Goal: Information Seeking & Learning: Check status

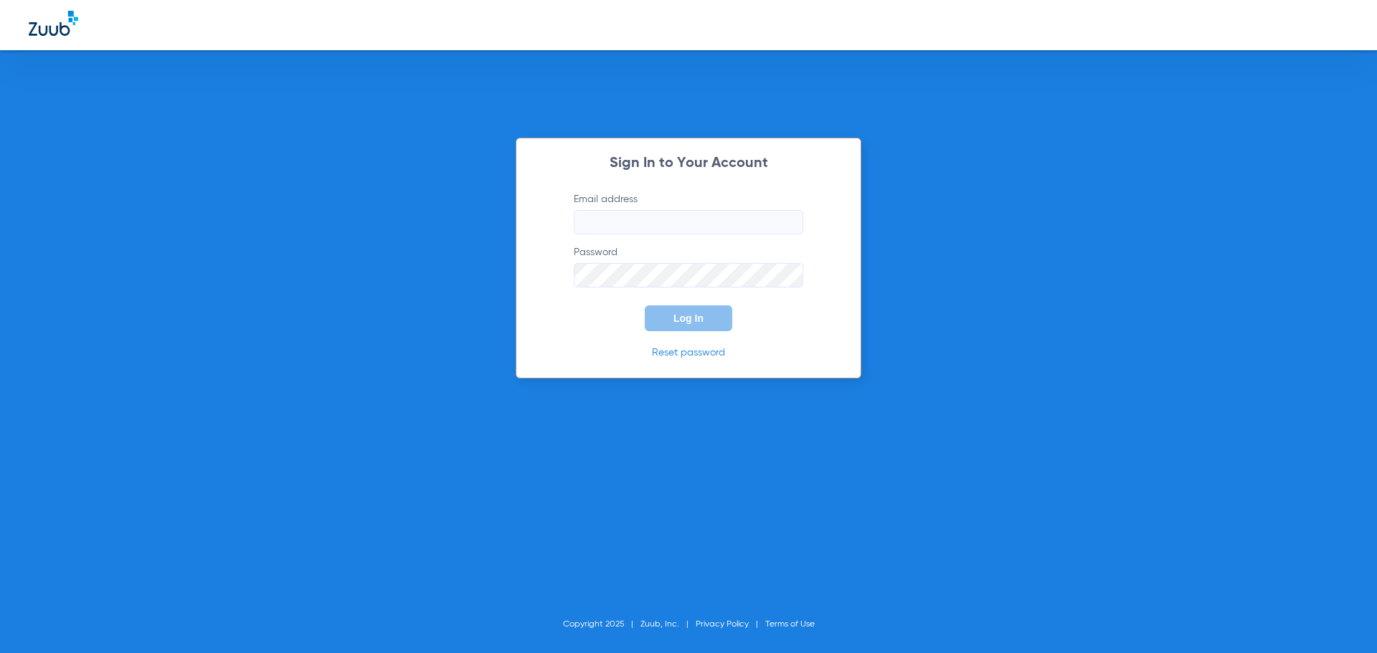
type input "[EMAIL_ADDRESS][DOMAIN_NAME]"
click at [682, 315] on span "Log In" at bounding box center [689, 318] width 30 height 11
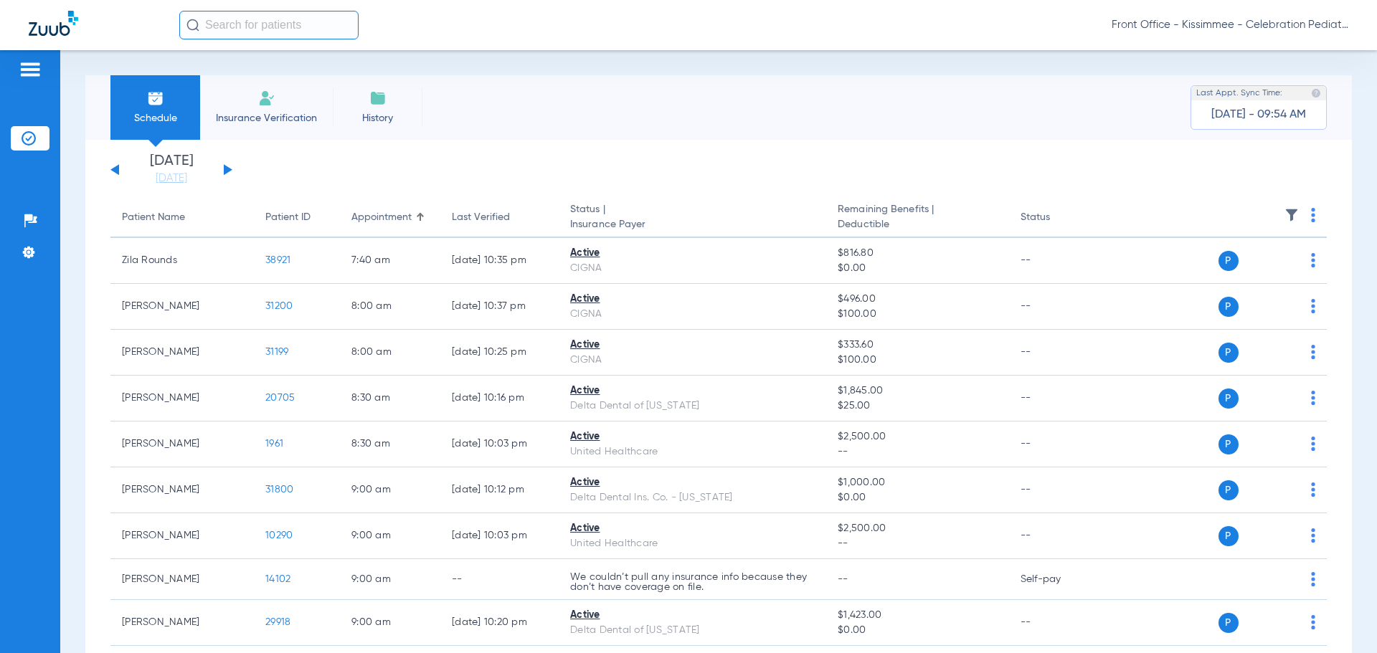
click at [227, 164] on div "[DATE] [DATE] [DATE] [DATE] [DATE] [DATE] [DATE] [DATE] [DATE] [DATE] [DATE] [D…" at bounding box center [171, 170] width 122 height 32
click at [229, 171] on button at bounding box center [228, 169] width 9 height 11
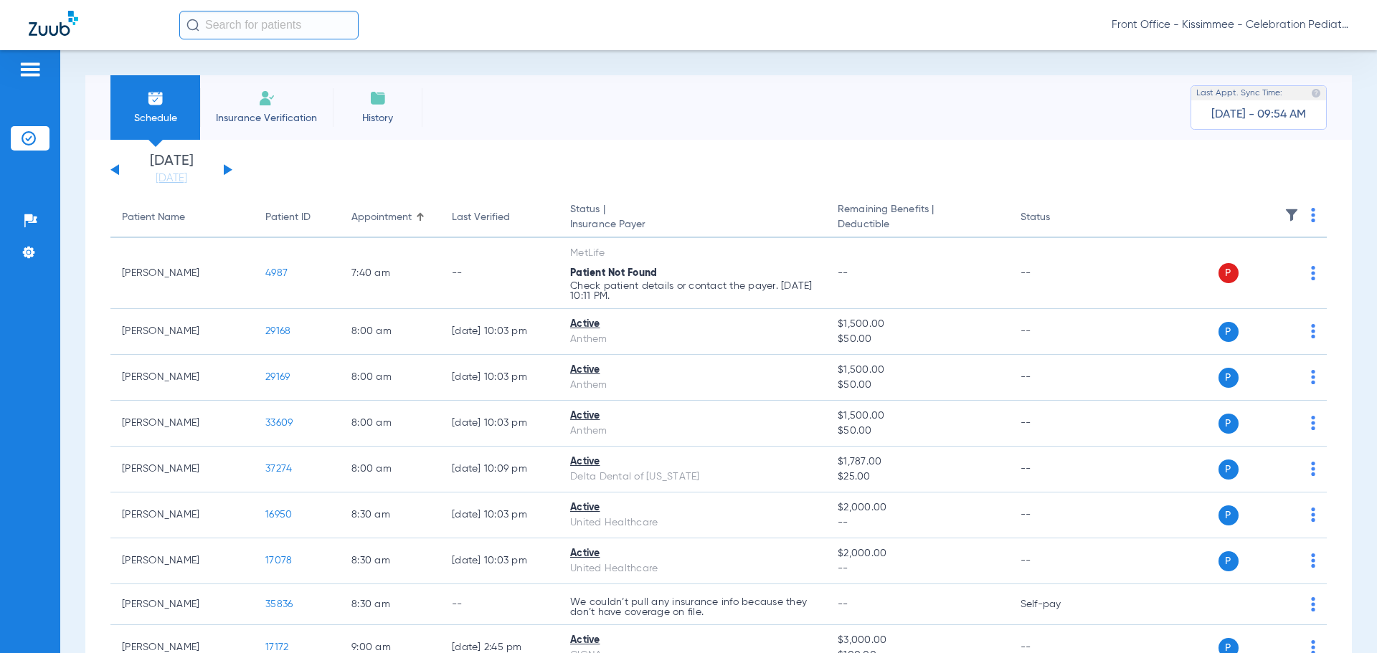
click at [229, 171] on button at bounding box center [228, 169] width 9 height 11
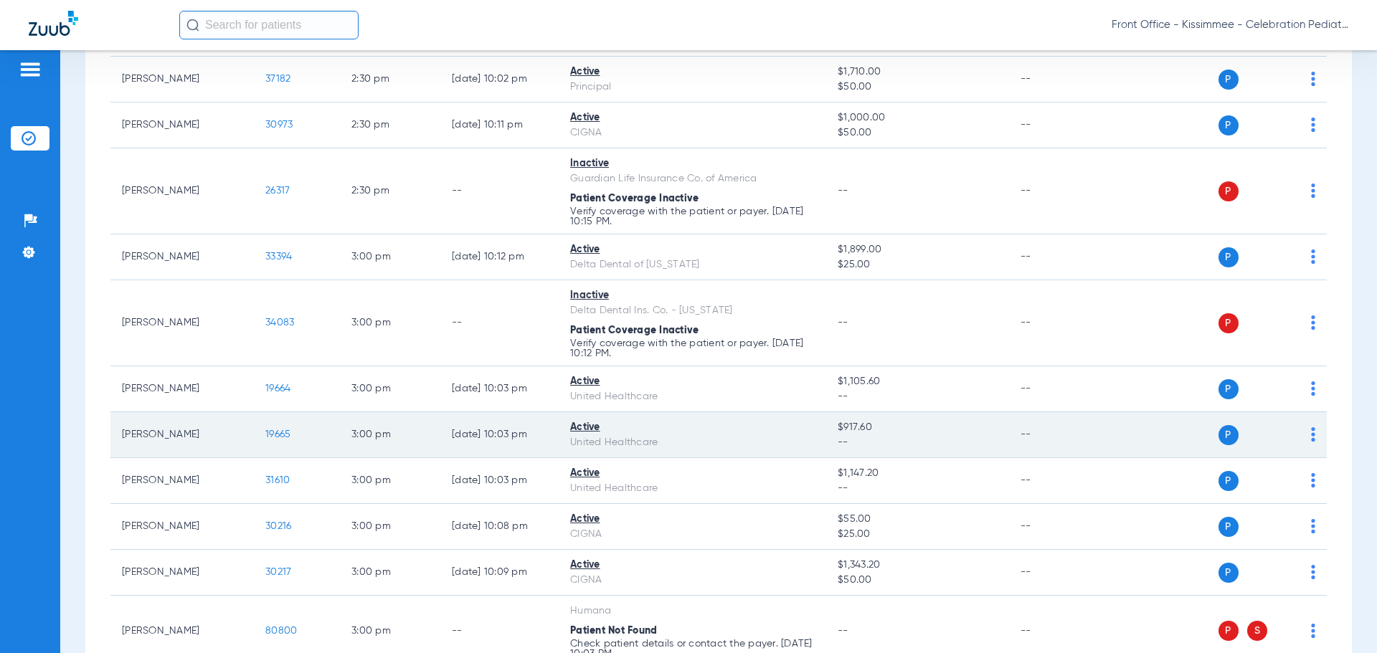
scroll to position [2726, 0]
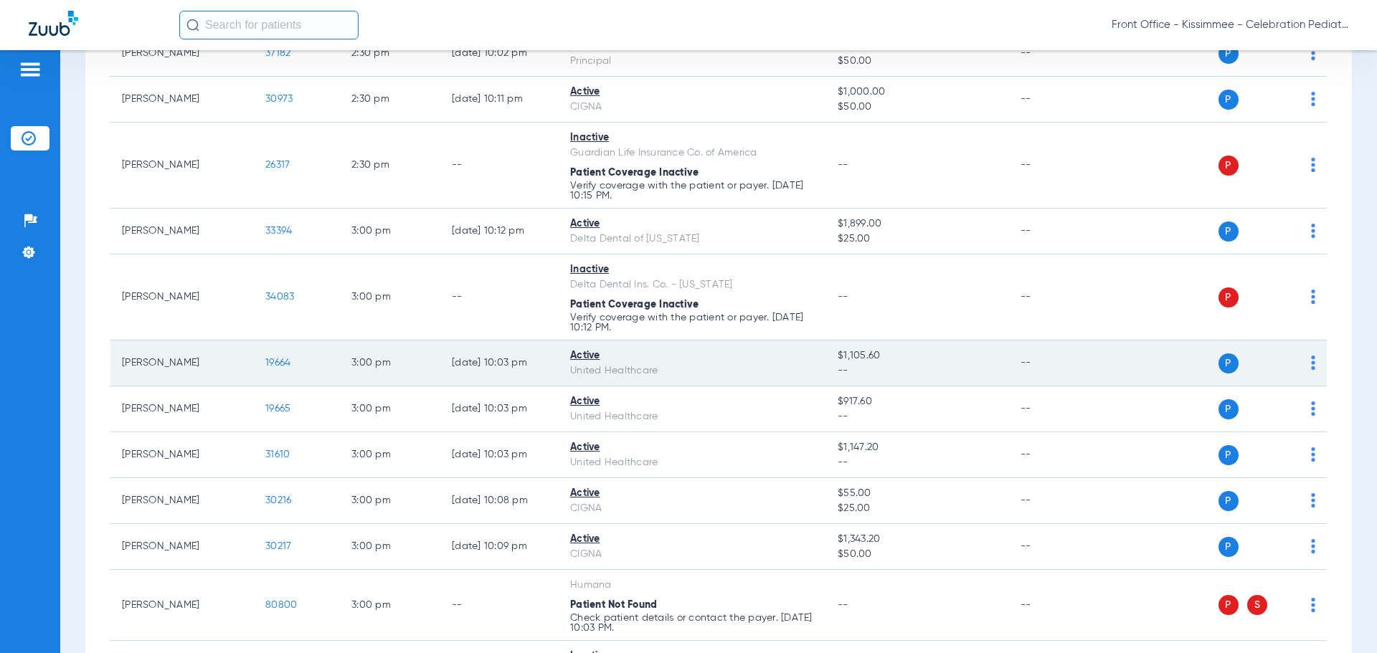
click at [279, 361] on span "19664" at bounding box center [277, 363] width 25 height 10
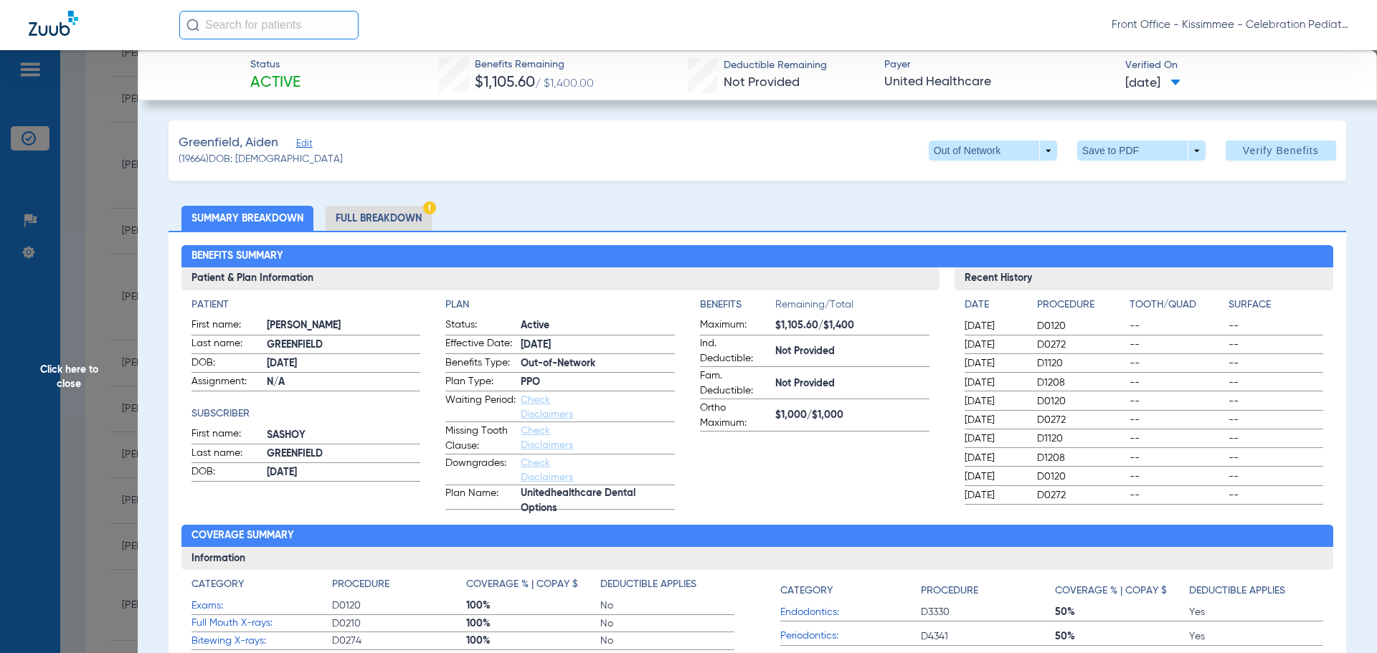
click at [380, 224] on li "Full Breakdown" at bounding box center [379, 218] width 106 height 25
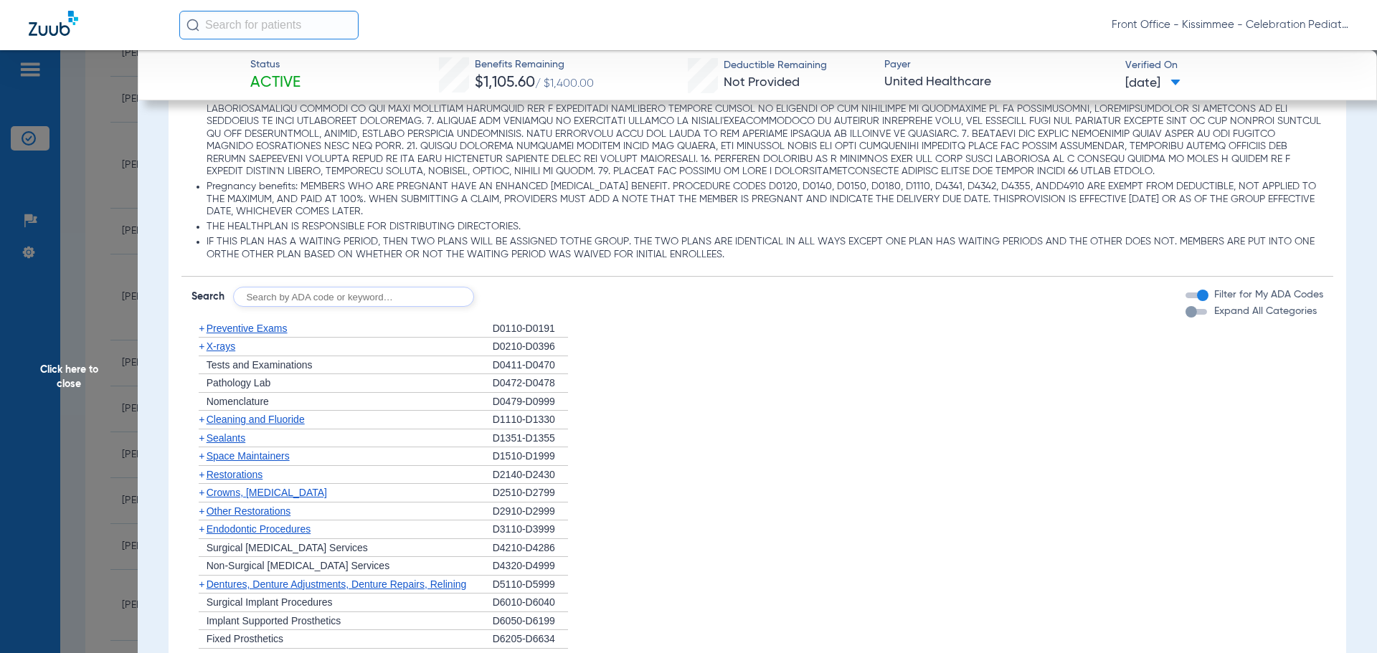
scroll to position [1291, 0]
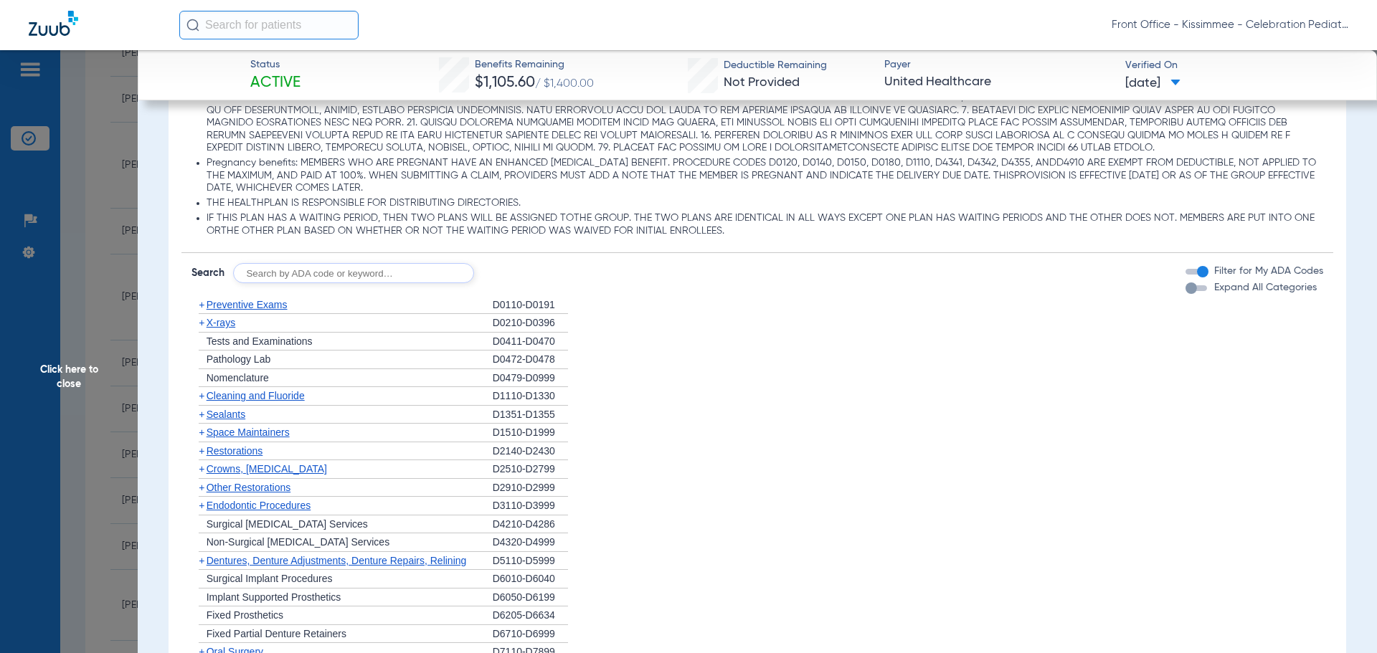
click at [1186, 291] on div "button" at bounding box center [1191, 288] width 11 height 11
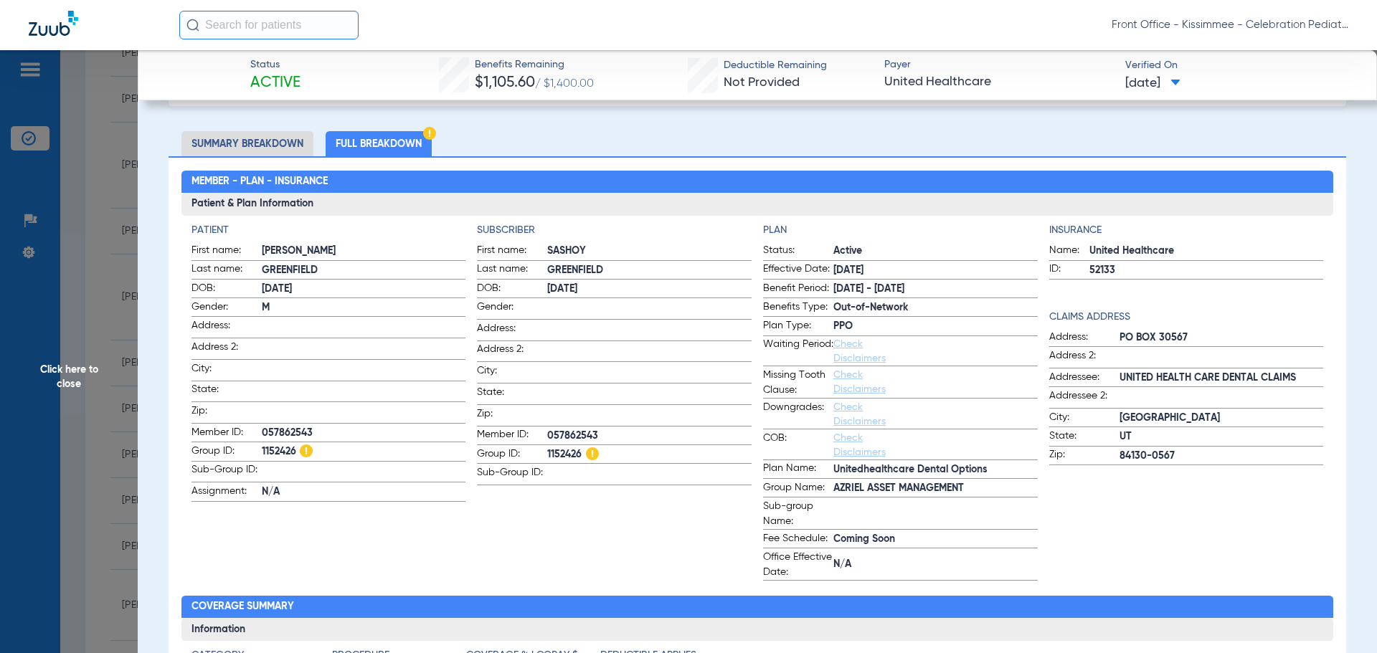
scroll to position [72, 0]
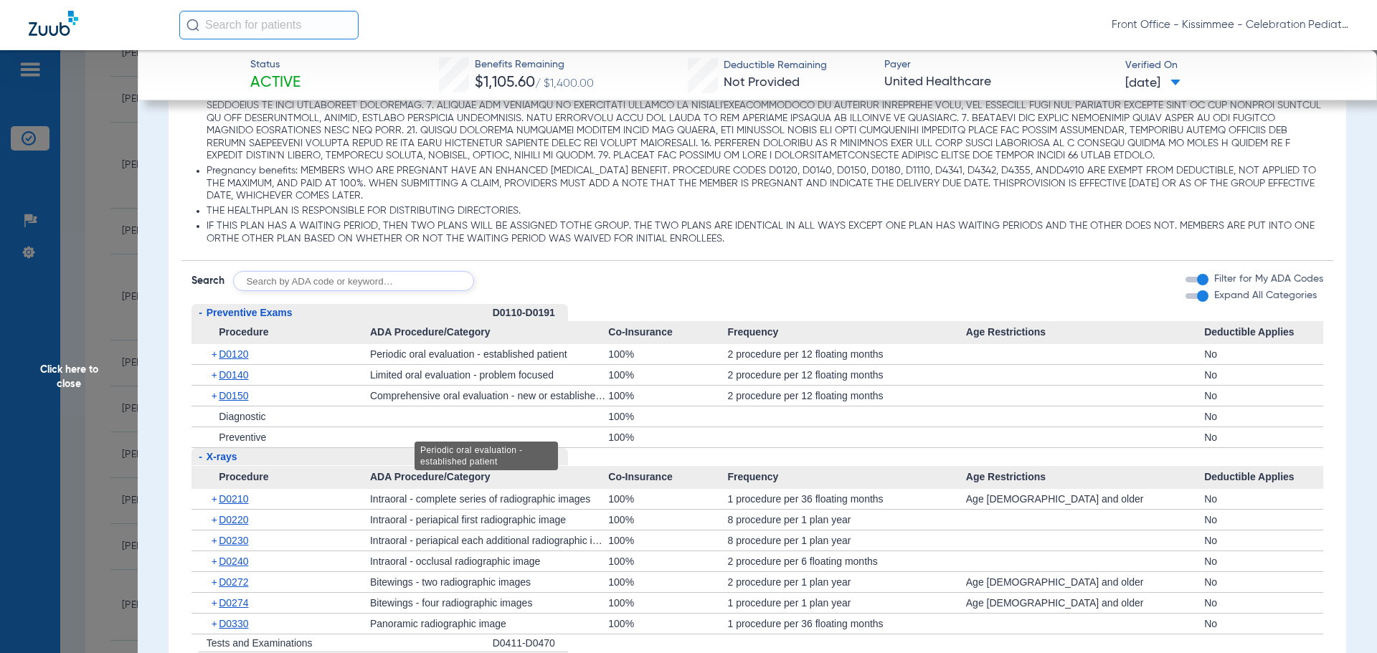
scroll to position [1291, 0]
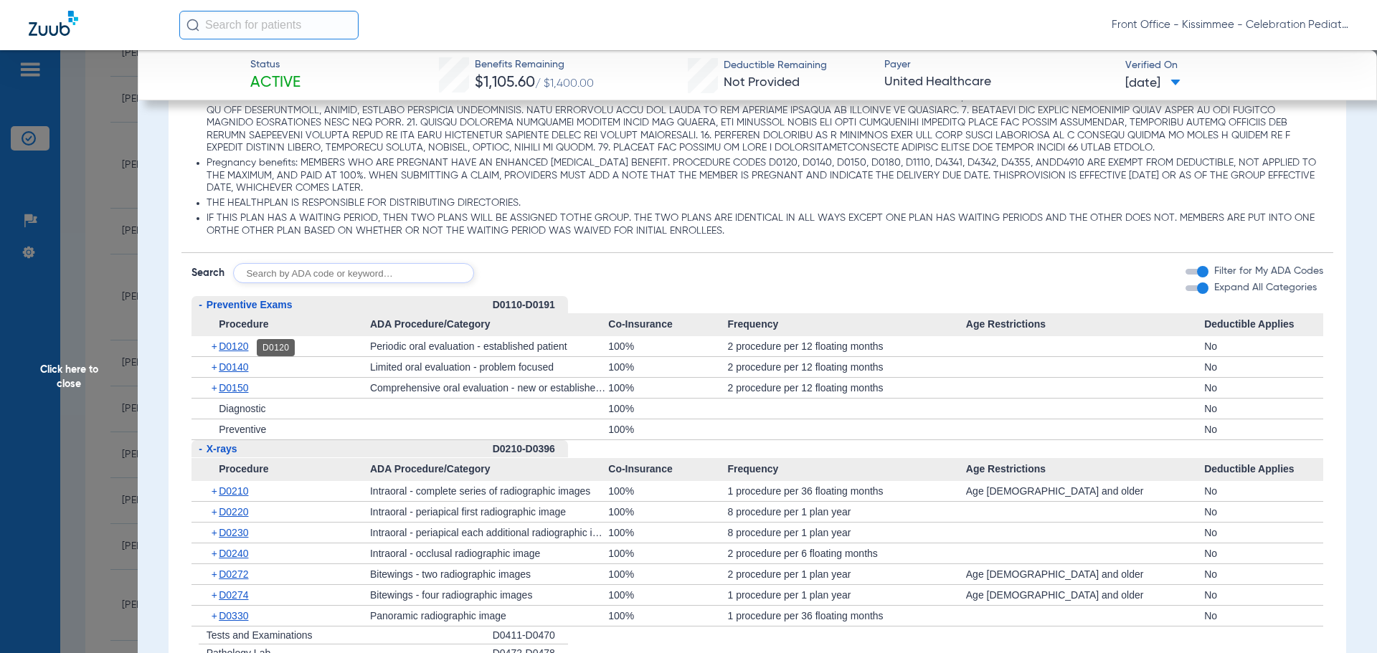
click at [230, 343] on span "D0120" at bounding box center [233, 346] width 29 height 11
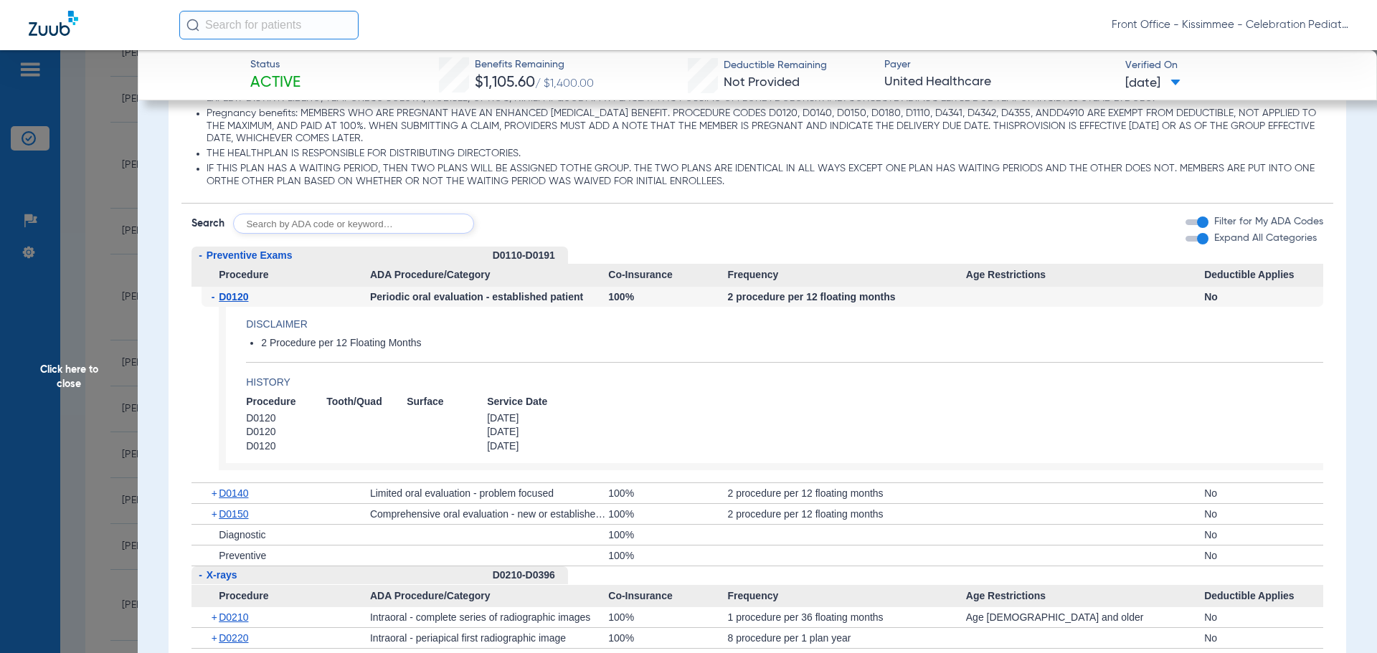
scroll to position [1363, 0]
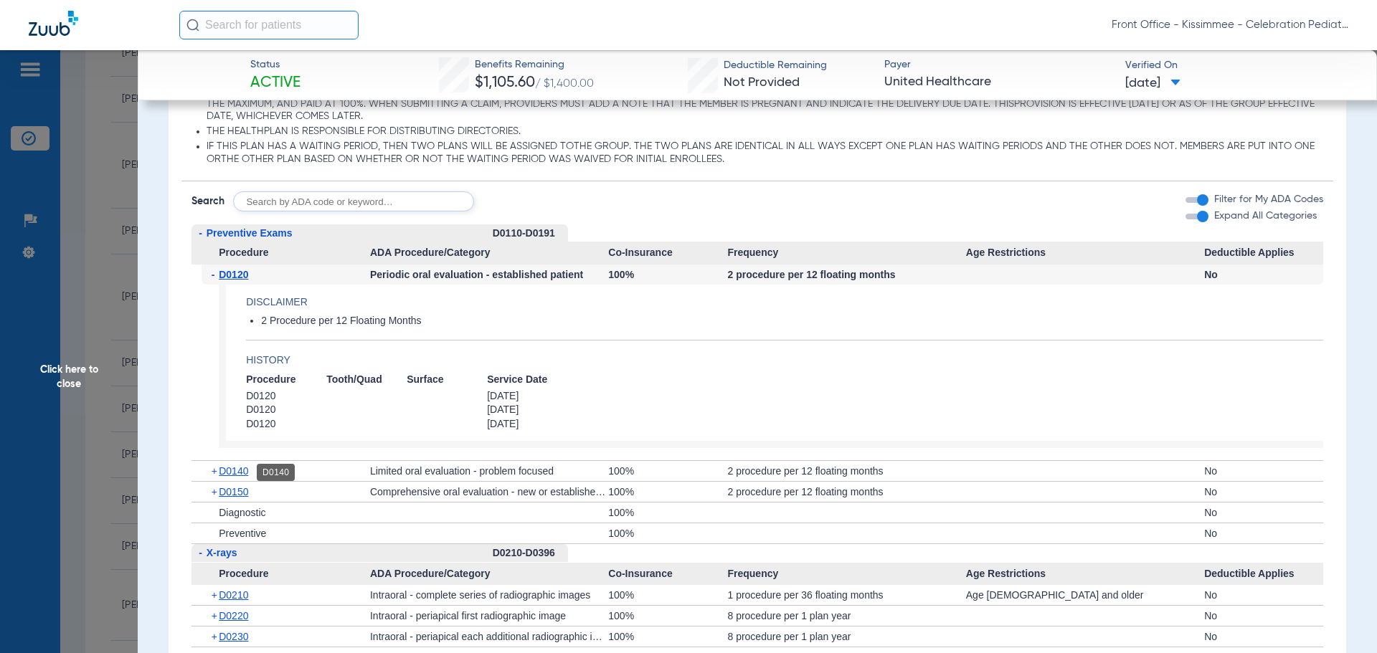
click at [231, 471] on span "D0140" at bounding box center [233, 471] width 29 height 11
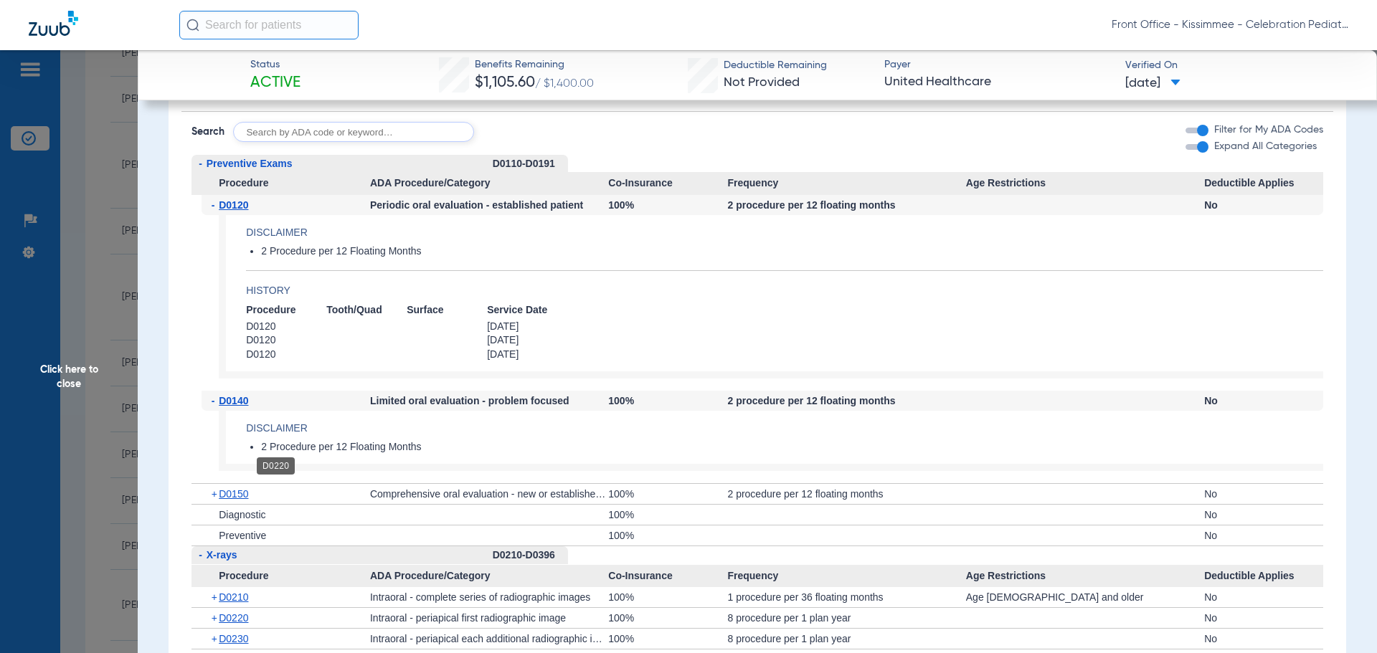
scroll to position [1650, 0]
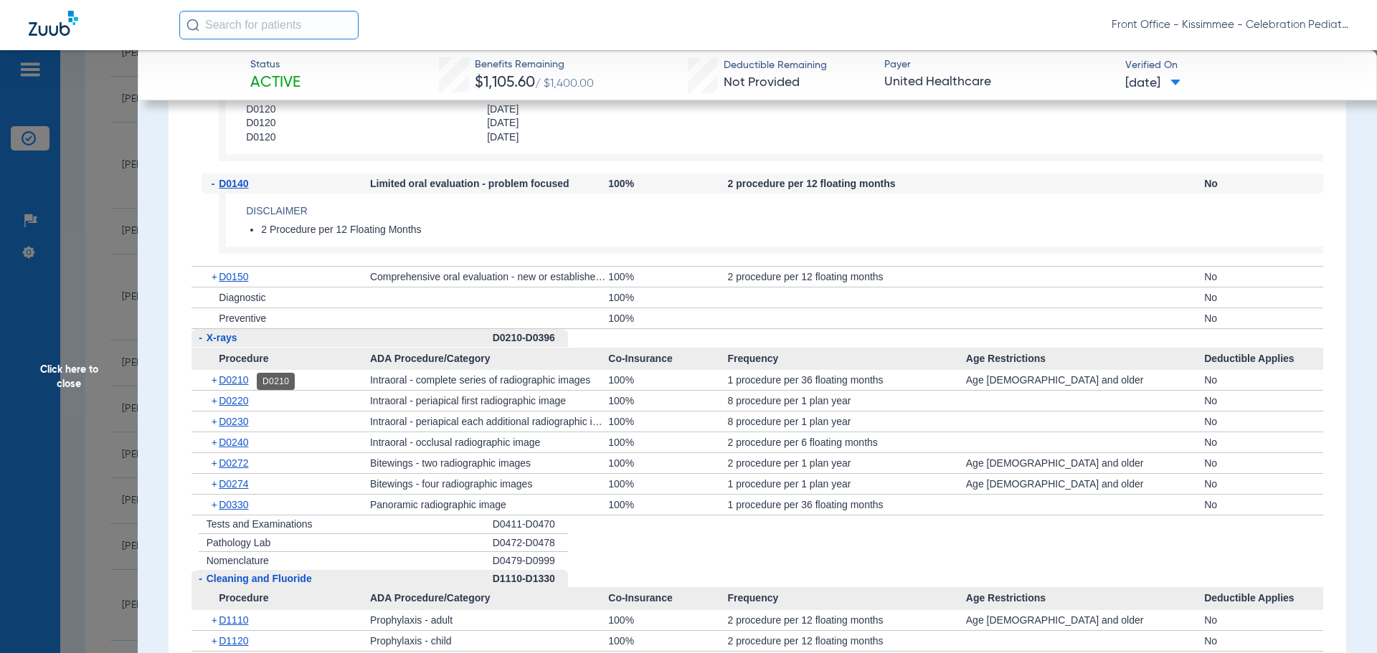
click at [237, 386] on span "D0210" at bounding box center [233, 379] width 29 height 11
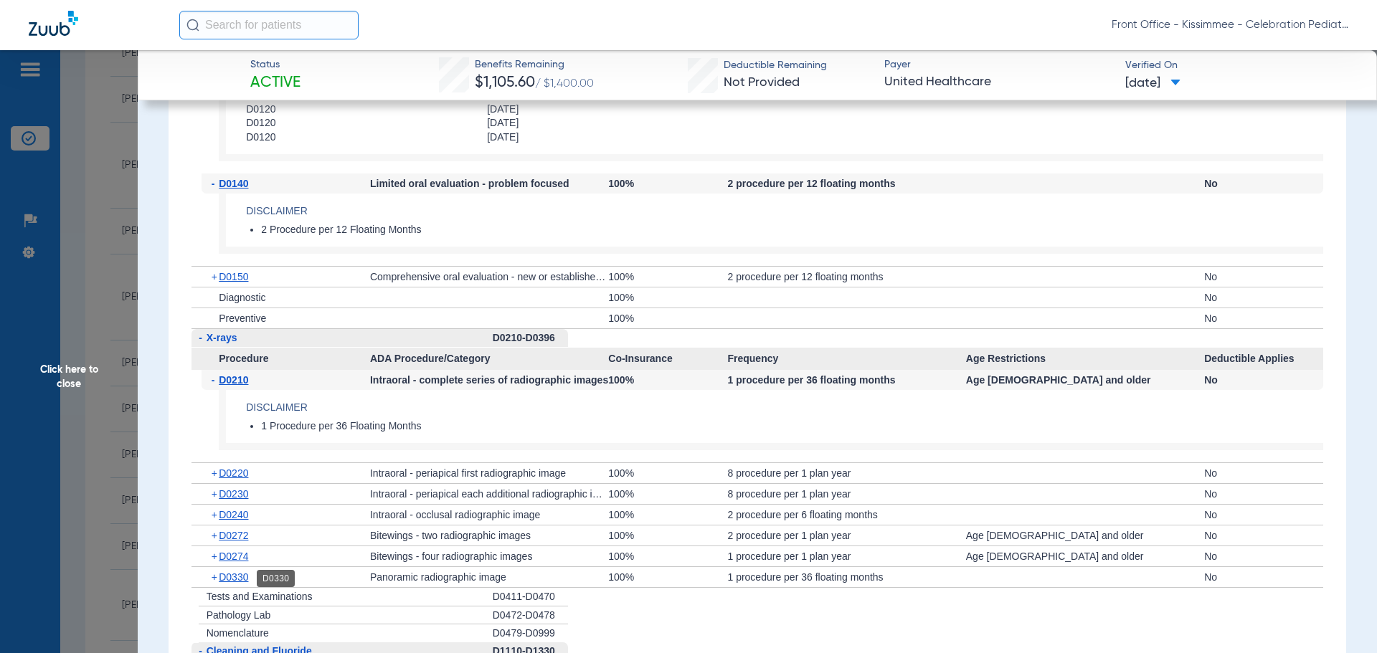
click at [234, 583] on span "D0330" at bounding box center [233, 577] width 29 height 11
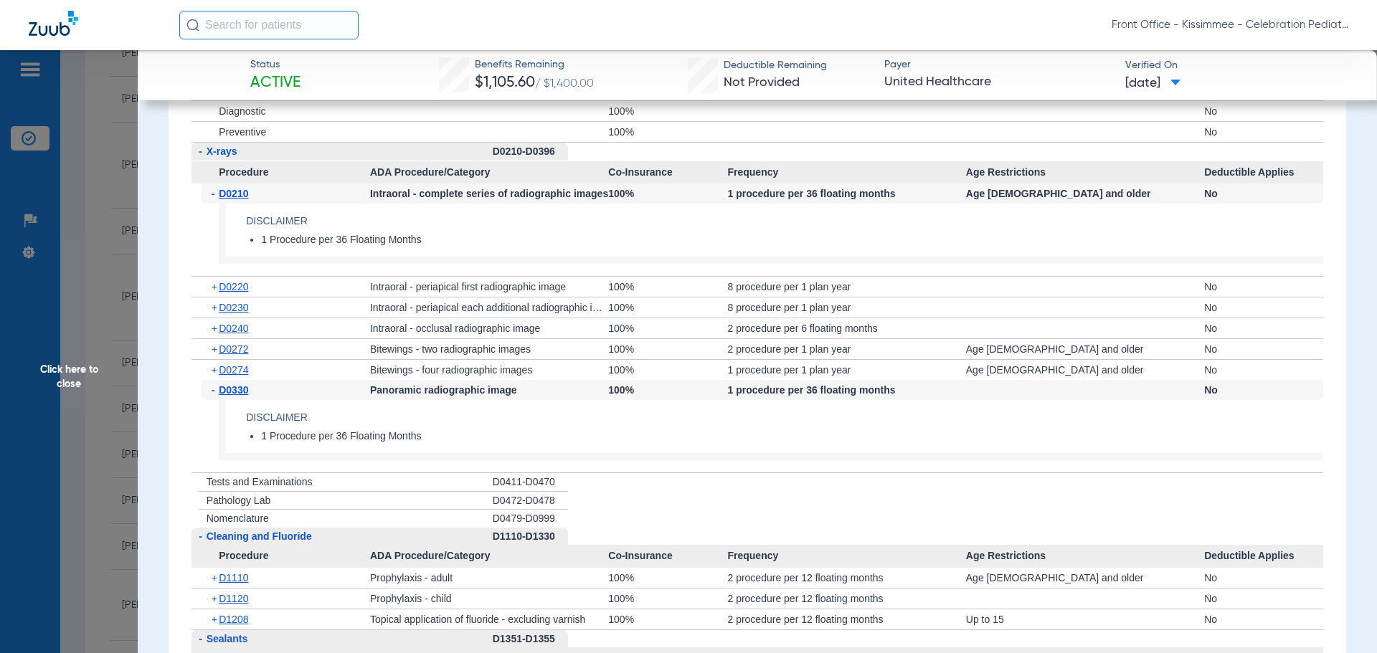
scroll to position [1865, 0]
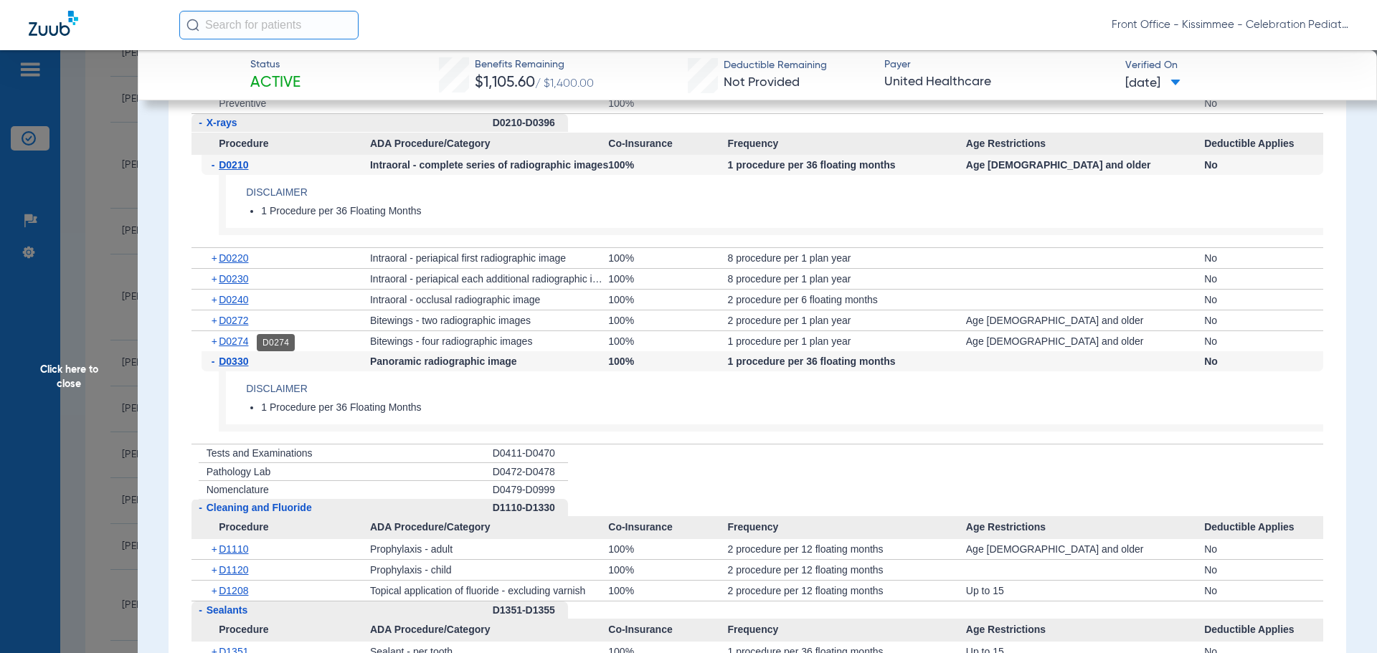
click at [248, 342] on span "D0274" at bounding box center [233, 341] width 29 height 11
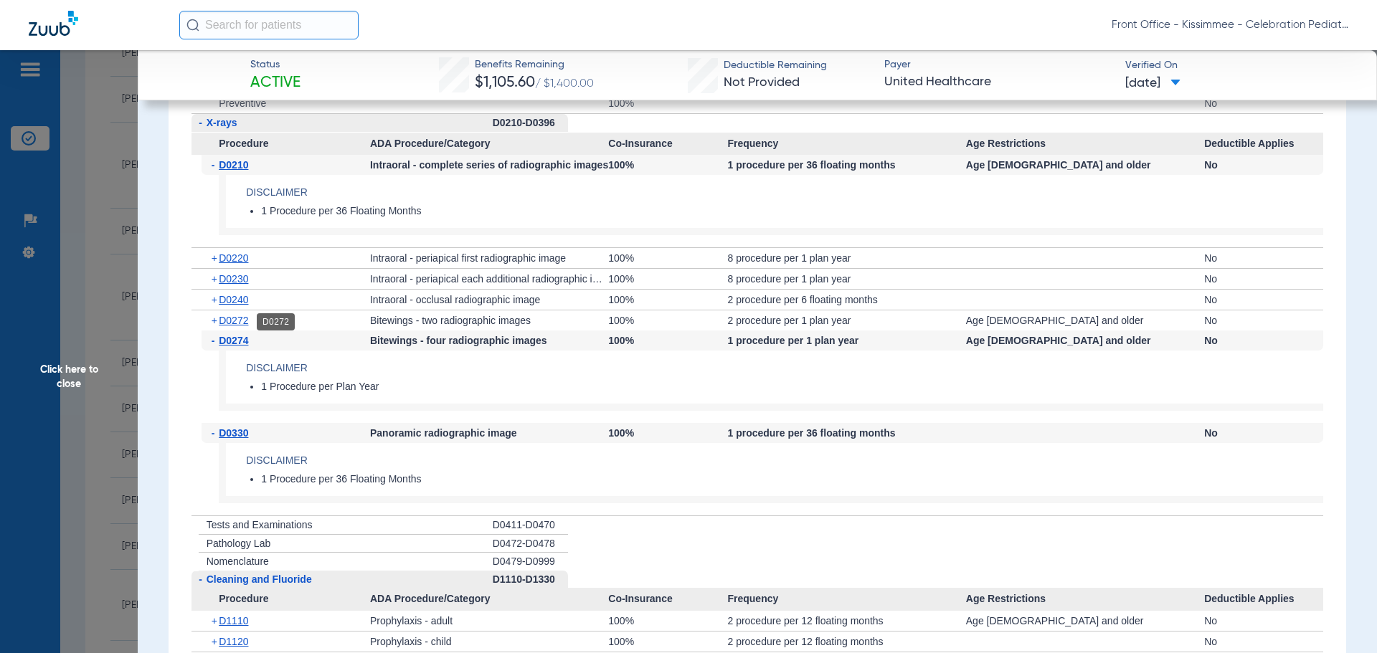
click at [240, 323] on span "D0272" at bounding box center [233, 320] width 29 height 11
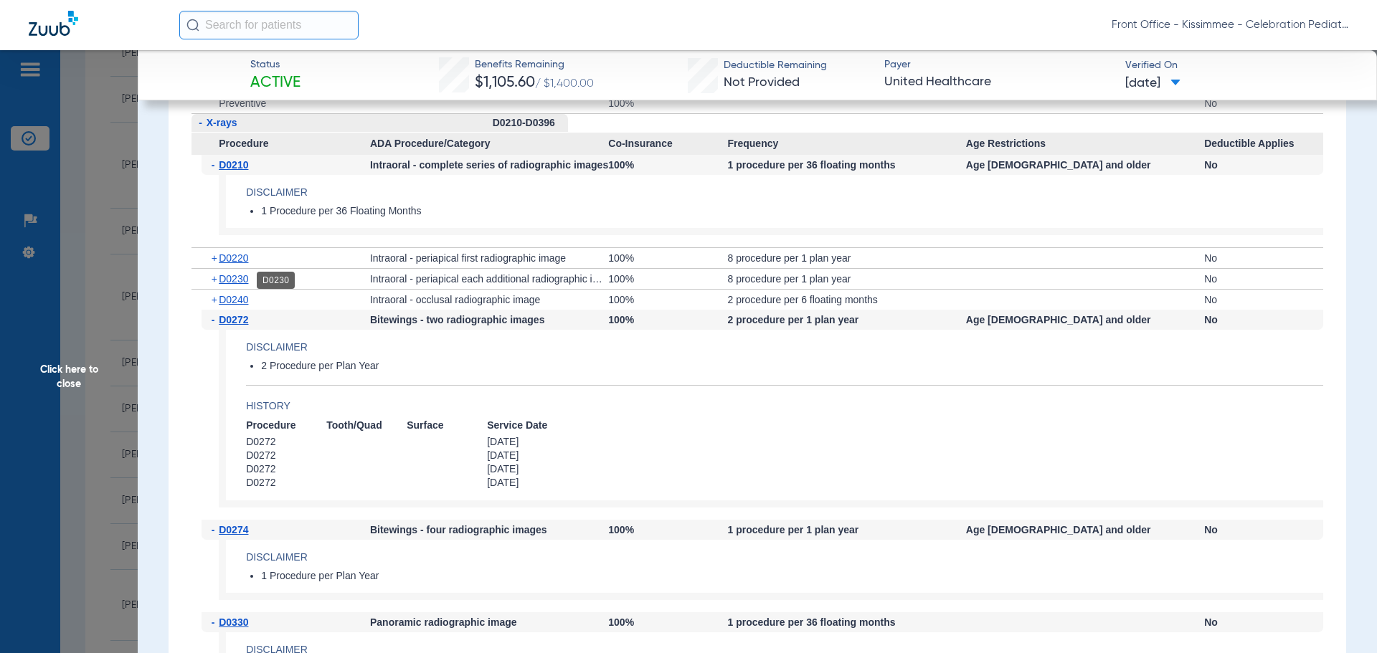
click at [245, 283] on span "D0230" at bounding box center [233, 278] width 29 height 11
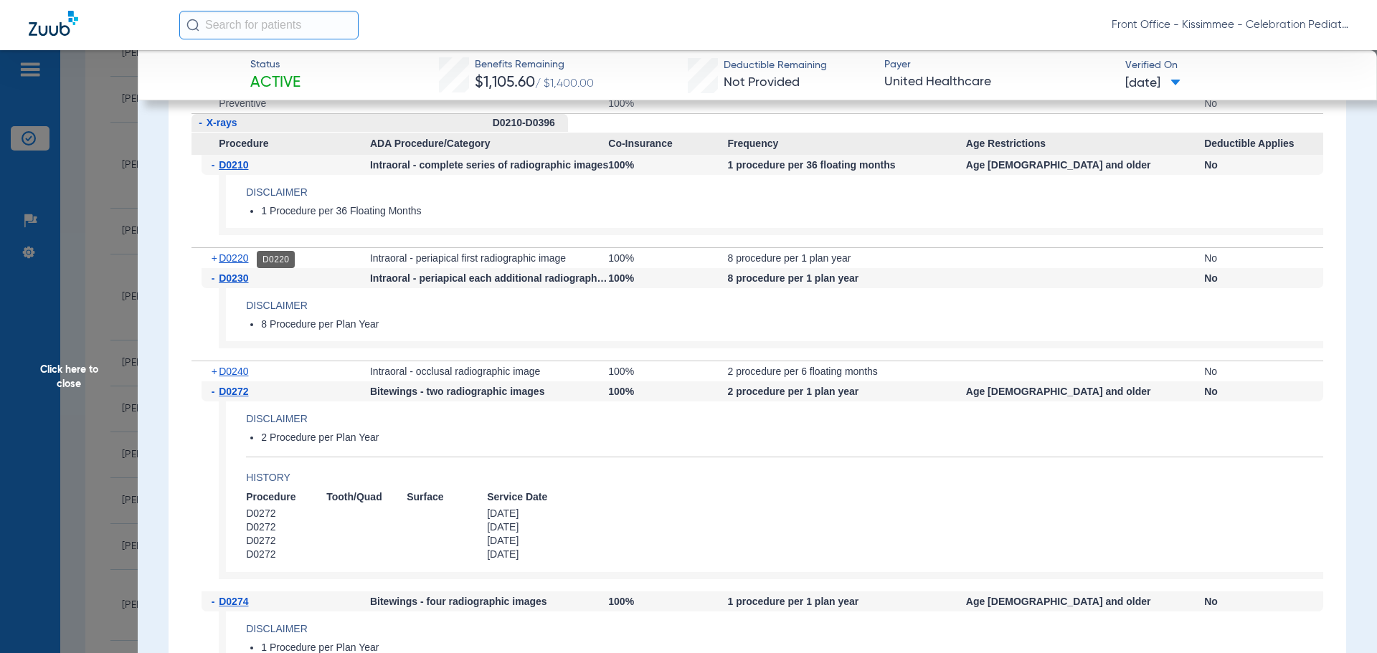
click at [241, 263] on span "D0220" at bounding box center [233, 258] width 29 height 11
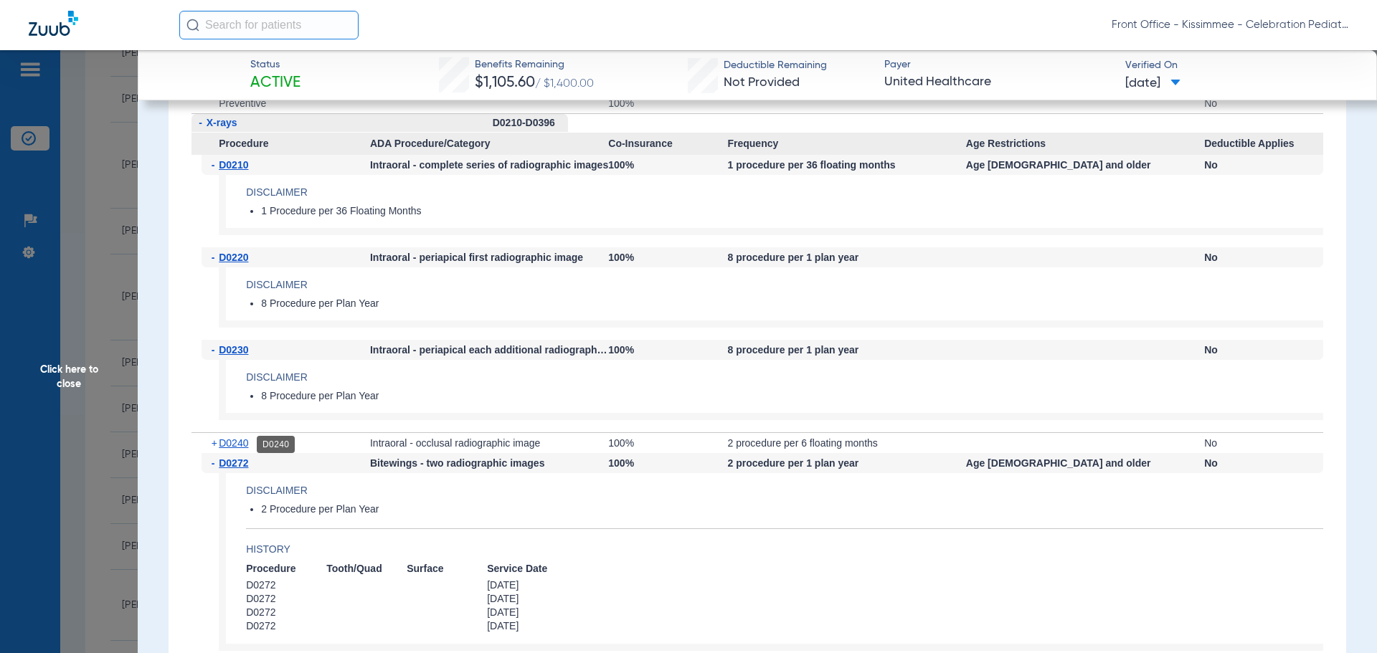
click at [246, 448] on span "D0240" at bounding box center [233, 443] width 29 height 11
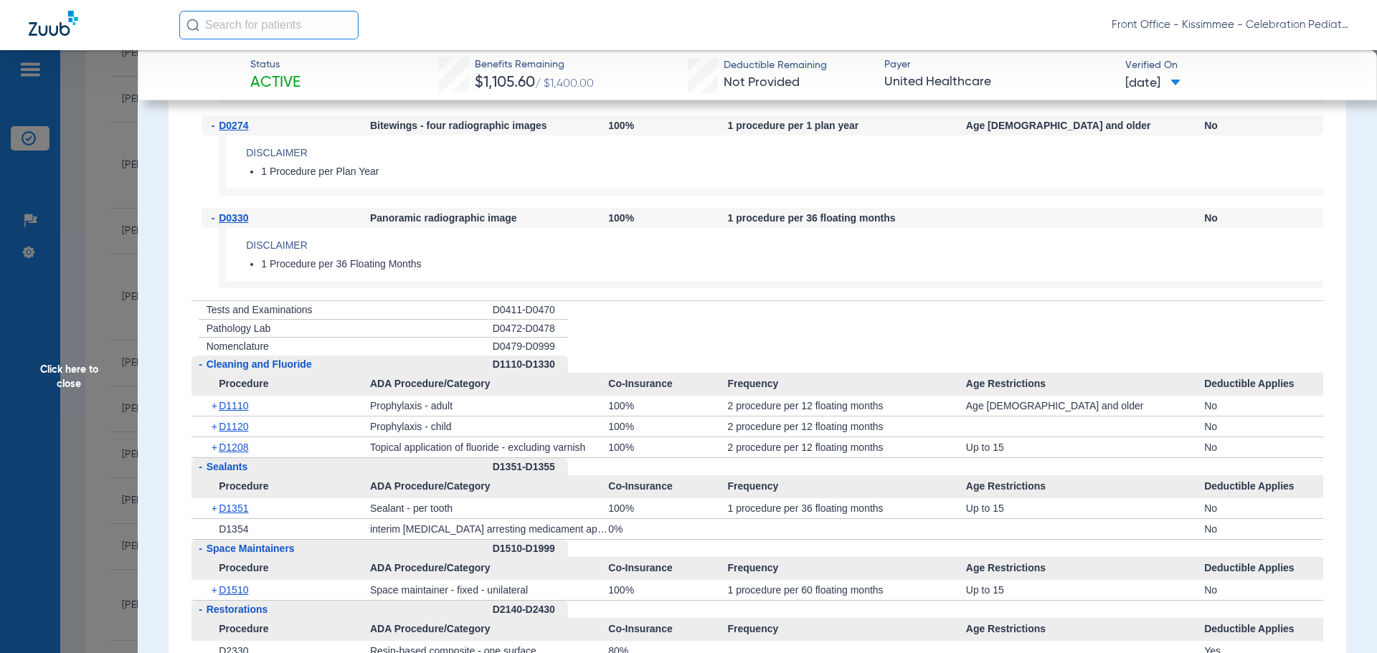
scroll to position [2511, 0]
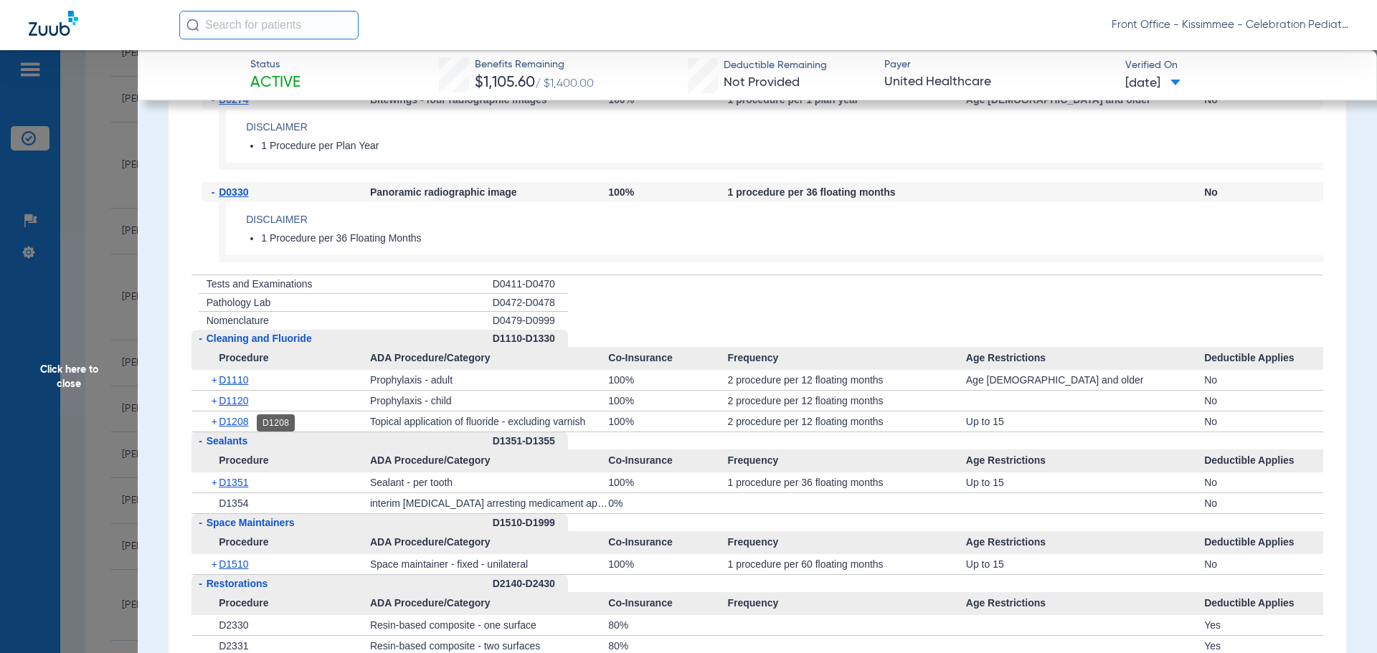
click at [245, 424] on span "D1208" at bounding box center [233, 421] width 29 height 11
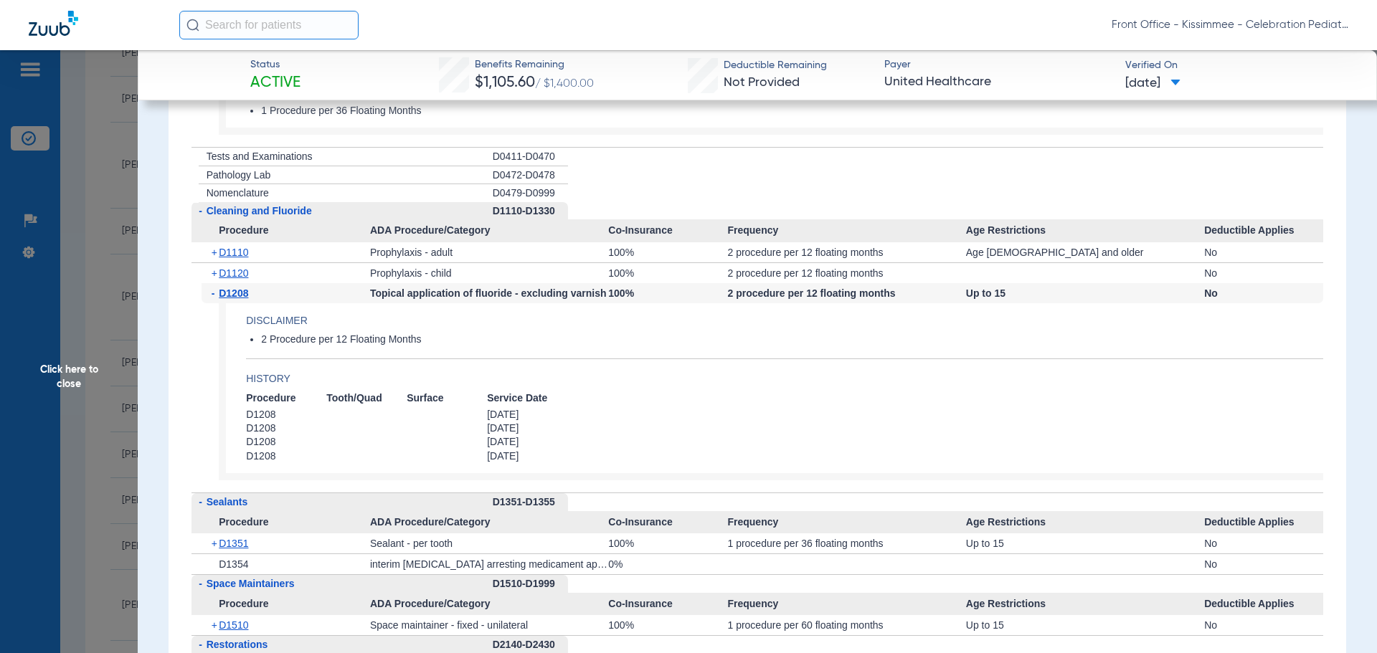
scroll to position [2654, 0]
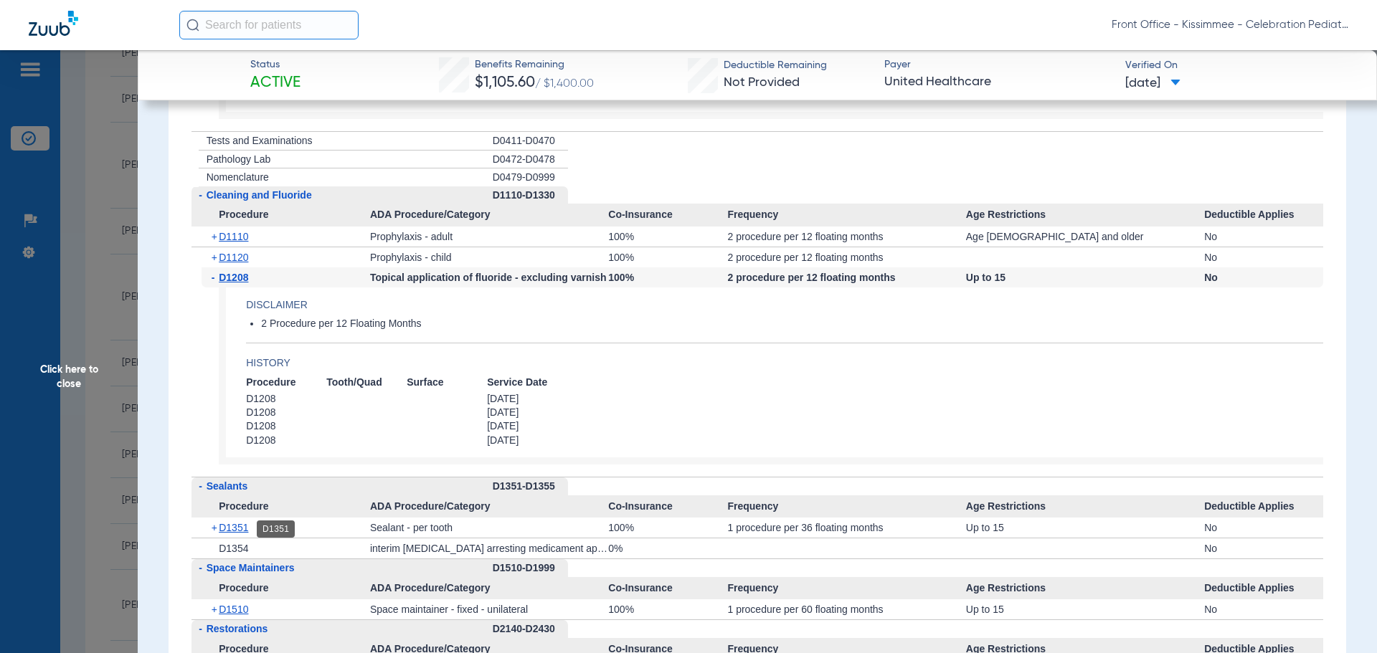
click at [242, 527] on span "D1351" at bounding box center [233, 527] width 29 height 11
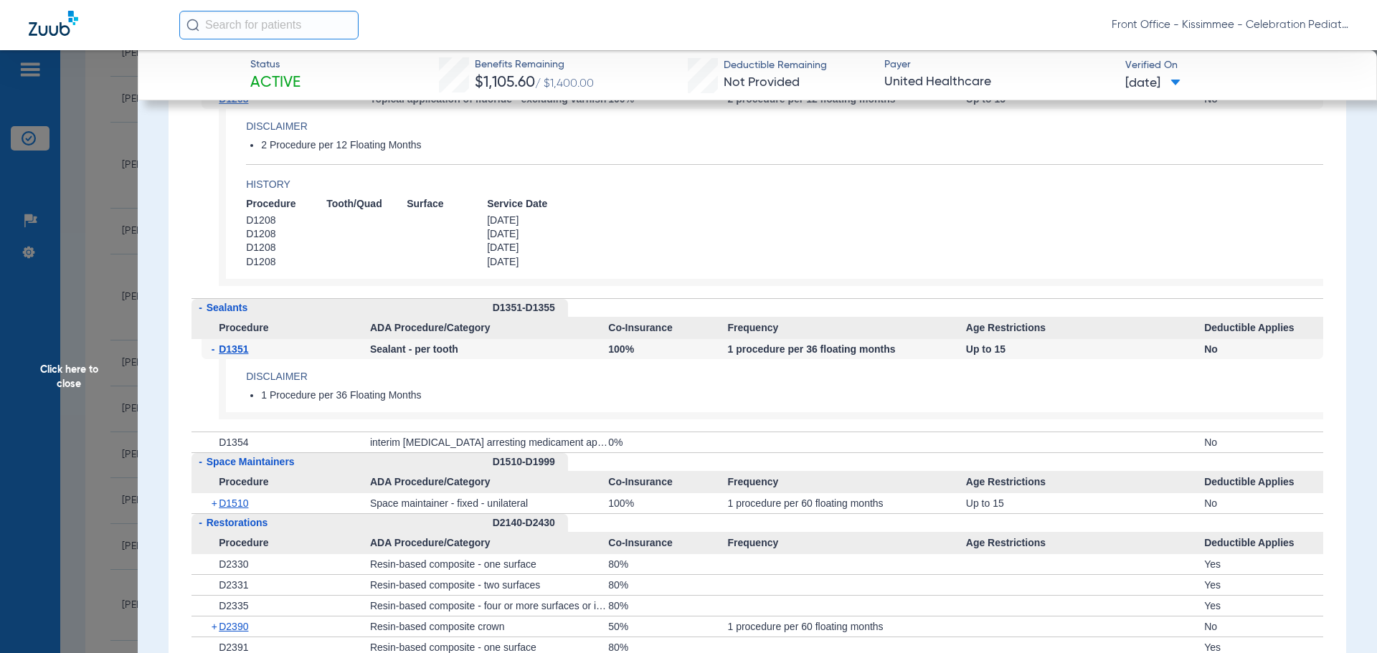
scroll to position [2869, 0]
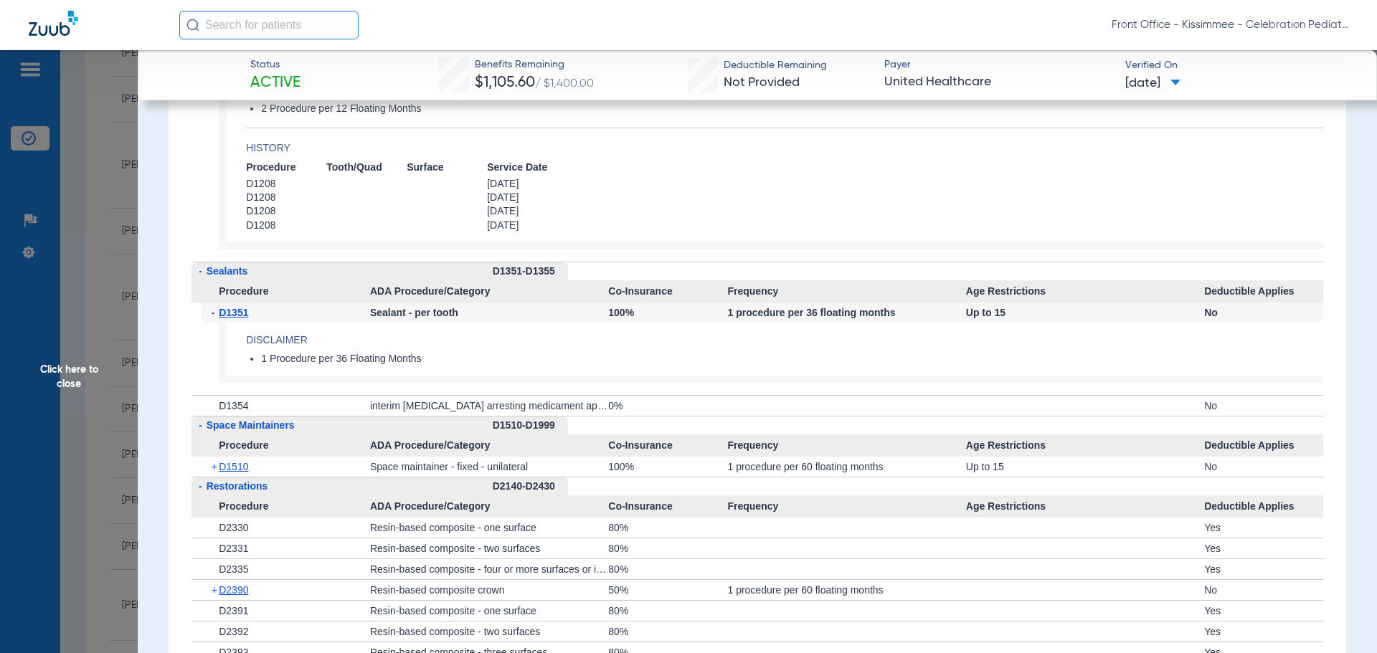
click at [819, 366] on li "1 Procedure per 36 Floating Months" at bounding box center [792, 359] width 1062 height 13
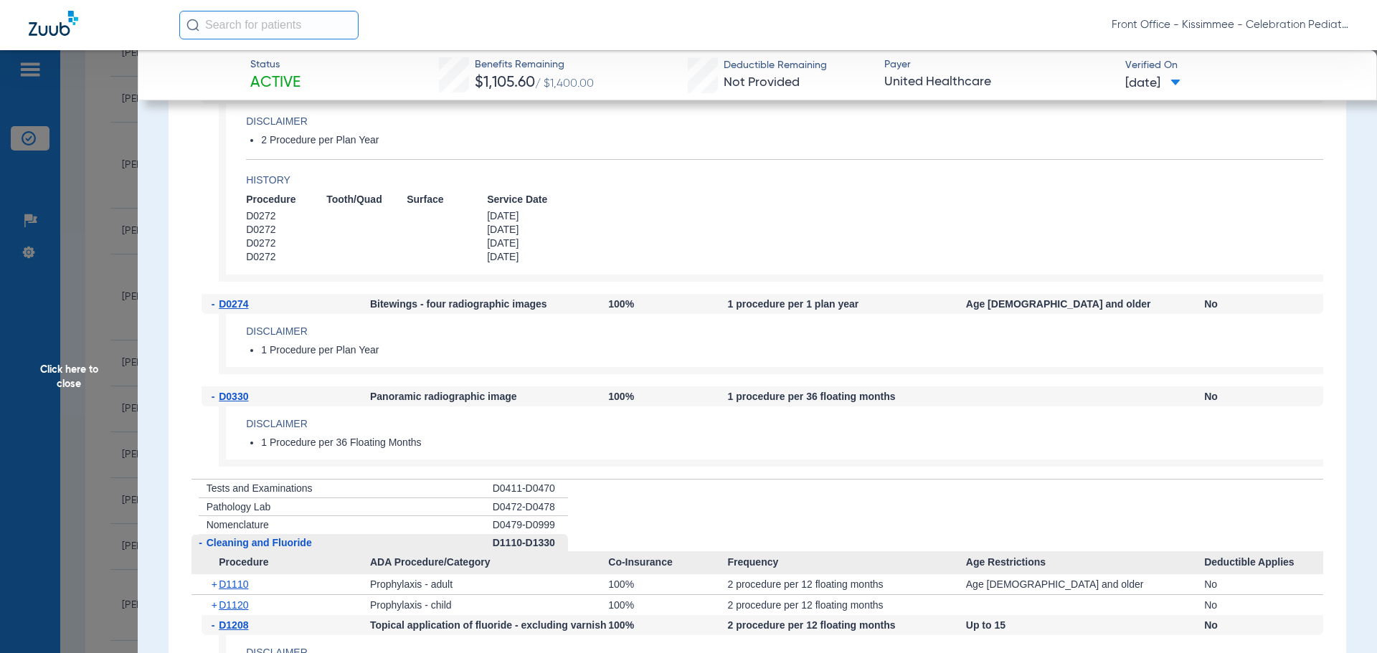
scroll to position [2367, 0]
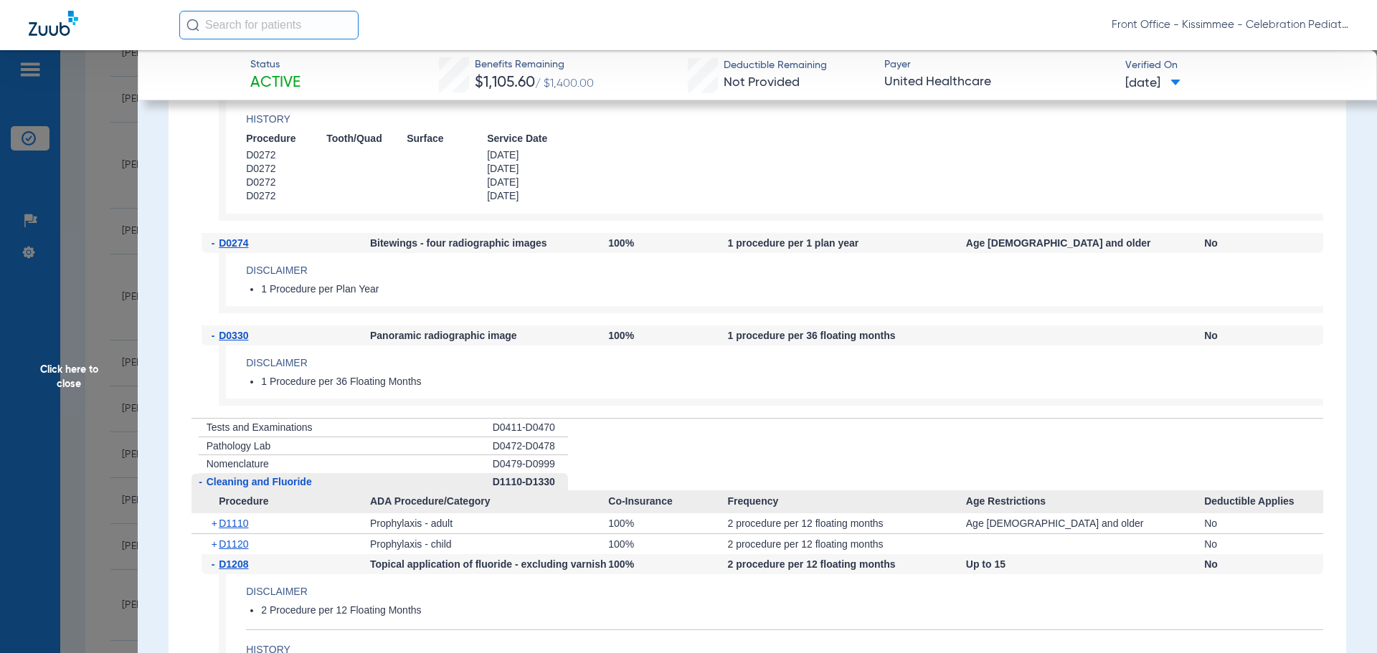
click at [113, 396] on span "Click here to close" at bounding box center [69, 376] width 138 height 653
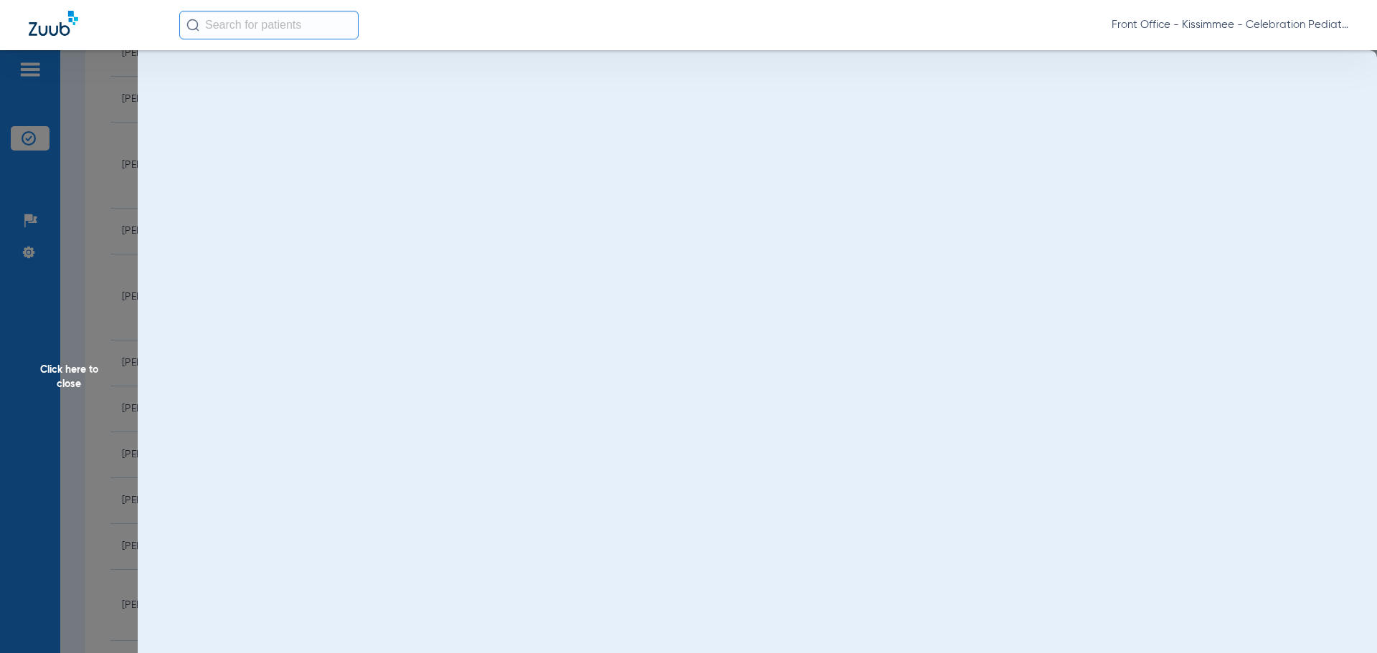
scroll to position [0, 0]
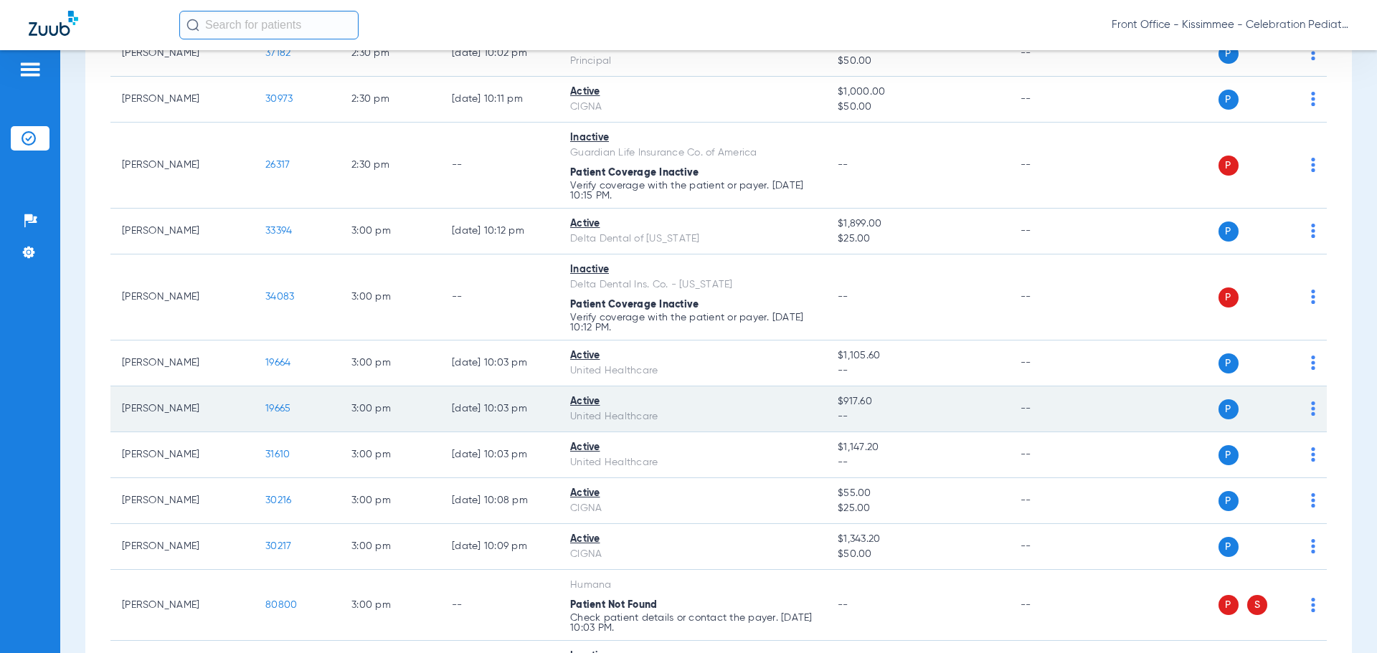
click at [278, 408] on span "19665" at bounding box center [277, 409] width 25 height 10
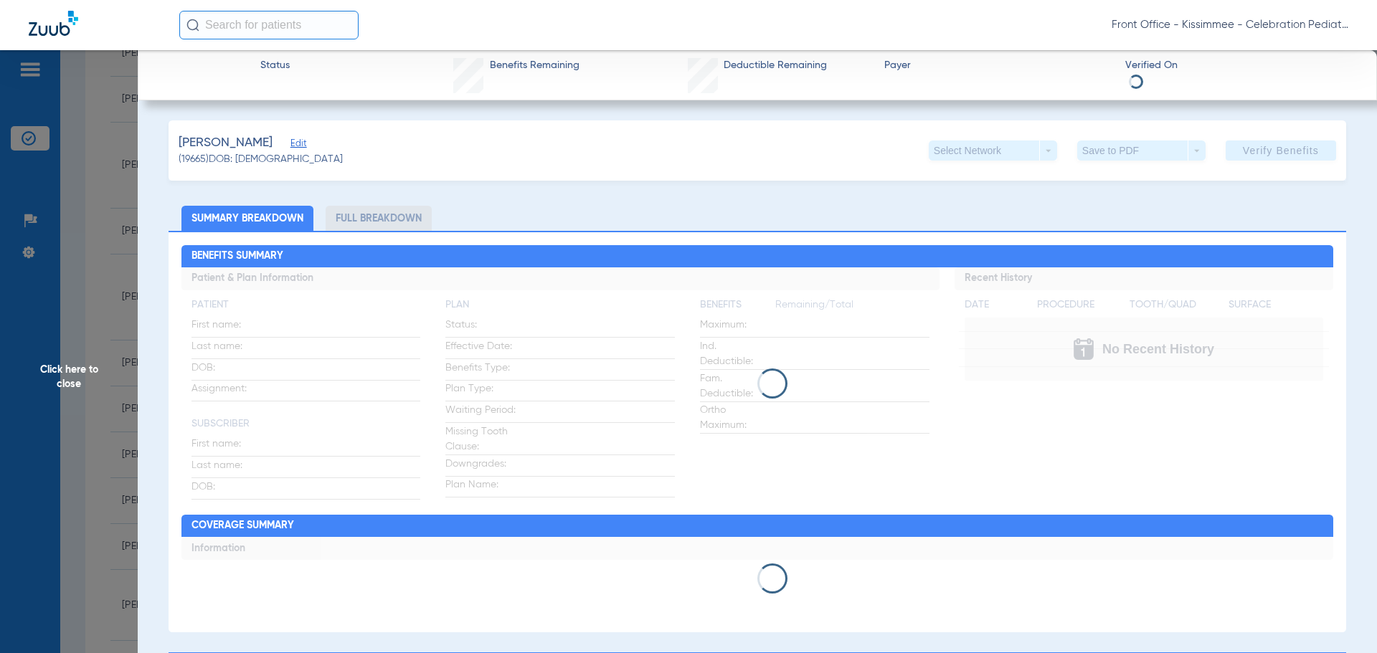
click at [370, 217] on li "Full Breakdown" at bounding box center [379, 218] width 106 height 25
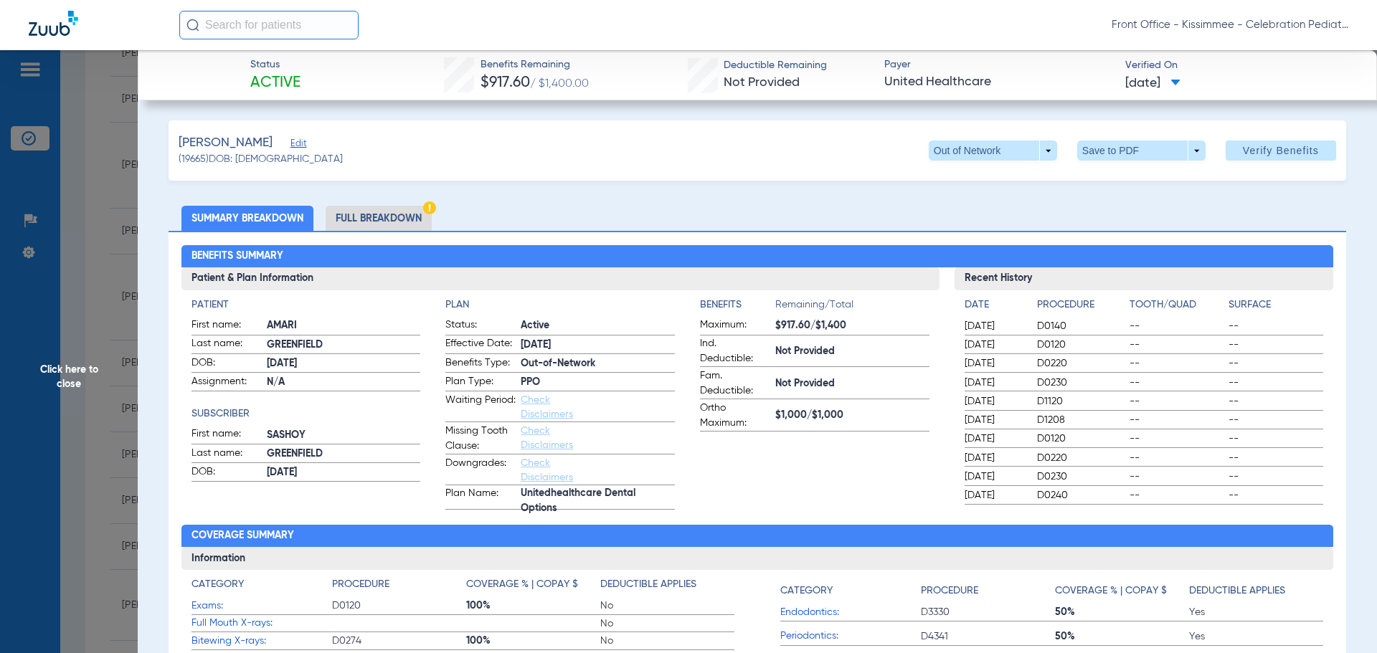
click at [370, 217] on li "Full Breakdown" at bounding box center [379, 218] width 106 height 25
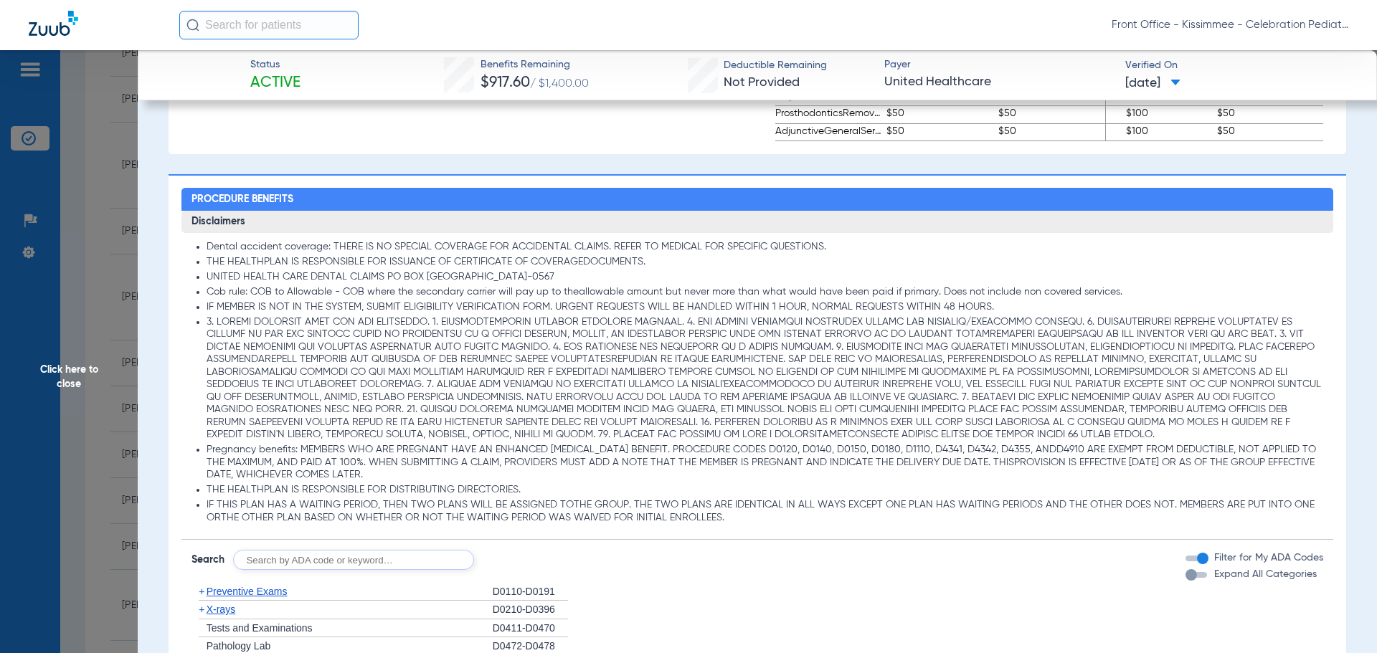
scroll to position [1148, 0]
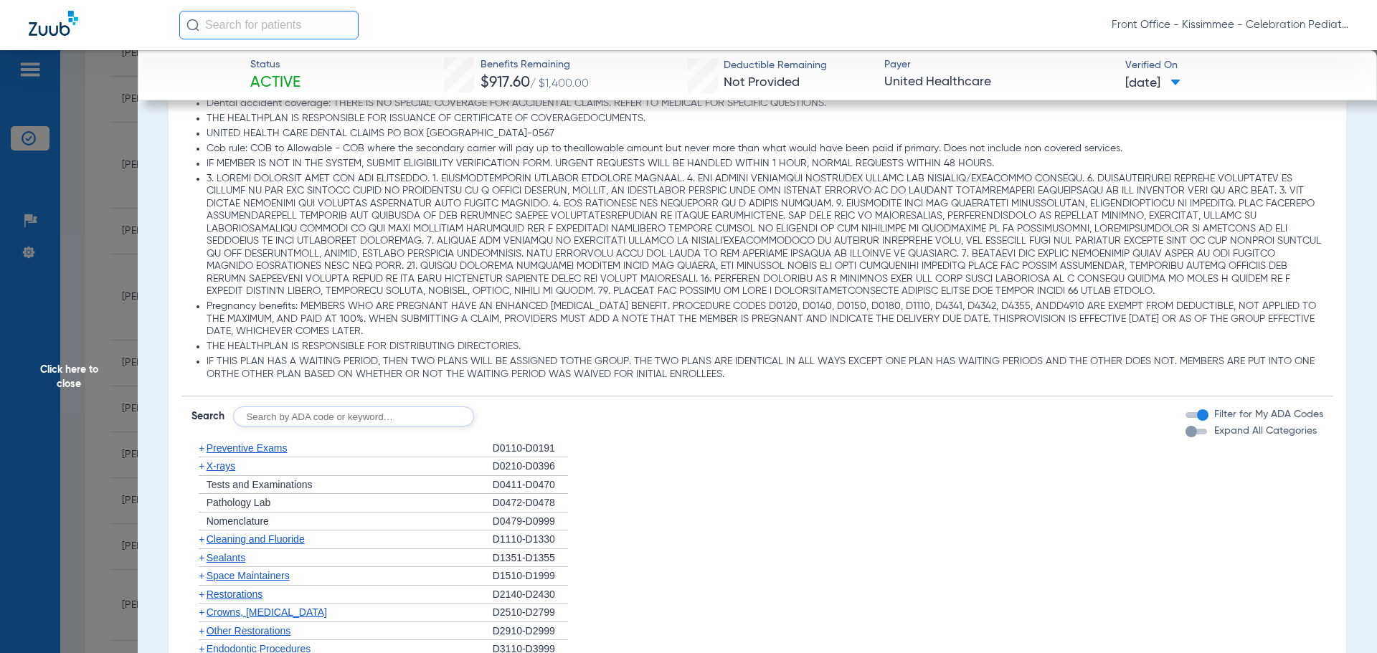
click at [1190, 435] on div "button" at bounding box center [1197, 432] width 22 height 6
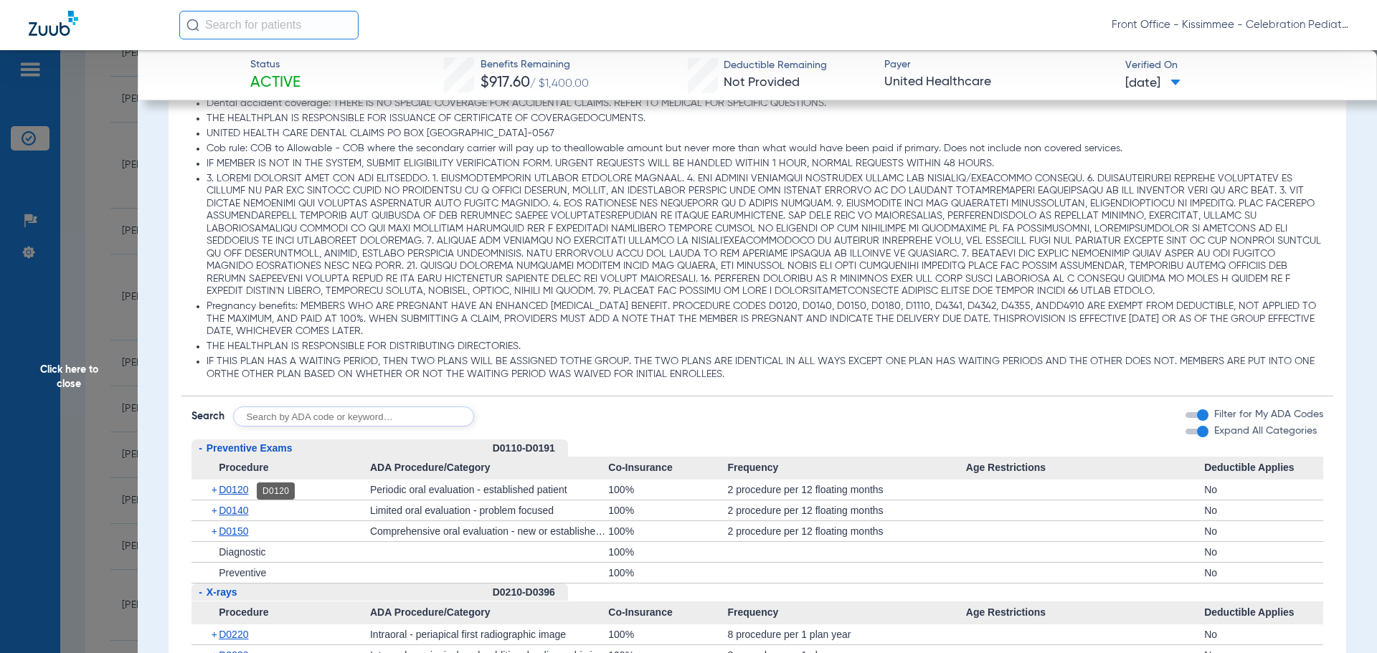
click at [224, 491] on span "D0120" at bounding box center [233, 489] width 29 height 11
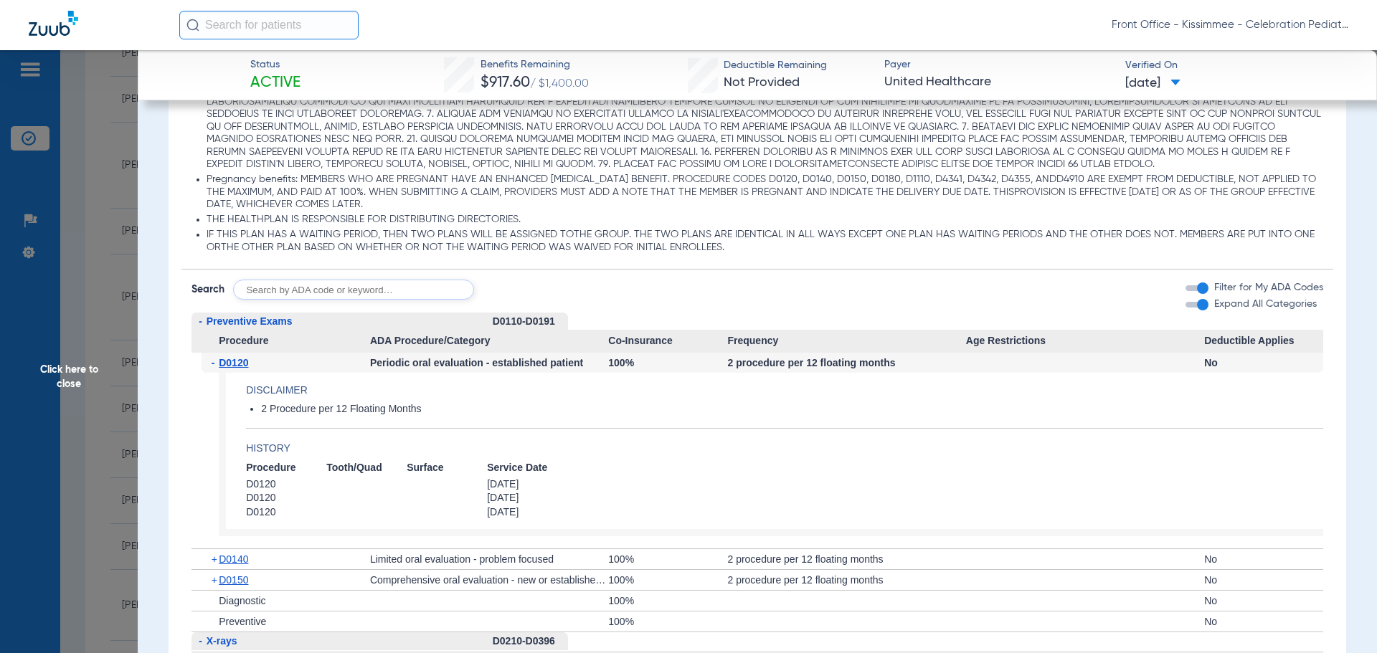
scroll to position [1291, 0]
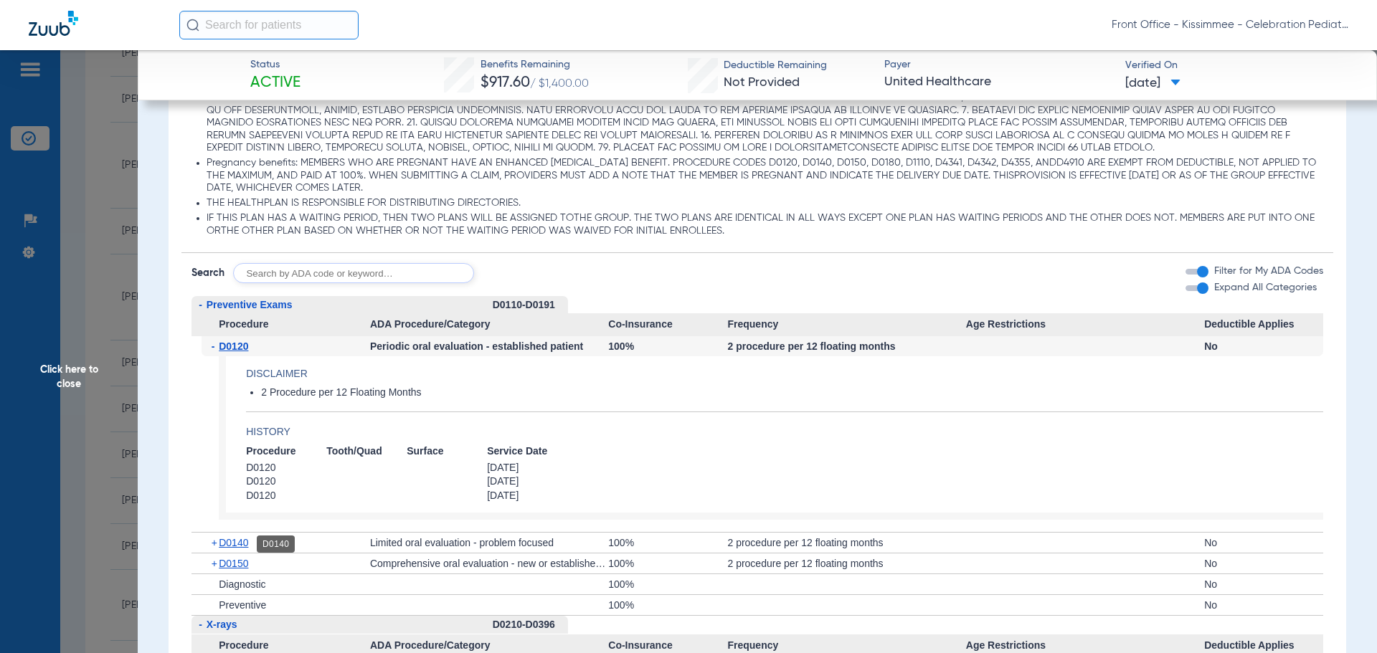
click at [229, 548] on span "D0140" at bounding box center [233, 542] width 29 height 11
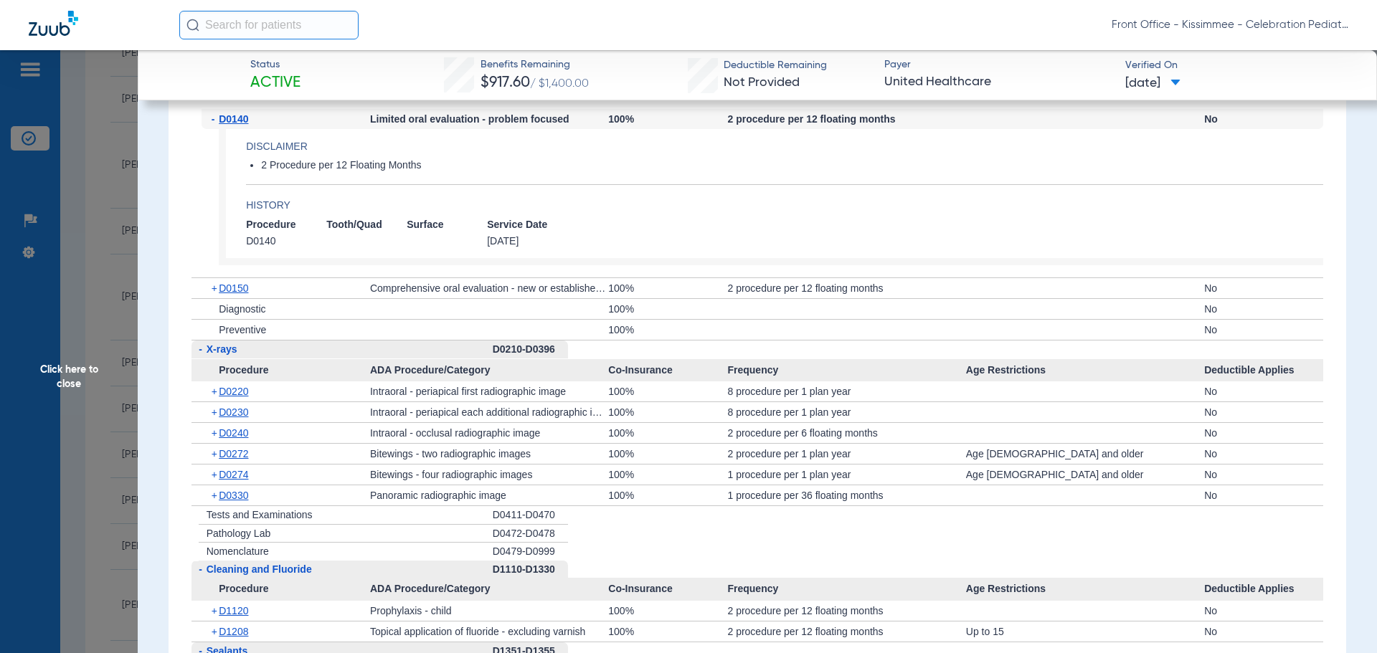
scroll to position [1722, 0]
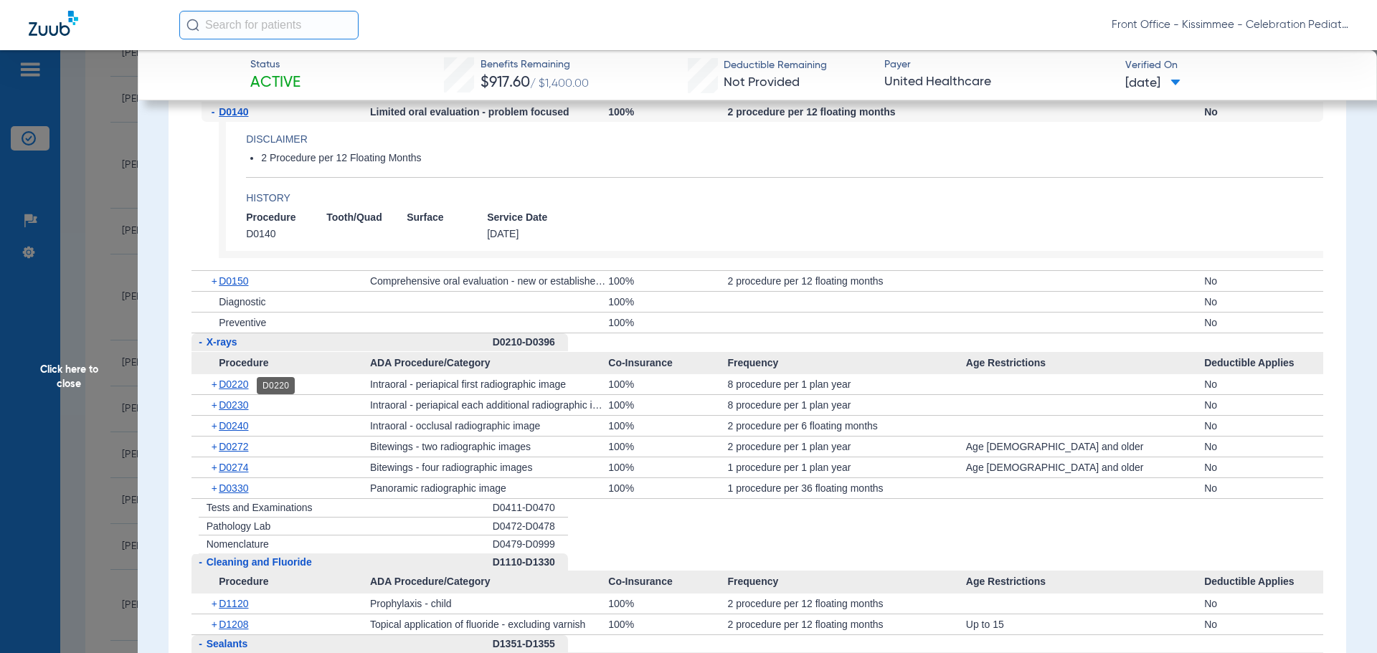
click at [237, 388] on span "D0220" at bounding box center [233, 384] width 29 height 11
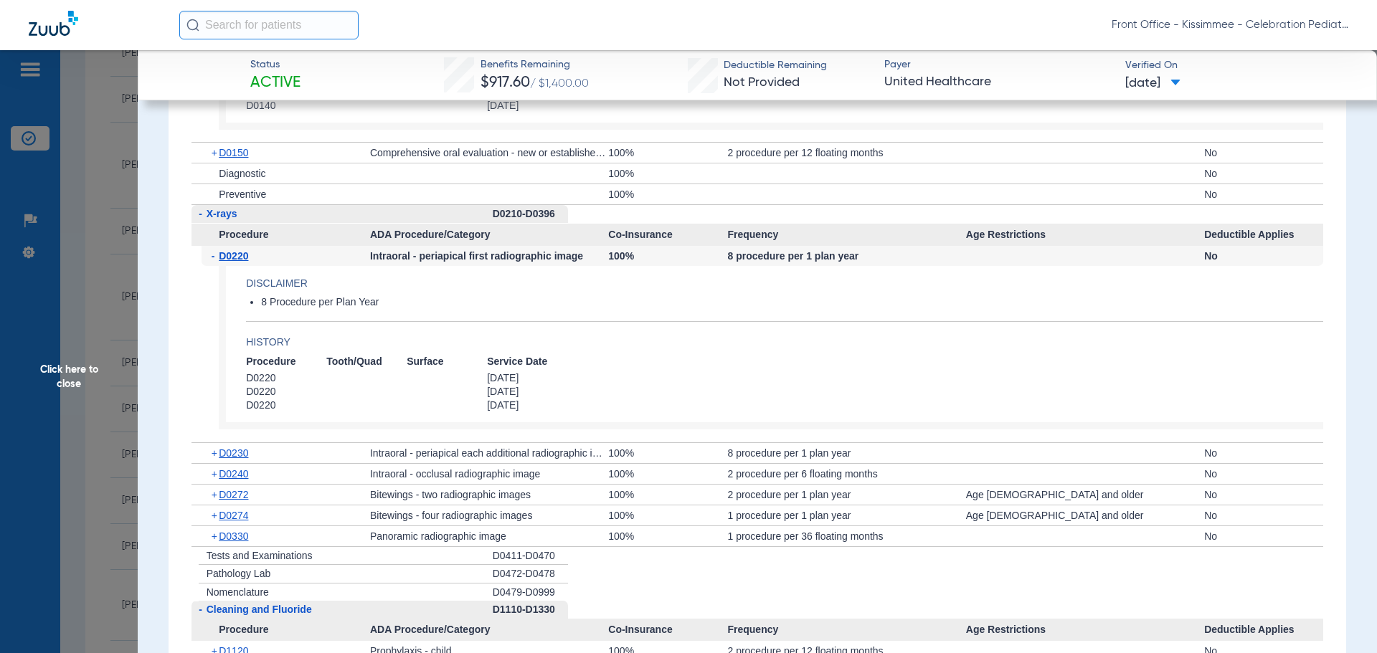
scroll to position [1865, 0]
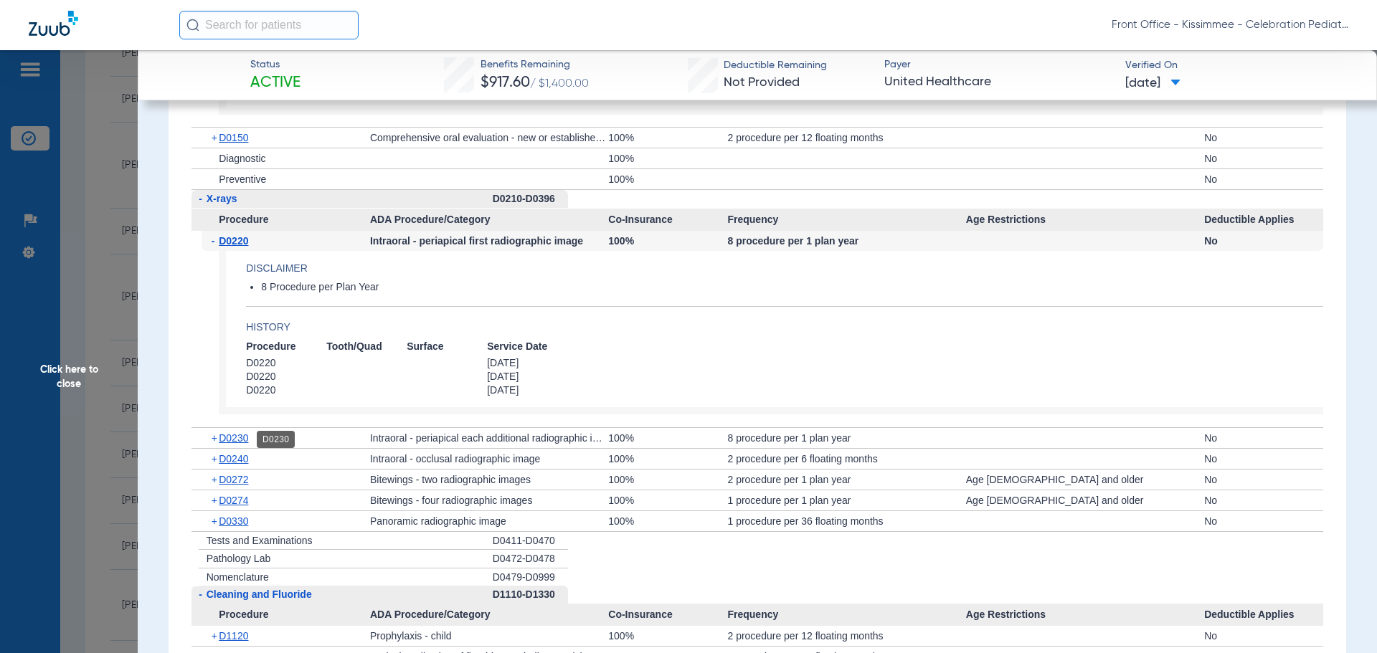
click at [227, 441] on span "D0230" at bounding box center [233, 438] width 29 height 11
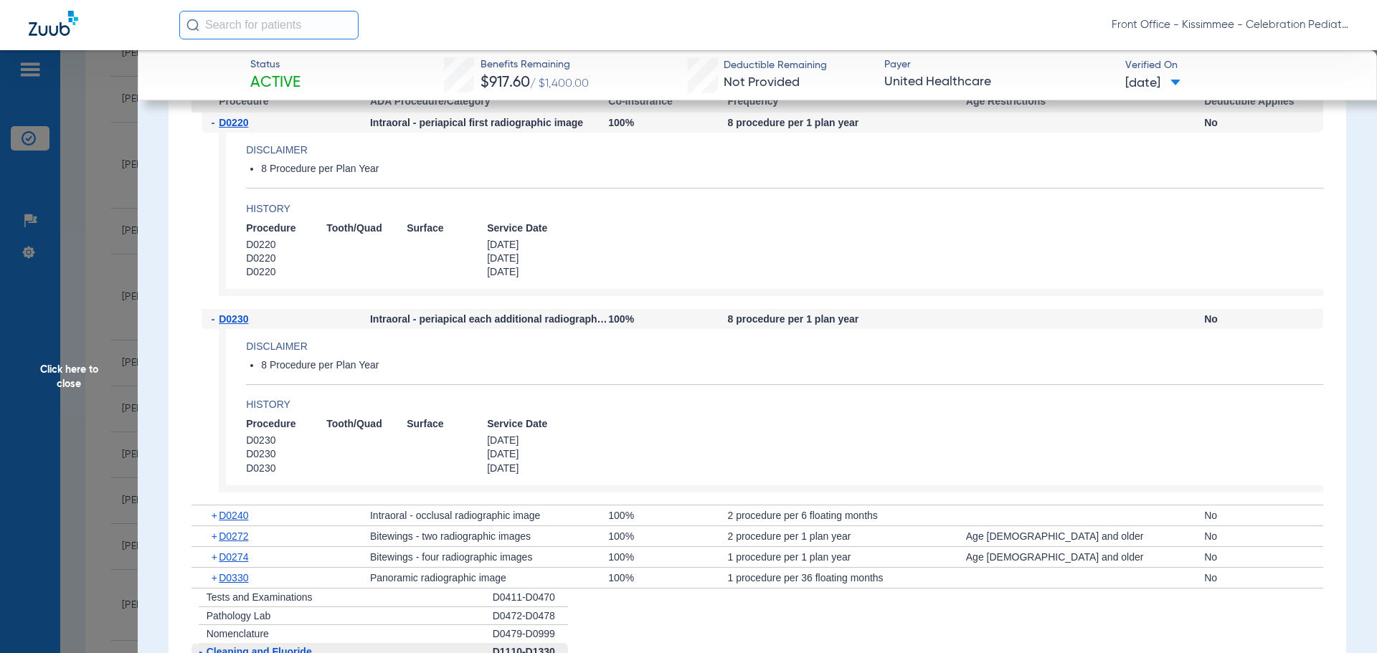
scroll to position [2009, 0]
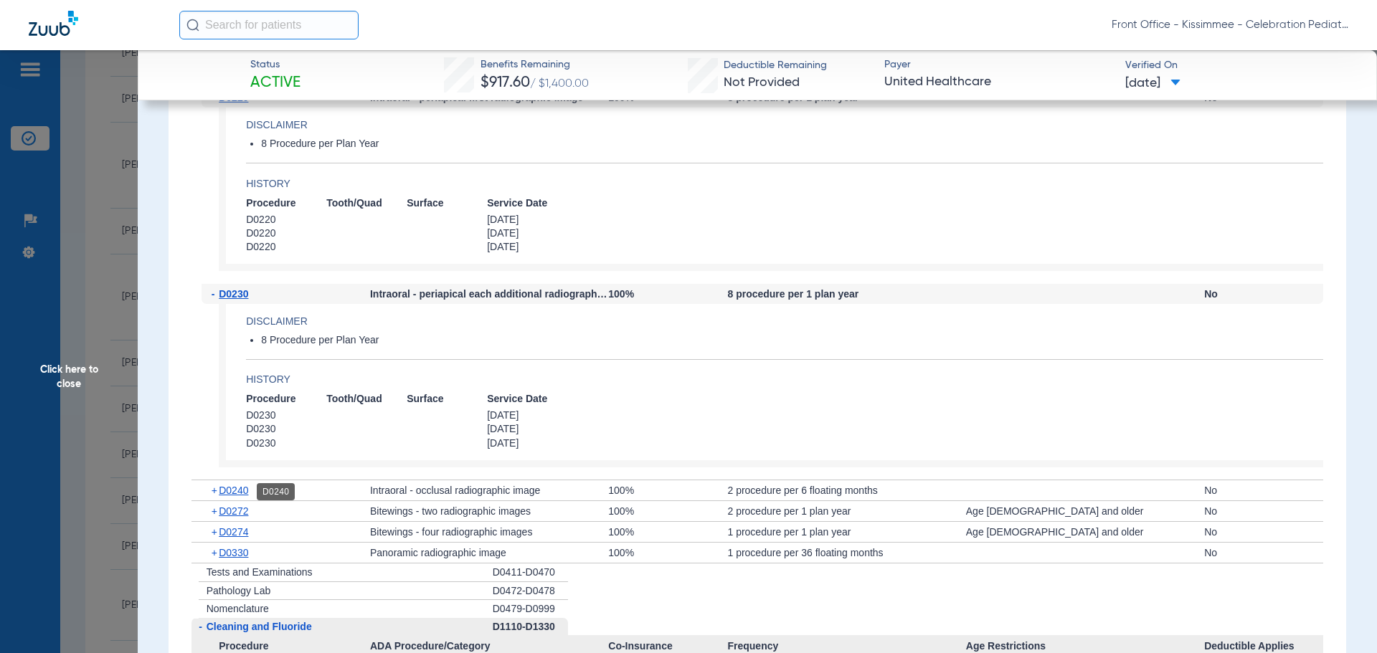
click at [227, 489] on span "D0240" at bounding box center [233, 490] width 29 height 11
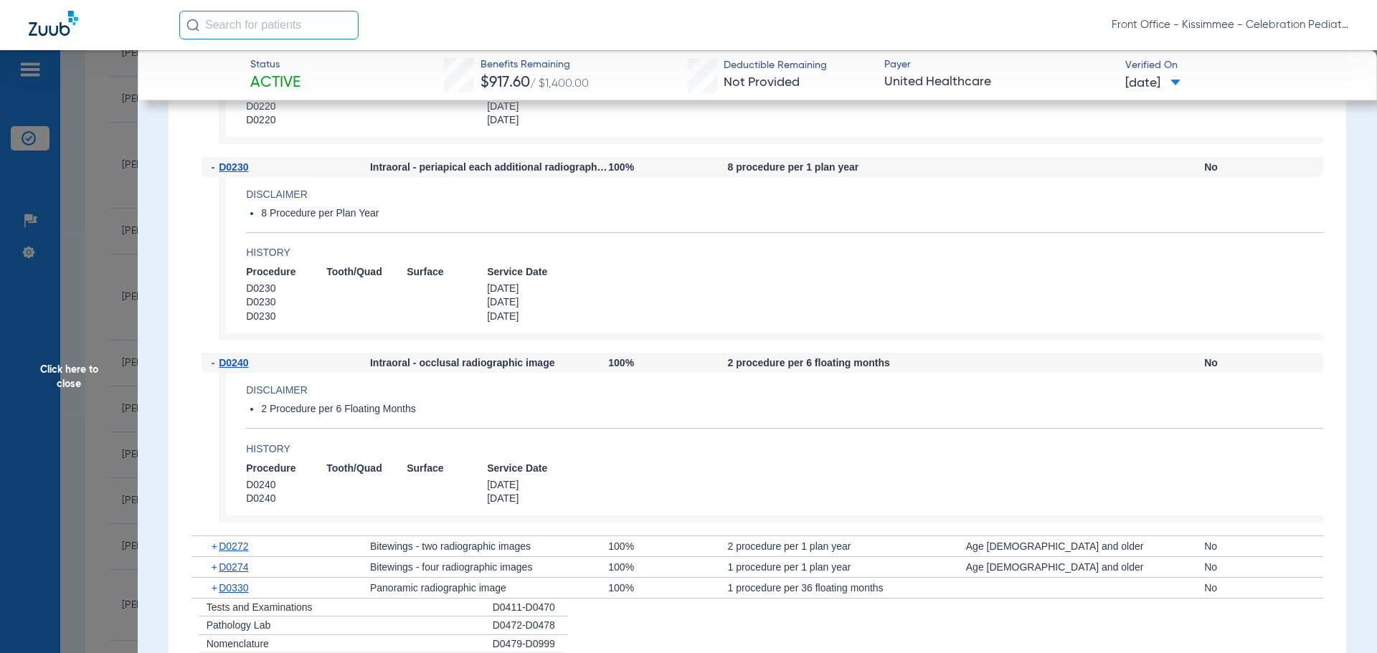
scroll to position [2152, 0]
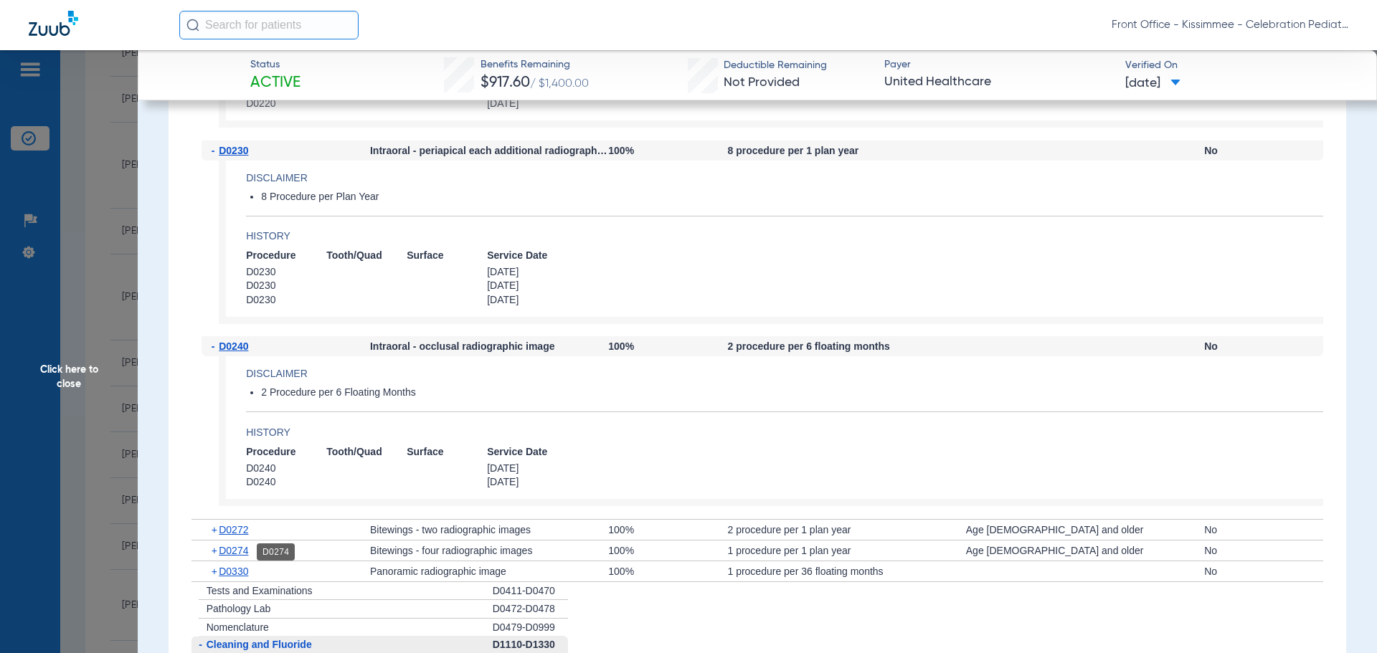
click at [232, 549] on span "D0274" at bounding box center [233, 550] width 29 height 11
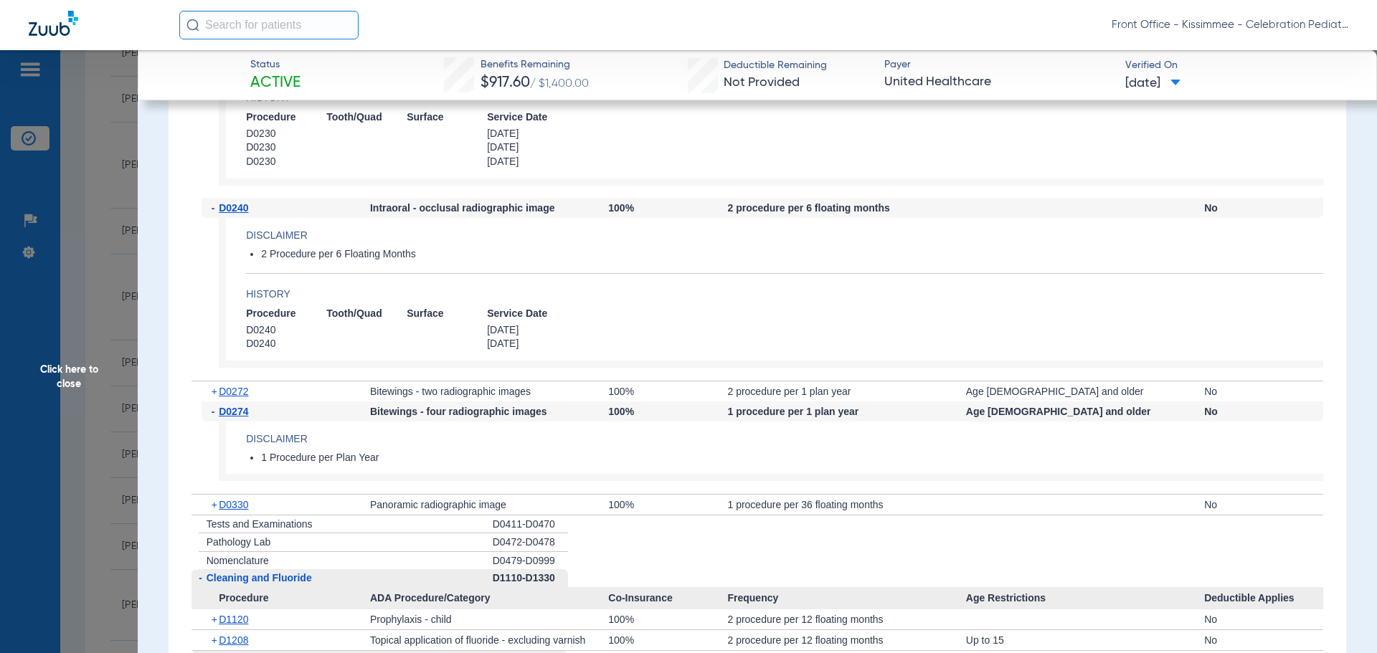
scroll to position [2295, 0]
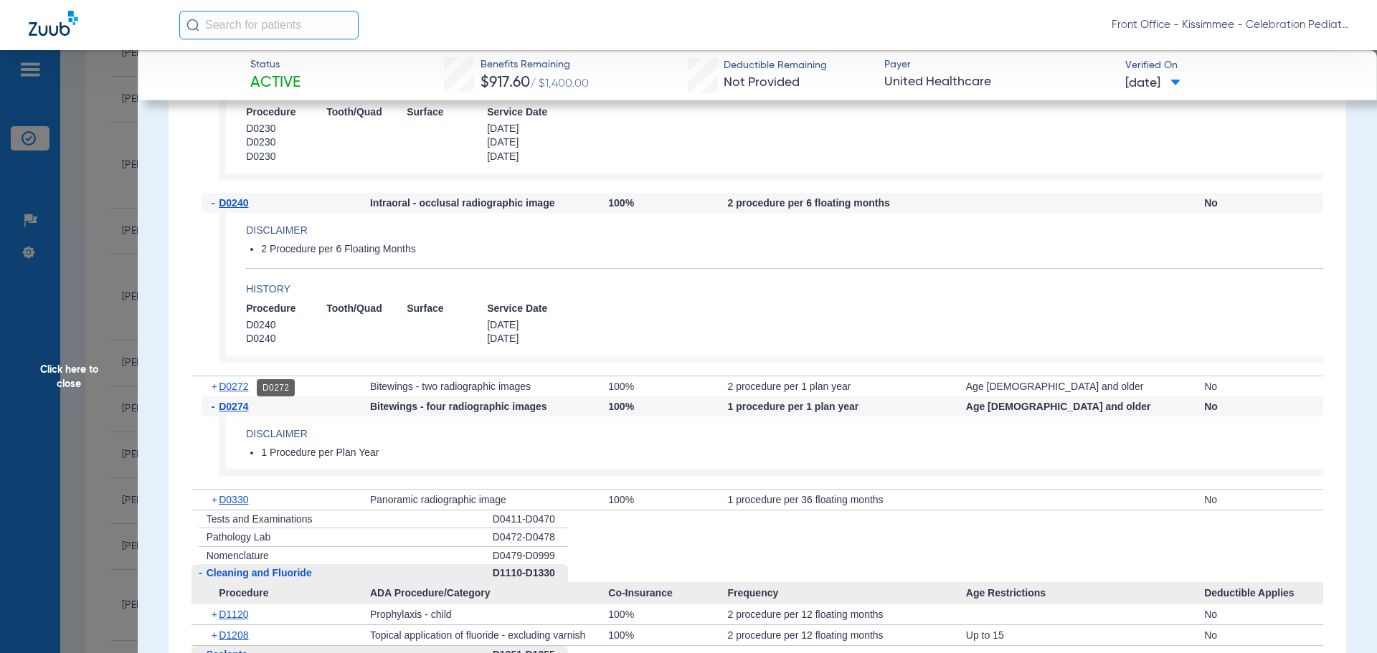
click at [228, 382] on span "D0272" at bounding box center [233, 386] width 29 height 11
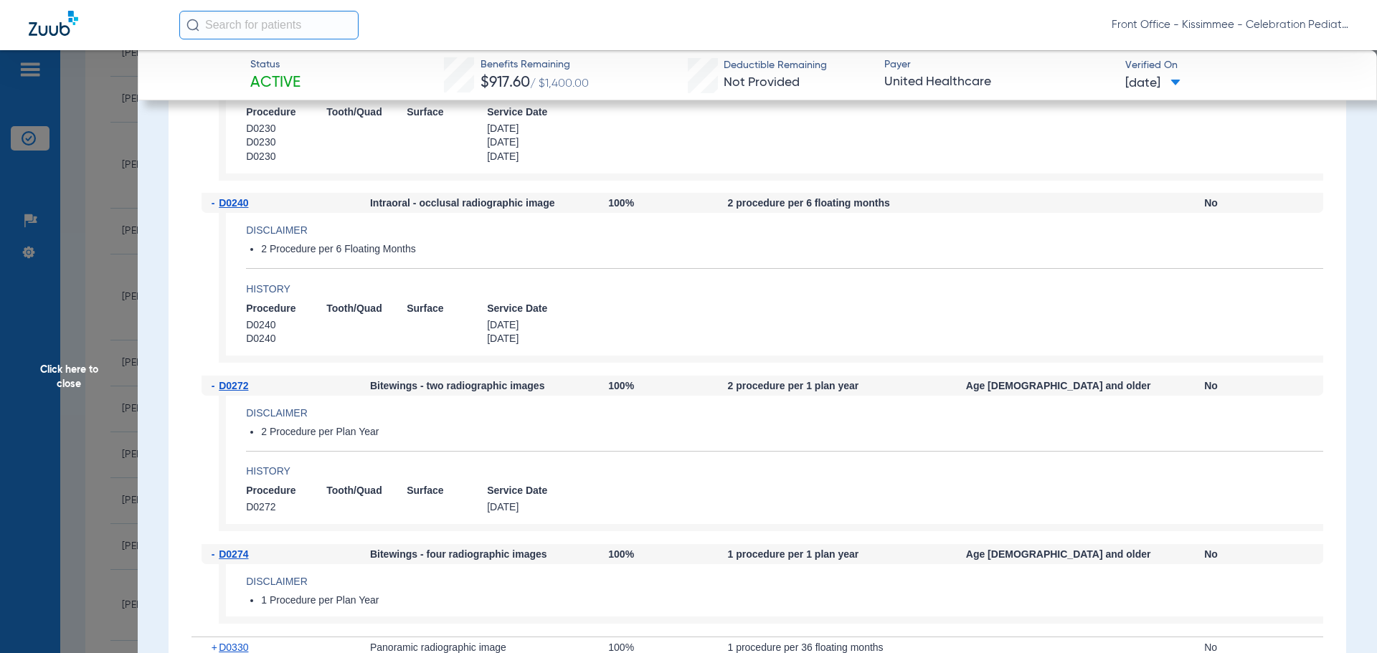
click at [229, 382] on span "D0272" at bounding box center [233, 385] width 29 height 11
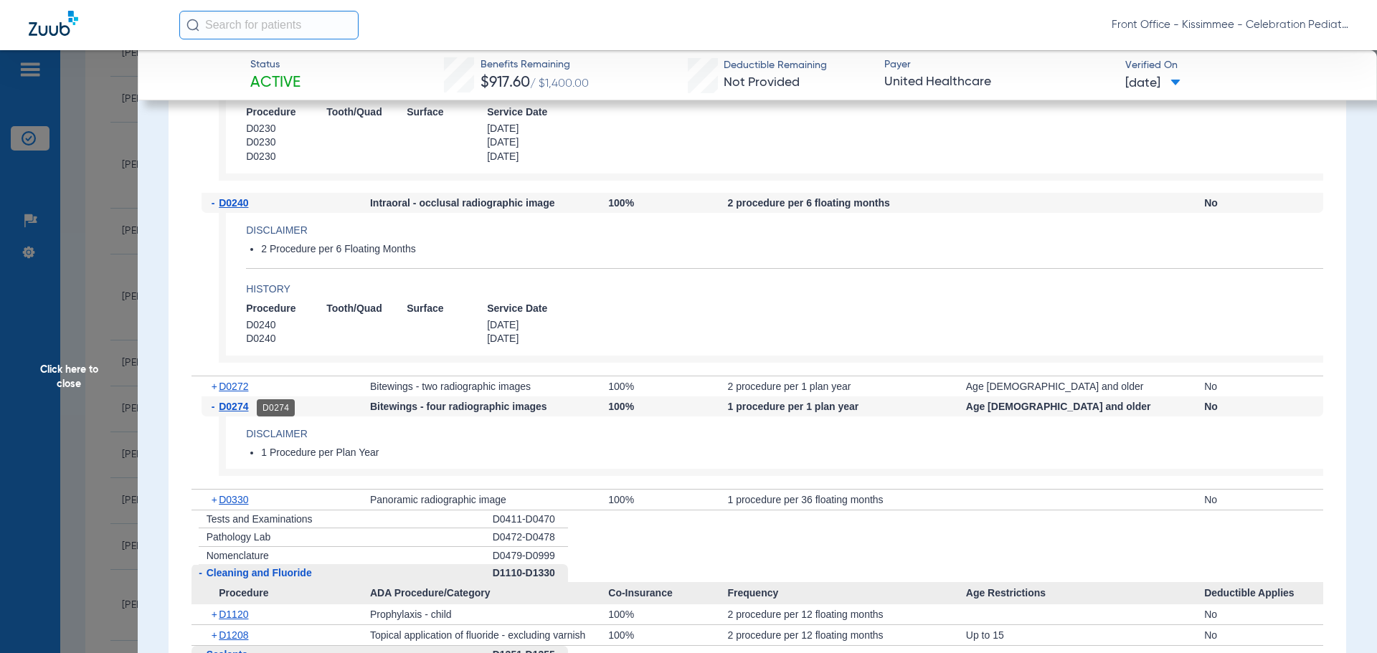
click at [230, 412] on span "D0274" at bounding box center [233, 406] width 29 height 11
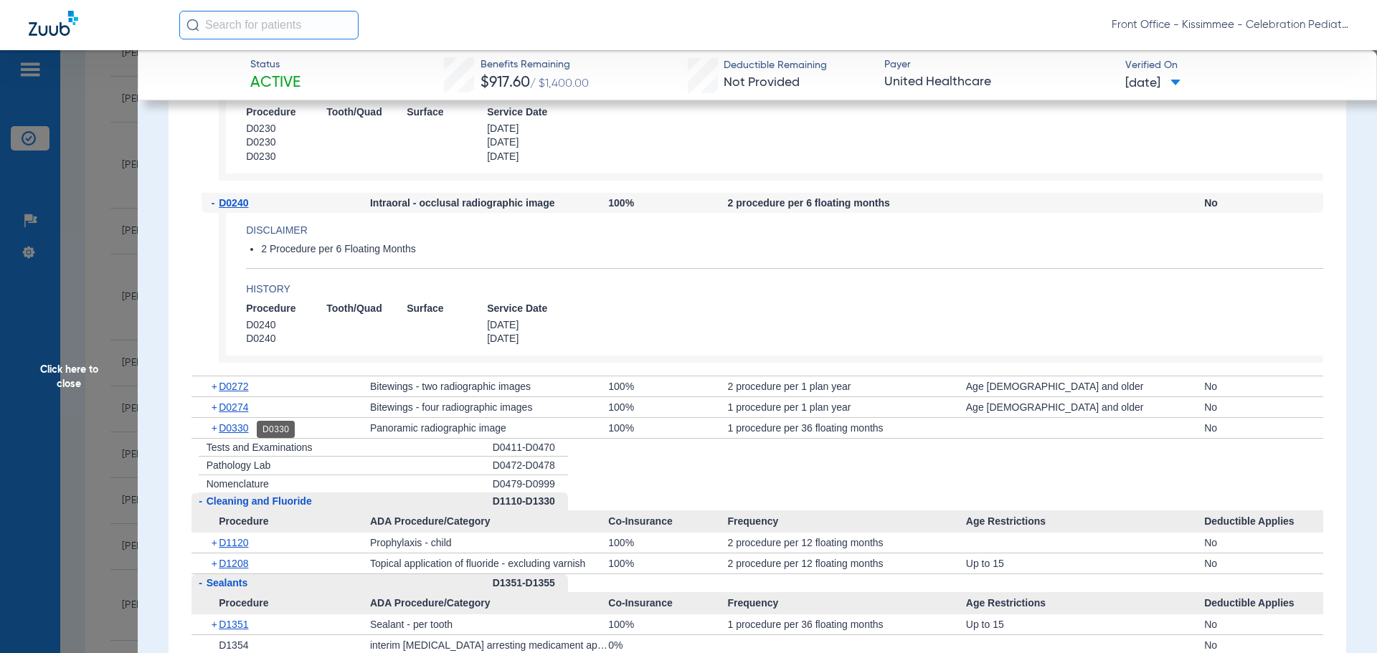
click at [226, 430] on span "D0330" at bounding box center [233, 428] width 29 height 11
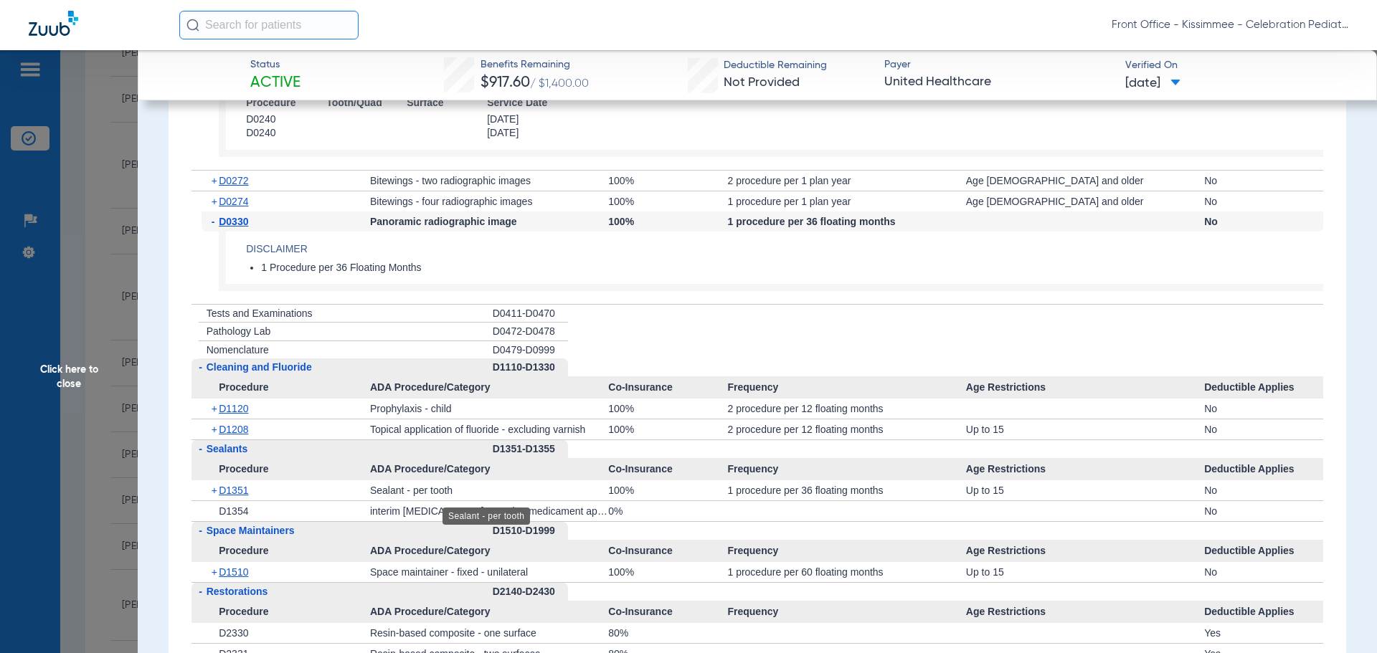
scroll to position [2511, 0]
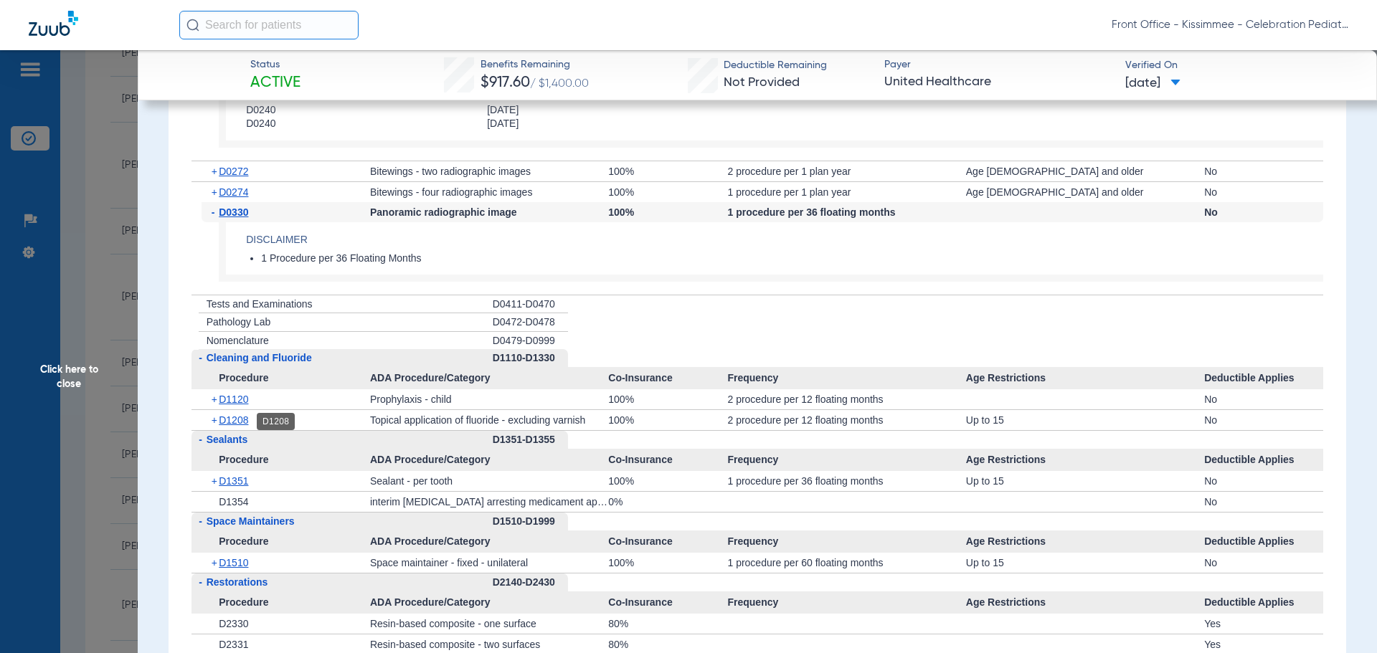
click at [232, 424] on span "D1208" at bounding box center [233, 420] width 29 height 11
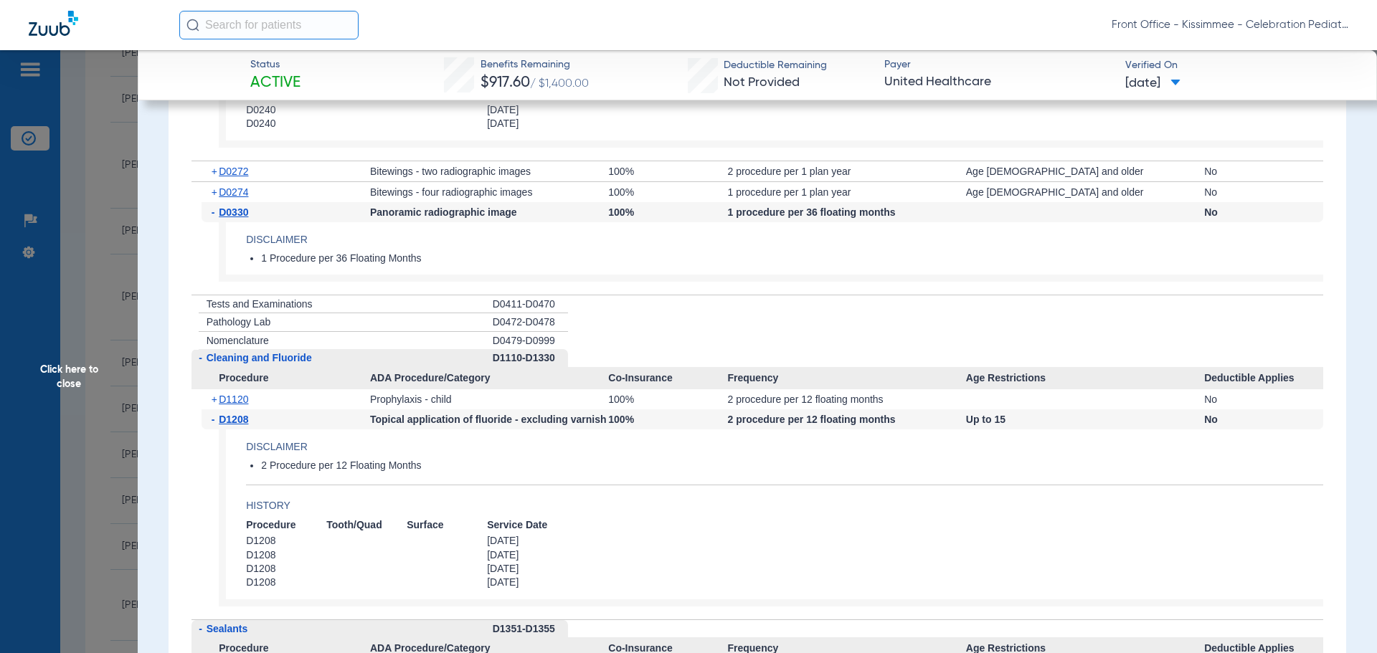
click at [233, 425] on span "D1208" at bounding box center [233, 419] width 29 height 11
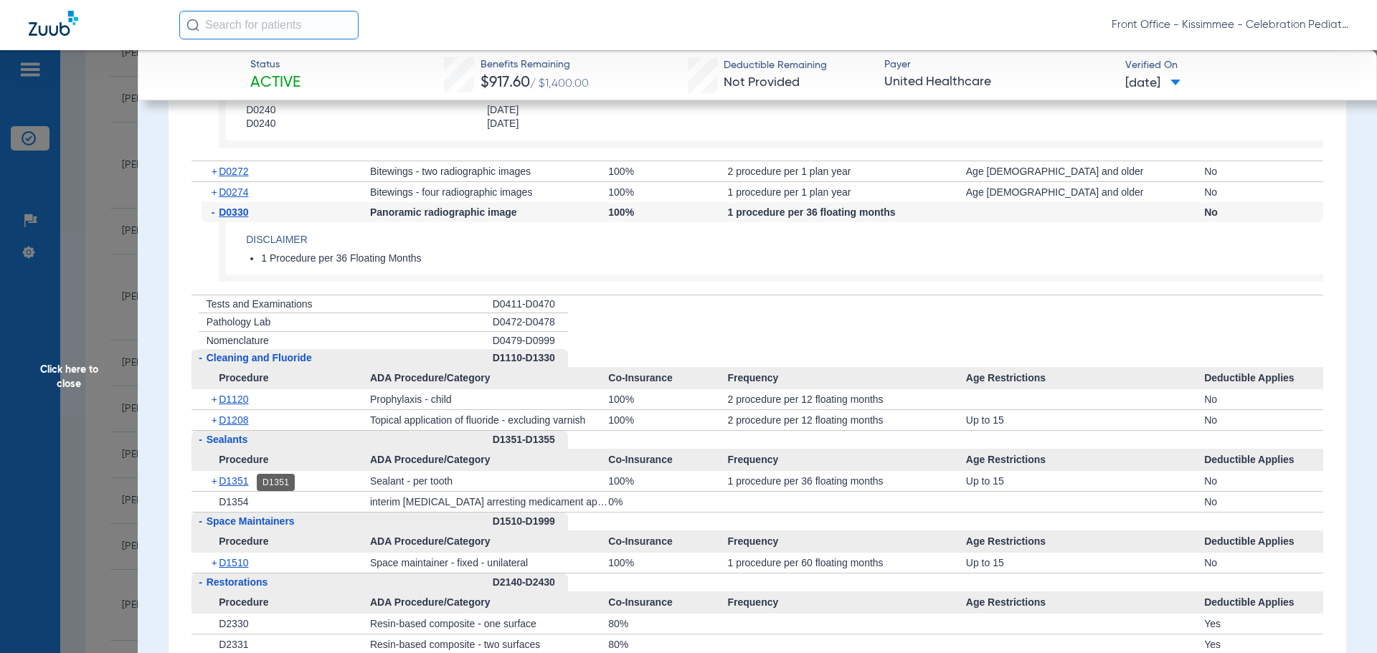
click at [224, 483] on span "D1351" at bounding box center [233, 481] width 29 height 11
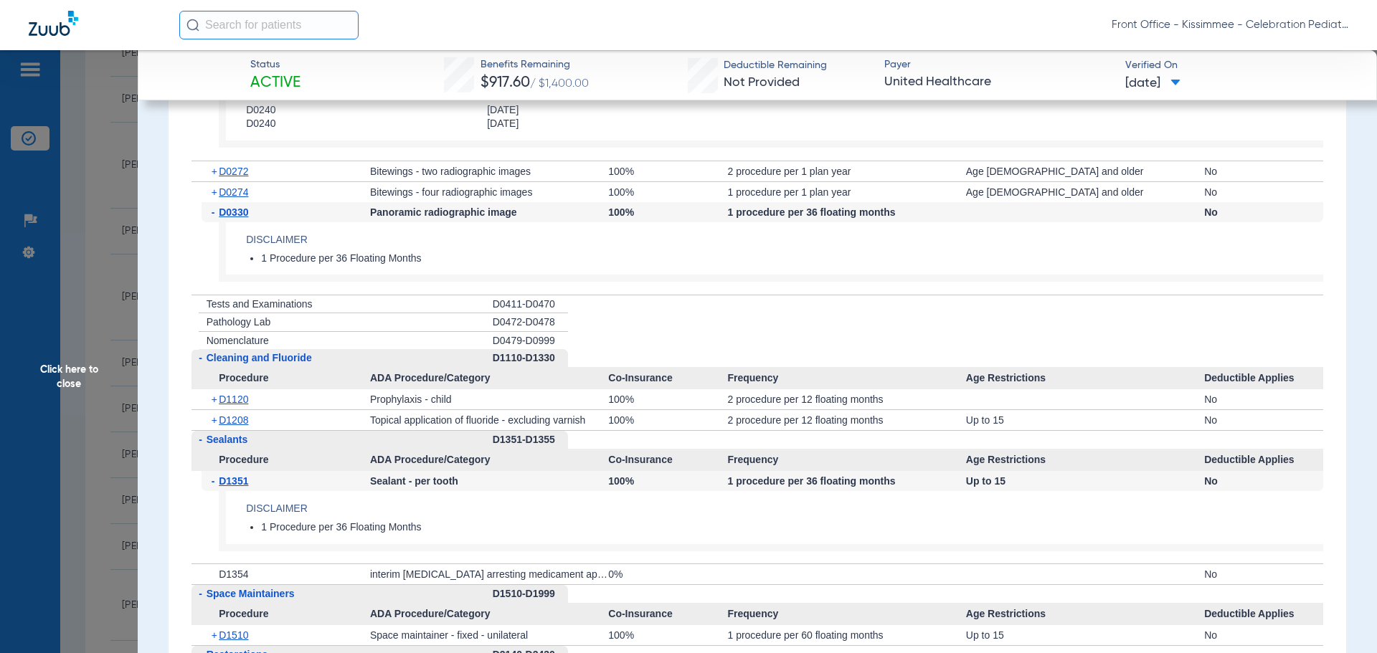
click at [73, 362] on span "Click here to close" at bounding box center [69, 376] width 138 height 653
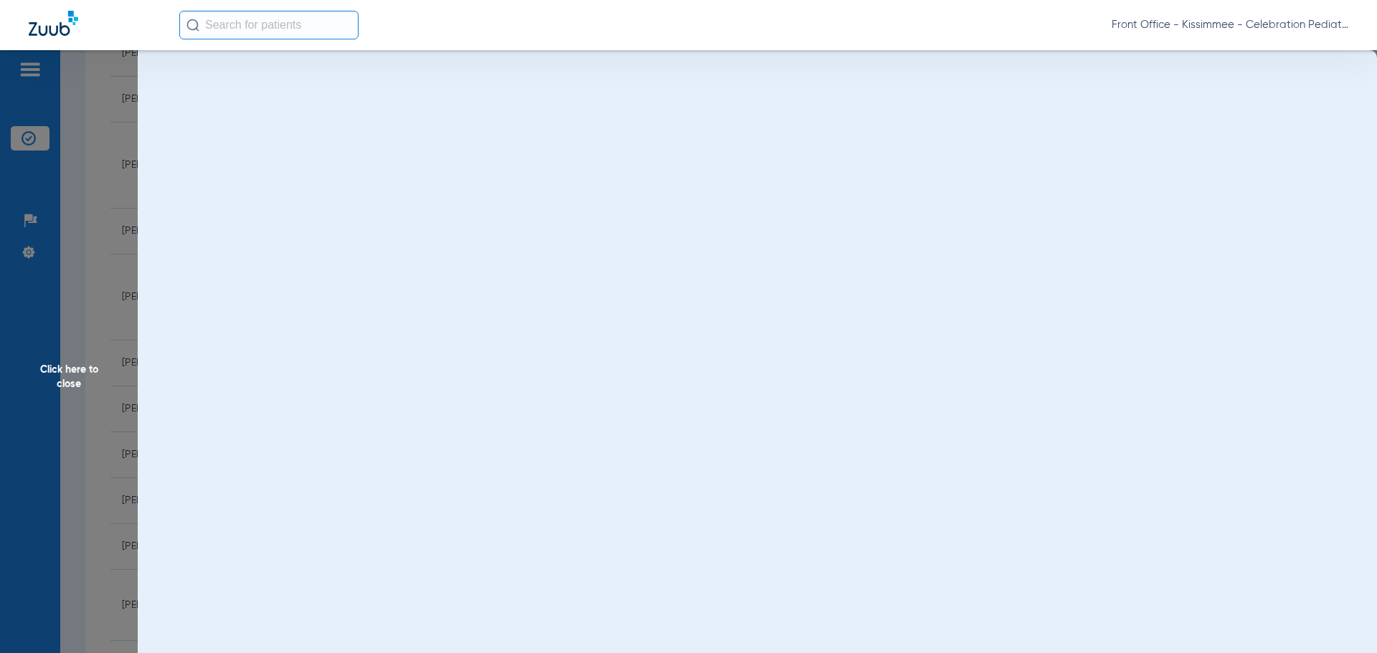
scroll to position [0, 0]
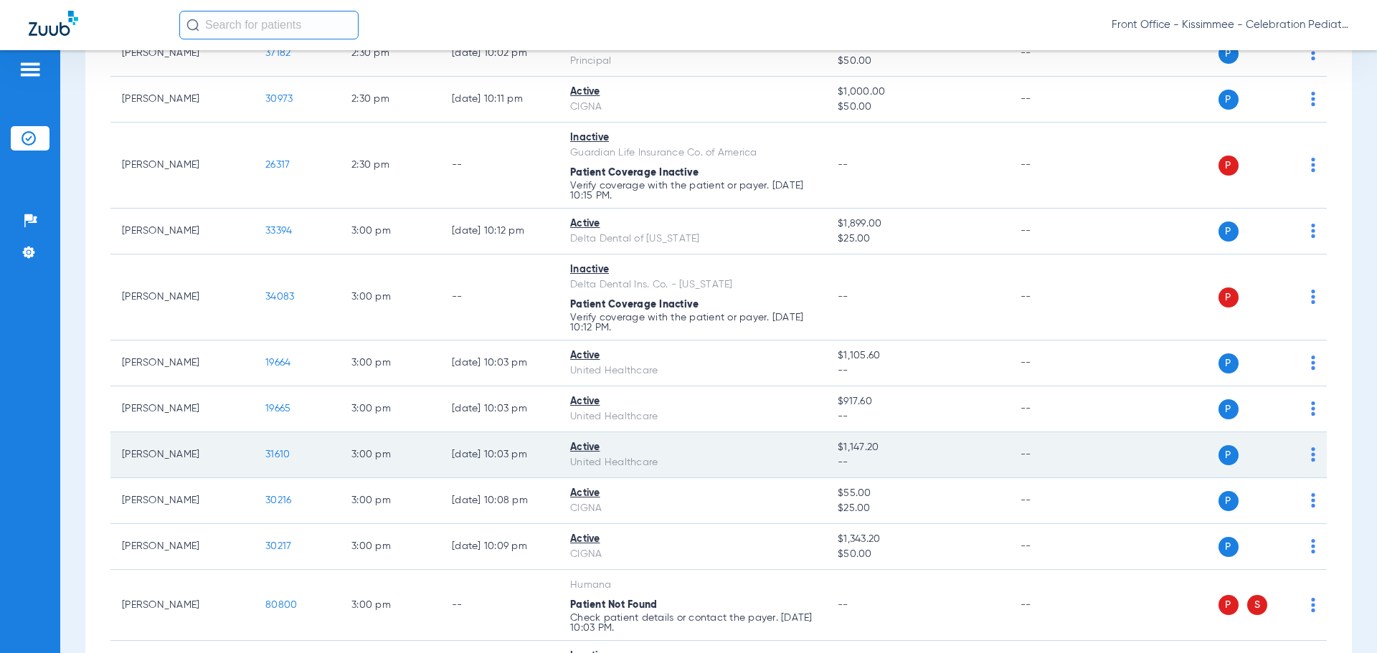
click at [278, 463] on td "31610" at bounding box center [297, 456] width 86 height 46
click at [278, 447] on td "31610" at bounding box center [297, 456] width 86 height 46
click at [278, 456] on span "31610" at bounding box center [277, 455] width 24 height 10
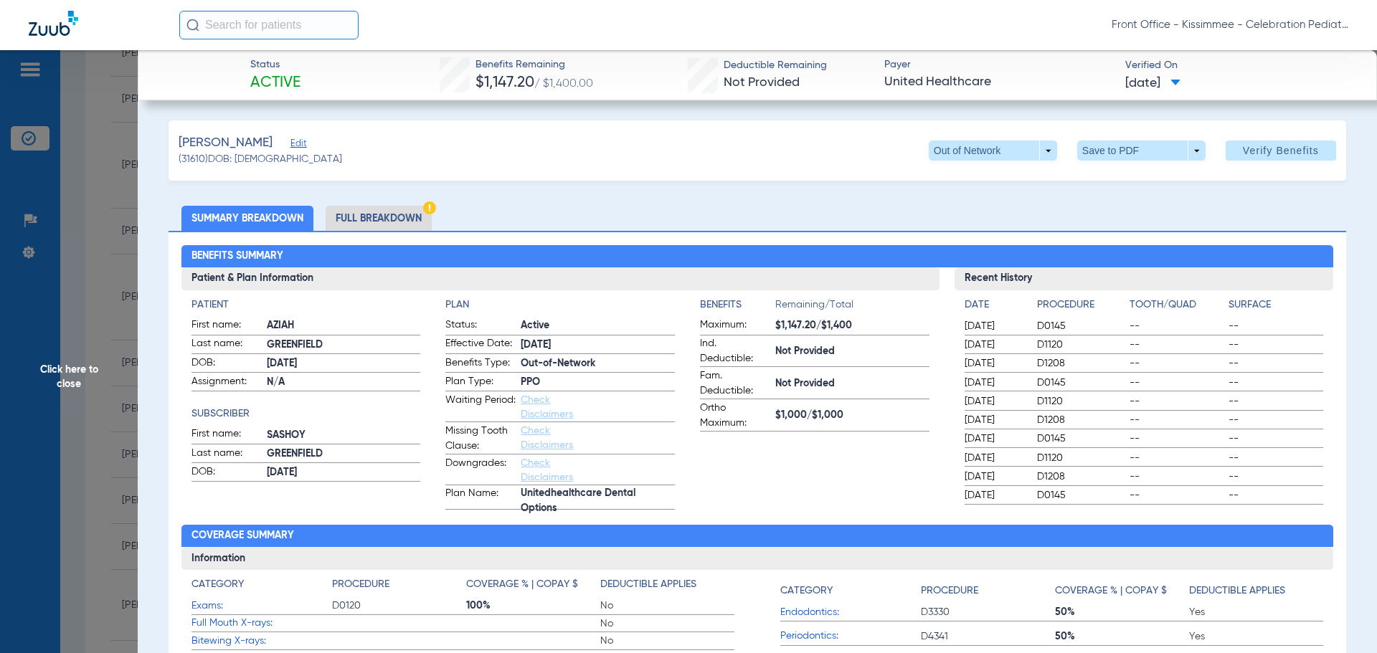
click at [409, 217] on li "Full Breakdown" at bounding box center [379, 218] width 106 height 25
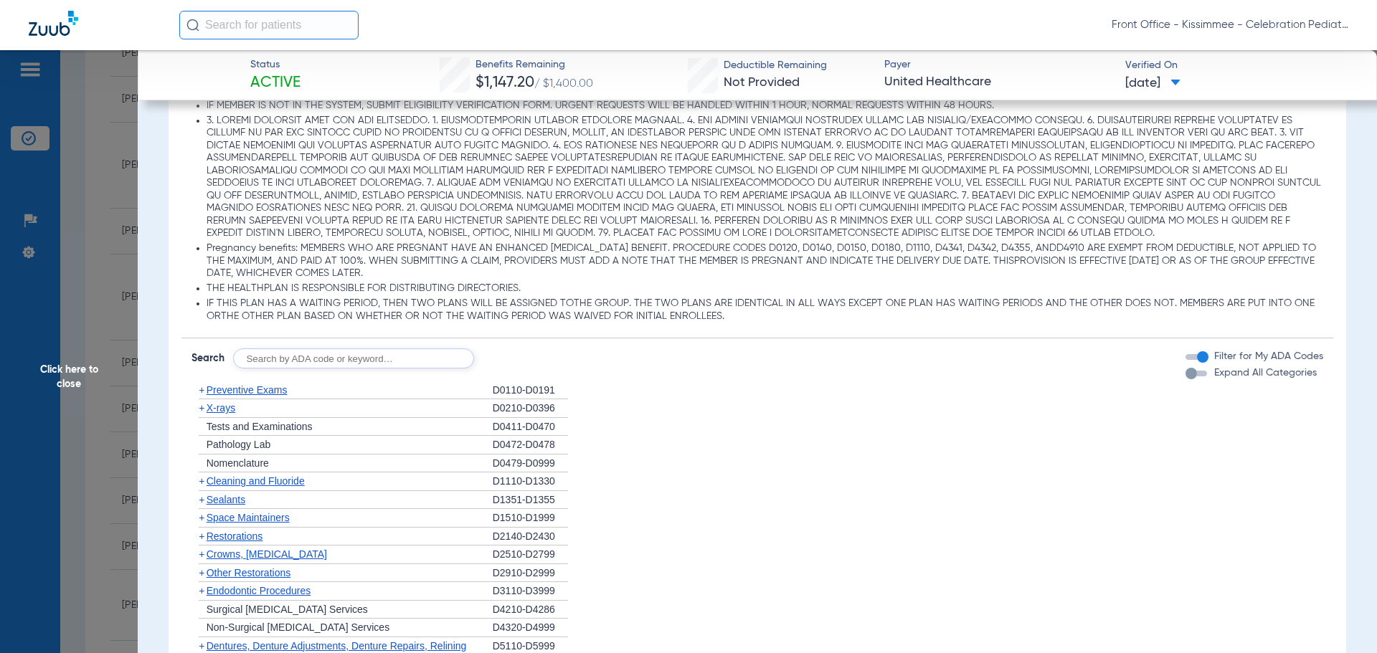
scroll to position [1219, 0]
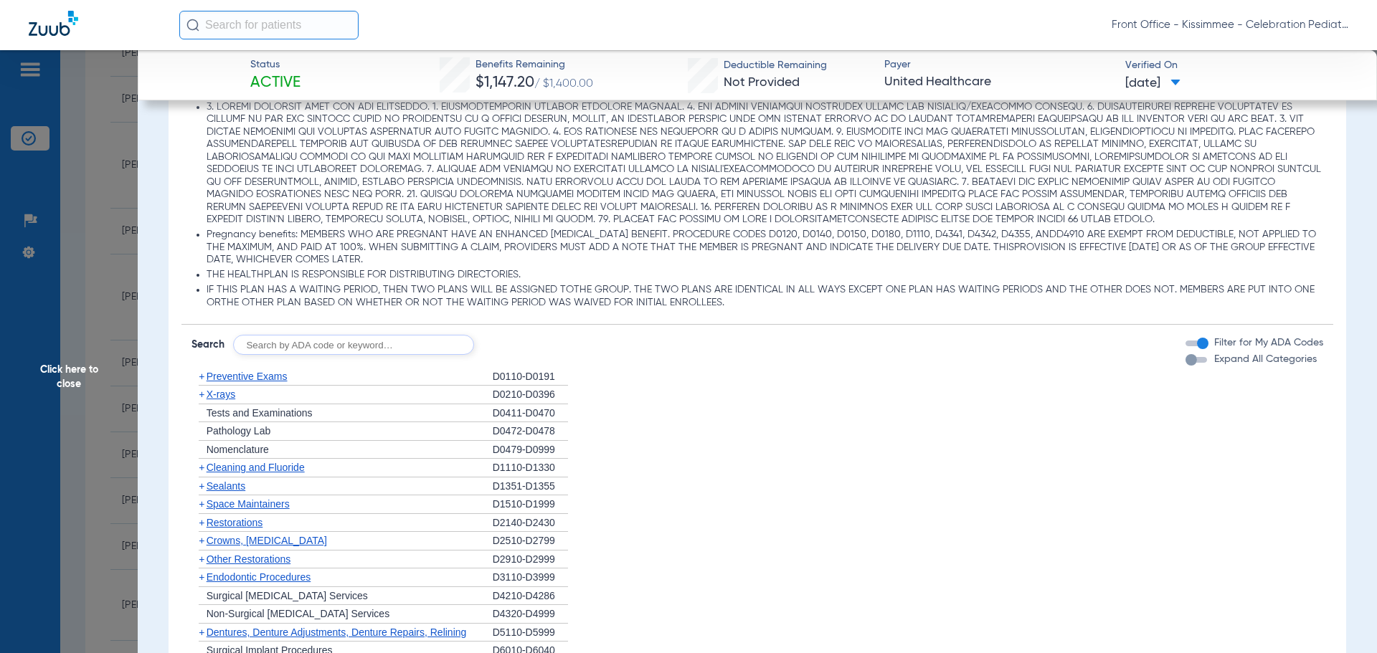
click at [1186, 357] on div "button" at bounding box center [1191, 359] width 11 height 11
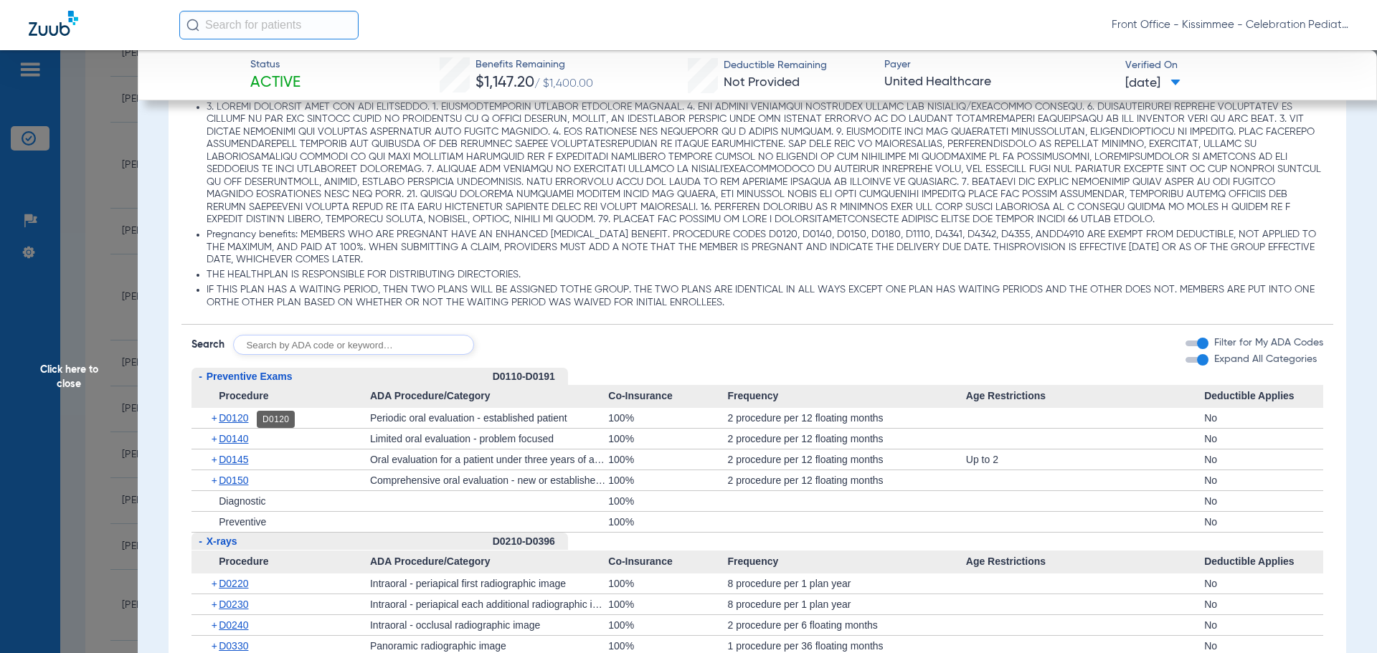
click at [223, 421] on span "D0120" at bounding box center [233, 417] width 29 height 11
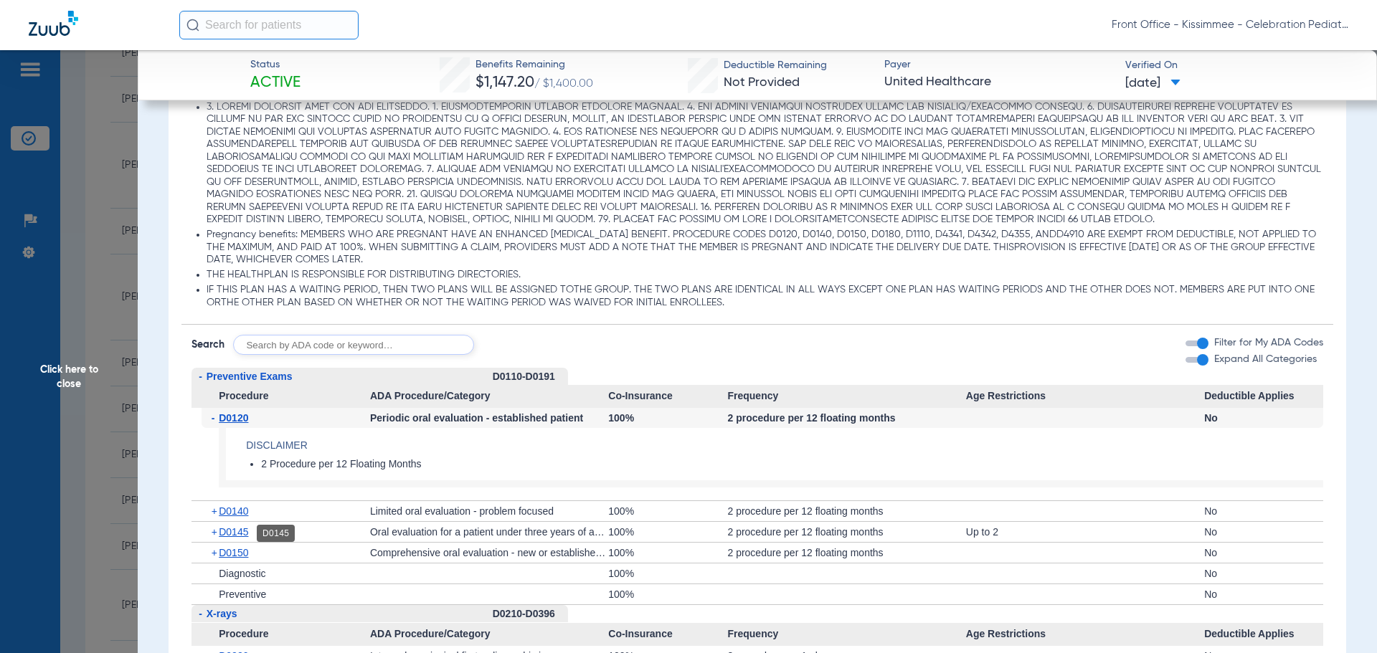
click at [237, 538] on span "D0145" at bounding box center [233, 532] width 29 height 11
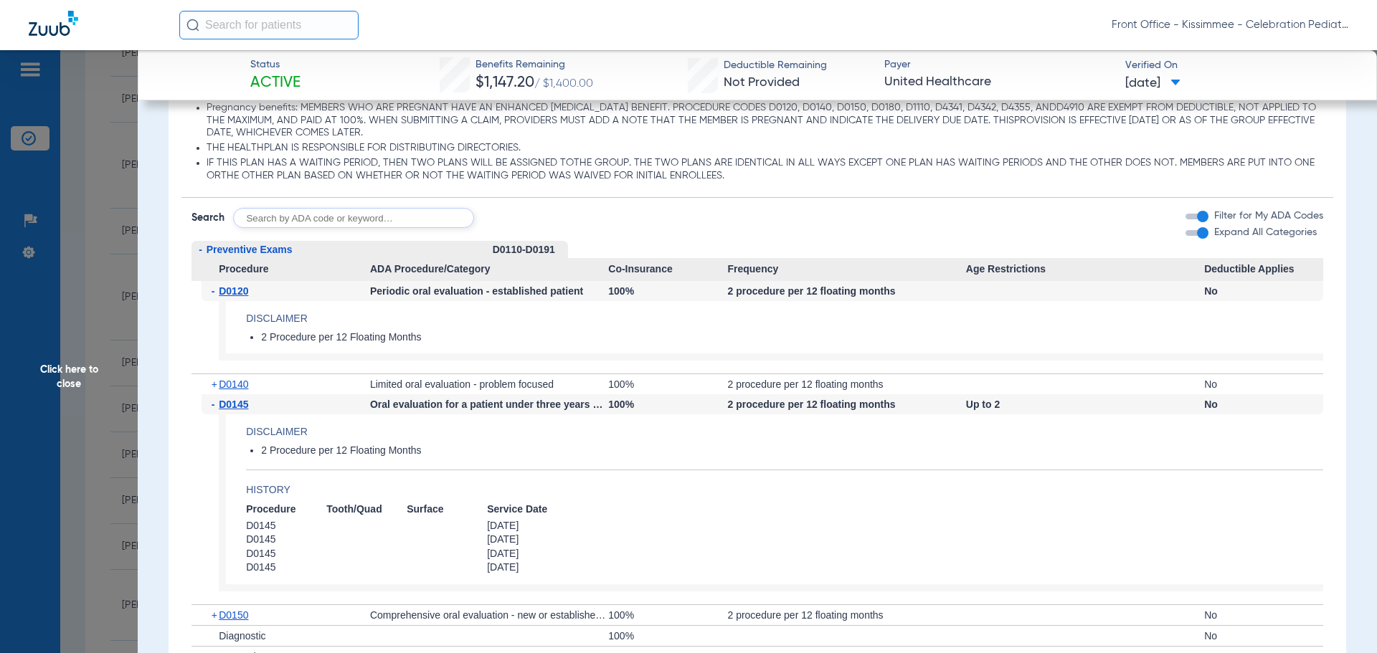
scroll to position [1363, 0]
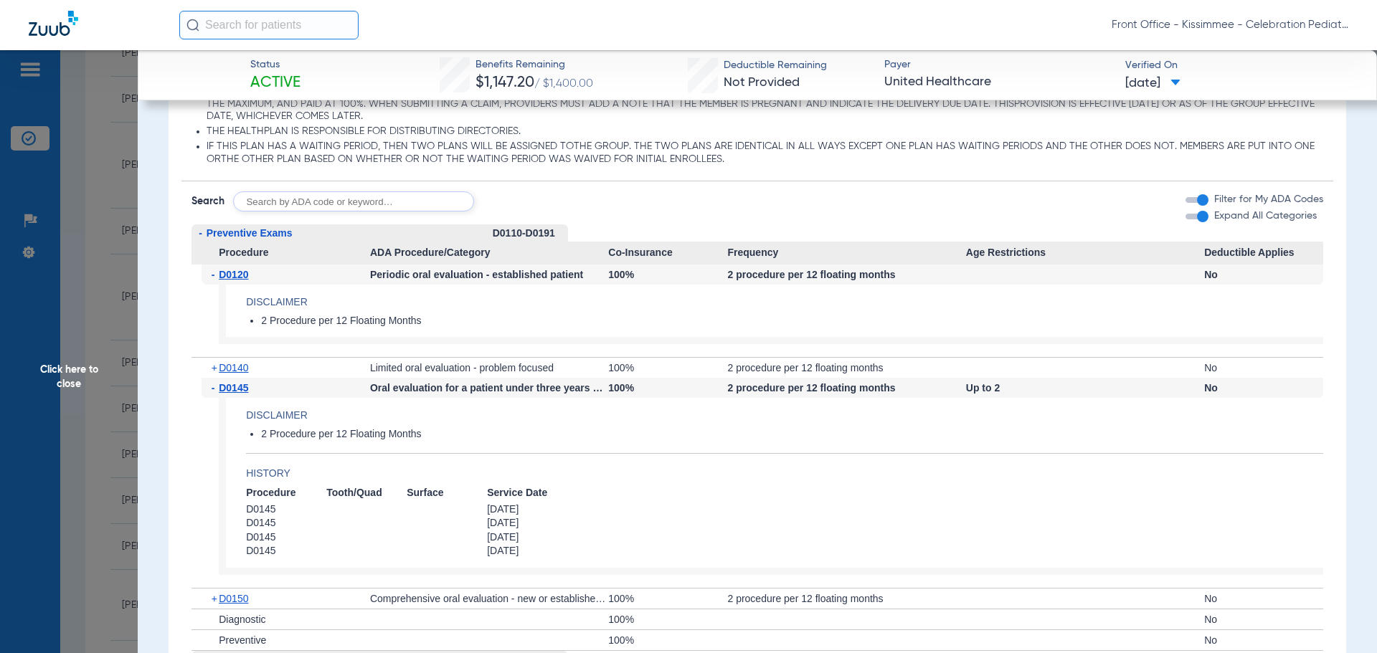
click at [231, 357] on div "- D0120 Periodic oral evaluation - established patient 100% 2 procedure per 12 …" at bounding box center [758, 311] width 1133 height 93
click at [222, 368] on span "D0140" at bounding box center [233, 367] width 29 height 11
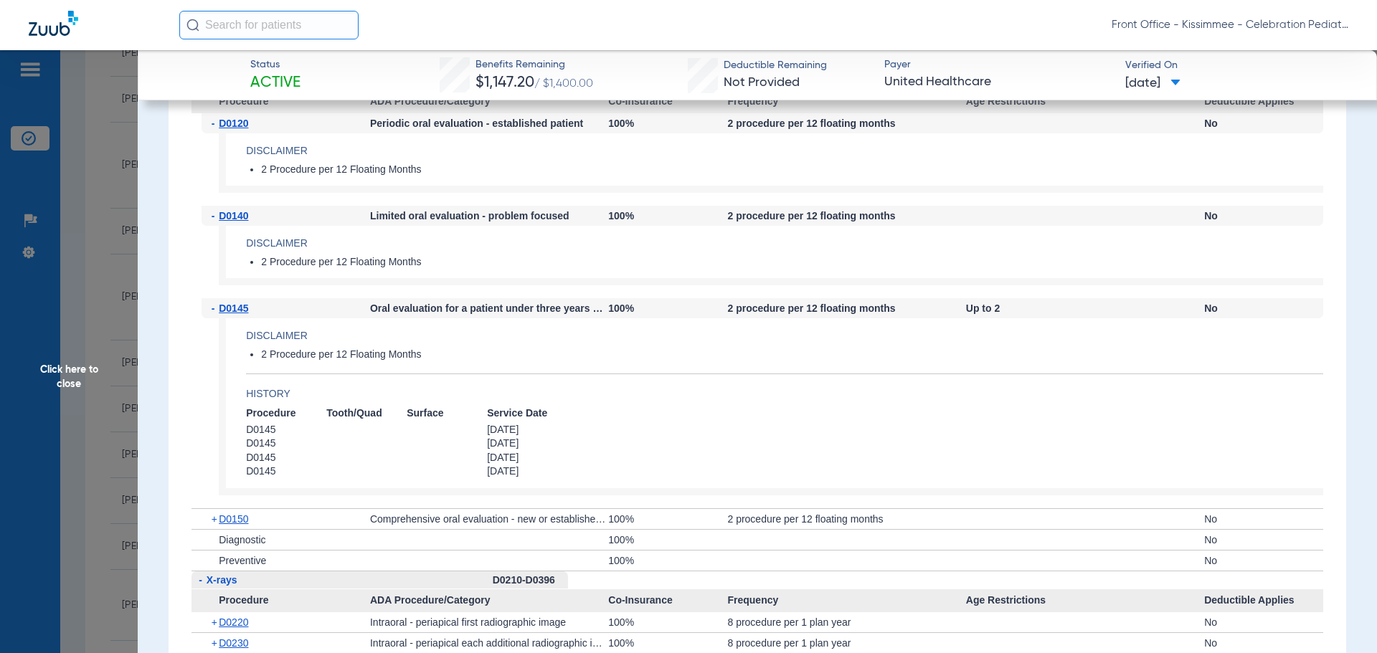
scroll to position [1578, 0]
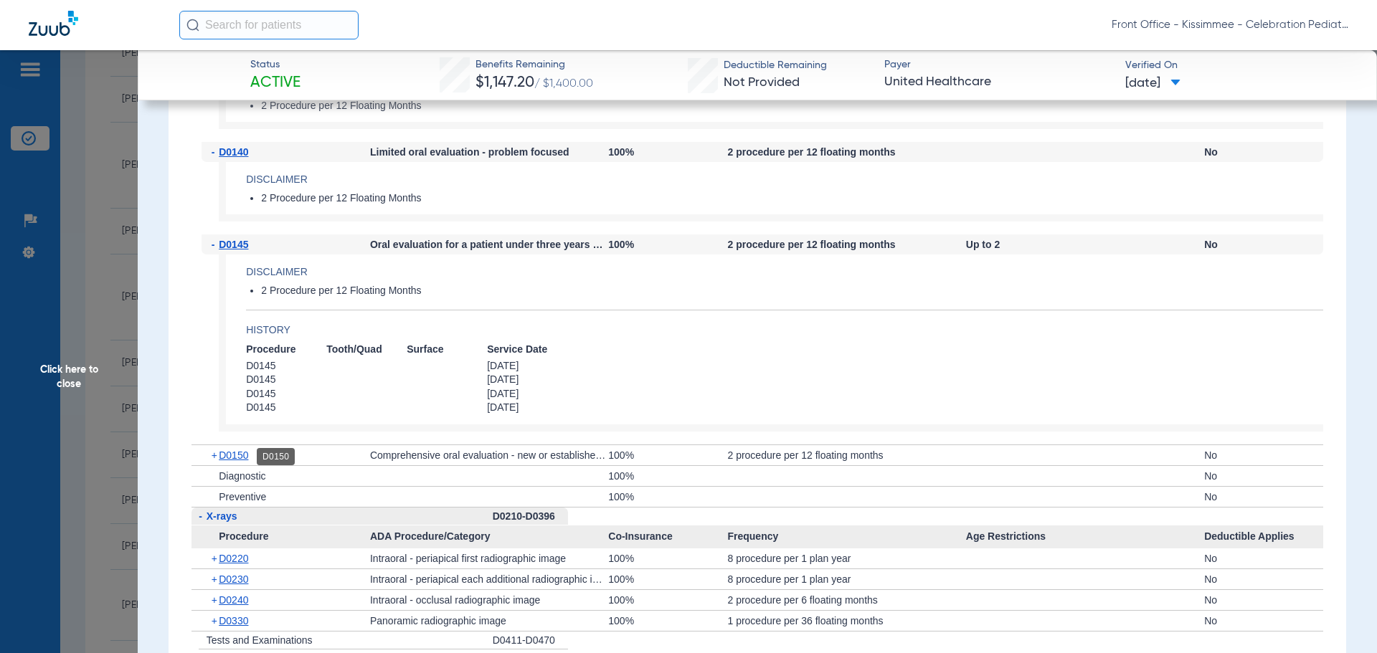
click at [237, 456] on span "D0150" at bounding box center [233, 455] width 29 height 11
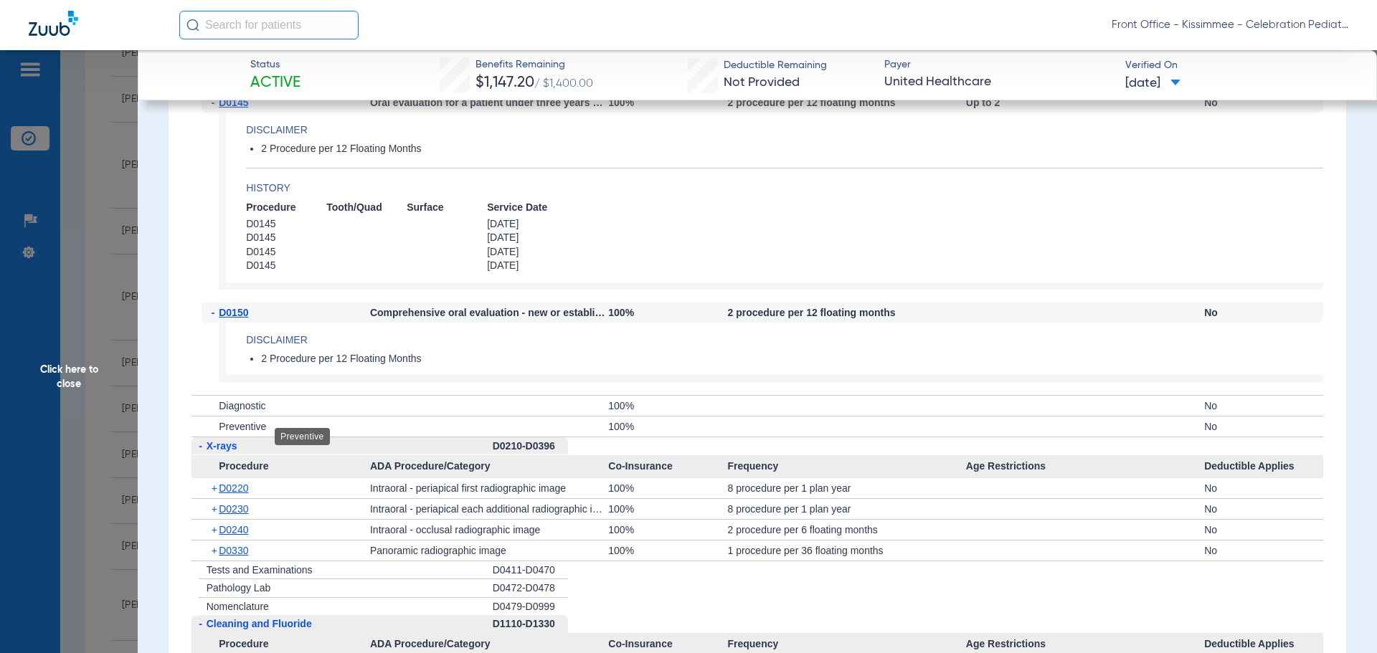
scroll to position [1722, 0]
click at [225, 497] on div "+ D0220" at bounding box center [286, 487] width 169 height 20
click at [228, 481] on div "+ D0220" at bounding box center [286, 487] width 169 height 20
click at [222, 489] on span "D0220" at bounding box center [233, 486] width 29 height 11
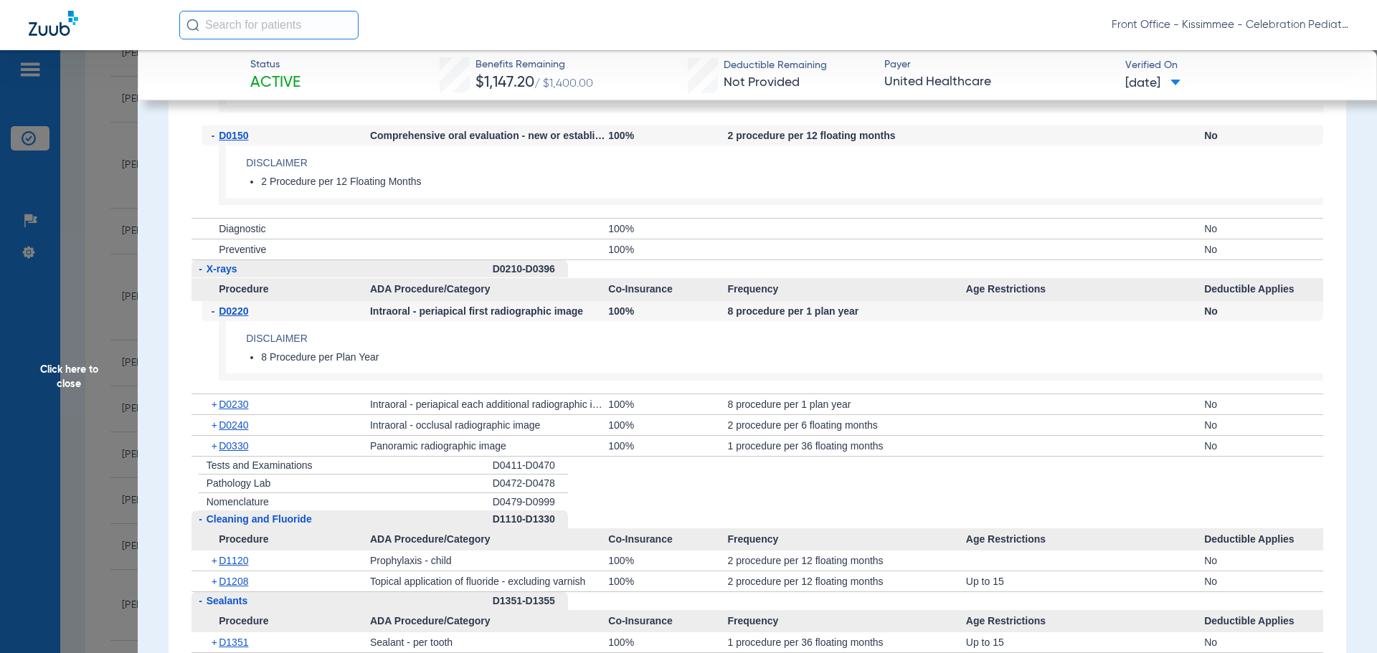
scroll to position [1937, 0]
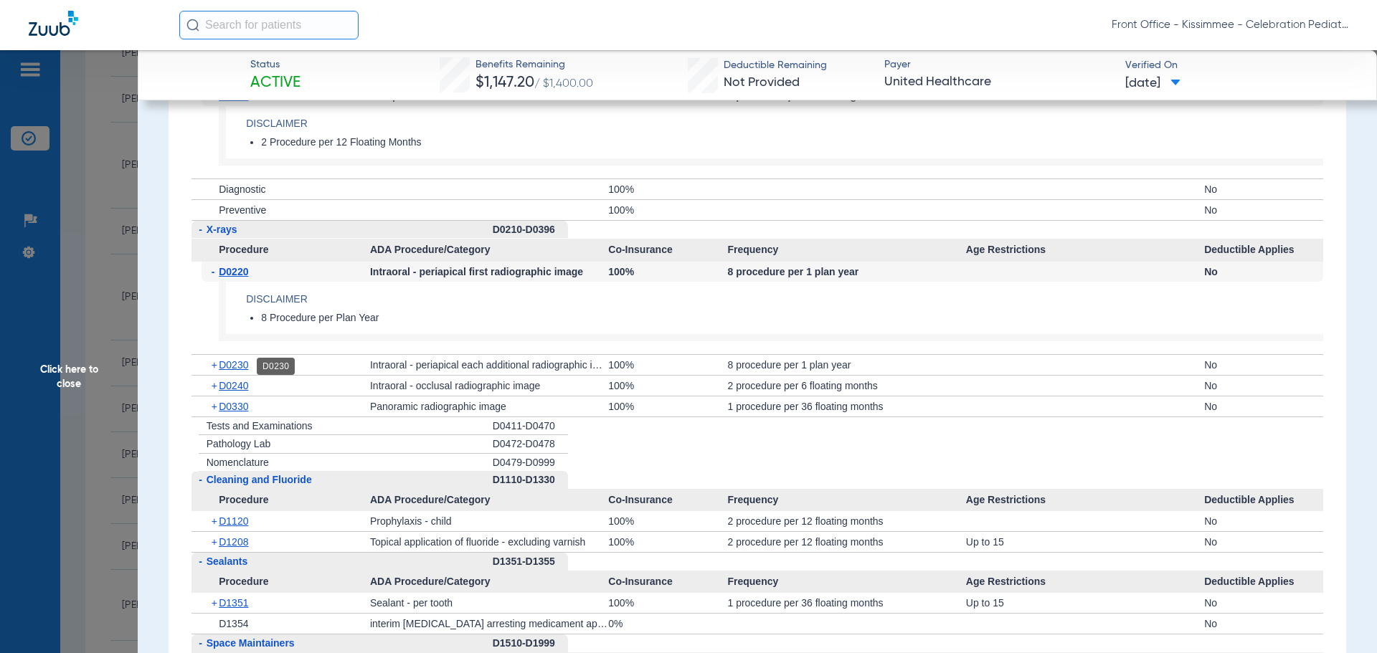
click at [240, 368] on span "D0230" at bounding box center [233, 364] width 29 height 11
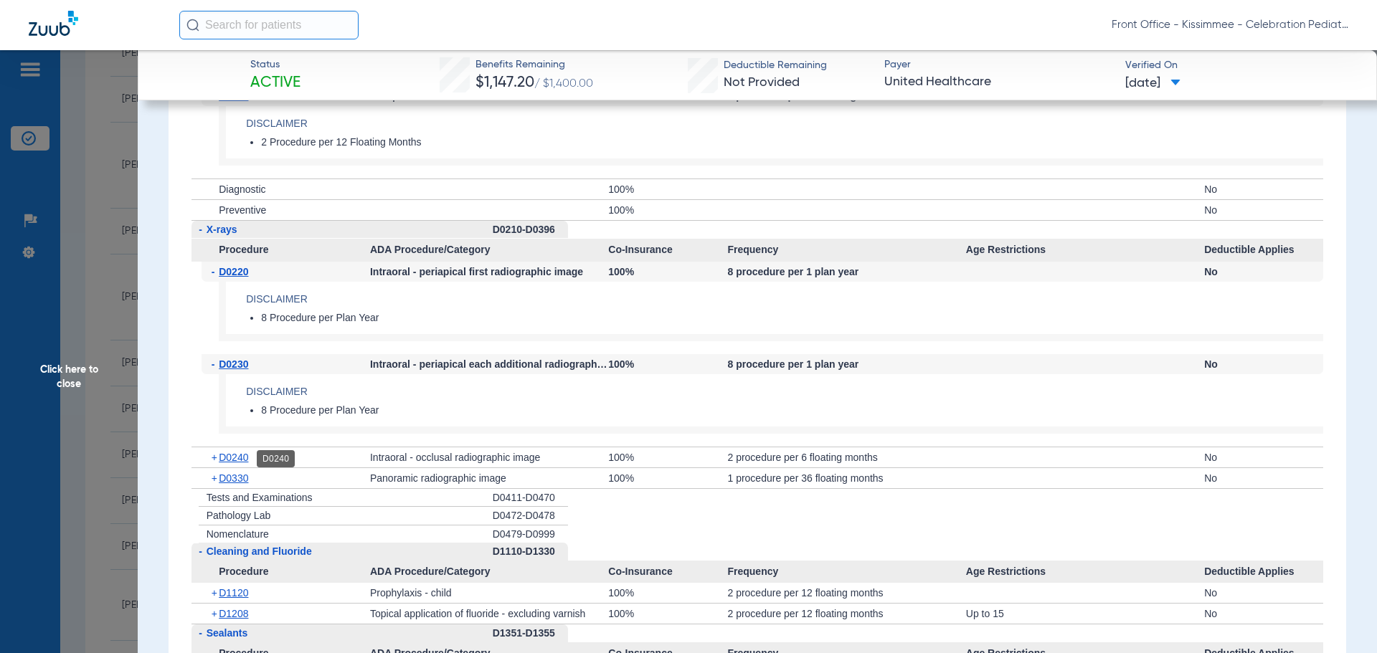
click at [230, 461] on span "D0240" at bounding box center [233, 457] width 29 height 11
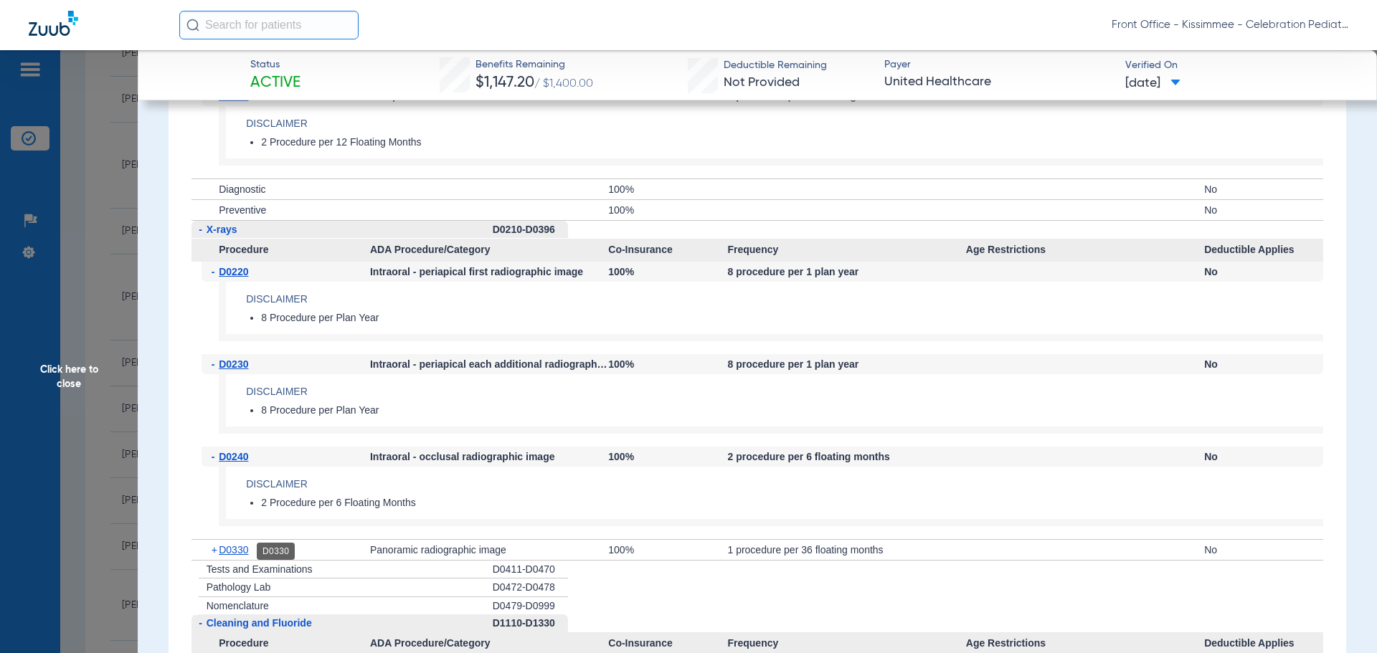
click at [245, 547] on span "D0330" at bounding box center [233, 549] width 29 height 11
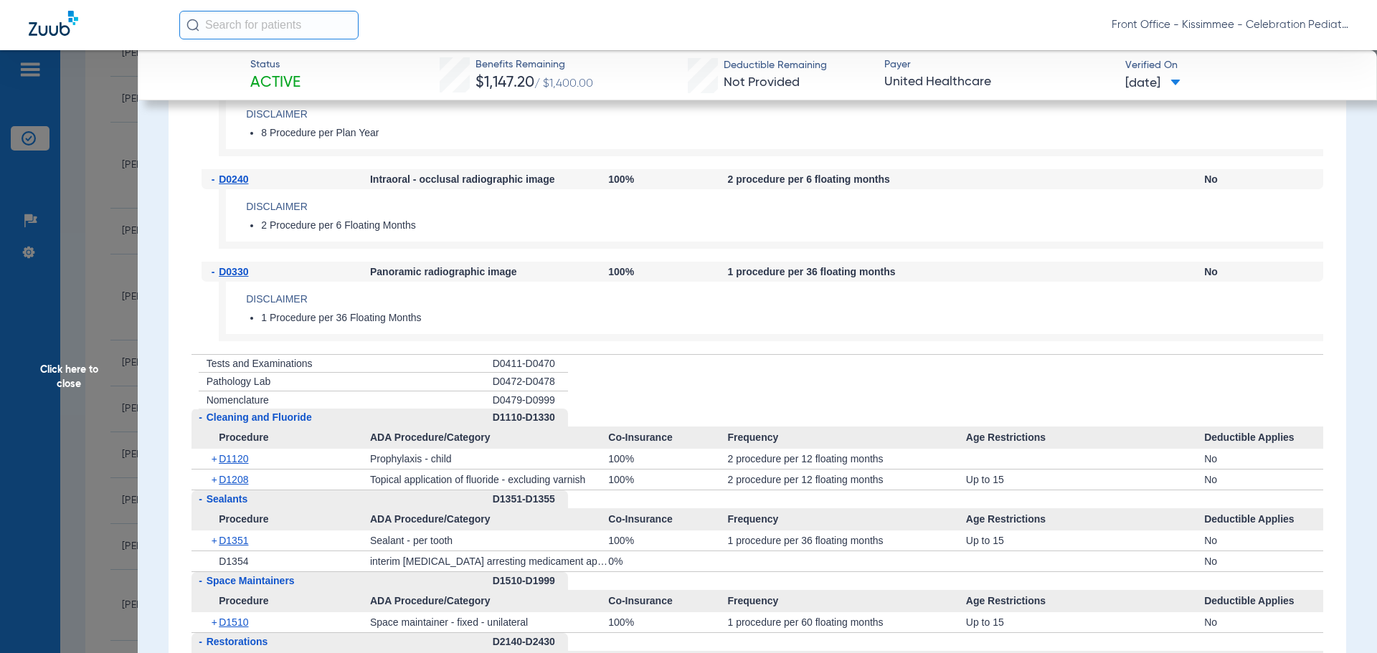
scroll to position [2224, 0]
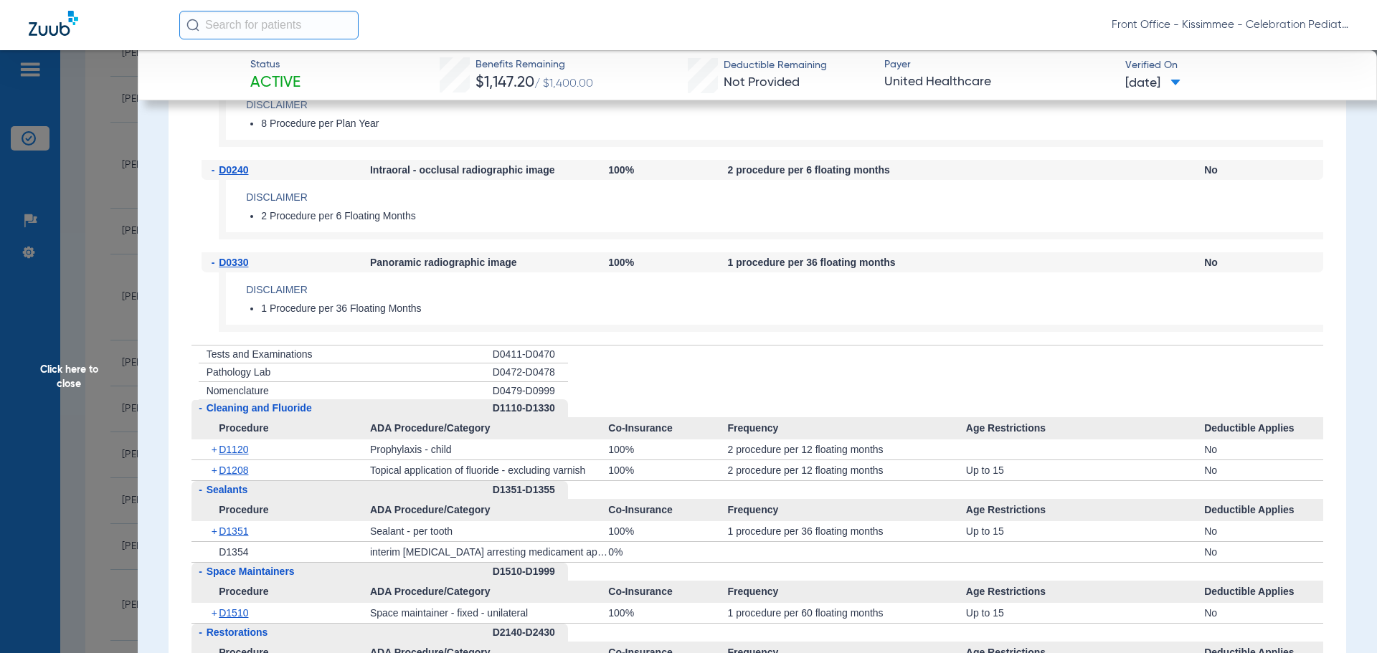
click at [108, 382] on span "Click here to close" at bounding box center [69, 376] width 138 height 653
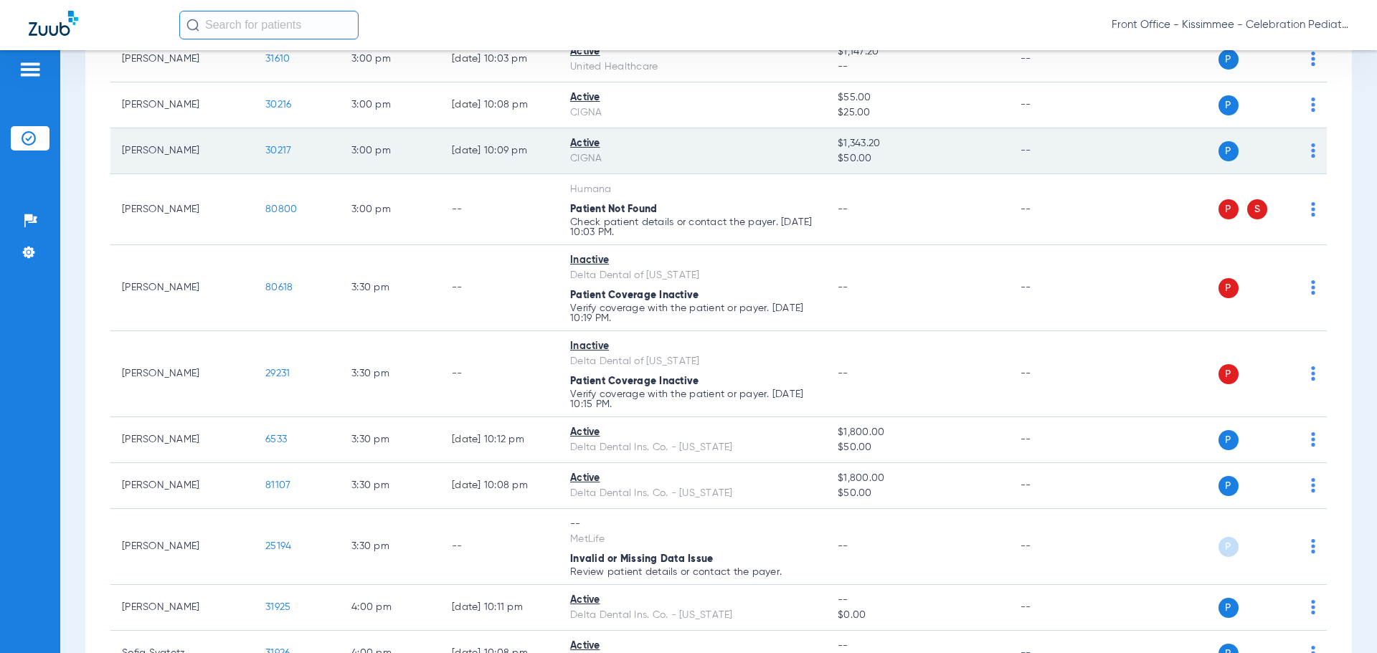
scroll to position [3156, 0]
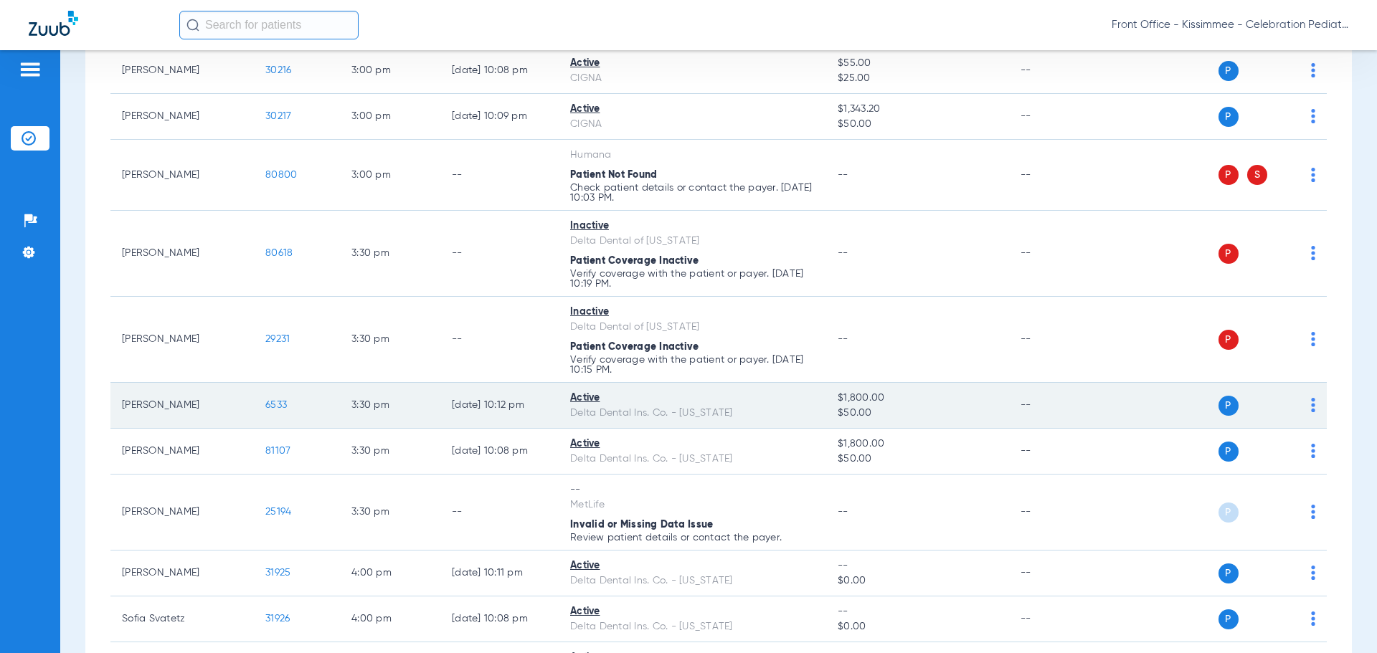
click at [271, 405] on span "6533" at bounding box center [276, 405] width 22 height 10
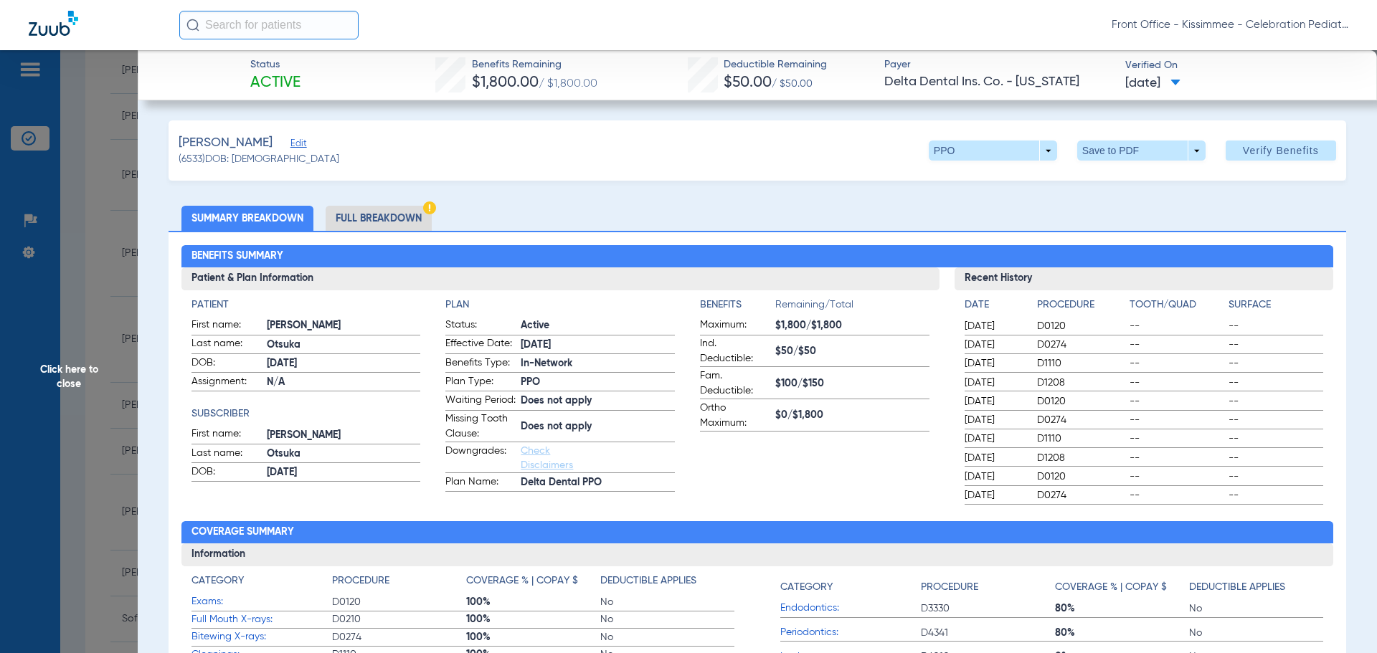
click at [392, 225] on li "Full Breakdown" at bounding box center [379, 218] width 106 height 25
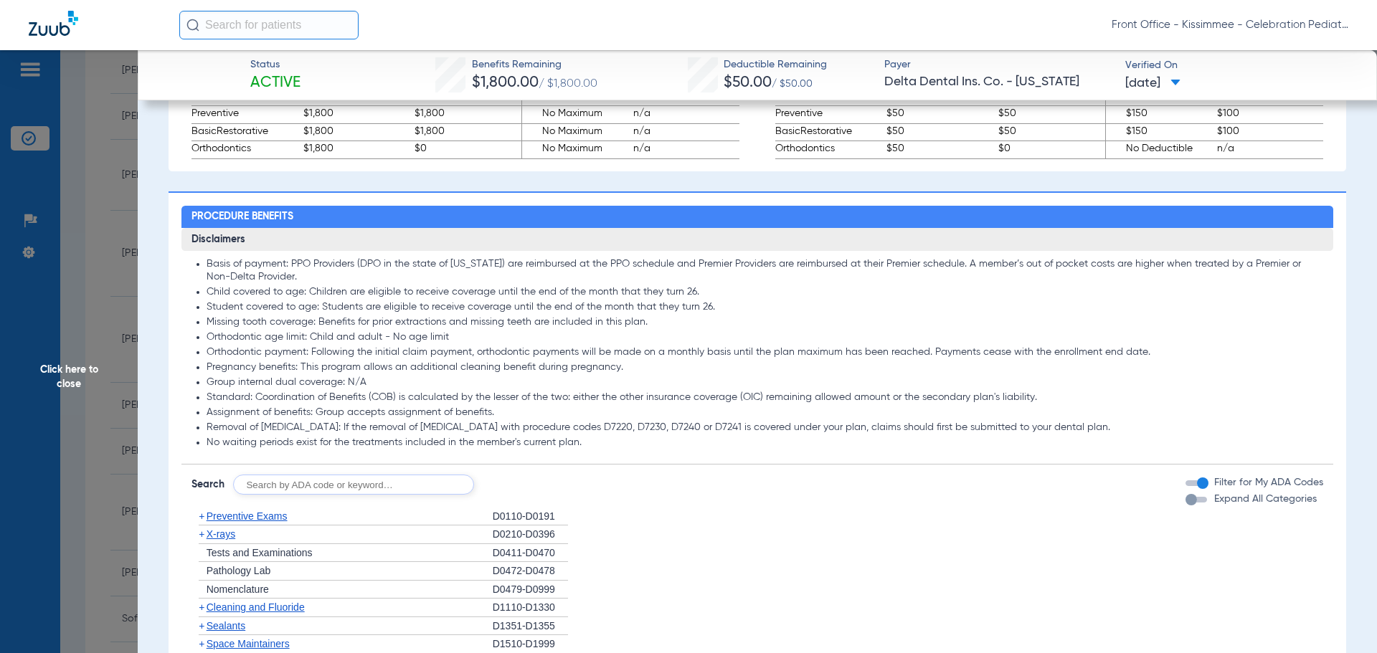
scroll to position [1076, 0]
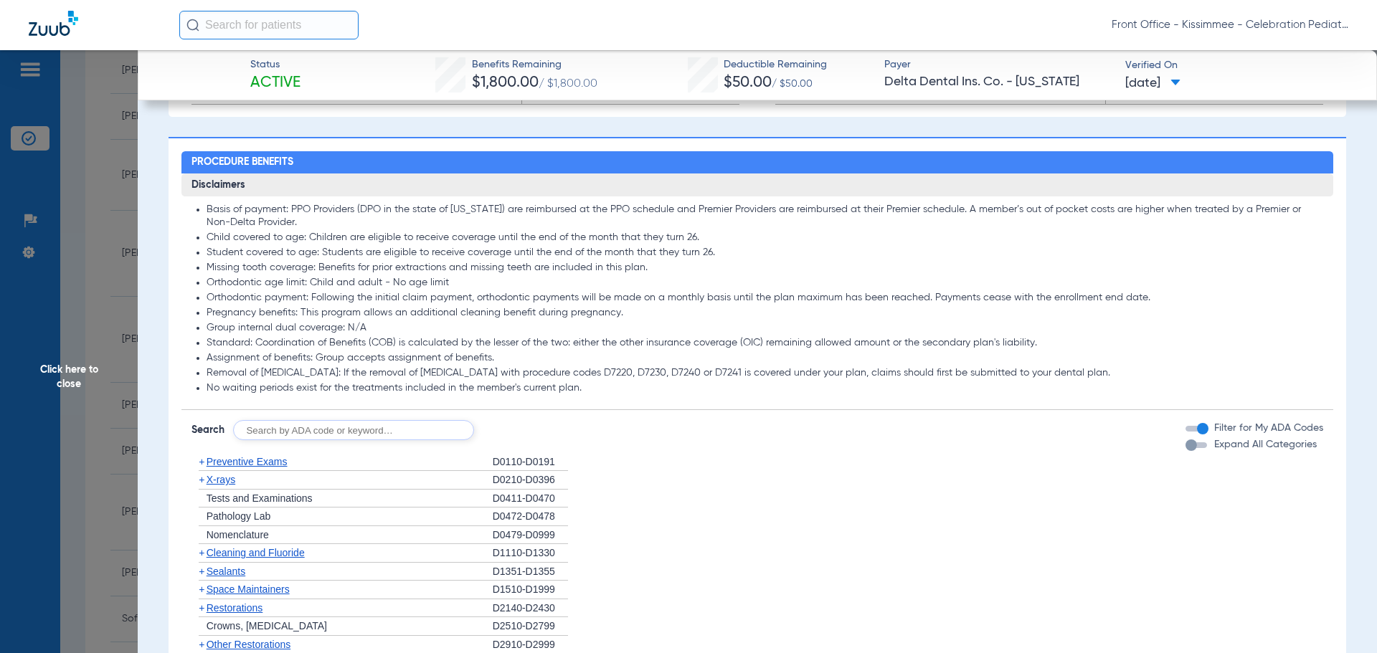
click at [1186, 451] on div "button" at bounding box center [1191, 445] width 11 height 11
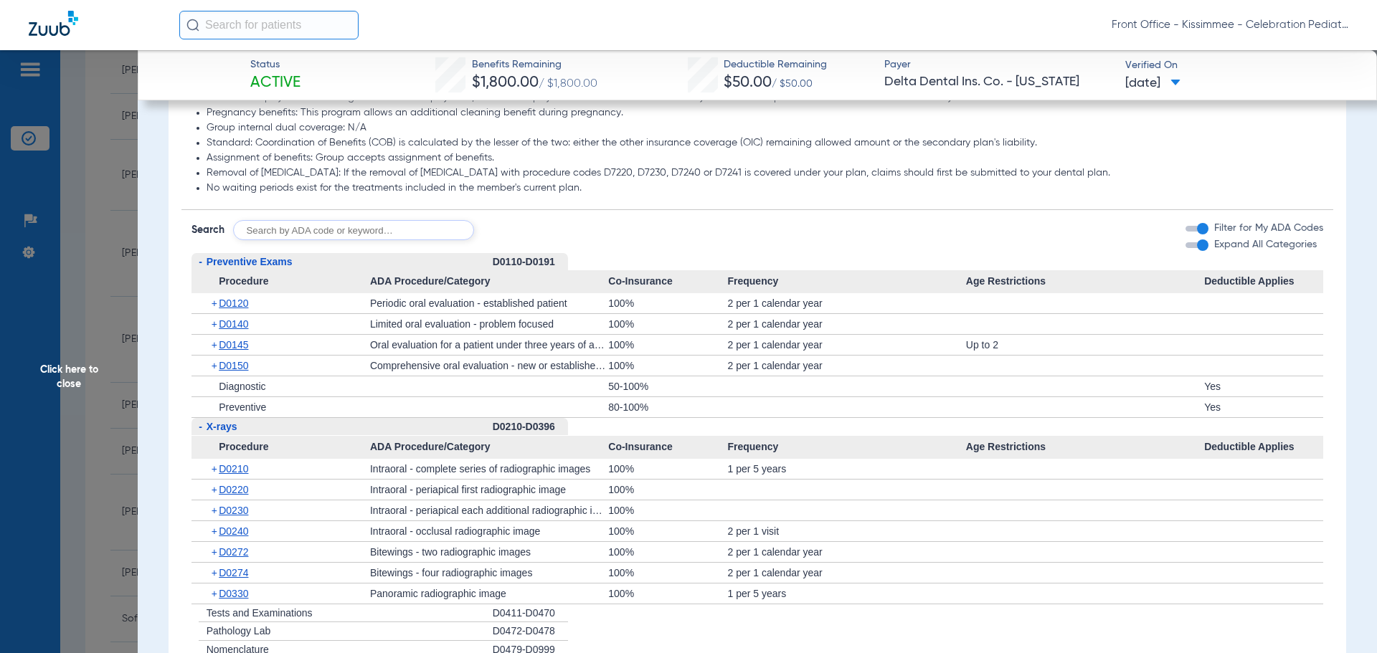
scroll to position [1363, 0]
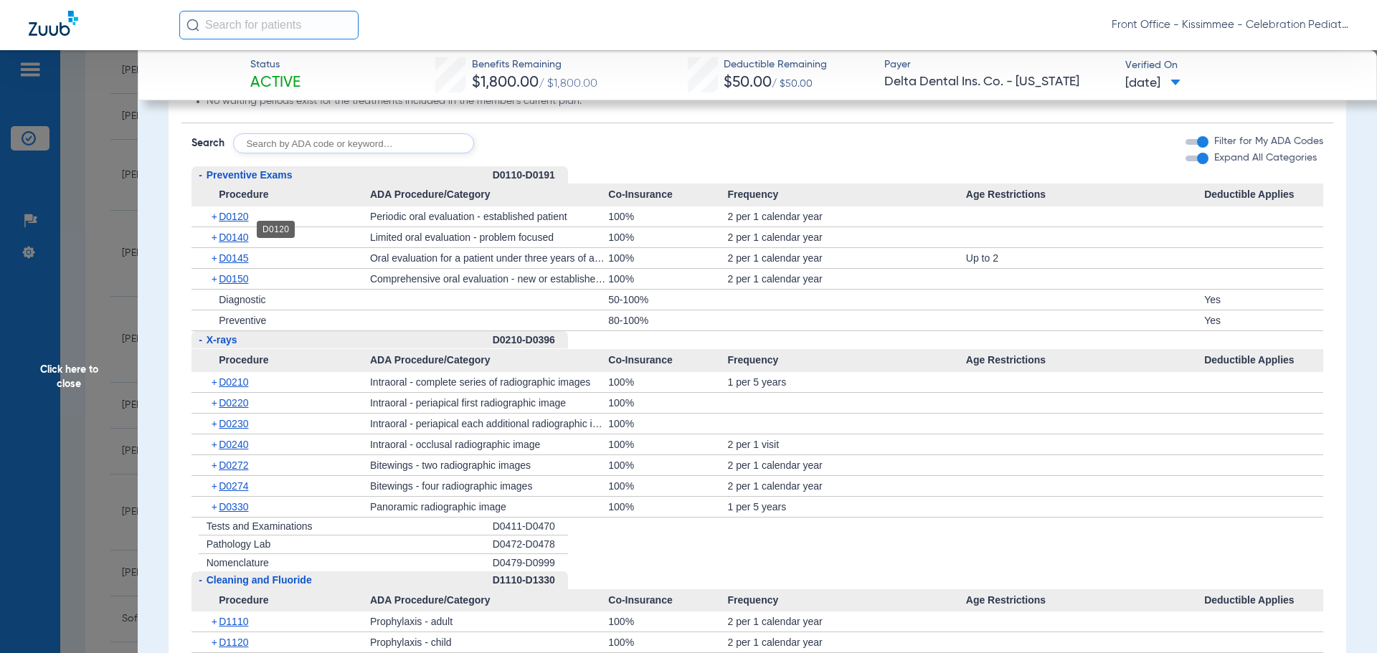
click at [231, 222] on span "D0120" at bounding box center [233, 216] width 29 height 11
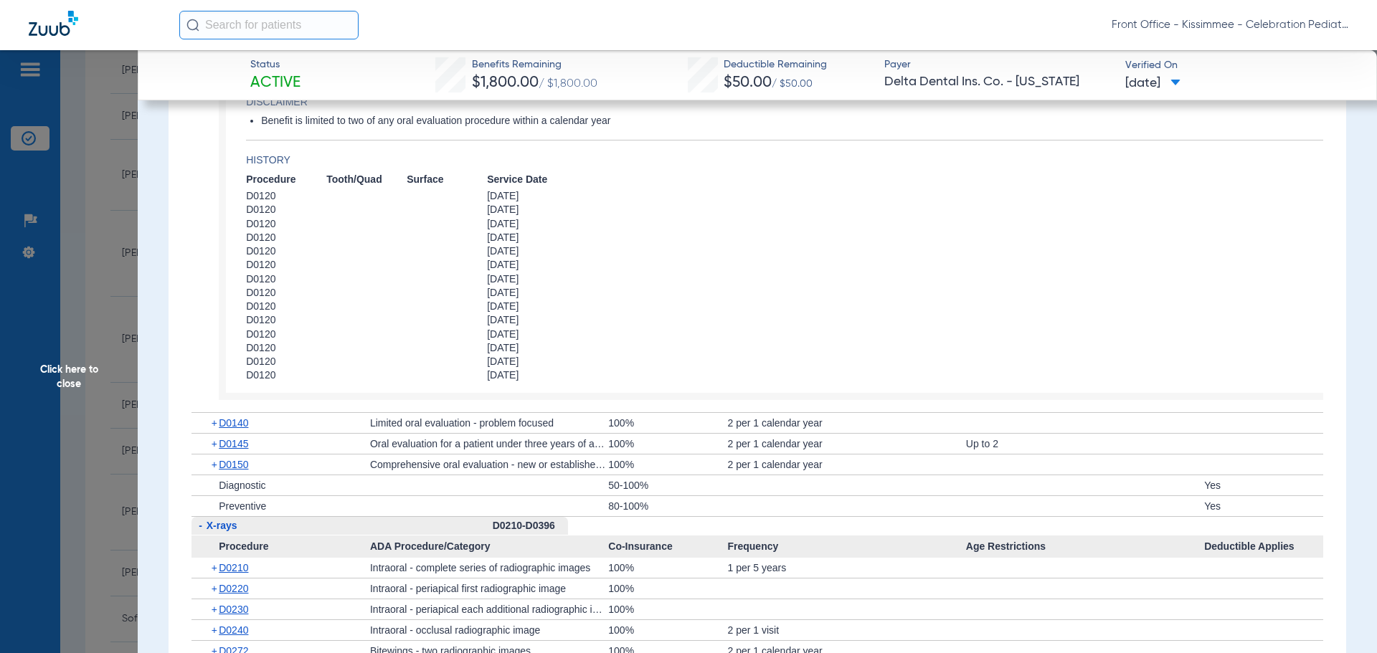
scroll to position [1506, 0]
click at [231, 428] on span "D0140" at bounding box center [233, 421] width 29 height 11
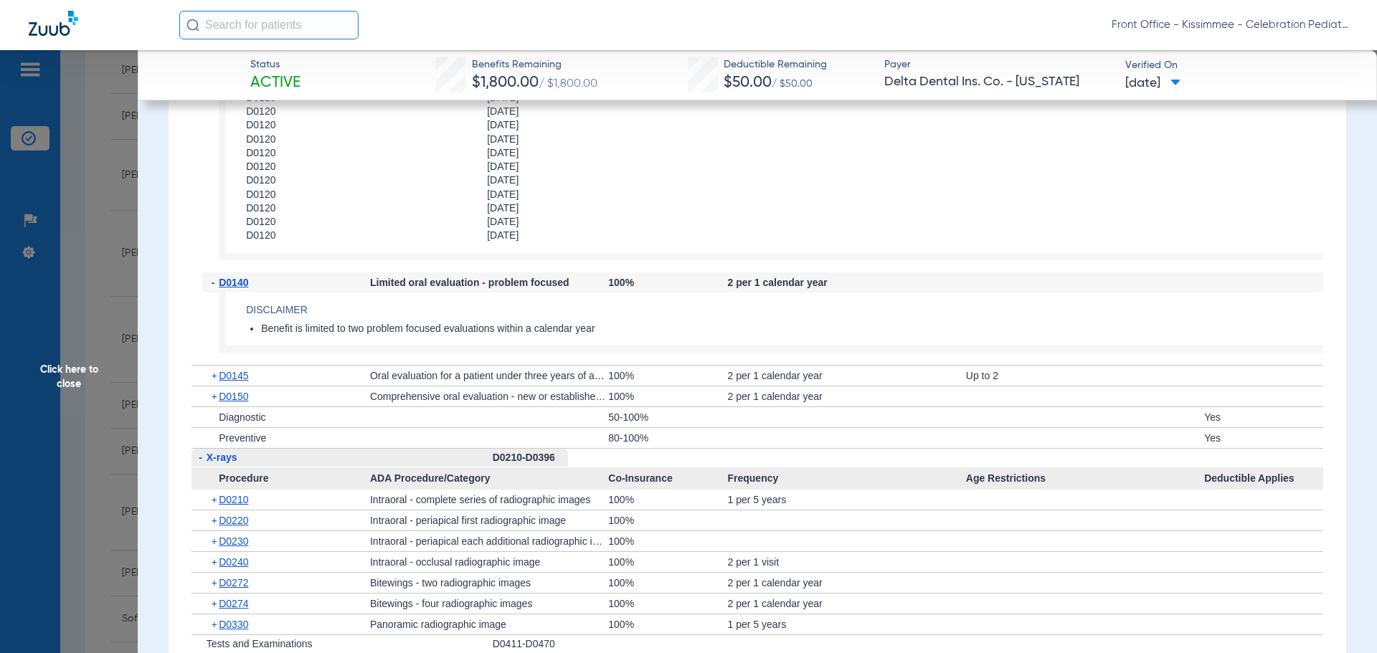
scroll to position [1650, 0]
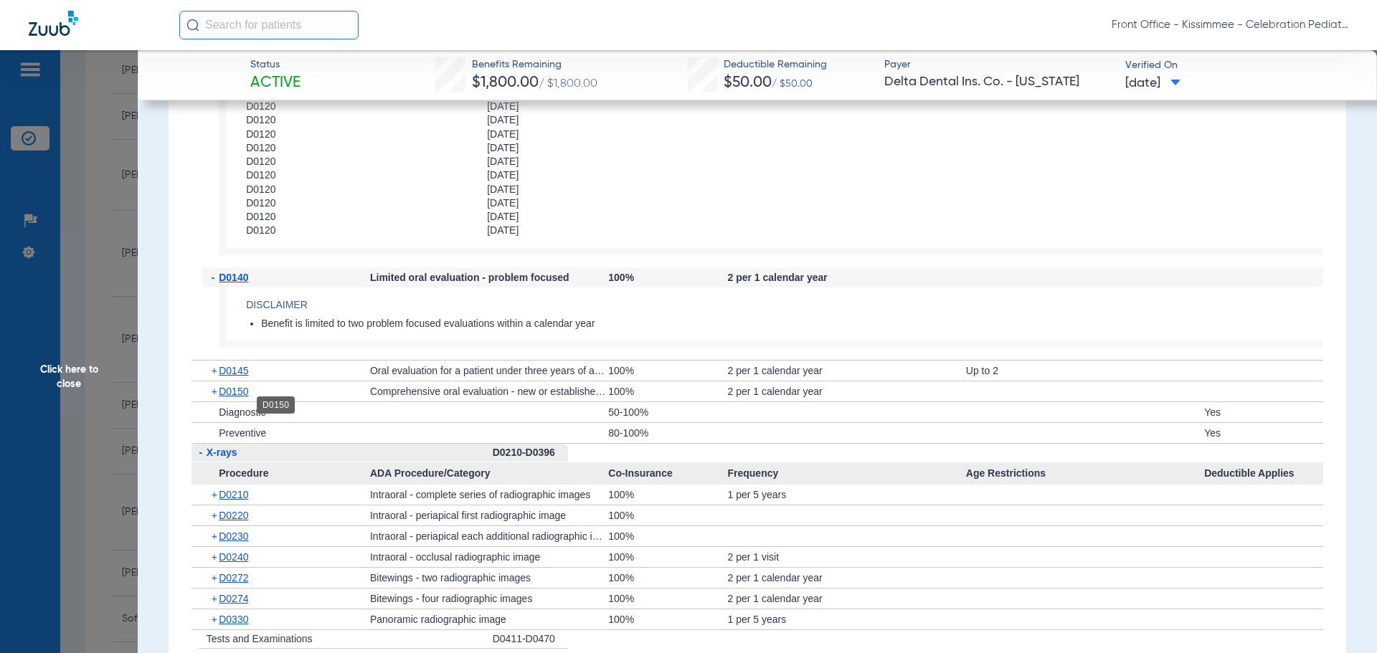
click at [236, 397] on span "D0150" at bounding box center [233, 391] width 29 height 11
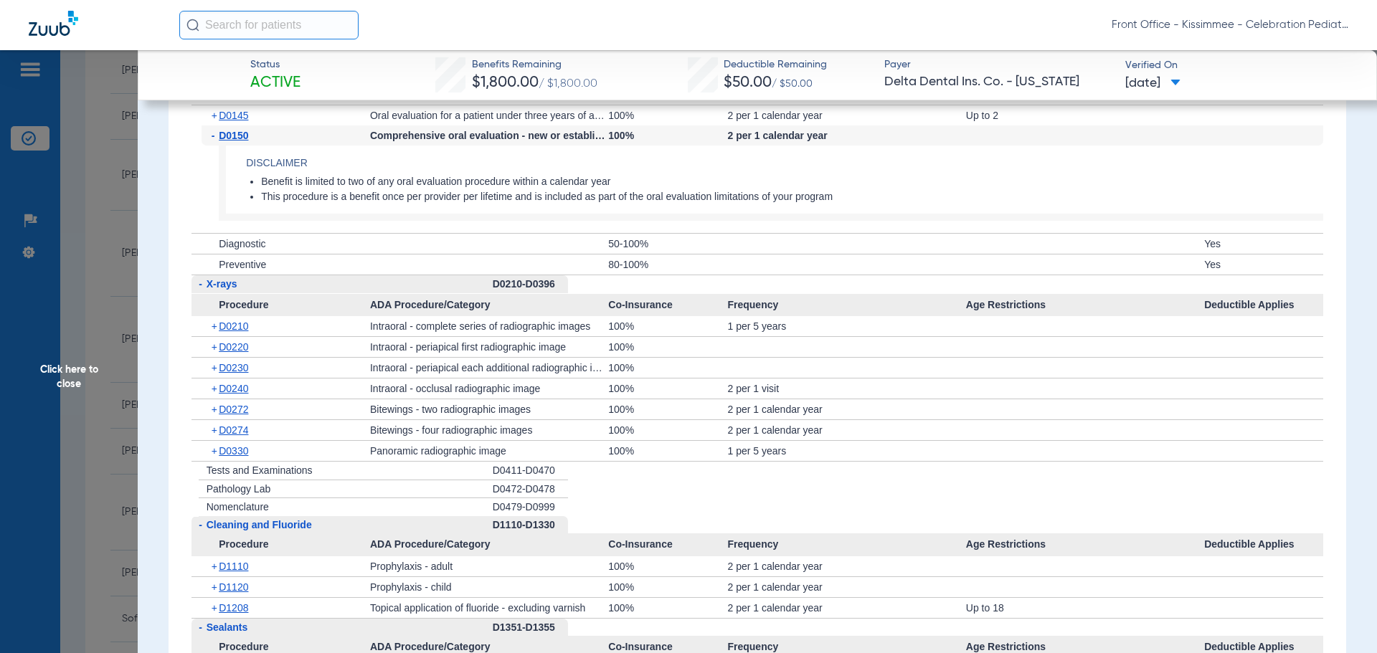
scroll to position [1937, 0]
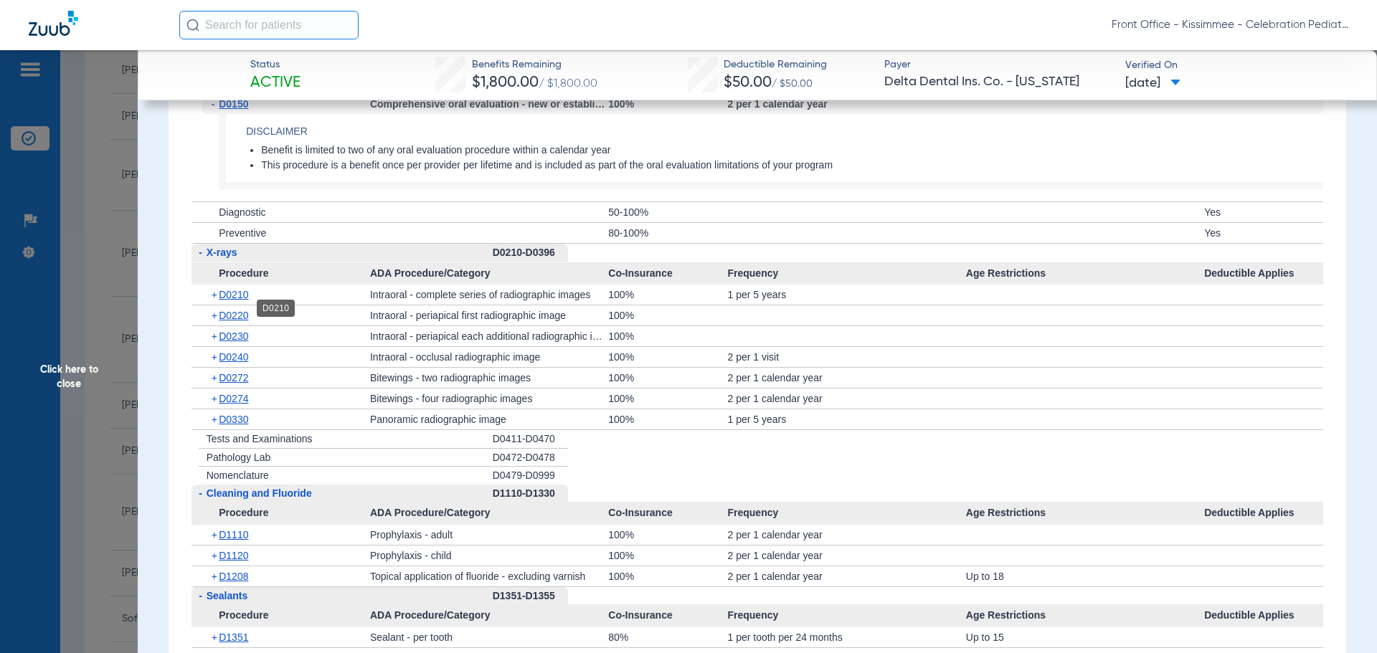
click at [241, 301] on span "D0210" at bounding box center [233, 294] width 29 height 11
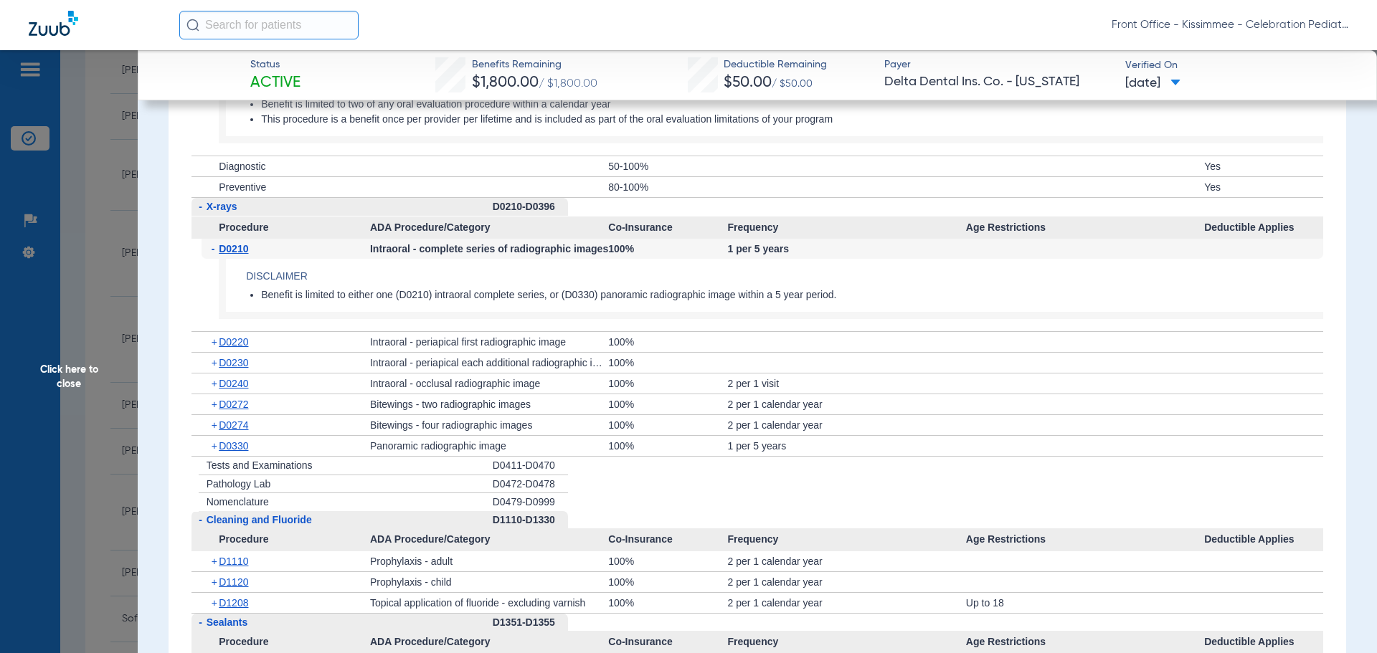
scroll to position [2009, 0]
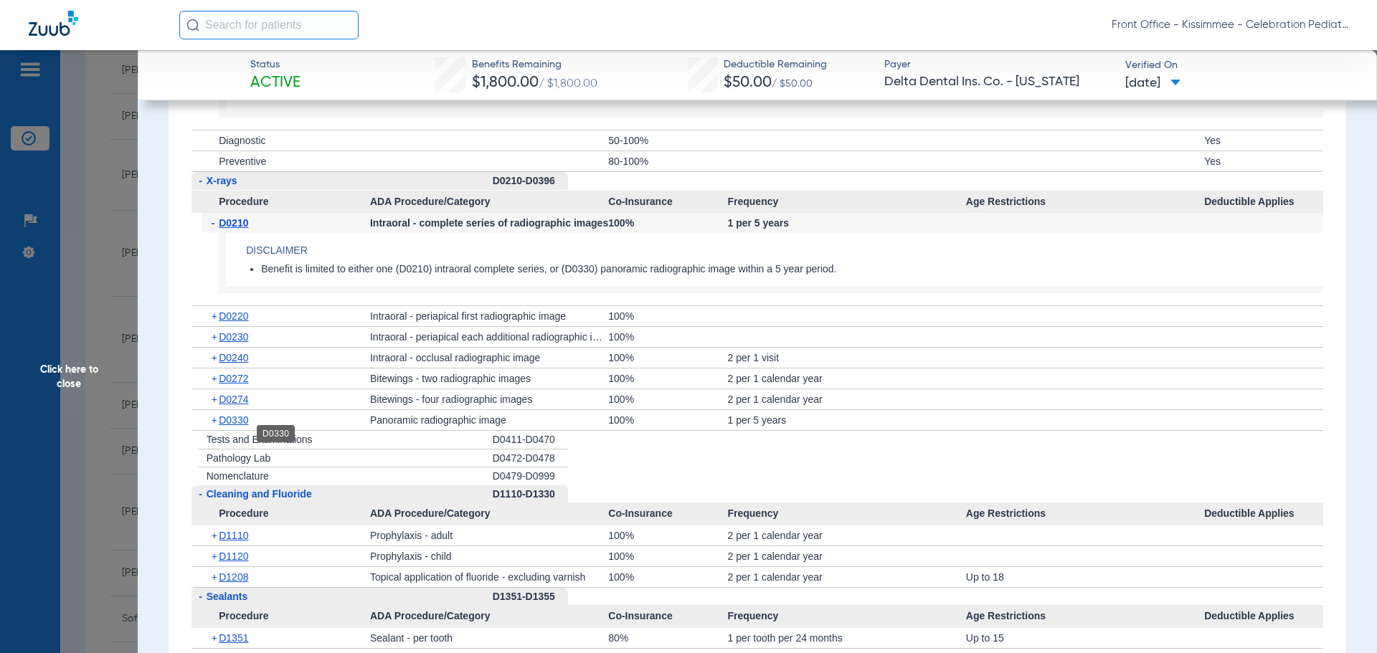
click at [241, 426] on span "D0330" at bounding box center [233, 420] width 29 height 11
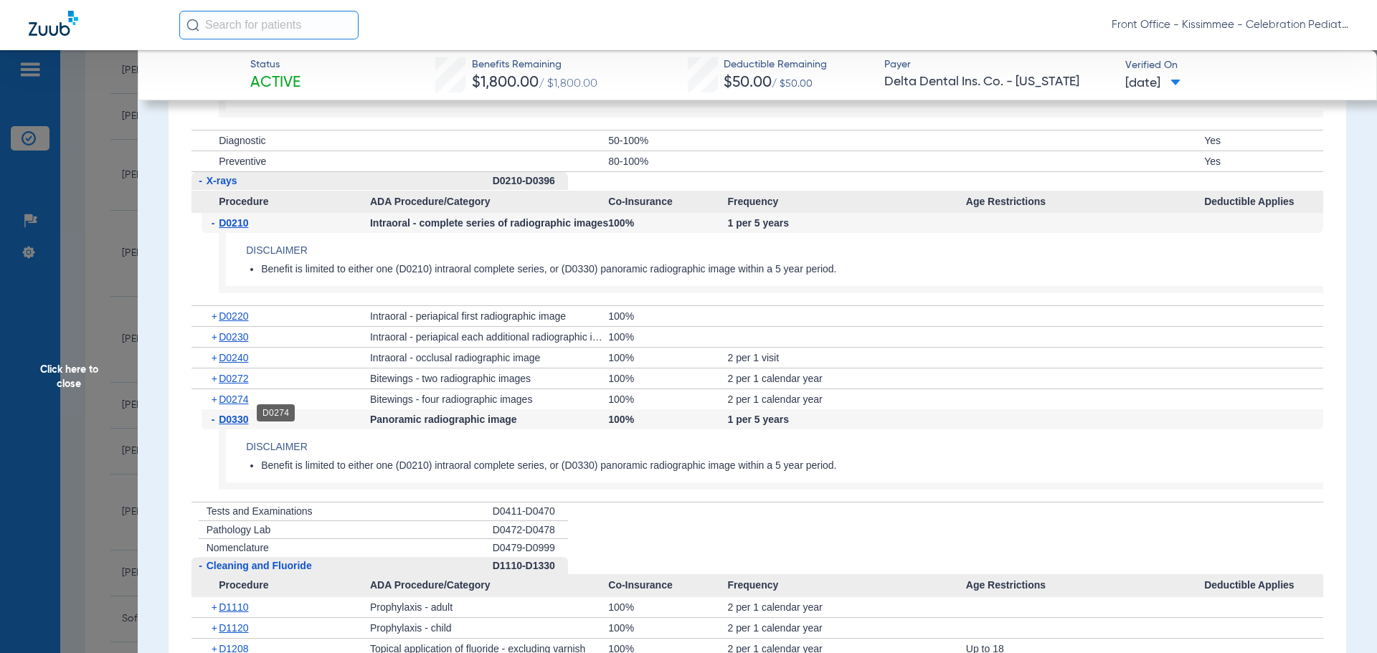
click at [241, 405] on span "D0274" at bounding box center [233, 399] width 29 height 11
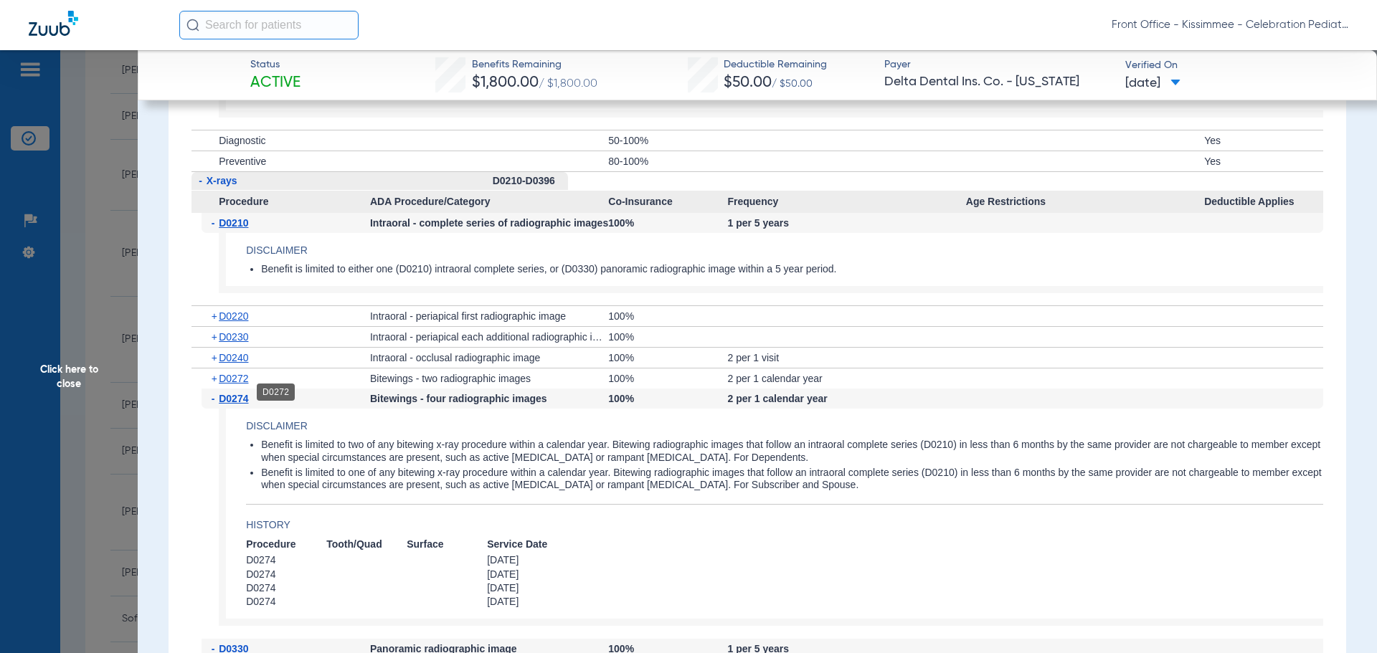
click at [241, 384] on span "D0272" at bounding box center [233, 378] width 29 height 11
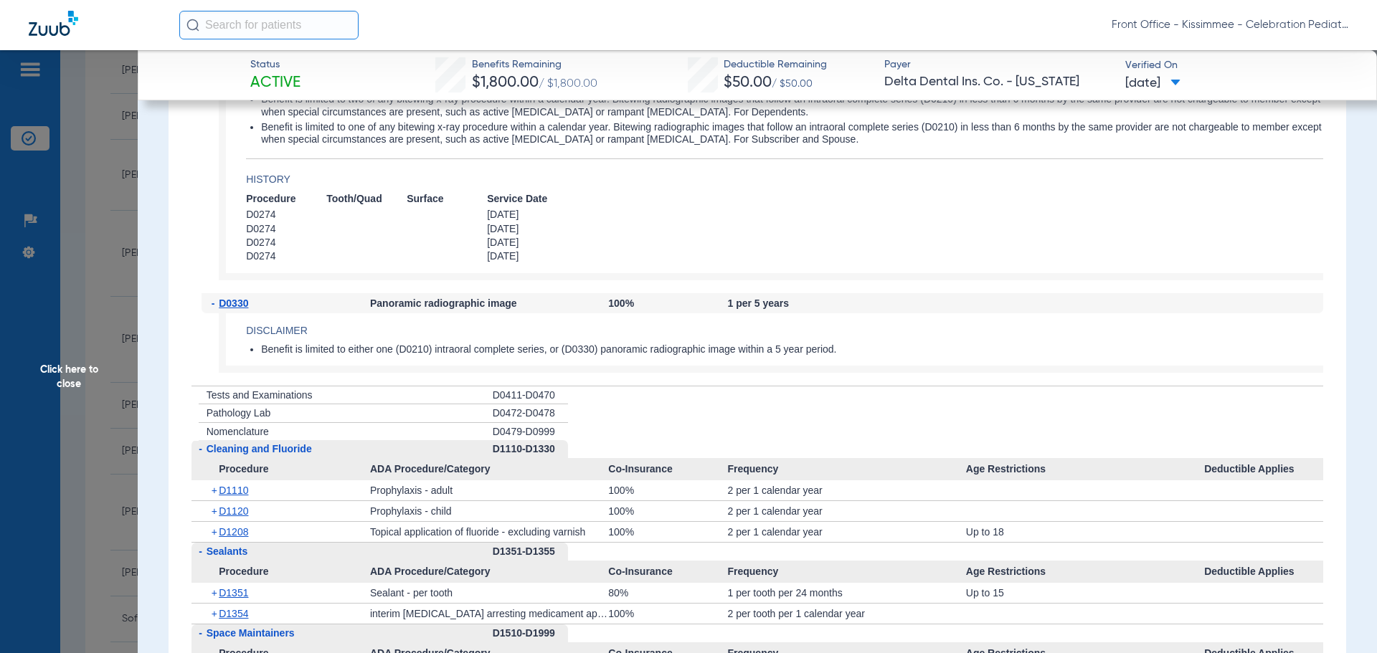
scroll to position [2654, 0]
click at [229, 537] on span "D1208" at bounding box center [233, 530] width 29 height 11
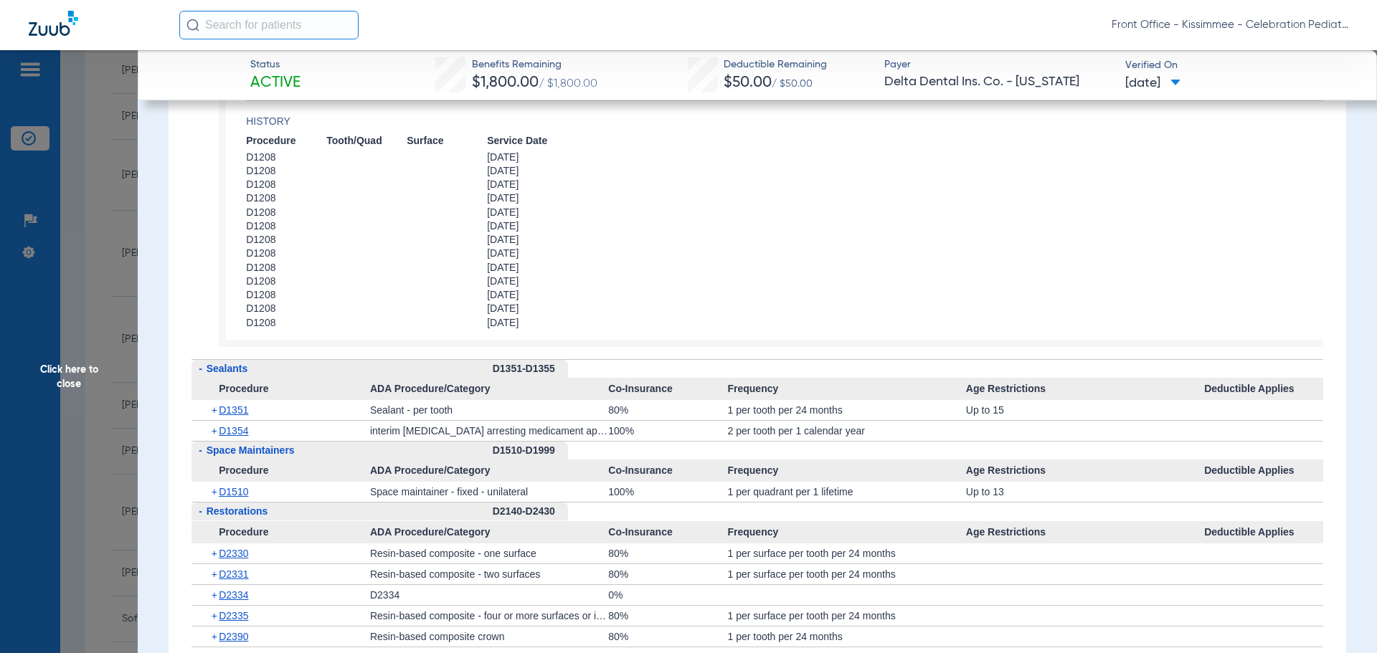
scroll to position [3228, 0]
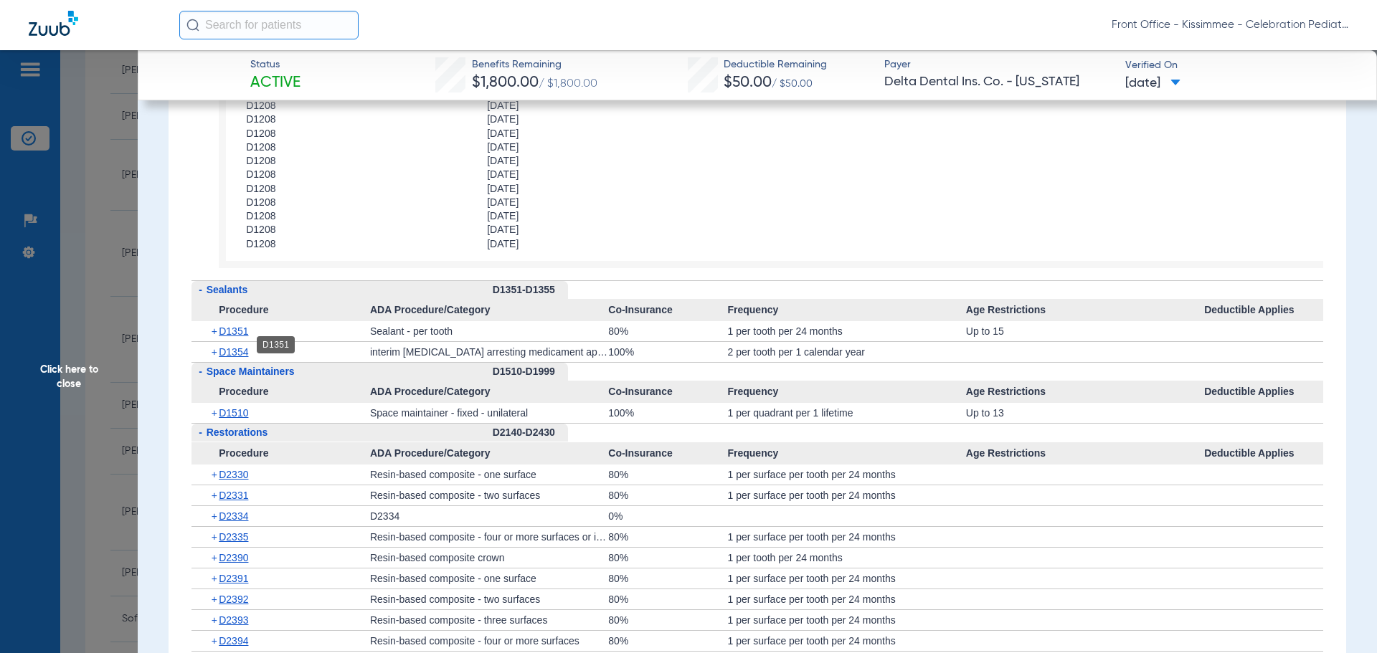
click at [245, 337] on span "D1351" at bounding box center [233, 331] width 29 height 11
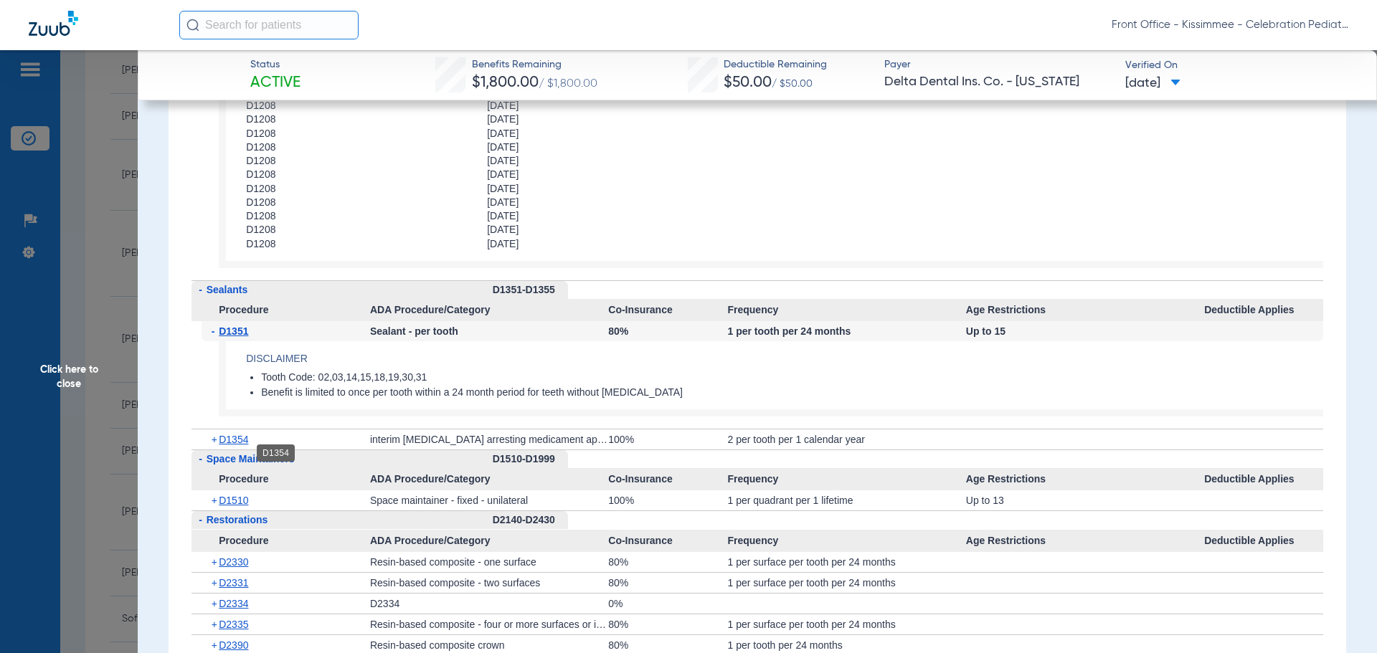
click at [230, 445] on span "D1354" at bounding box center [233, 439] width 29 height 11
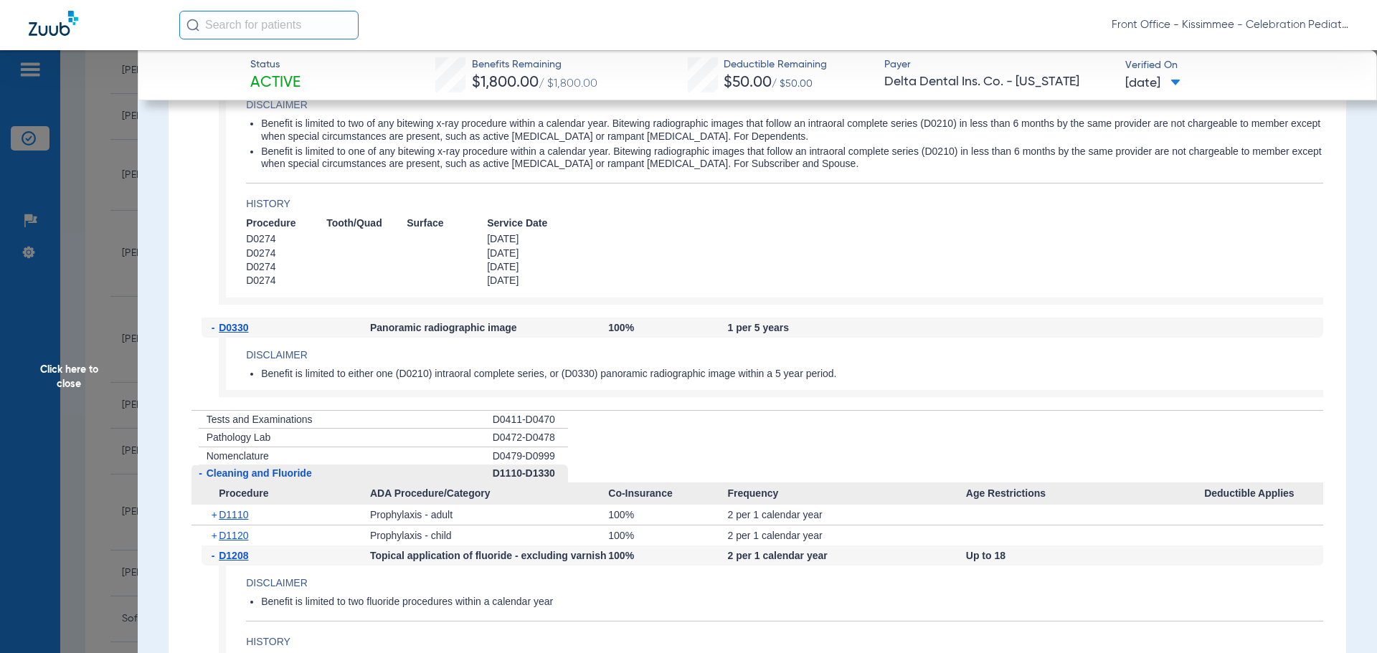
scroll to position [2654, 0]
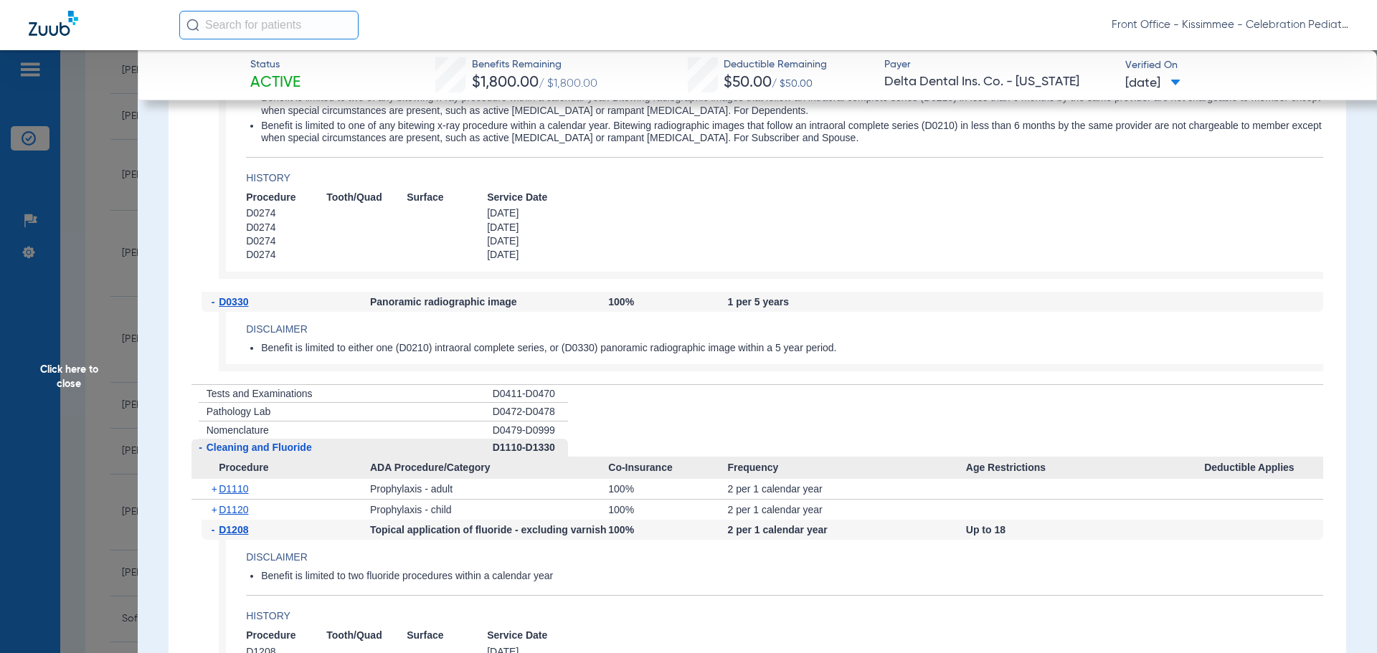
click at [0, 294] on span "Click here to close" at bounding box center [69, 376] width 138 height 653
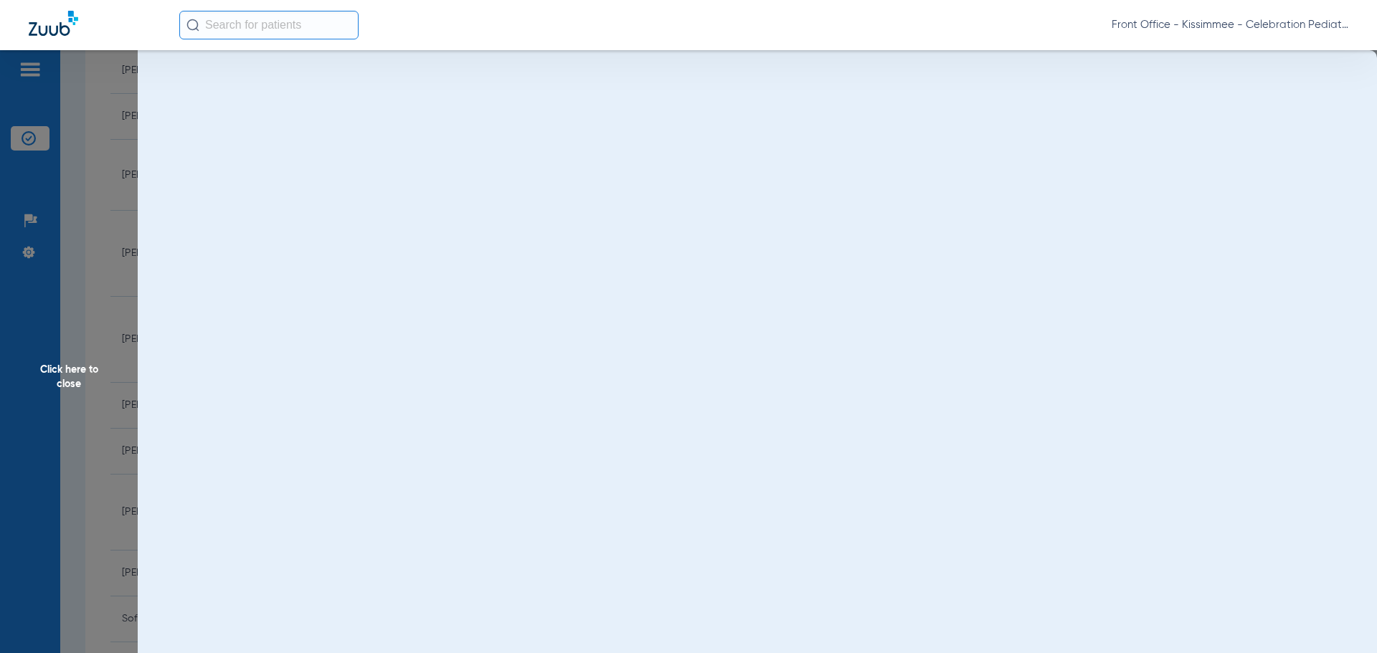
scroll to position [0, 0]
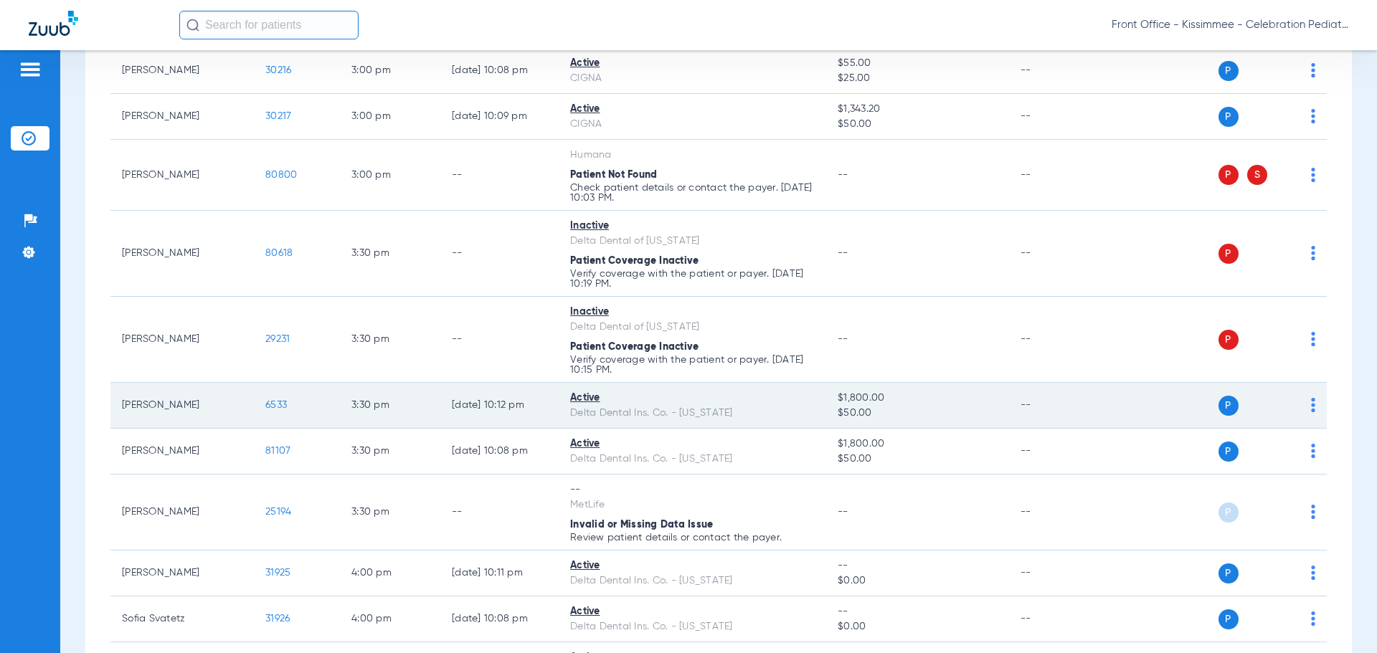
click at [281, 403] on span "6533" at bounding box center [276, 405] width 22 height 10
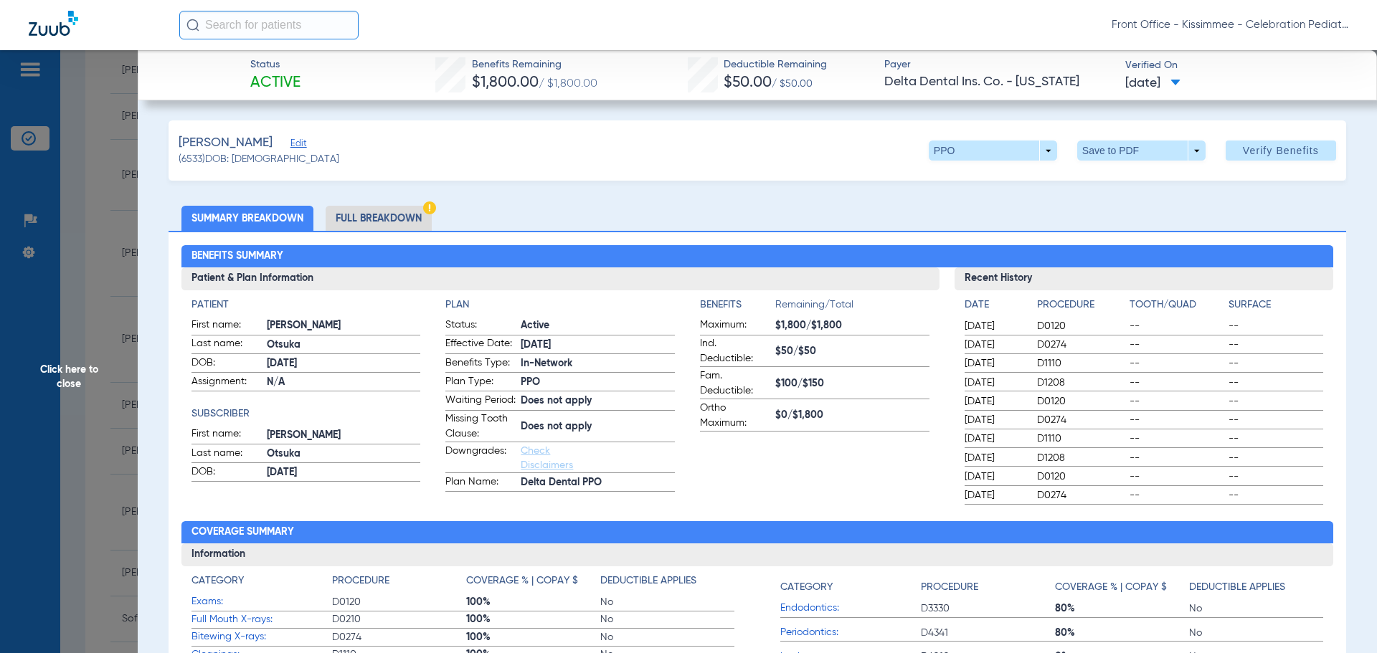
click at [379, 225] on li "Full Breakdown" at bounding box center [379, 218] width 106 height 25
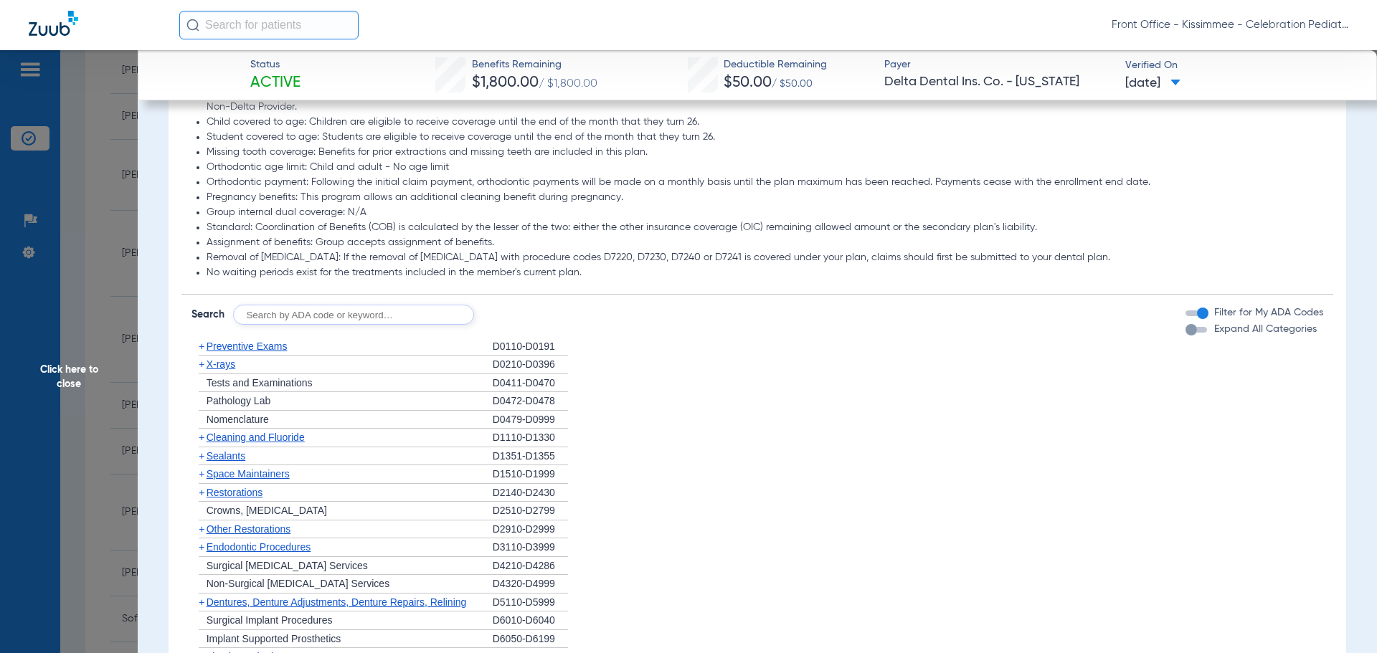
scroll to position [1200, 0]
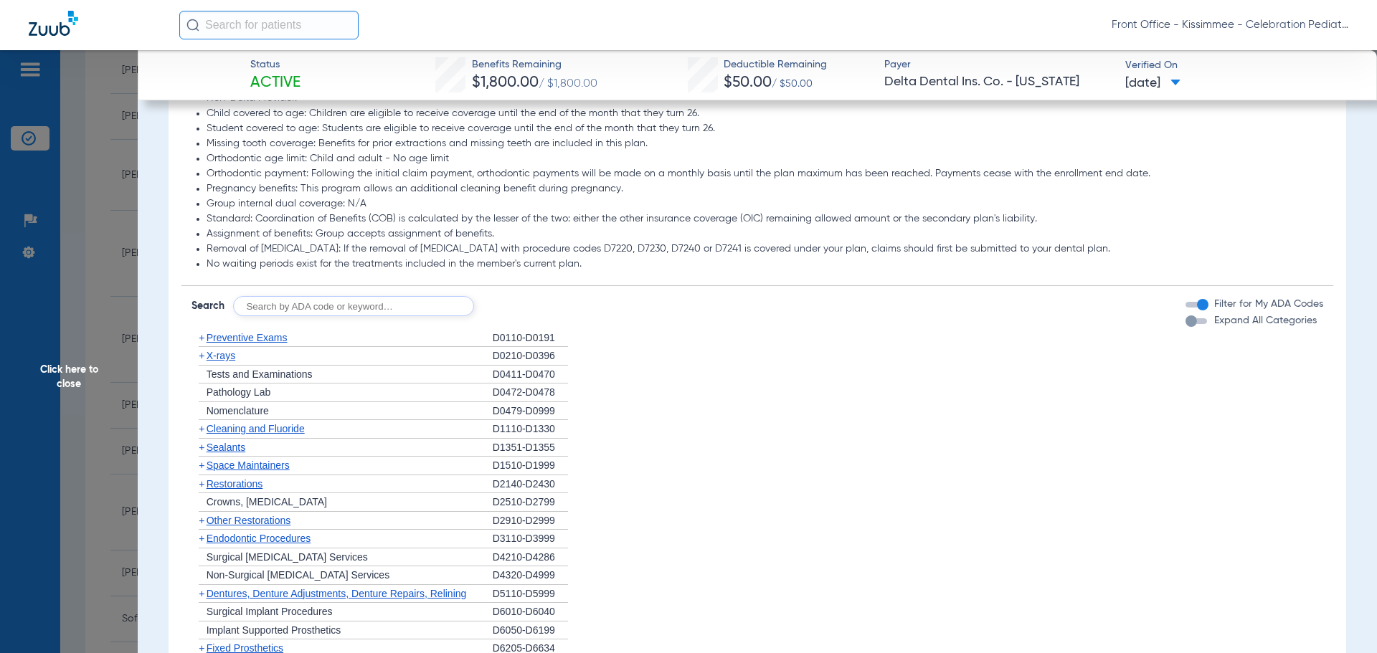
click at [1186, 327] on div "button" at bounding box center [1191, 321] width 11 height 11
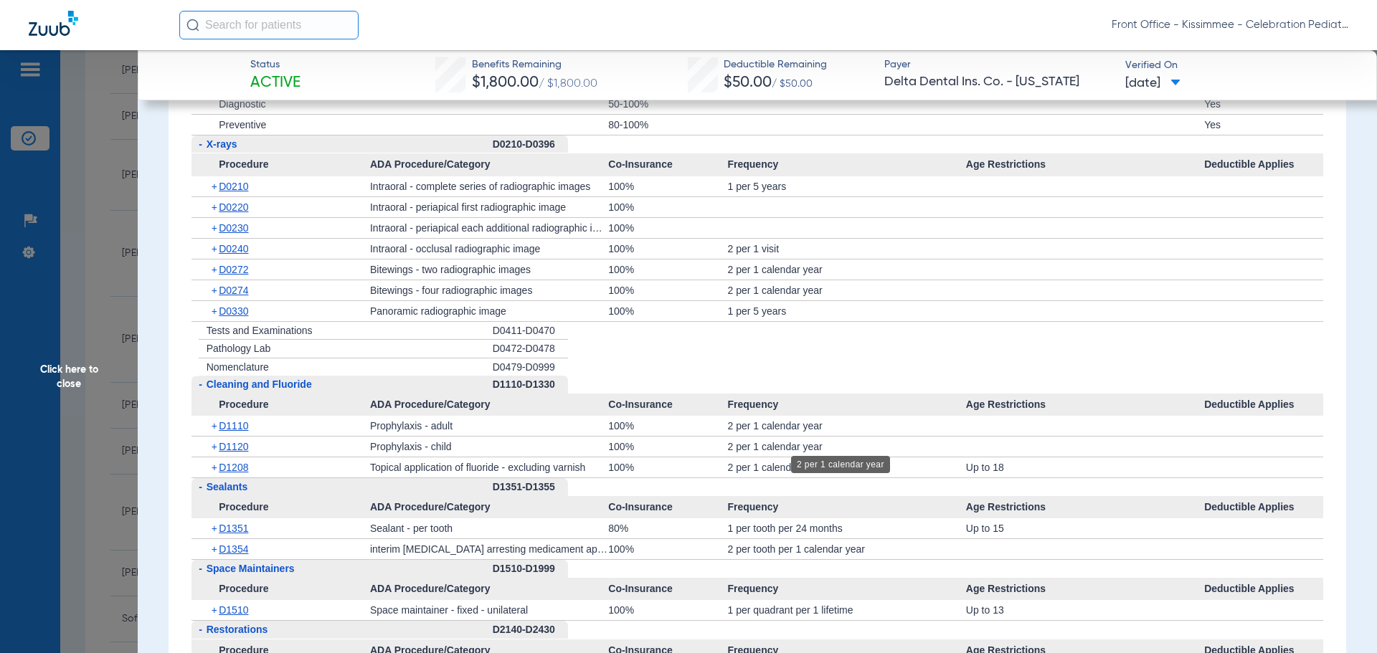
scroll to position [1846, 0]
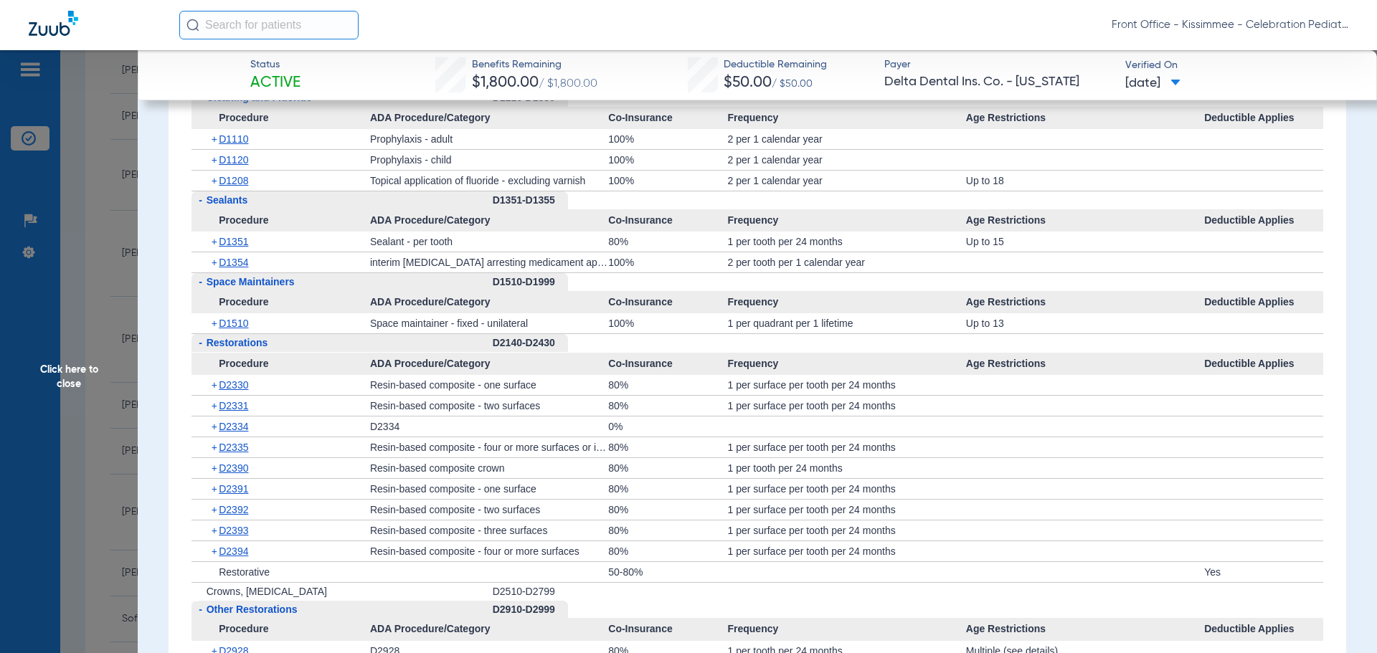
click at [79, 361] on span "Click here to close" at bounding box center [69, 376] width 138 height 653
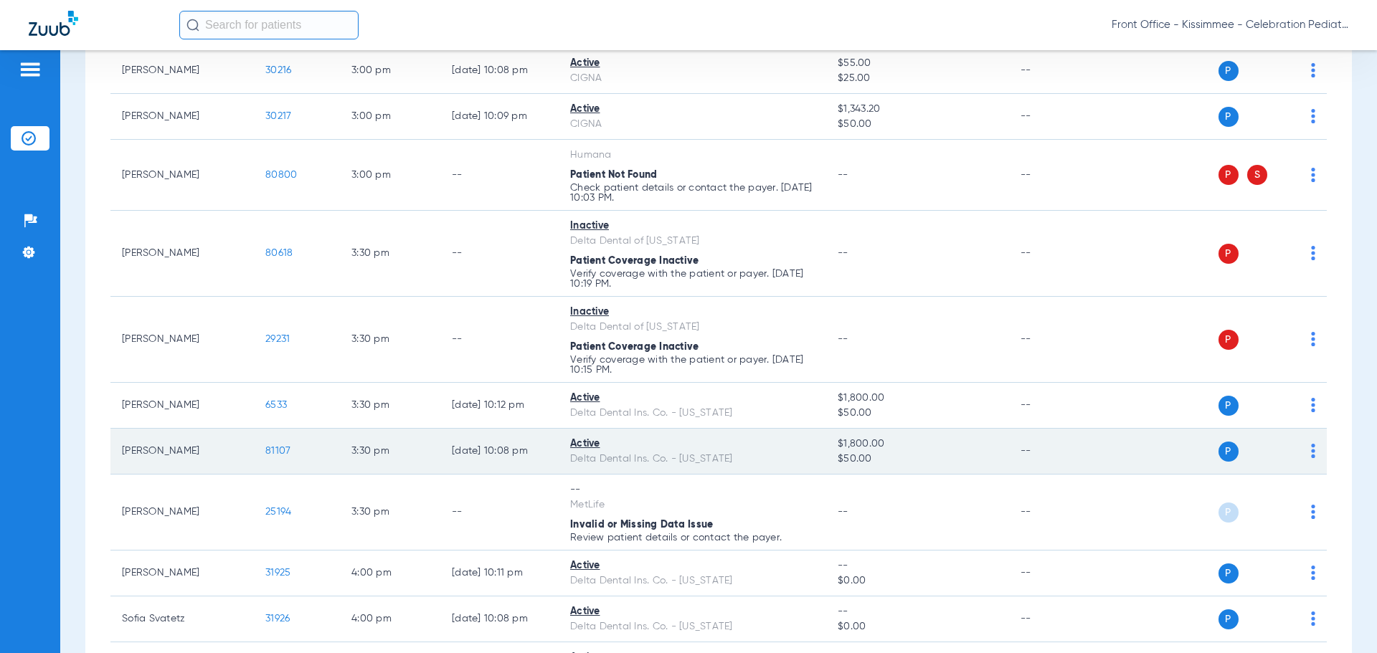
click at [275, 452] on span "81107" at bounding box center [277, 451] width 25 height 10
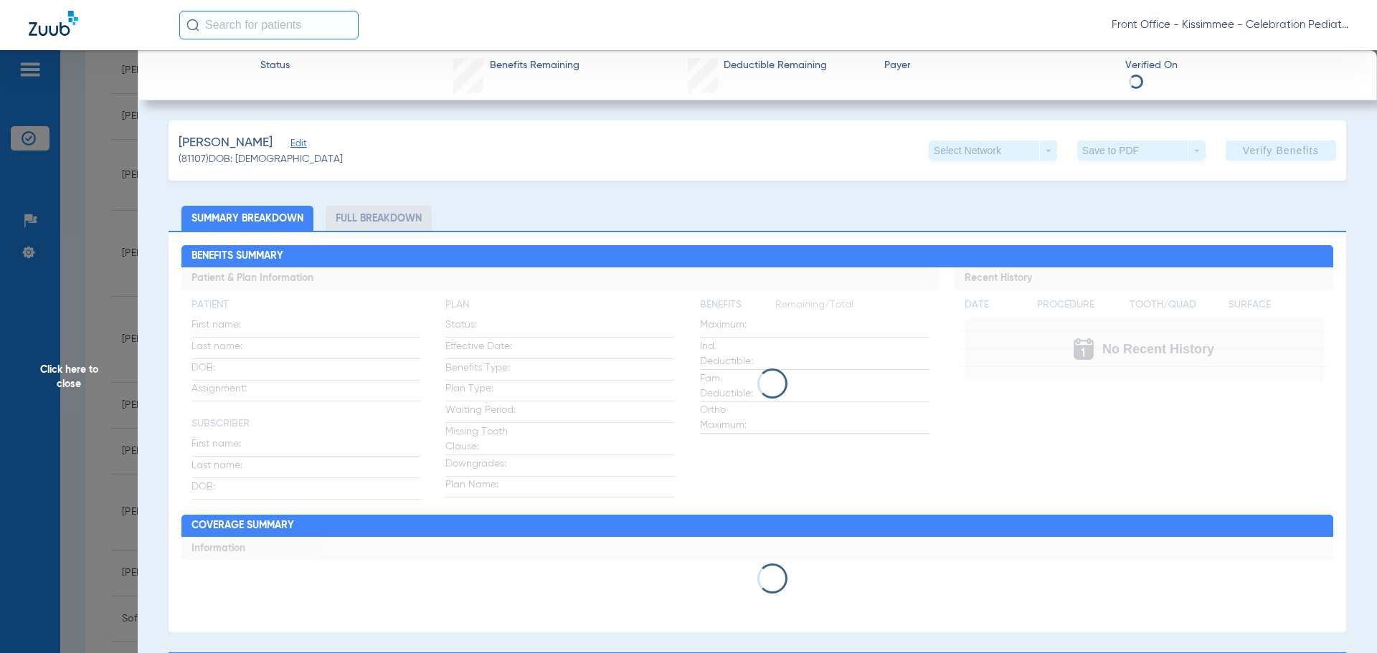
click at [394, 222] on li "Full Breakdown" at bounding box center [379, 218] width 106 height 25
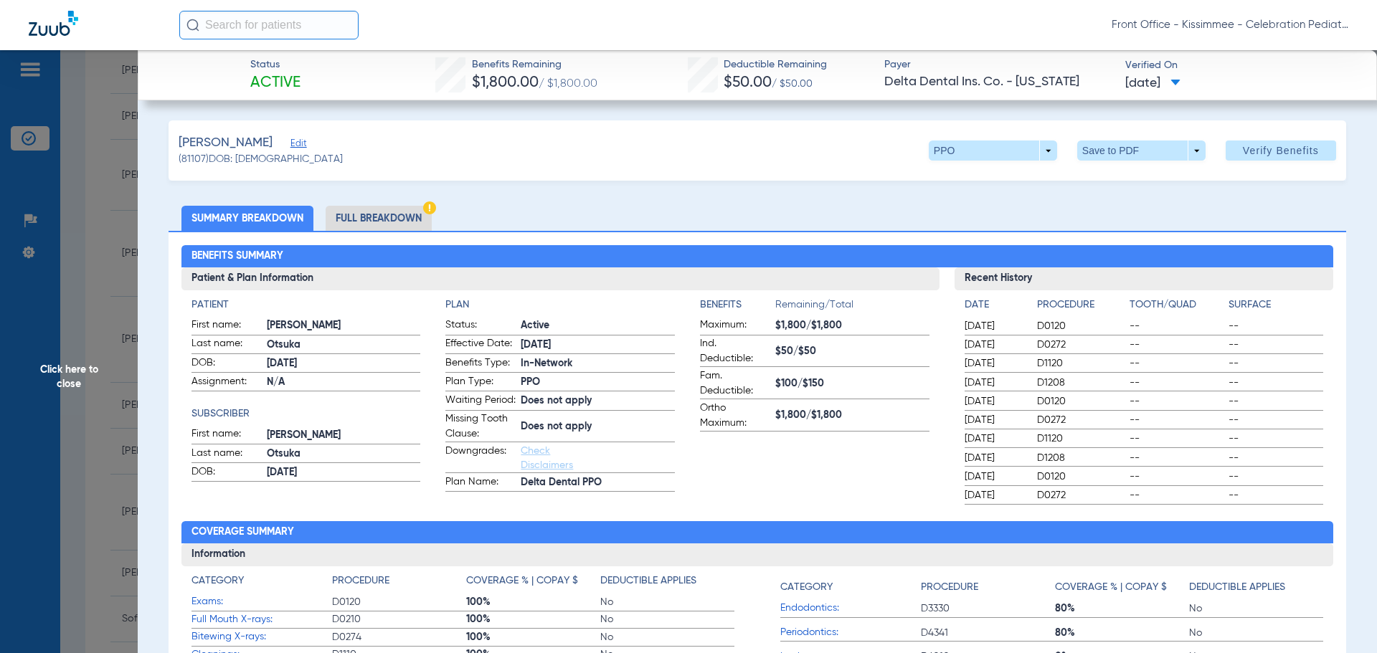
click at [394, 222] on li "Full Breakdown" at bounding box center [379, 218] width 106 height 25
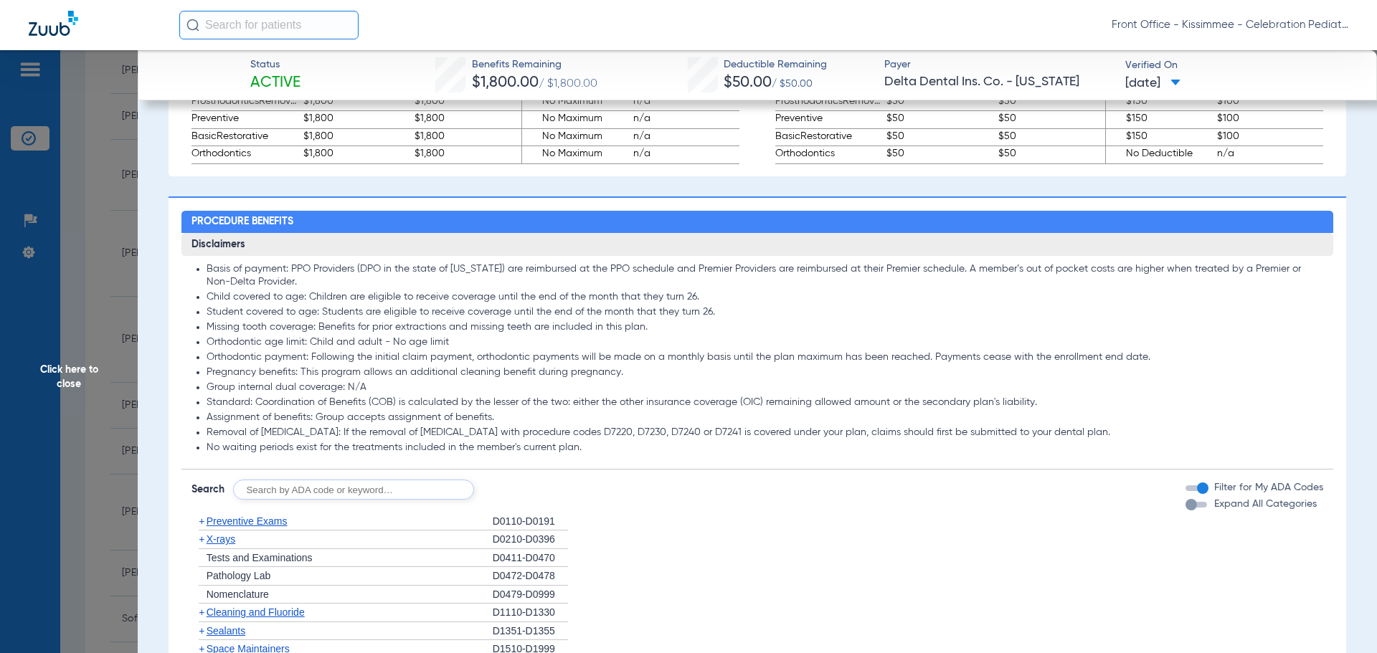
scroll to position [1004, 0]
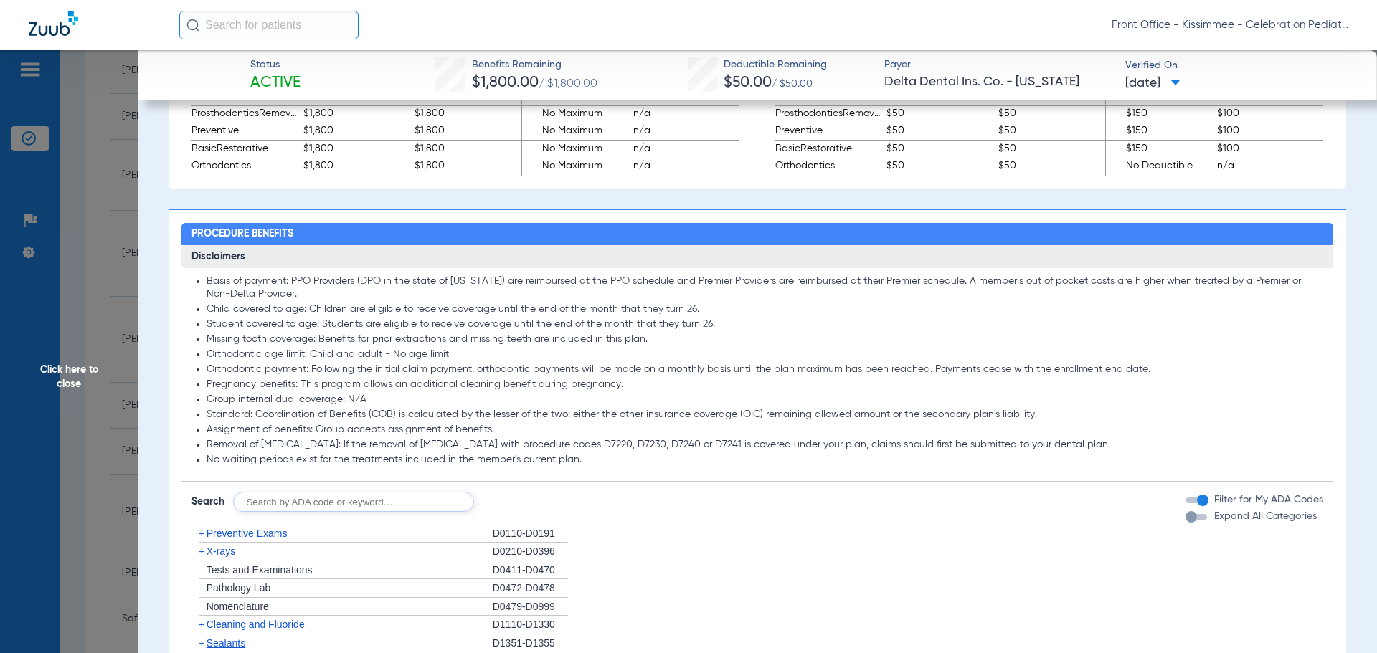
click at [1186, 524] on div "Expand All Categories" at bounding box center [1251, 516] width 131 height 15
click at [1186, 523] on div "button" at bounding box center [1191, 516] width 11 height 11
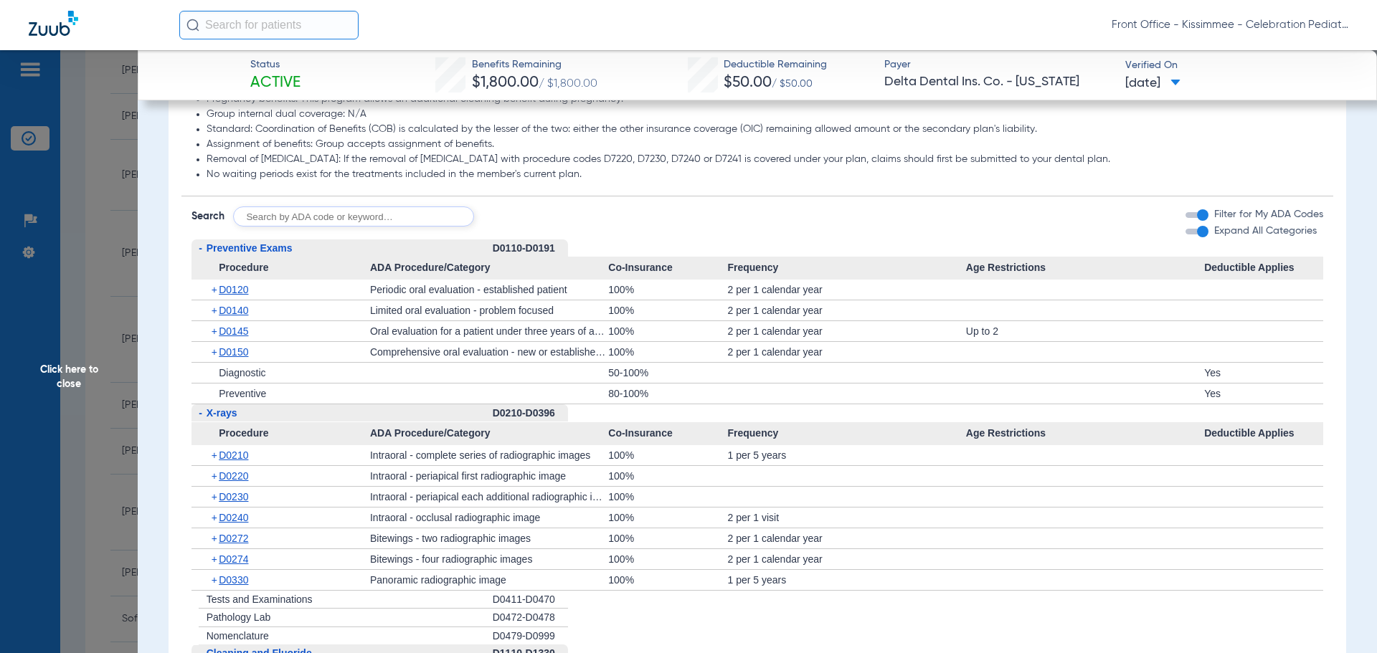
scroll to position [1291, 0]
click at [247, 294] on span "D0120" at bounding box center [233, 288] width 29 height 11
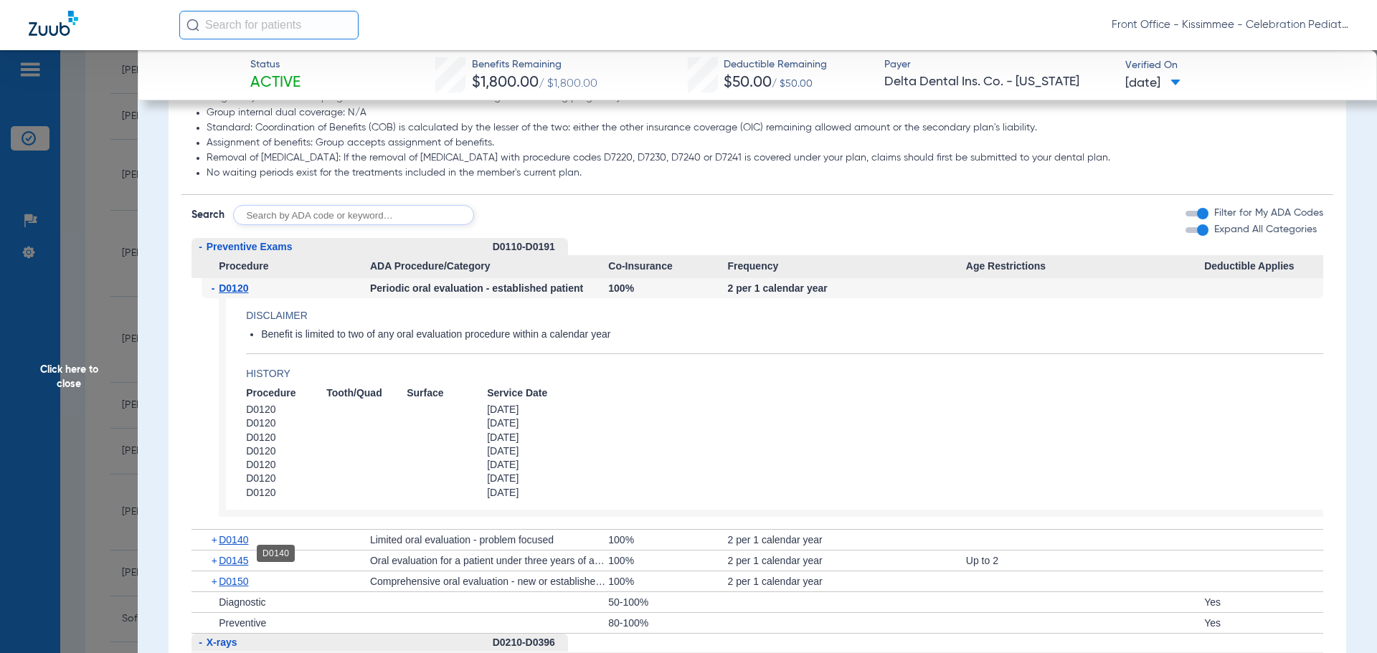
click at [231, 546] on span "D0140" at bounding box center [233, 539] width 29 height 11
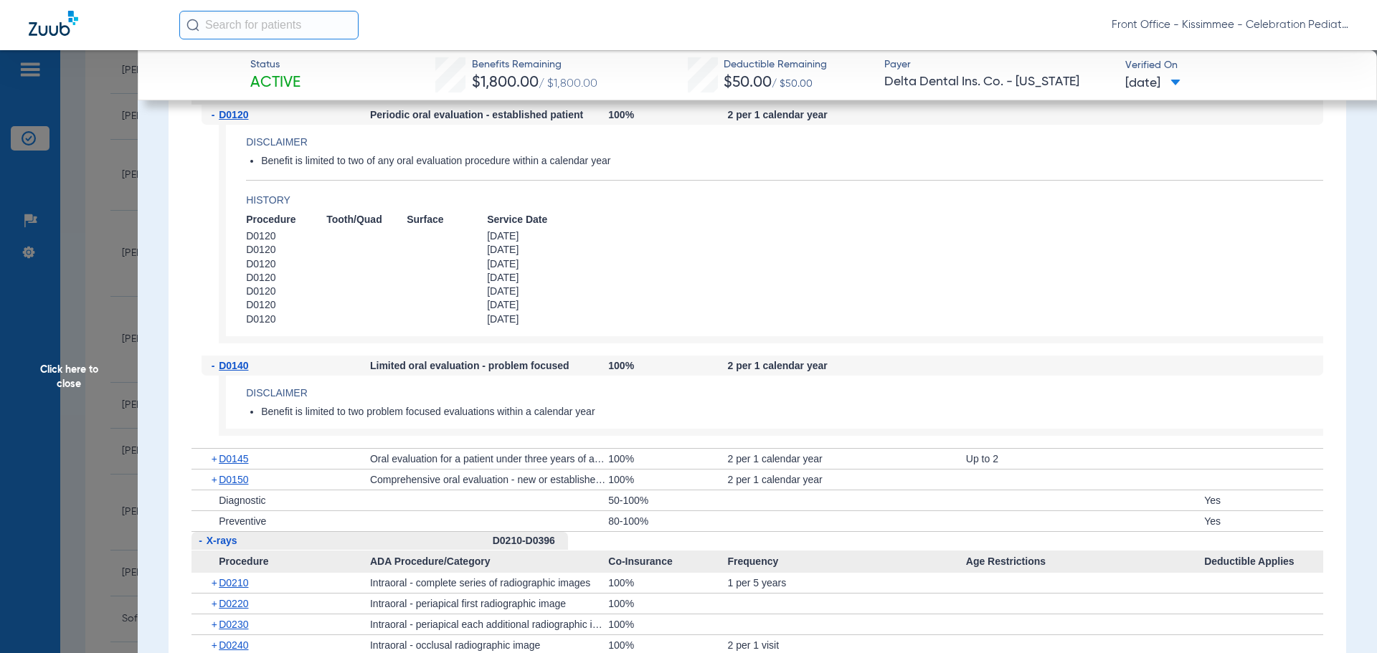
scroll to position [1506, 0]
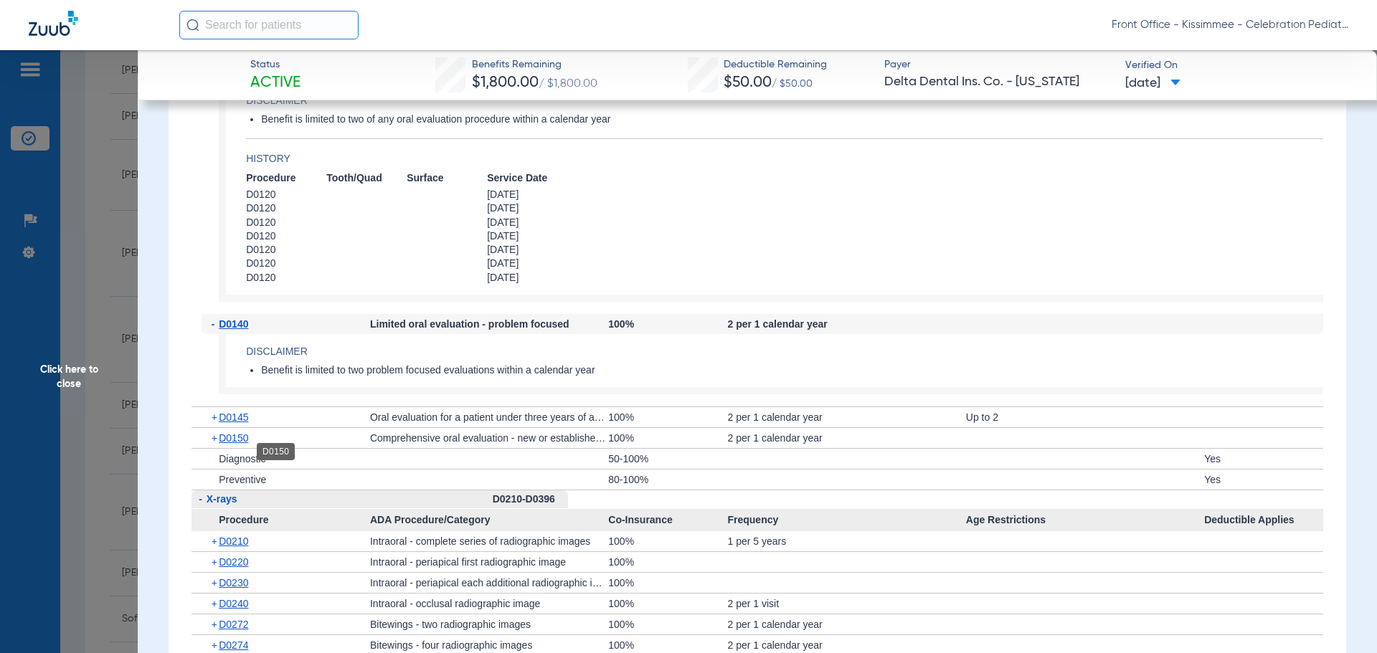
click at [232, 444] on span "D0150" at bounding box center [233, 438] width 29 height 11
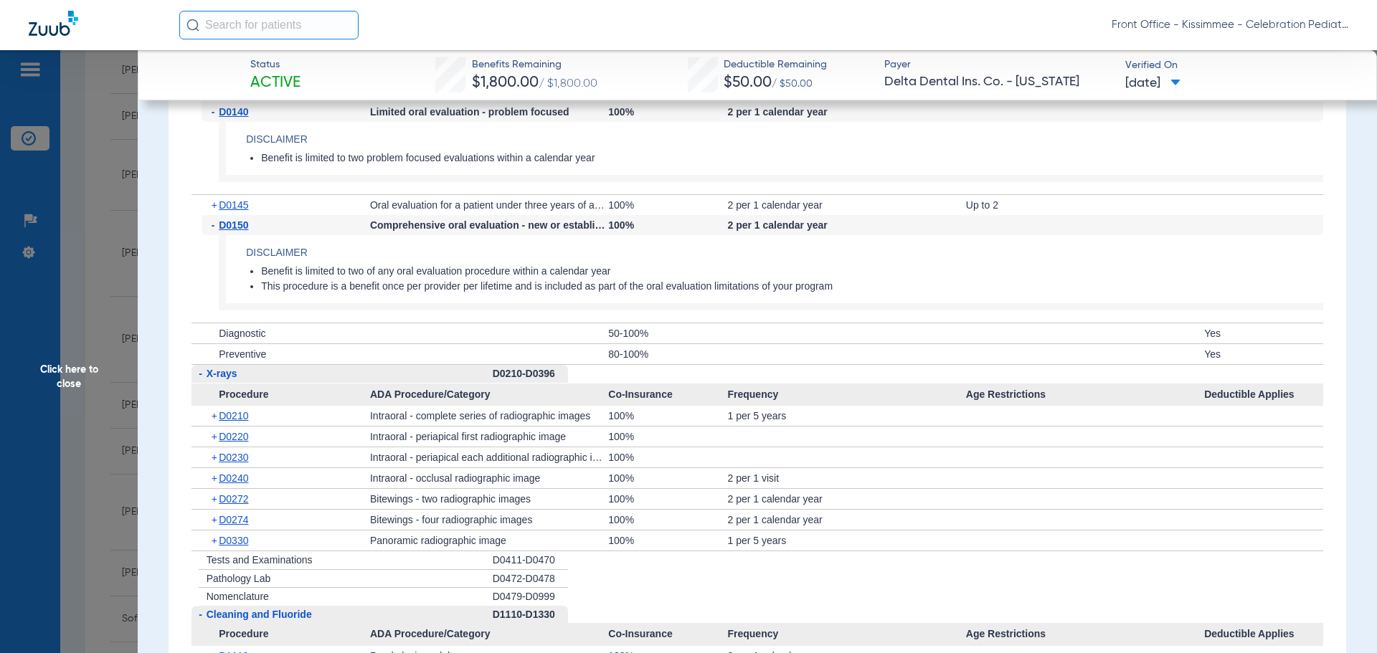
scroll to position [1793, 0]
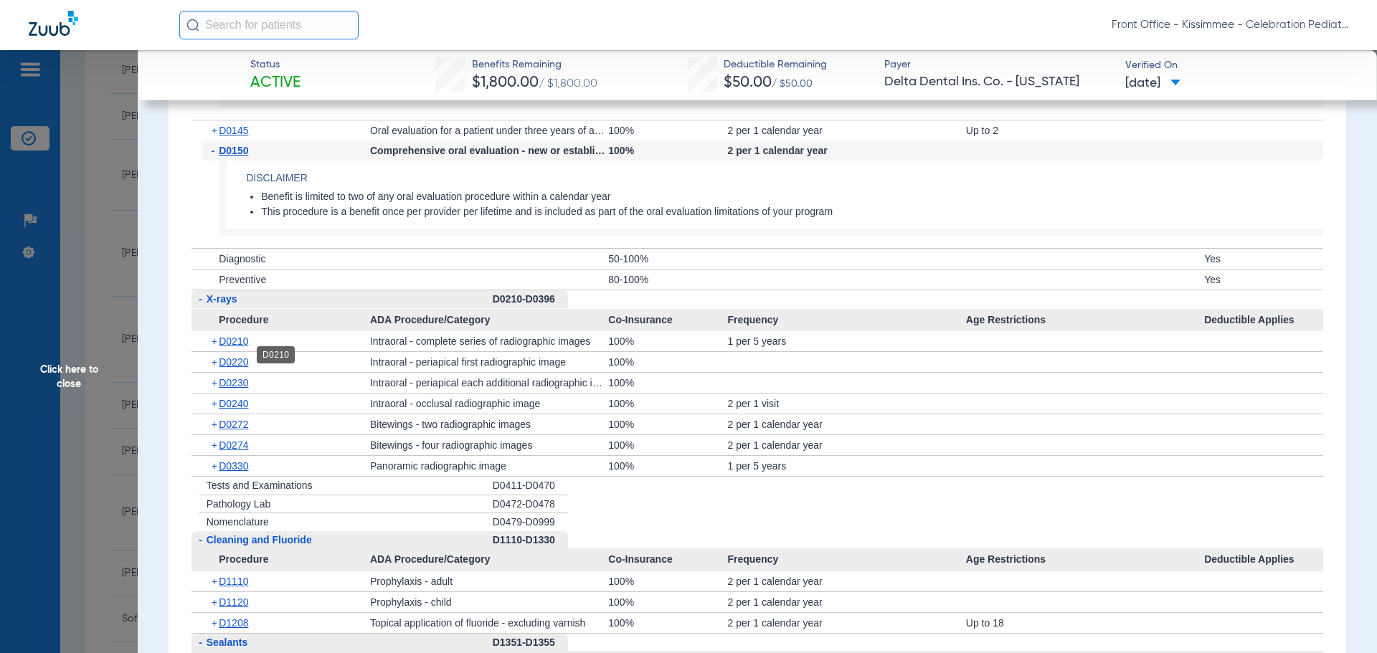
click at [240, 347] on span "D0210" at bounding box center [233, 341] width 29 height 11
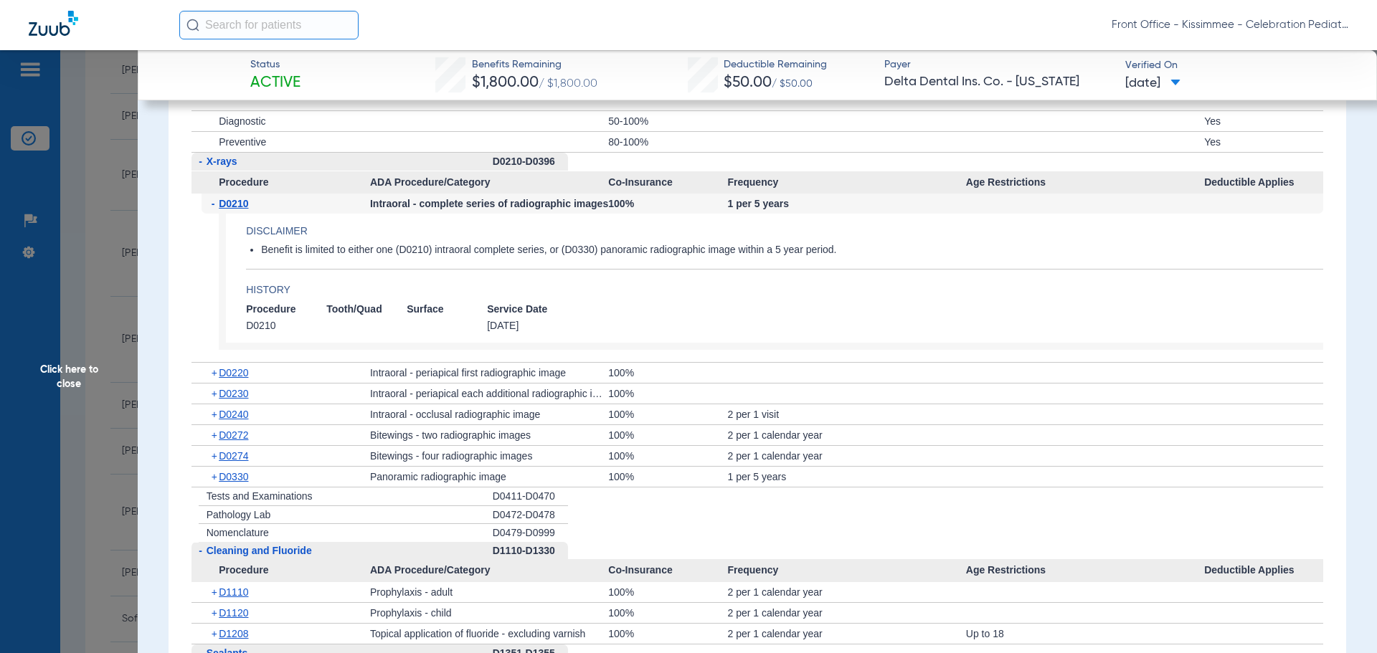
scroll to position [1937, 0]
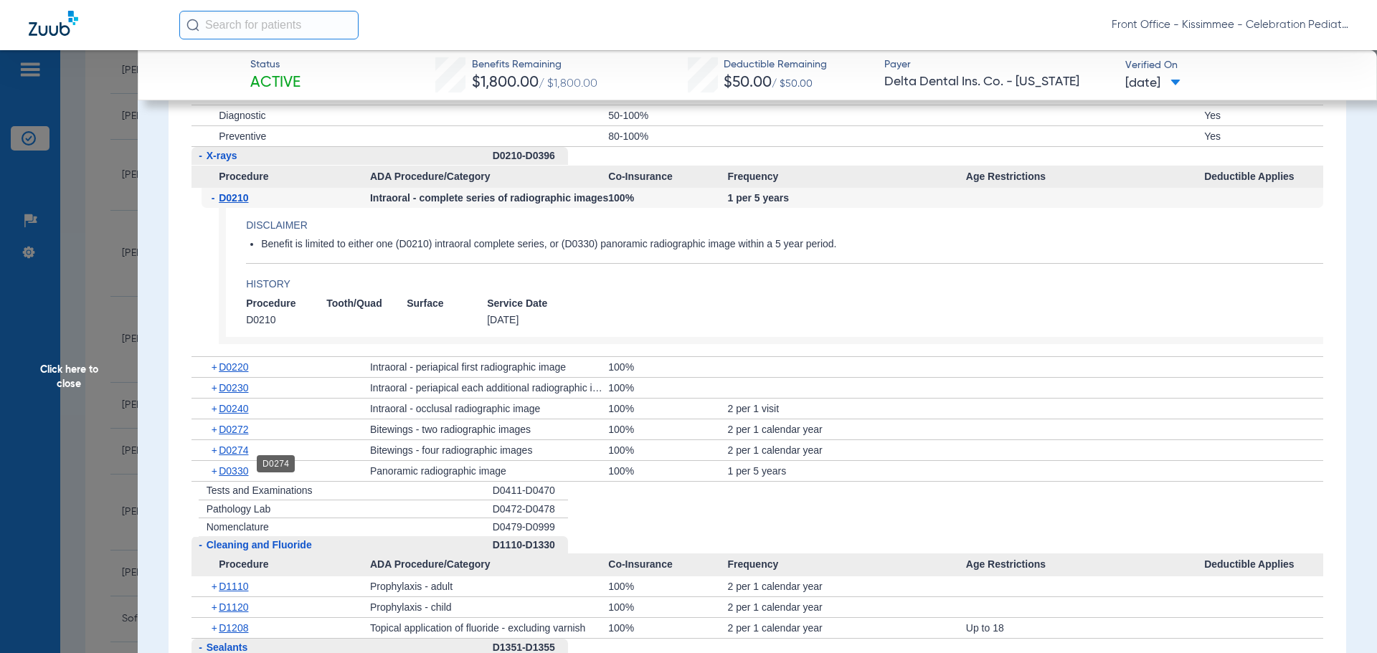
click at [237, 456] on span "D0274" at bounding box center [233, 450] width 29 height 11
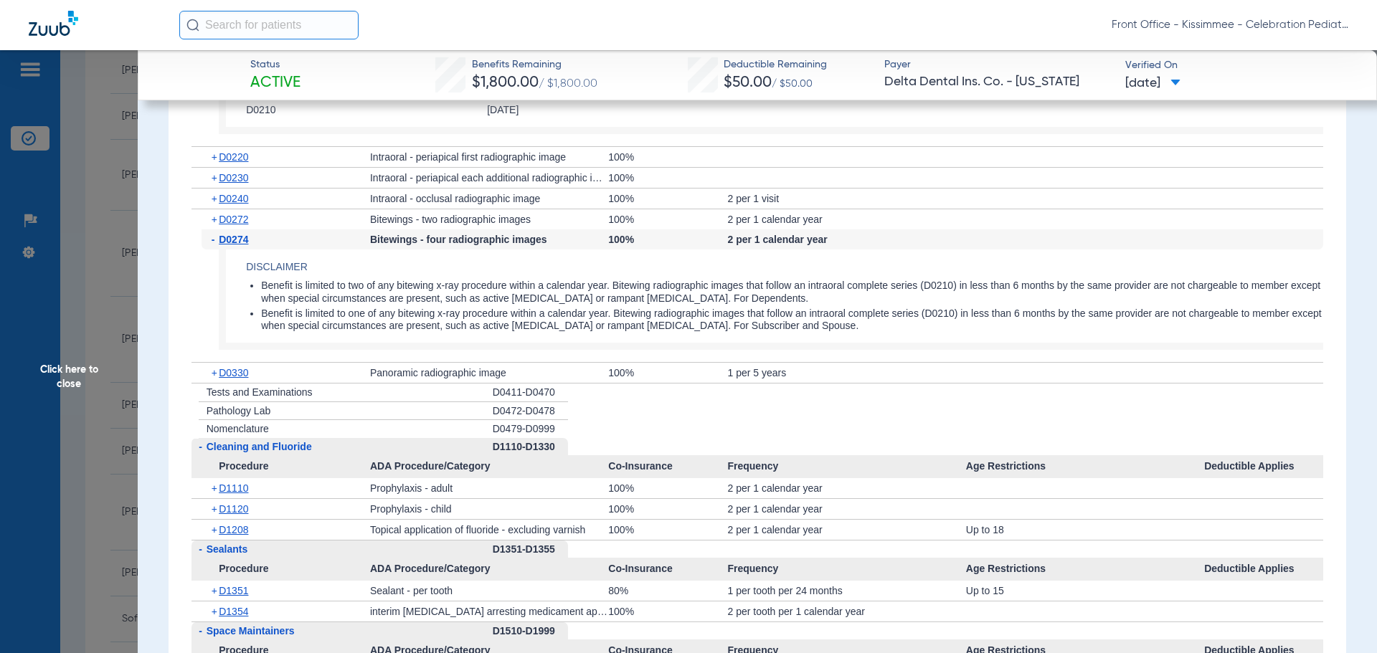
scroll to position [2152, 0]
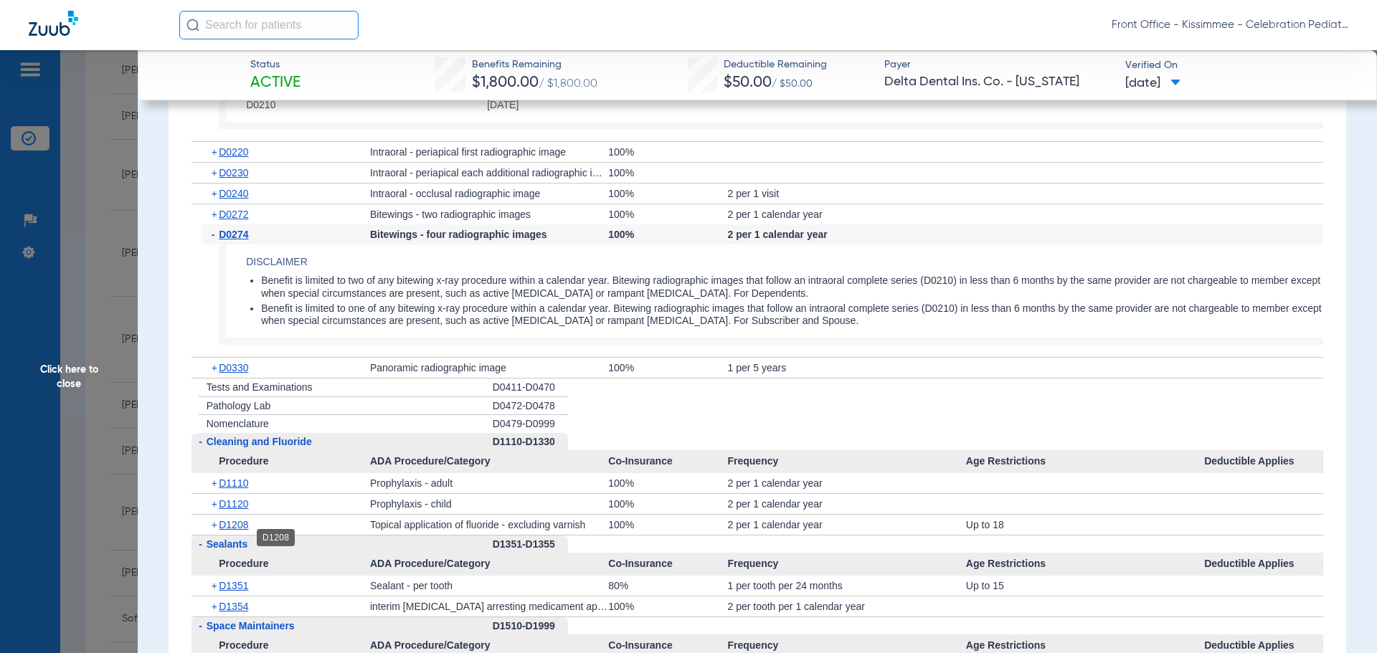
click at [231, 531] on span "D1208" at bounding box center [233, 524] width 29 height 11
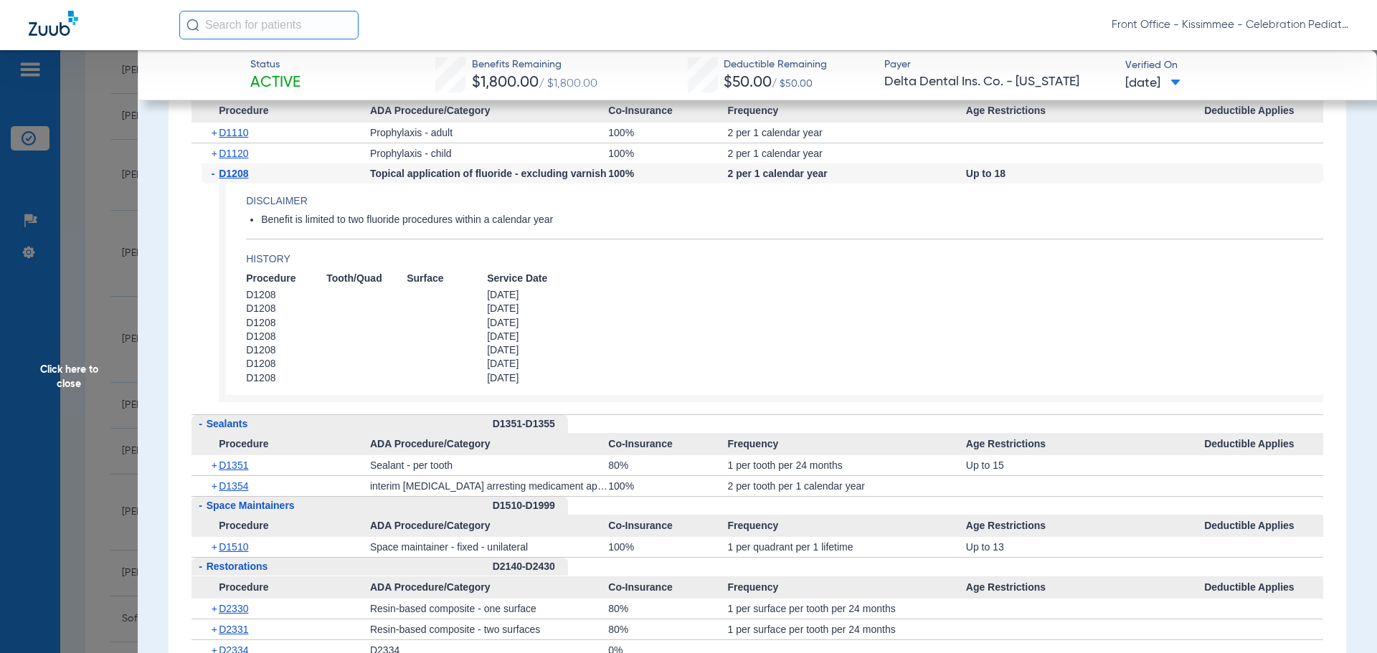
scroll to position [2511, 0]
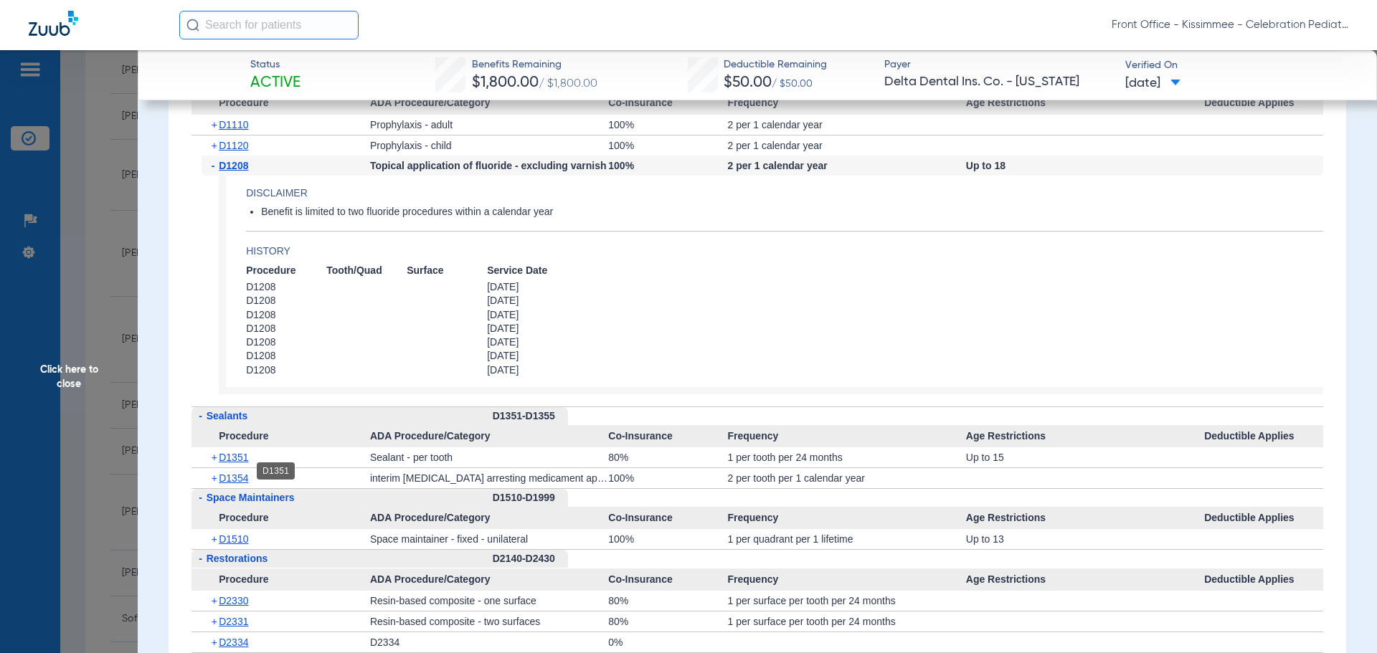
click at [237, 463] on span "D1351" at bounding box center [233, 457] width 29 height 11
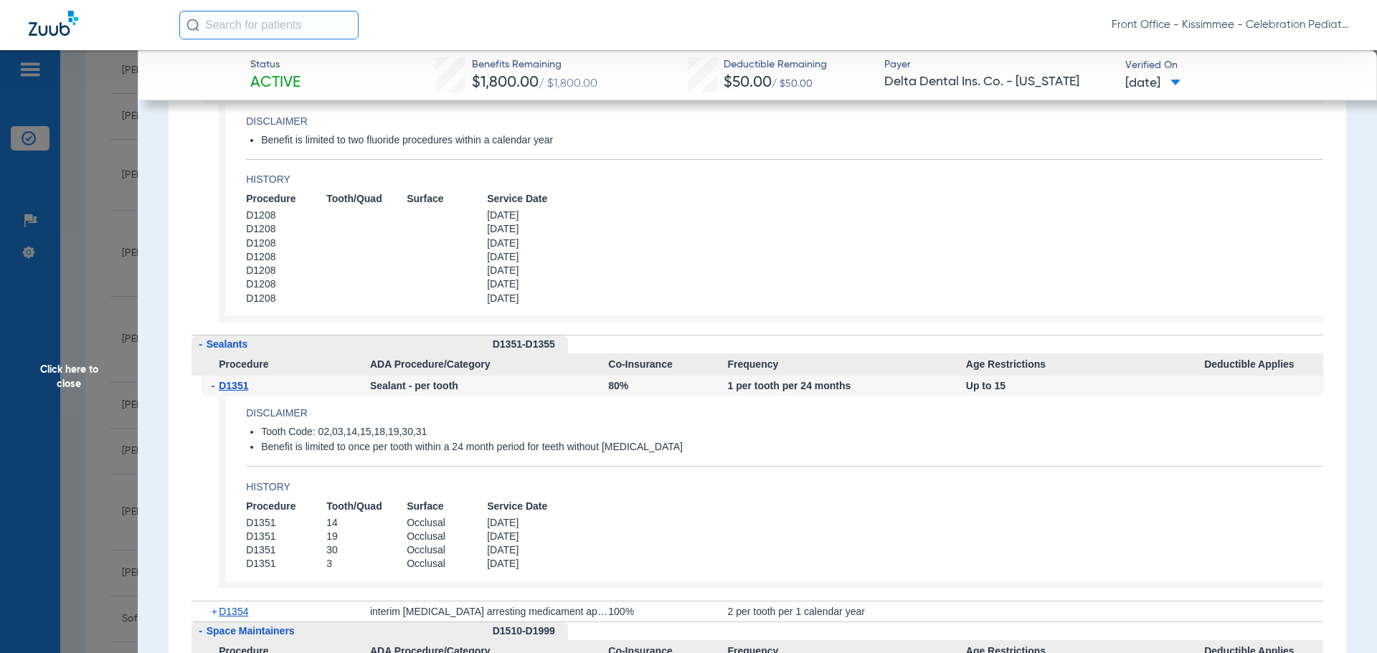
scroll to position [2654, 0]
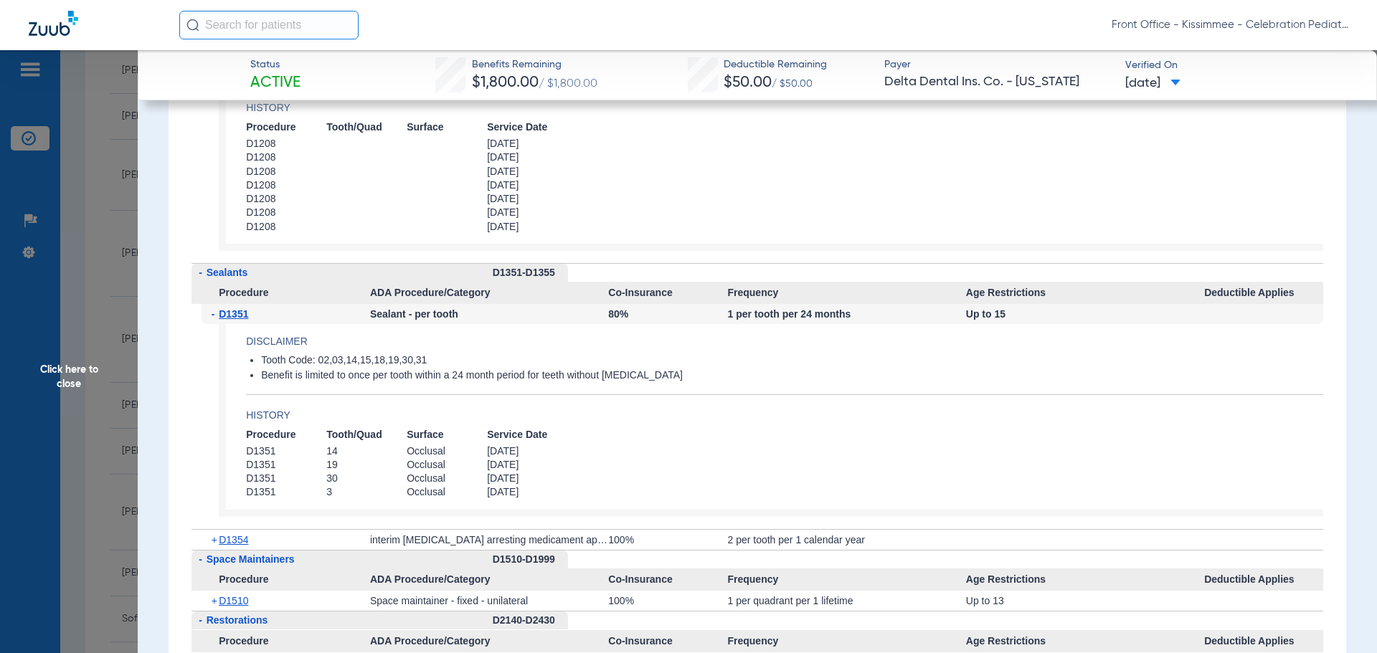
click at [233, 550] on div "+ D1354" at bounding box center [286, 540] width 169 height 20
click at [235, 546] on span "D1354" at bounding box center [233, 539] width 29 height 11
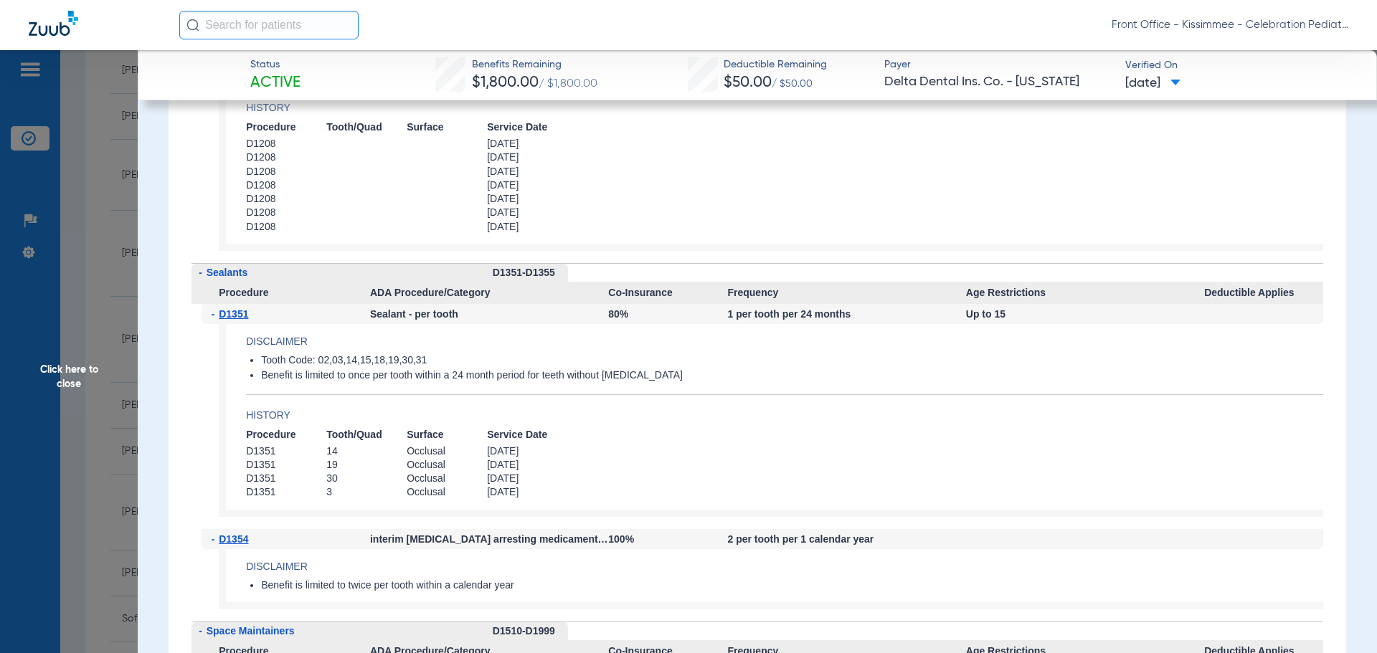
click at [108, 406] on span "Click here to close" at bounding box center [69, 376] width 138 height 653
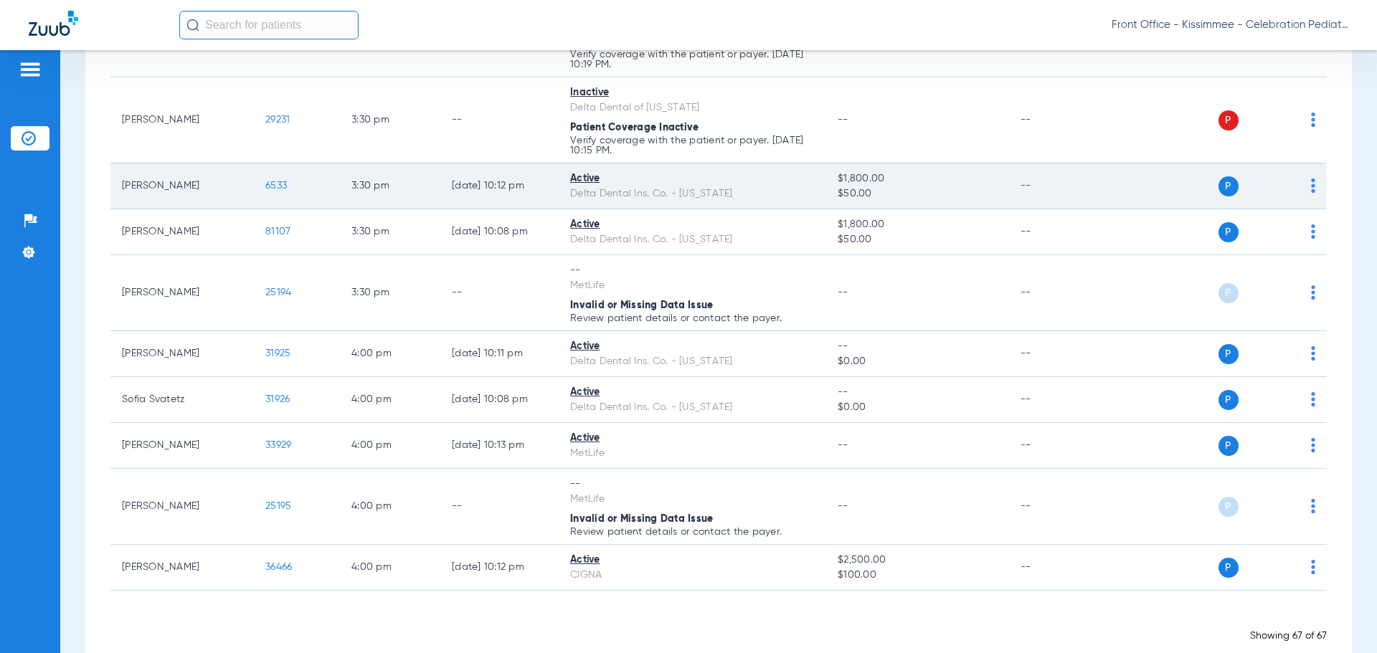
scroll to position [3405, 0]
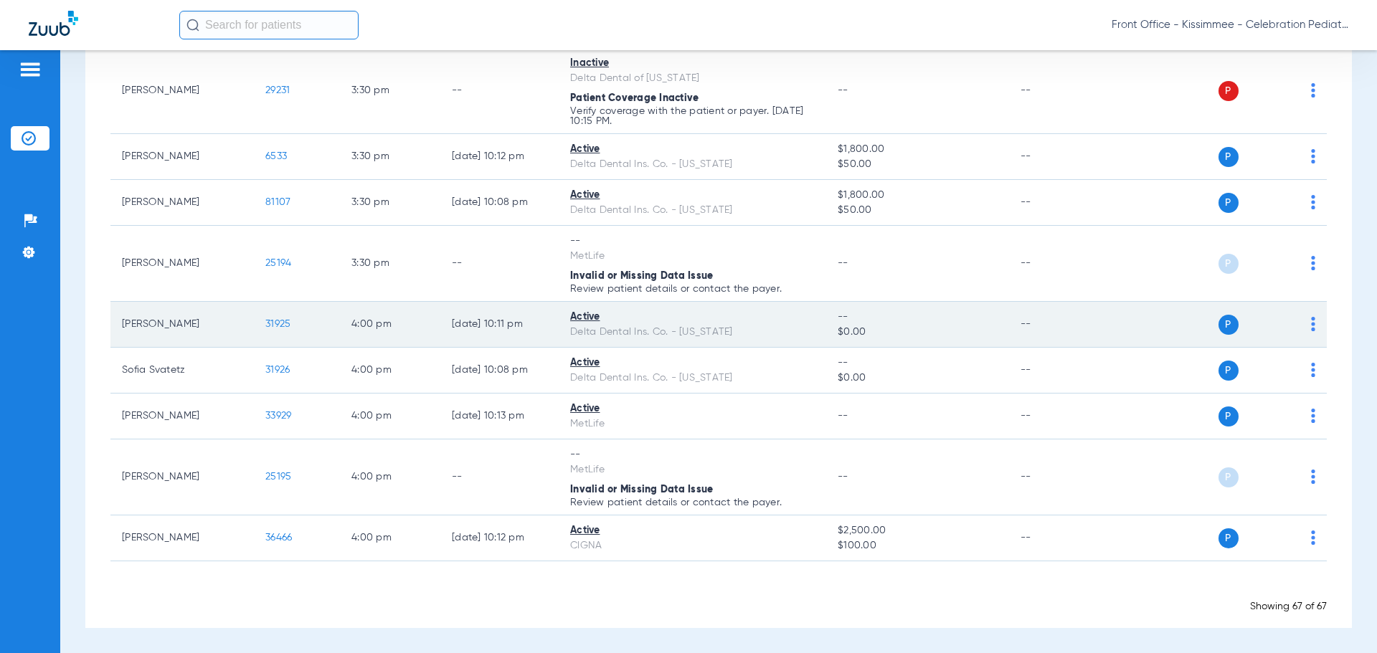
click at [271, 329] on span "31925" at bounding box center [277, 324] width 25 height 10
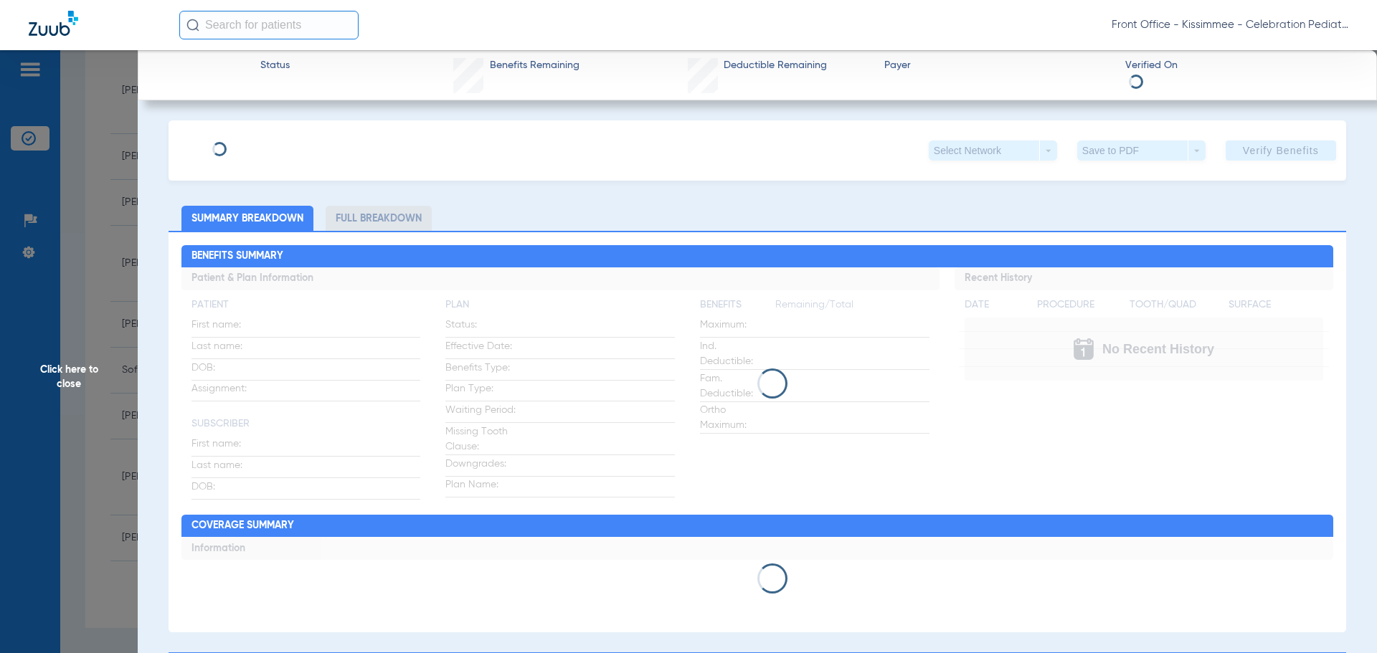
click at [394, 220] on li "Full Breakdown" at bounding box center [379, 218] width 106 height 25
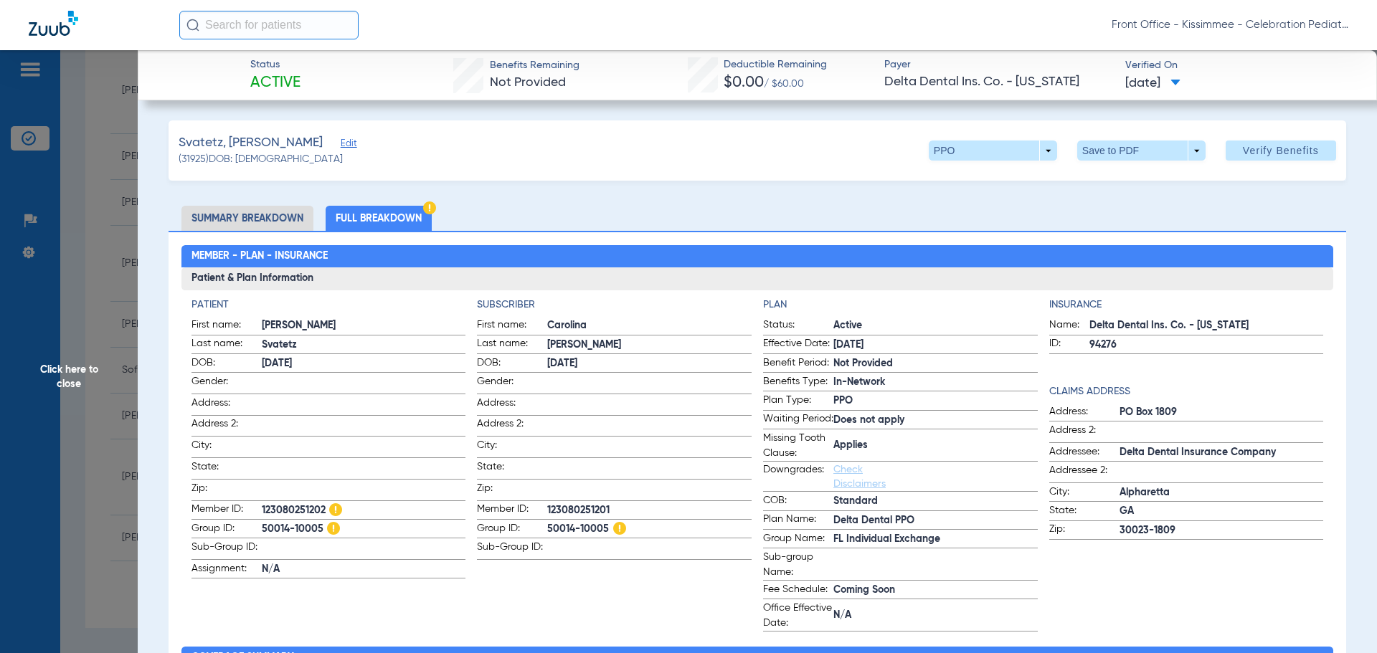
click at [88, 393] on span "Click here to close" at bounding box center [69, 376] width 138 height 653
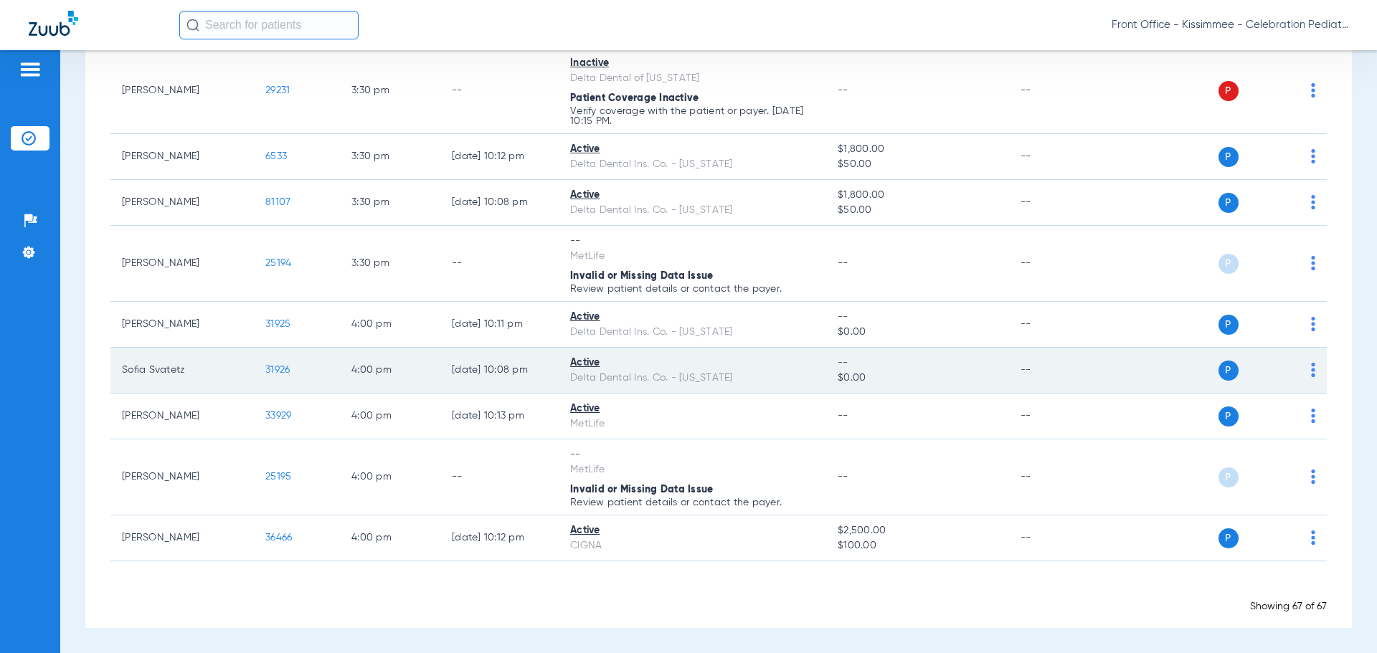
click at [275, 371] on span "31926" at bounding box center [277, 370] width 24 height 10
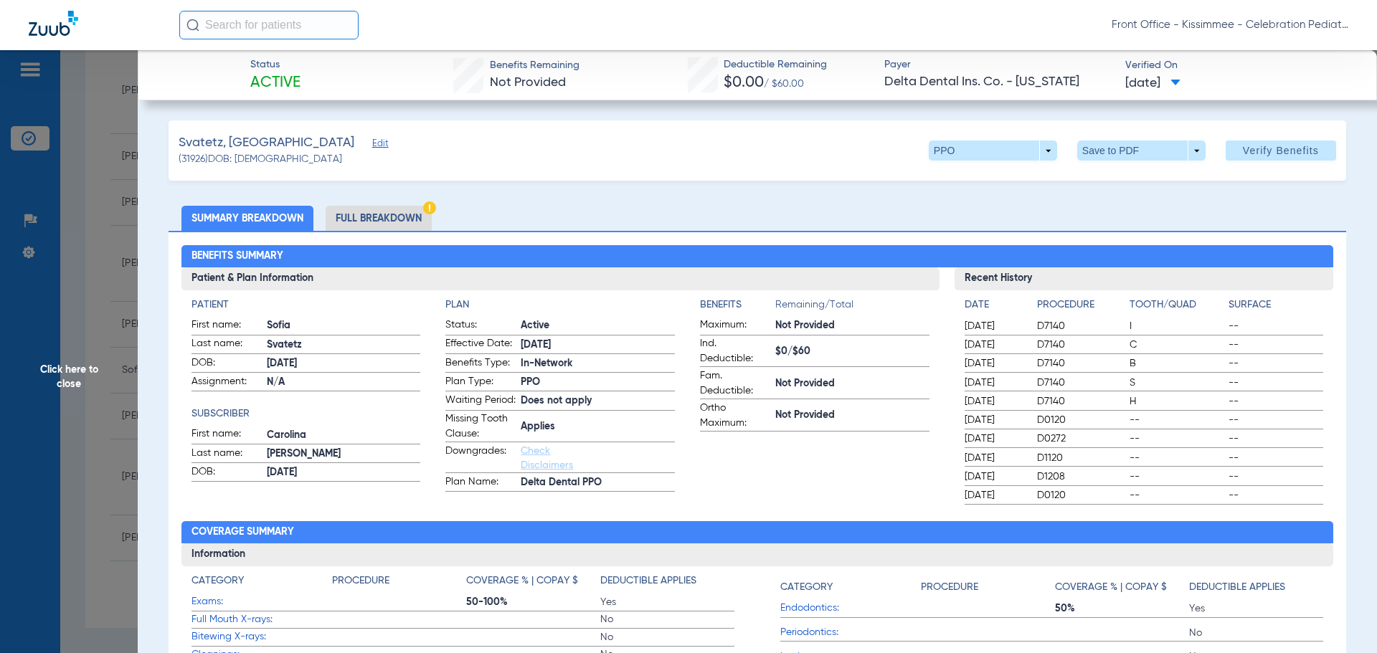
click at [389, 222] on li "Full Breakdown" at bounding box center [379, 218] width 106 height 25
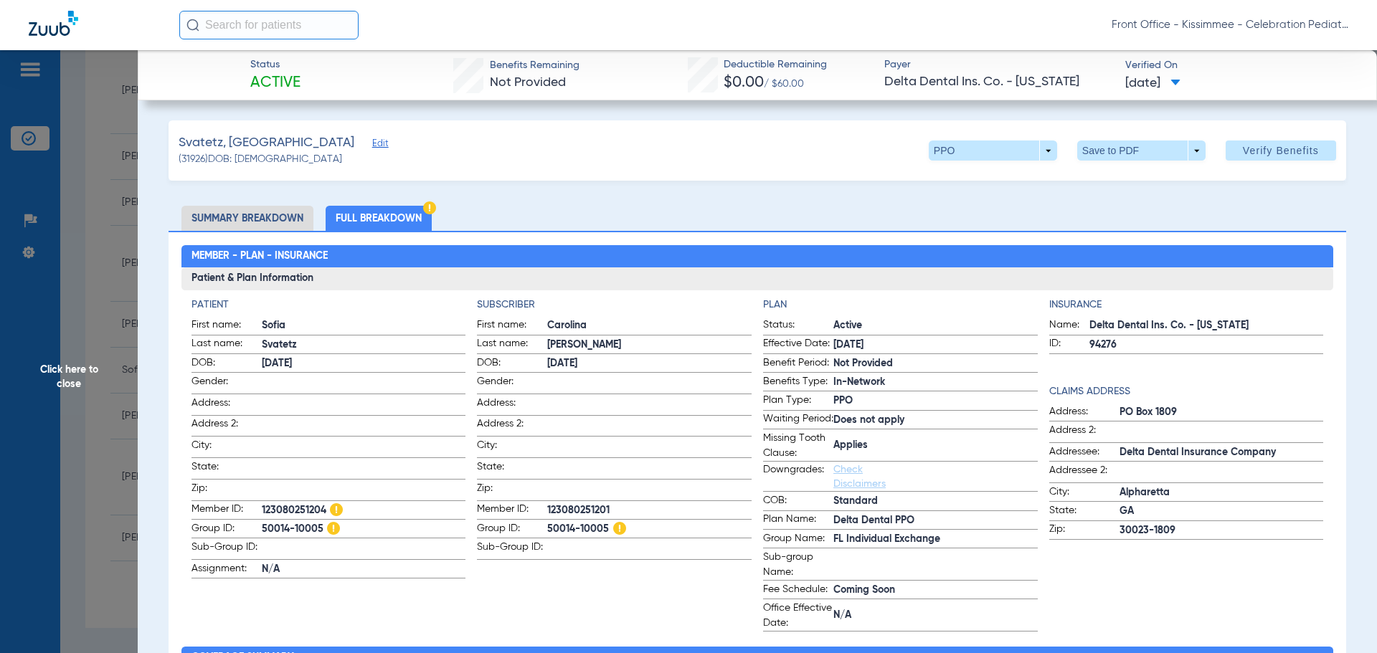
click at [34, 442] on span "Click here to close" at bounding box center [69, 376] width 138 height 653
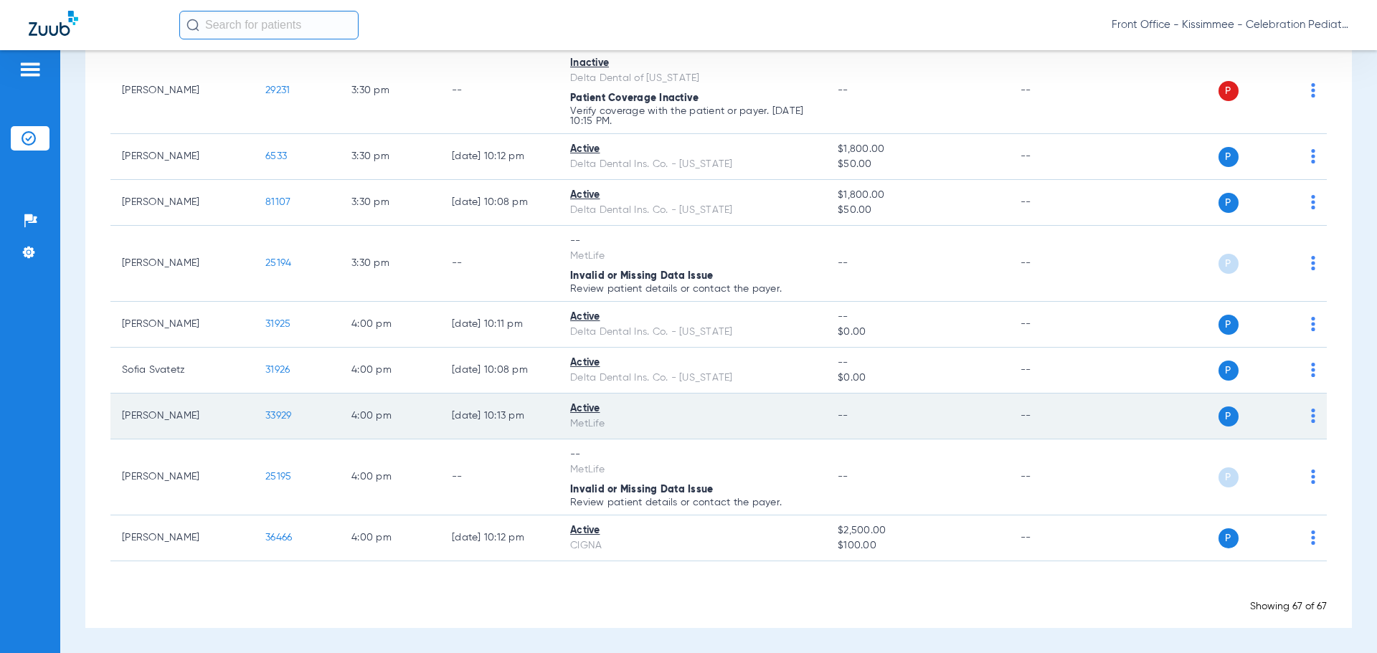
click at [276, 415] on span "33929" at bounding box center [278, 416] width 26 height 10
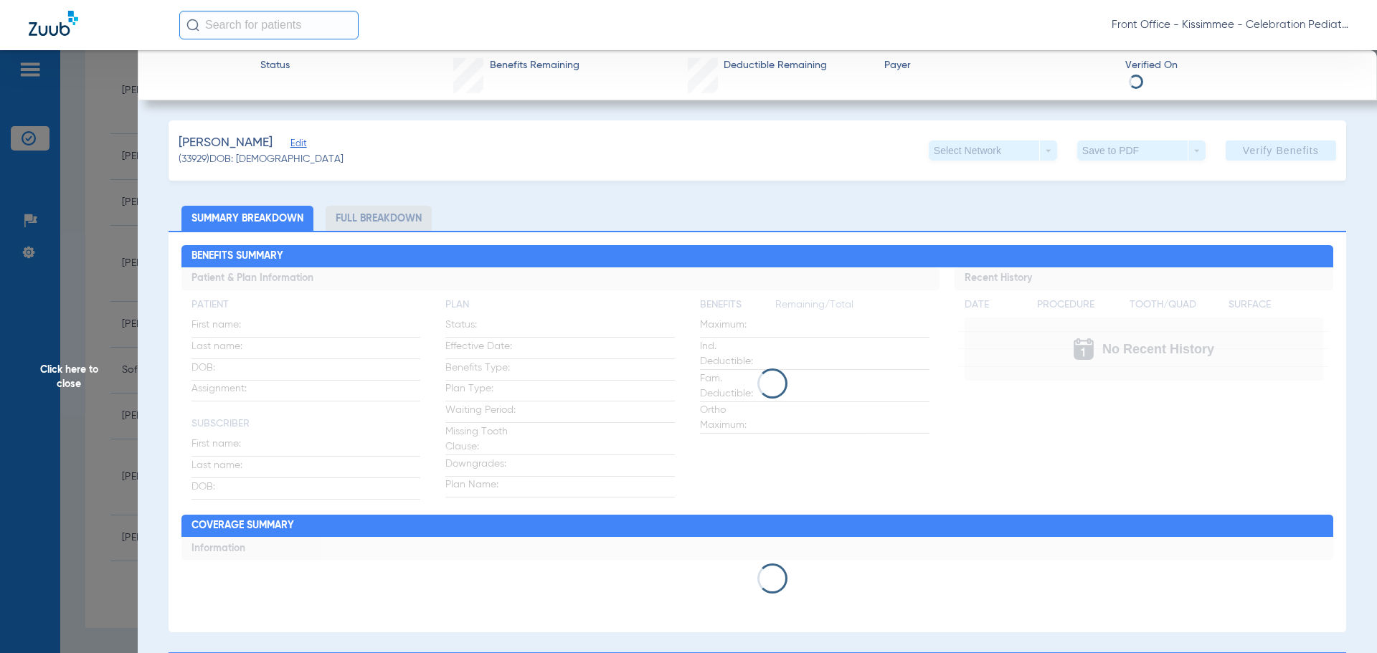
click at [405, 217] on li "Full Breakdown" at bounding box center [379, 218] width 106 height 25
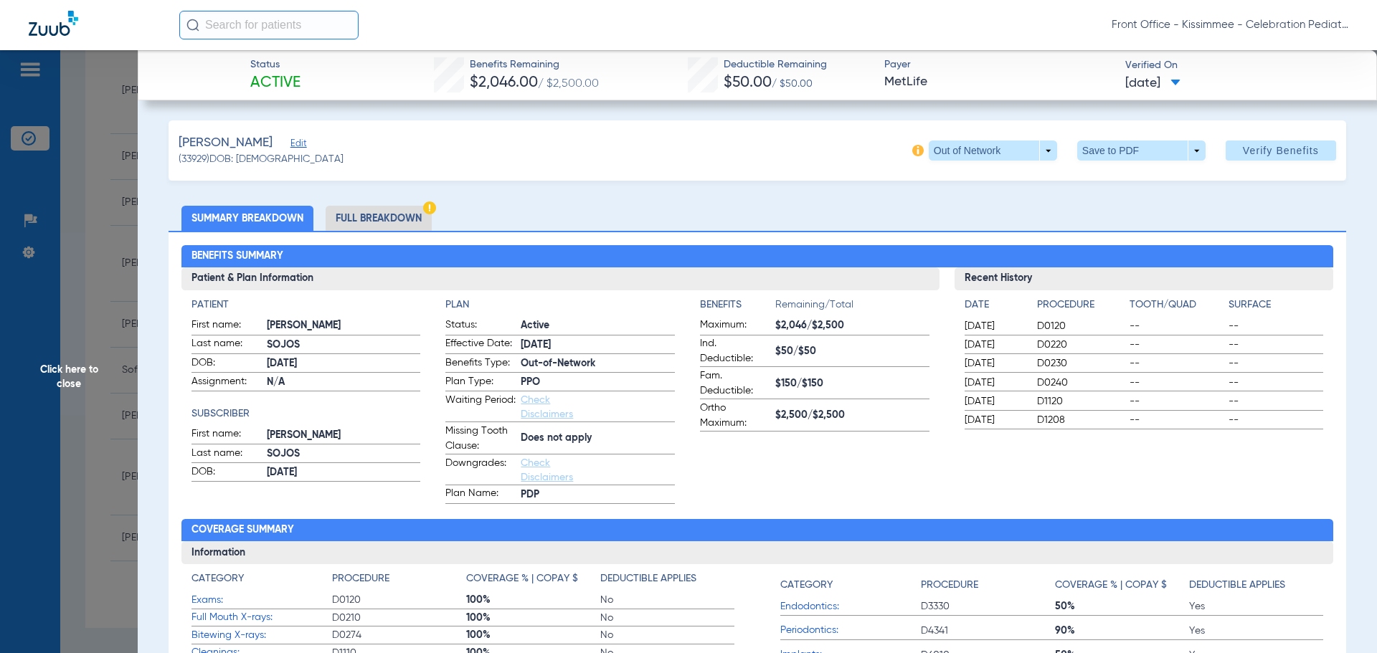
click at [339, 206] on li "Full Breakdown" at bounding box center [379, 218] width 106 height 25
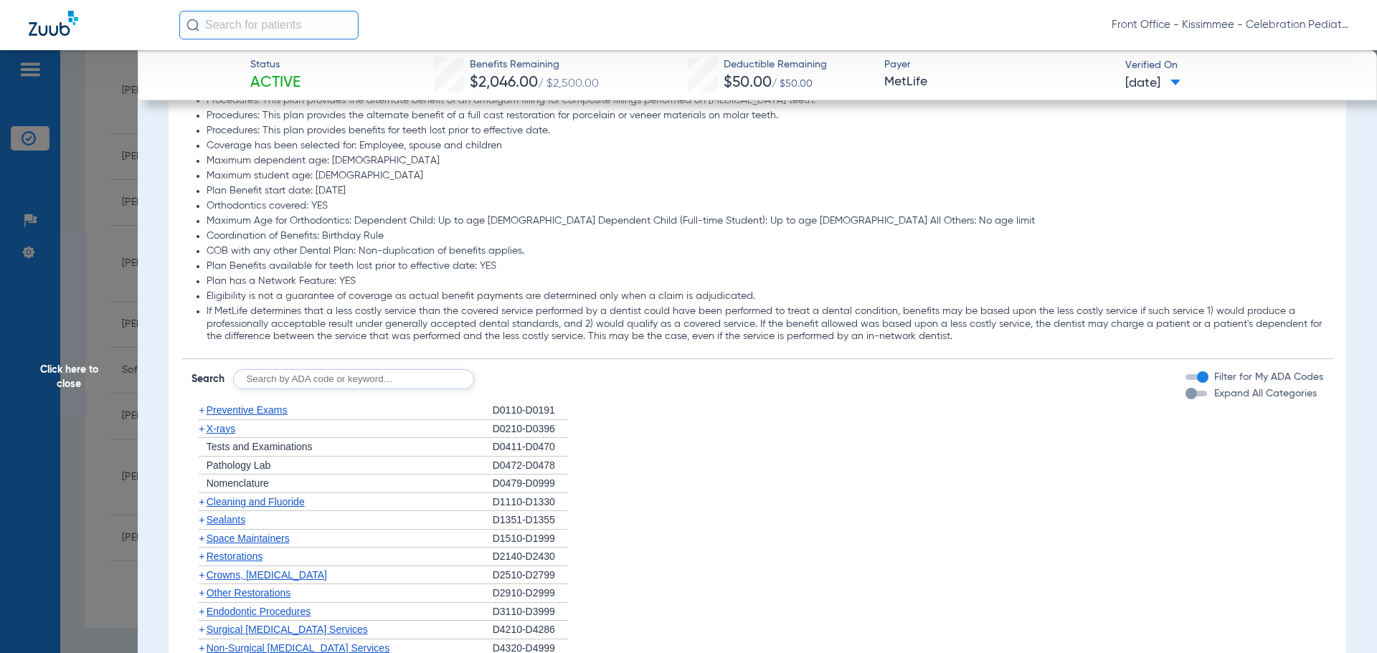
scroll to position [1648, 0]
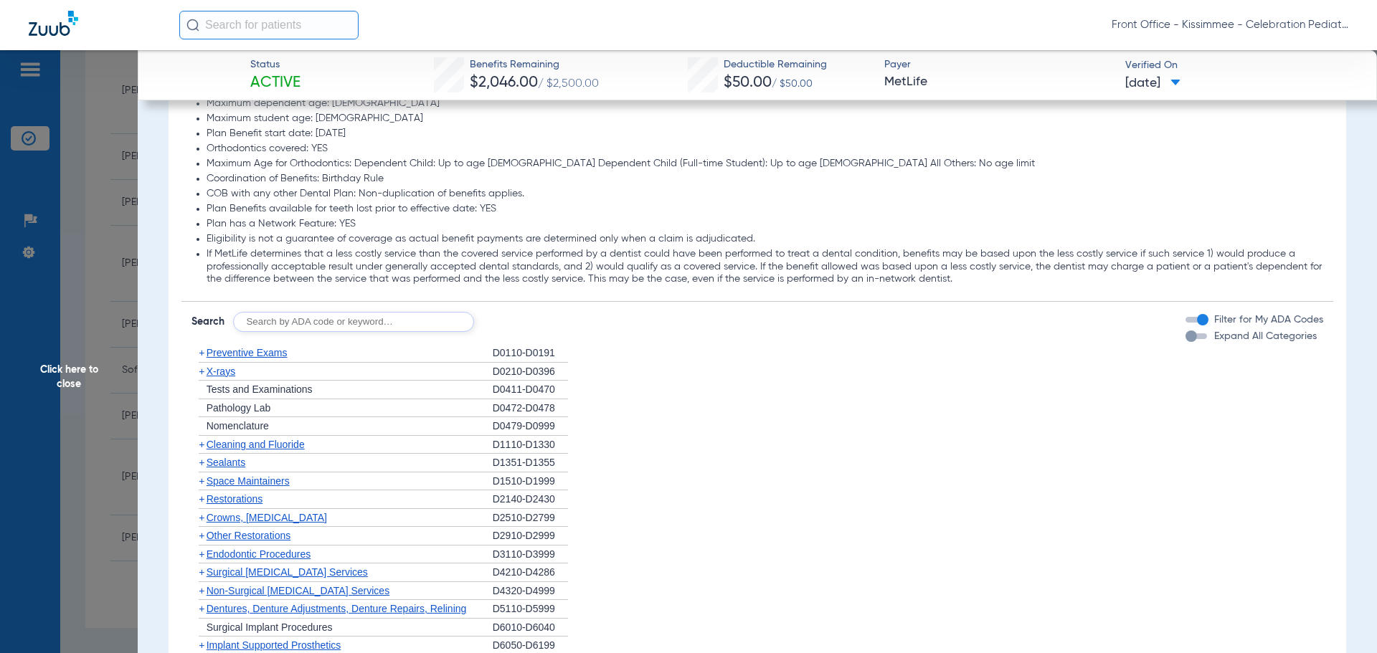
click at [1186, 339] on div "button" at bounding box center [1191, 336] width 11 height 11
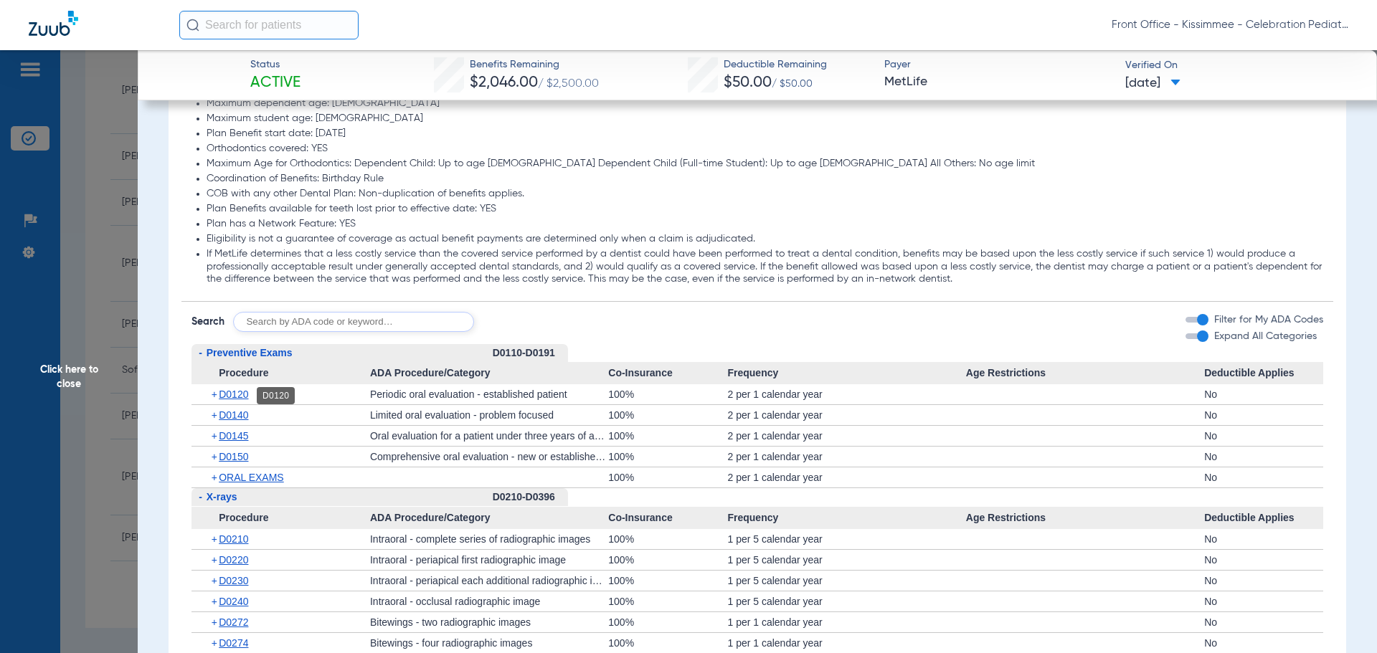
click at [238, 400] on span "D0120" at bounding box center [233, 394] width 29 height 11
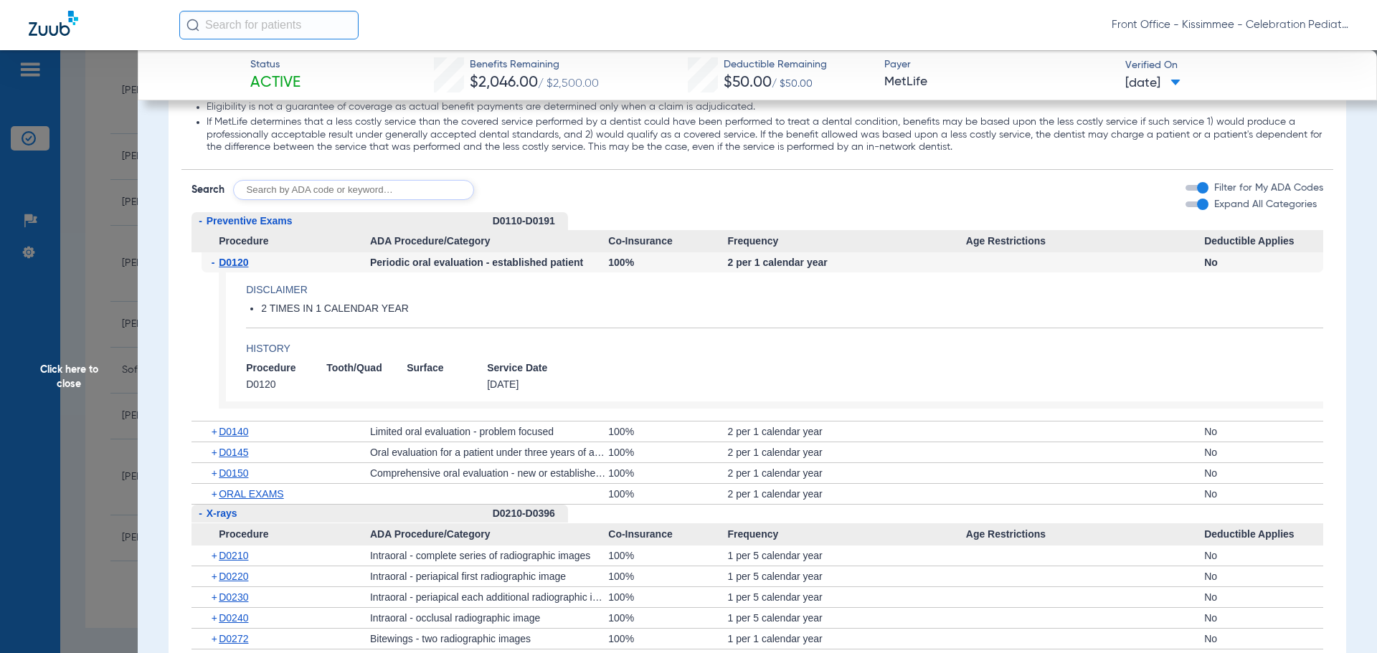
scroll to position [1791, 0]
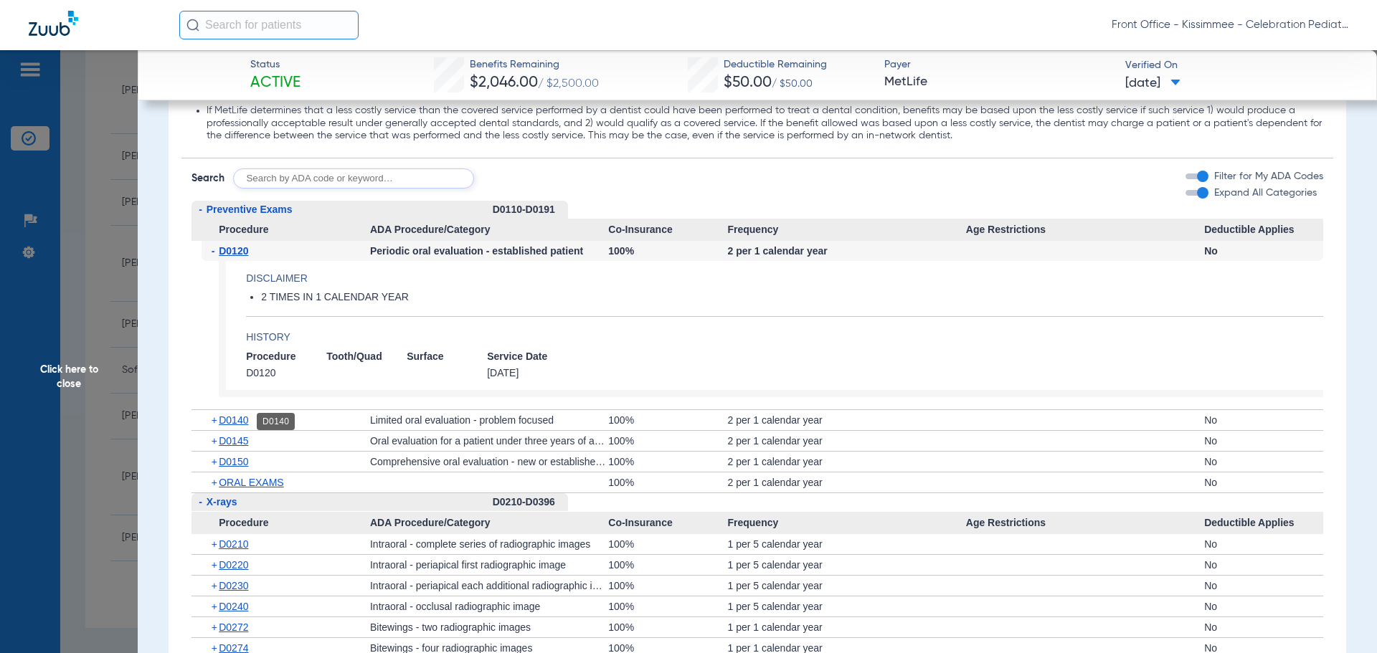
click at [244, 425] on span "D0140" at bounding box center [233, 420] width 29 height 11
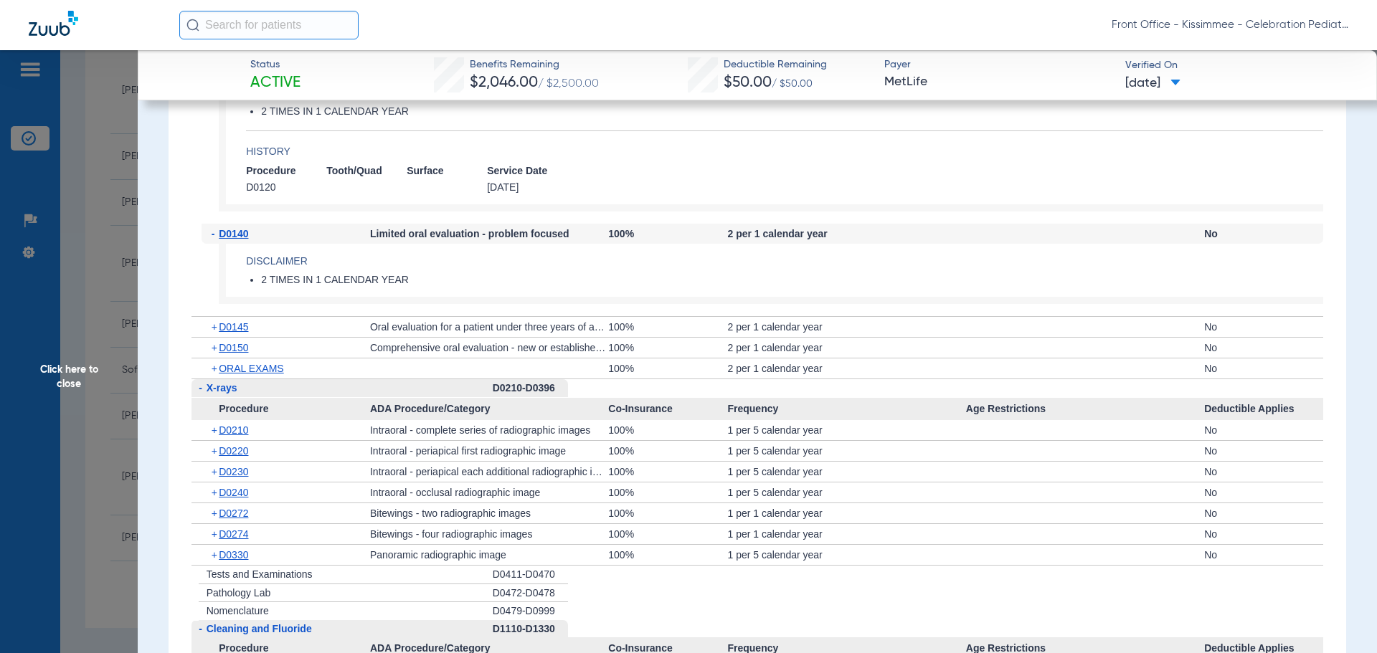
scroll to position [2006, 0]
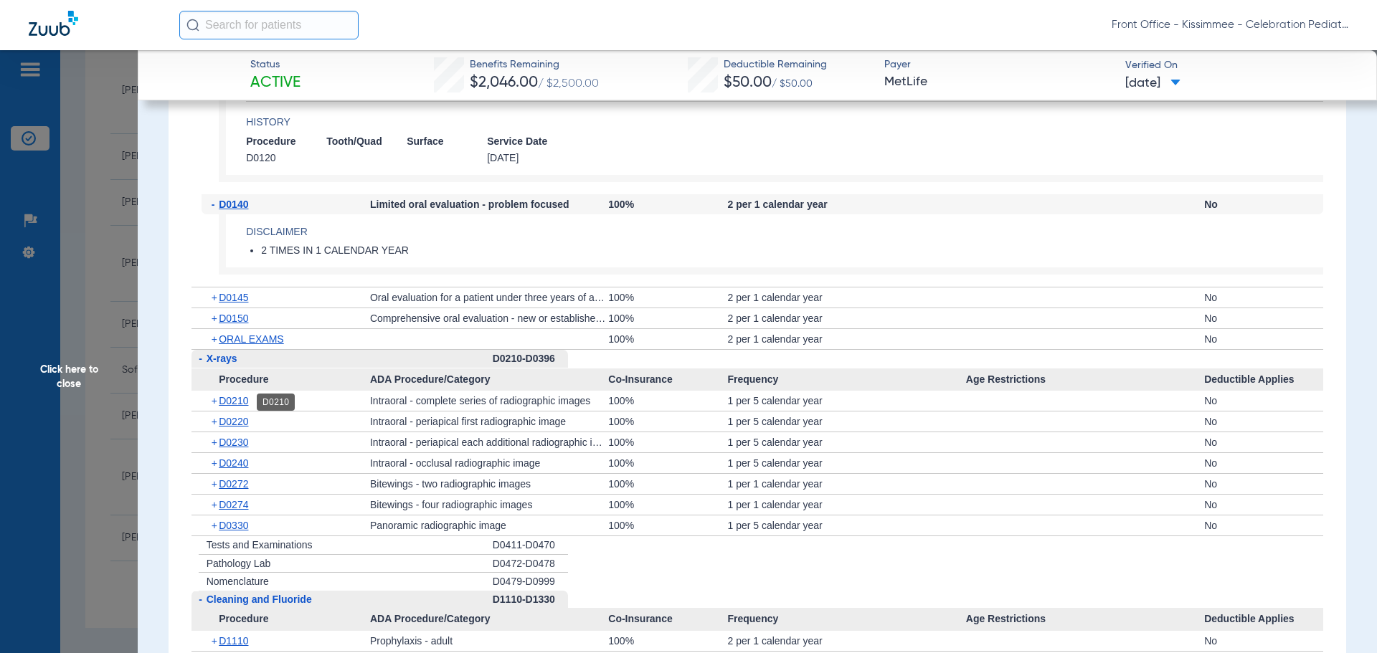
click at [235, 398] on span "D0210" at bounding box center [233, 400] width 29 height 11
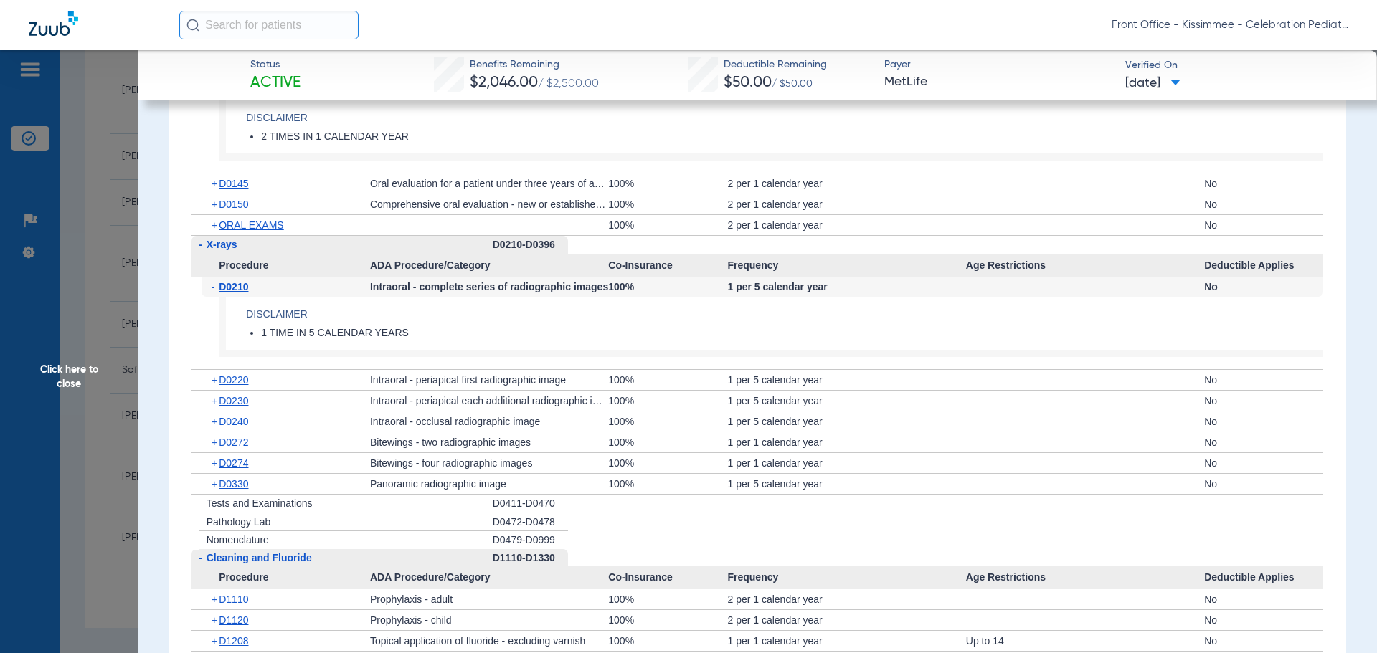
scroll to position [2150, 0]
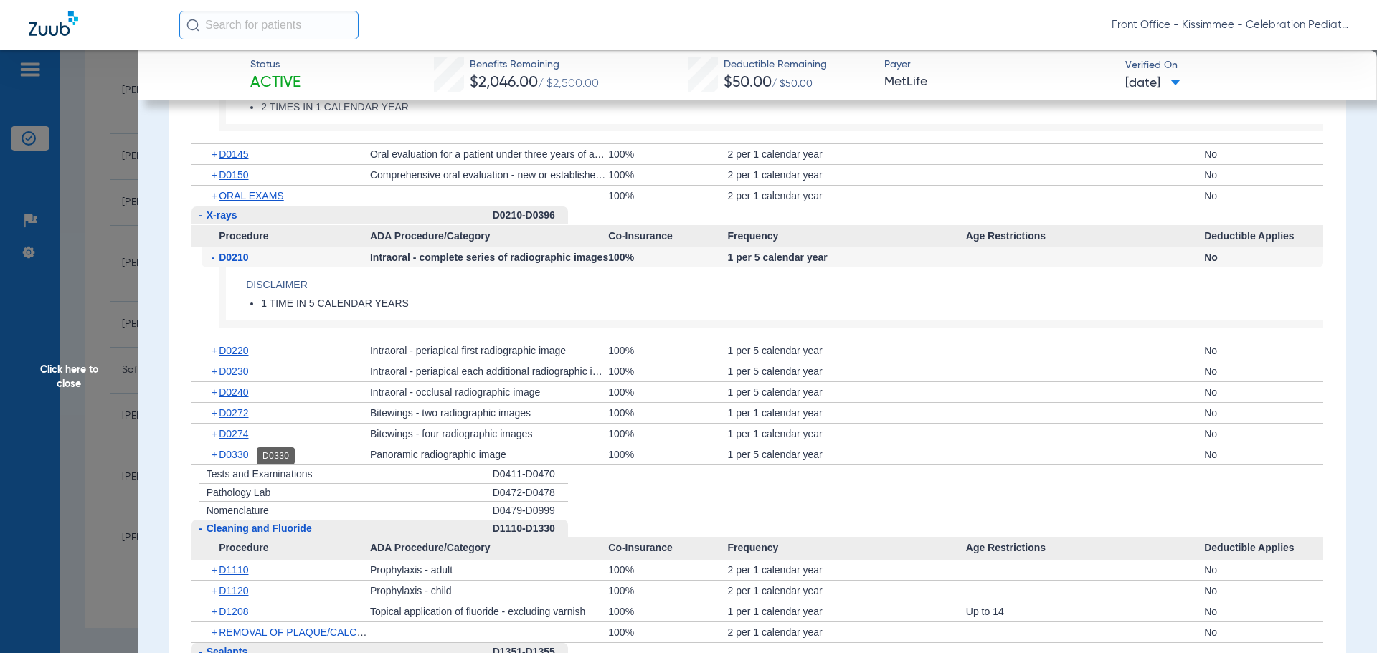
click at [222, 456] on span "D0330" at bounding box center [233, 454] width 29 height 11
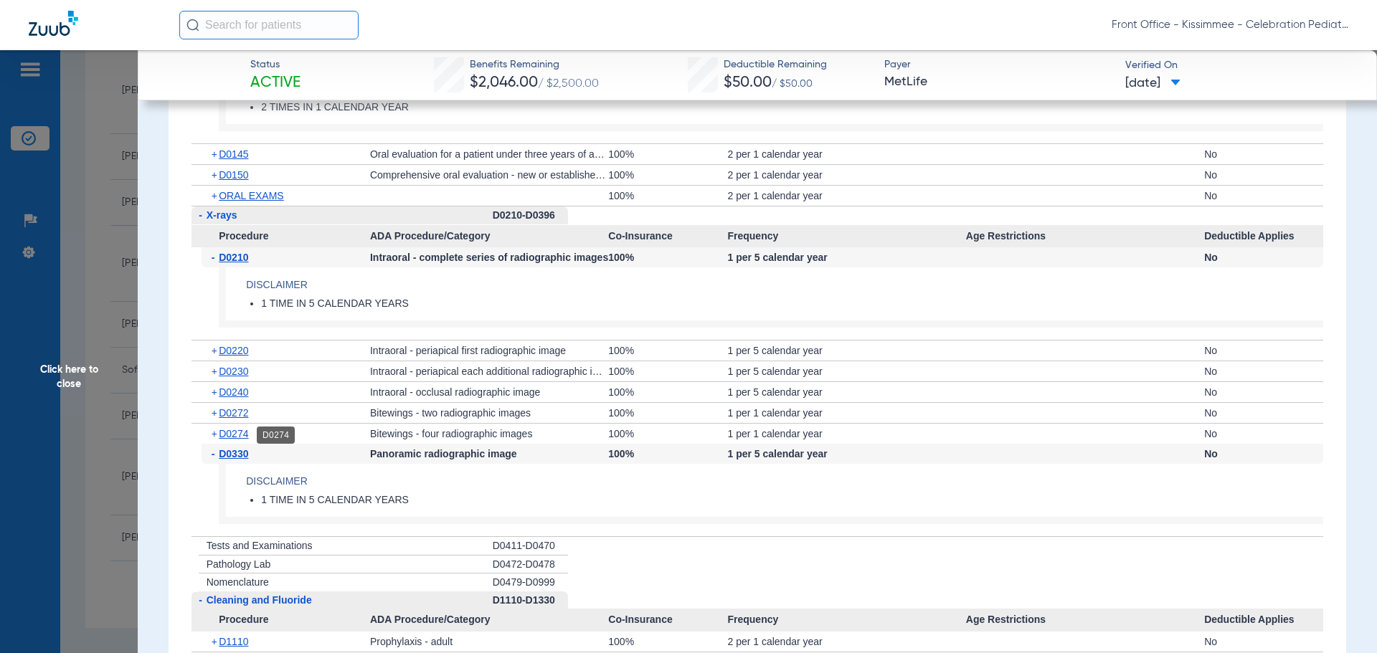
click at [228, 433] on span "D0274" at bounding box center [233, 433] width 29 height 11
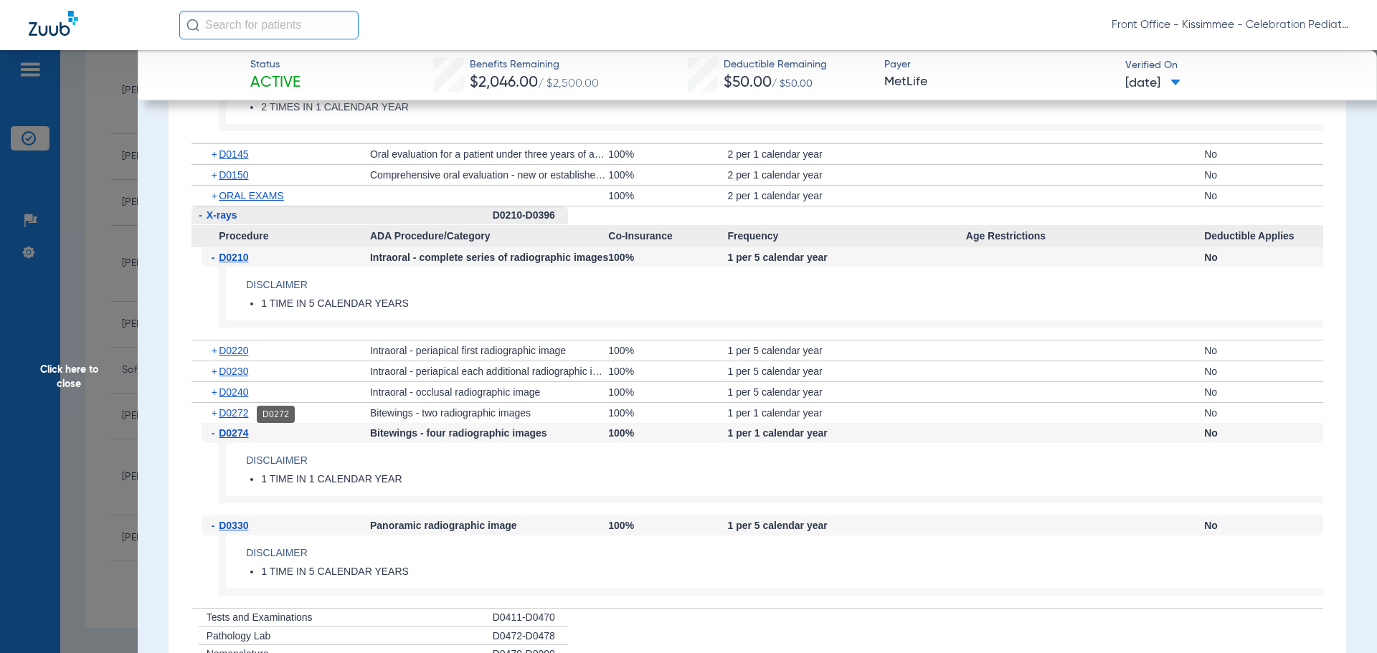
click at [228, 417] on span "D0272" at bounding box center [233, 412] width 29 height 11
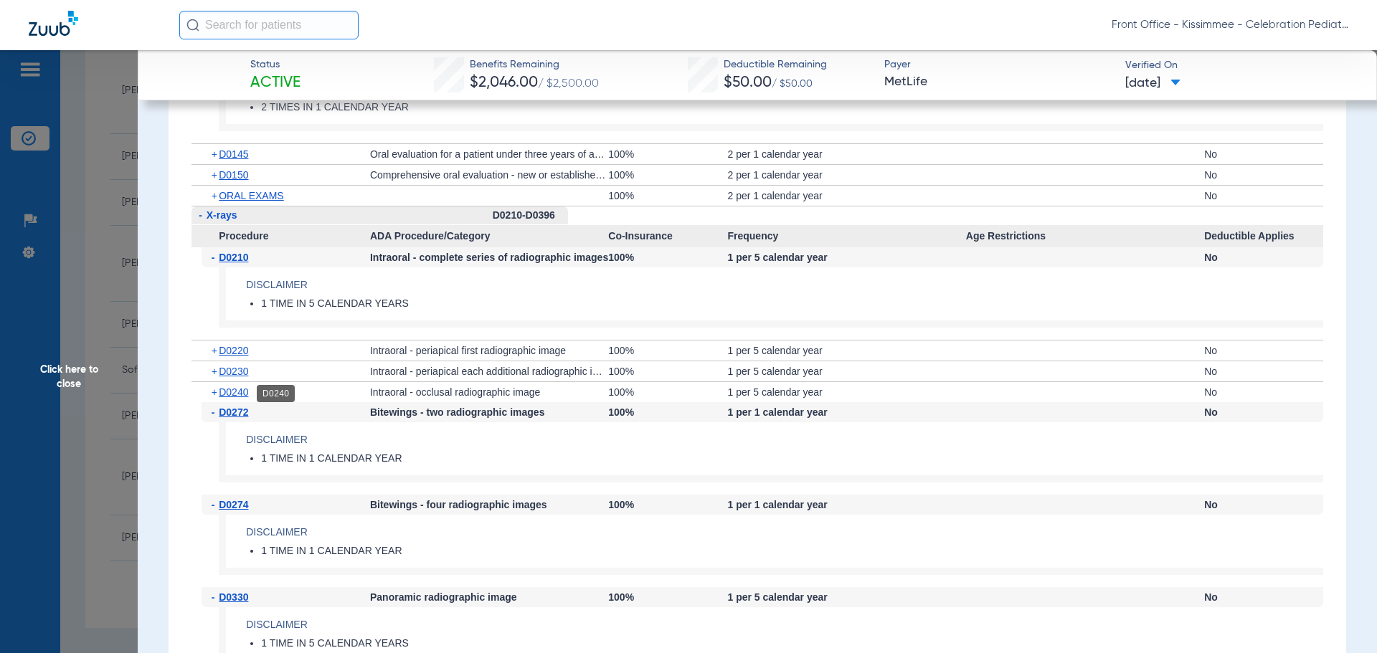
click at [228, 397] on span "D0240" at bounding box center [233, 392] width 29 height 11
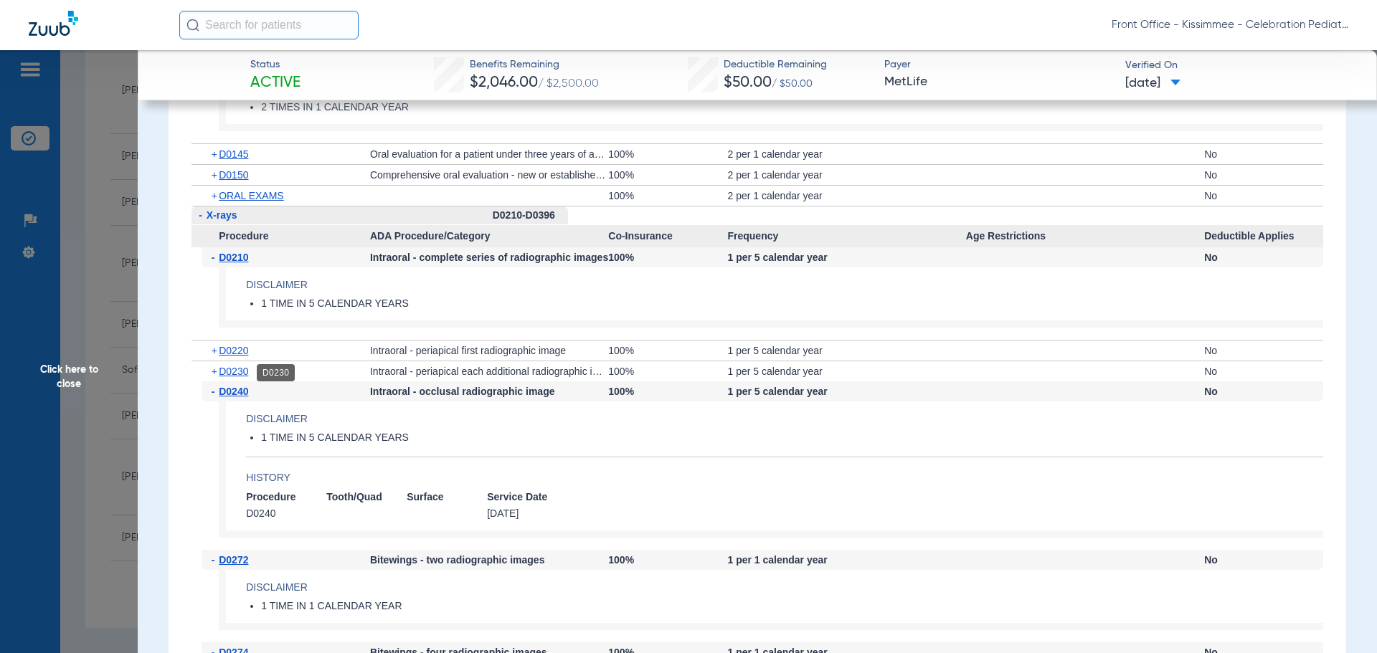
click at [229, 370] on span "D0230" at bounding box center [233, 371] width 29 height 11
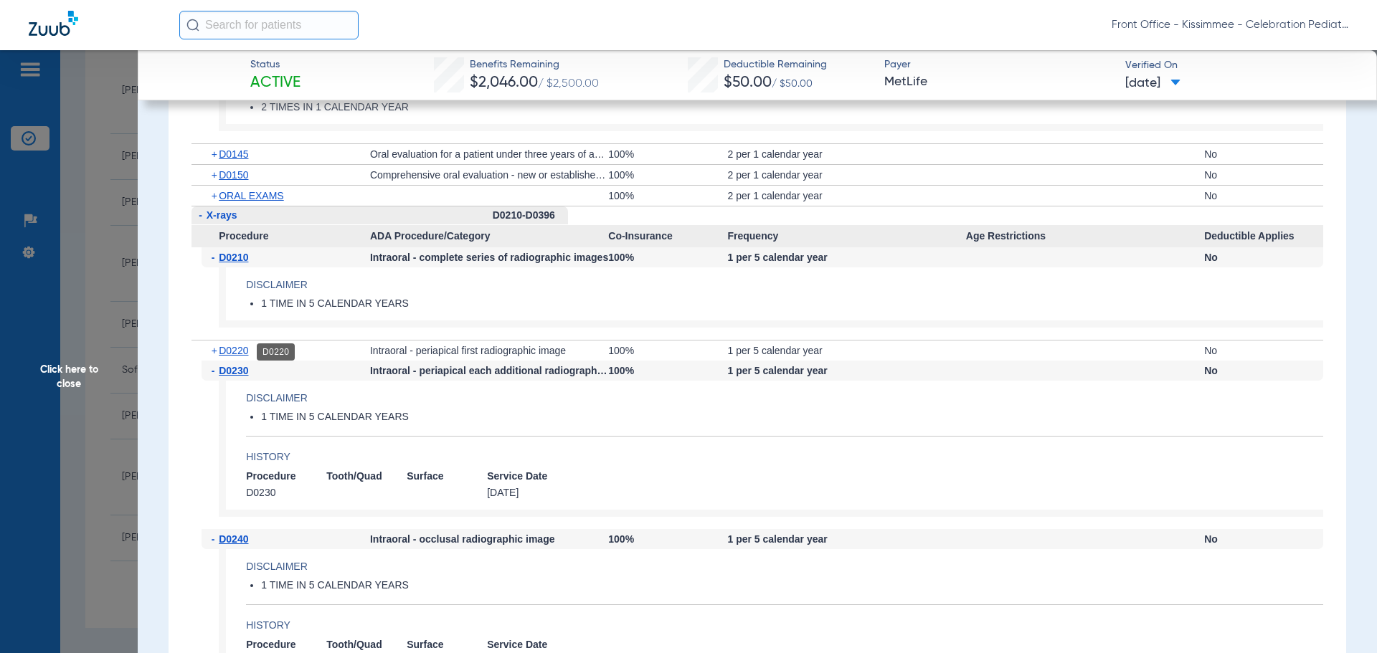
click at [236, 351] on span "D0220" at bounding box center [233, 350] width 29 height 11
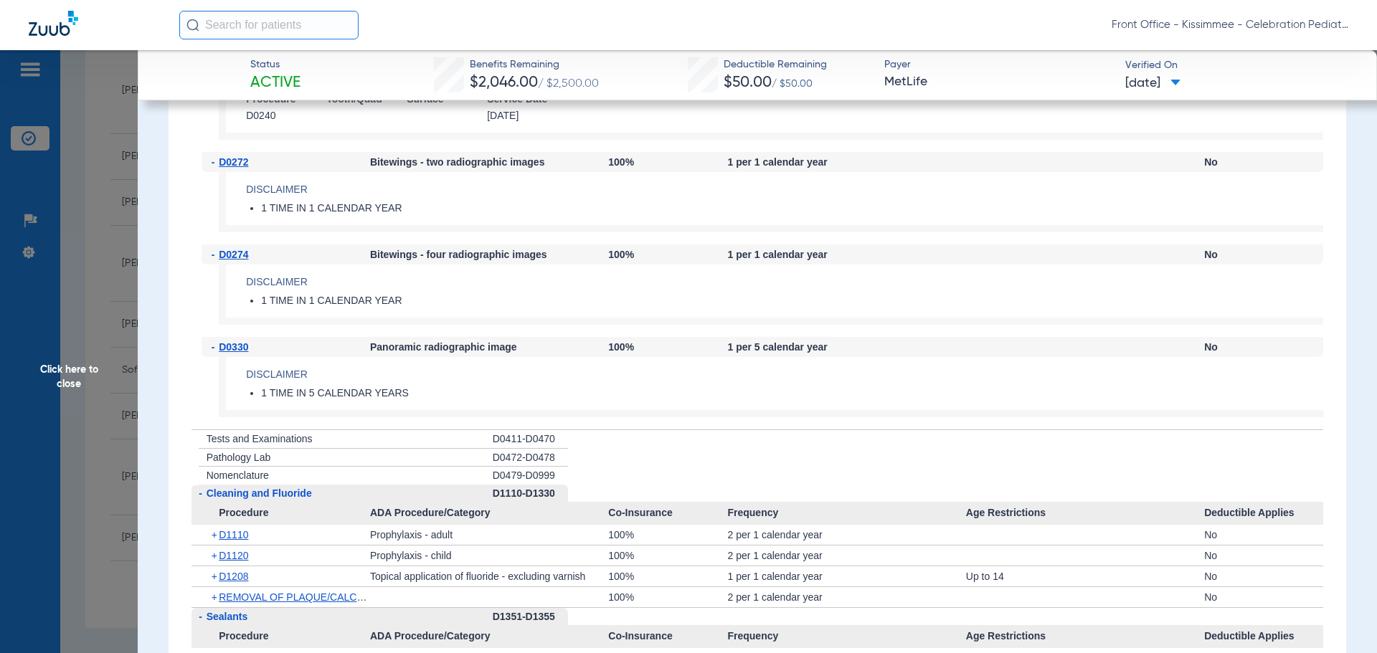
scroll to position [2867, 0]
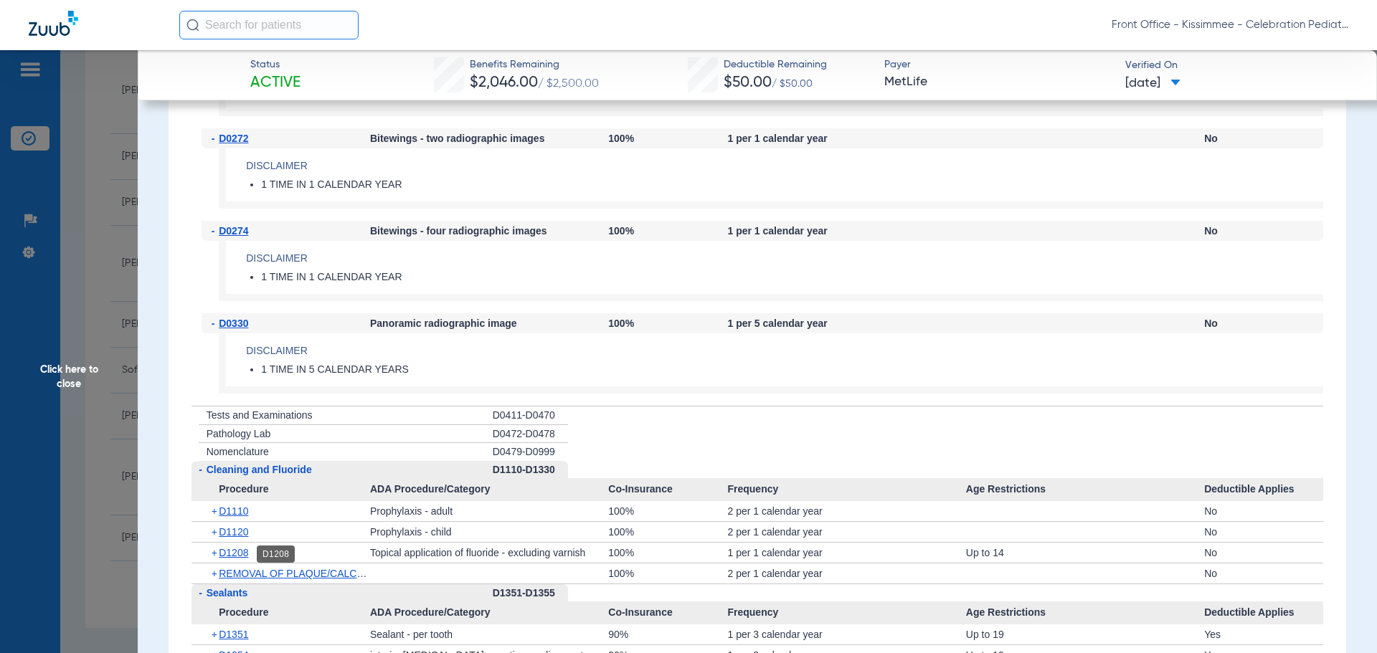
click at [234, 554] on span "D1208" at bounding box center [233, 552] width 29 height 11
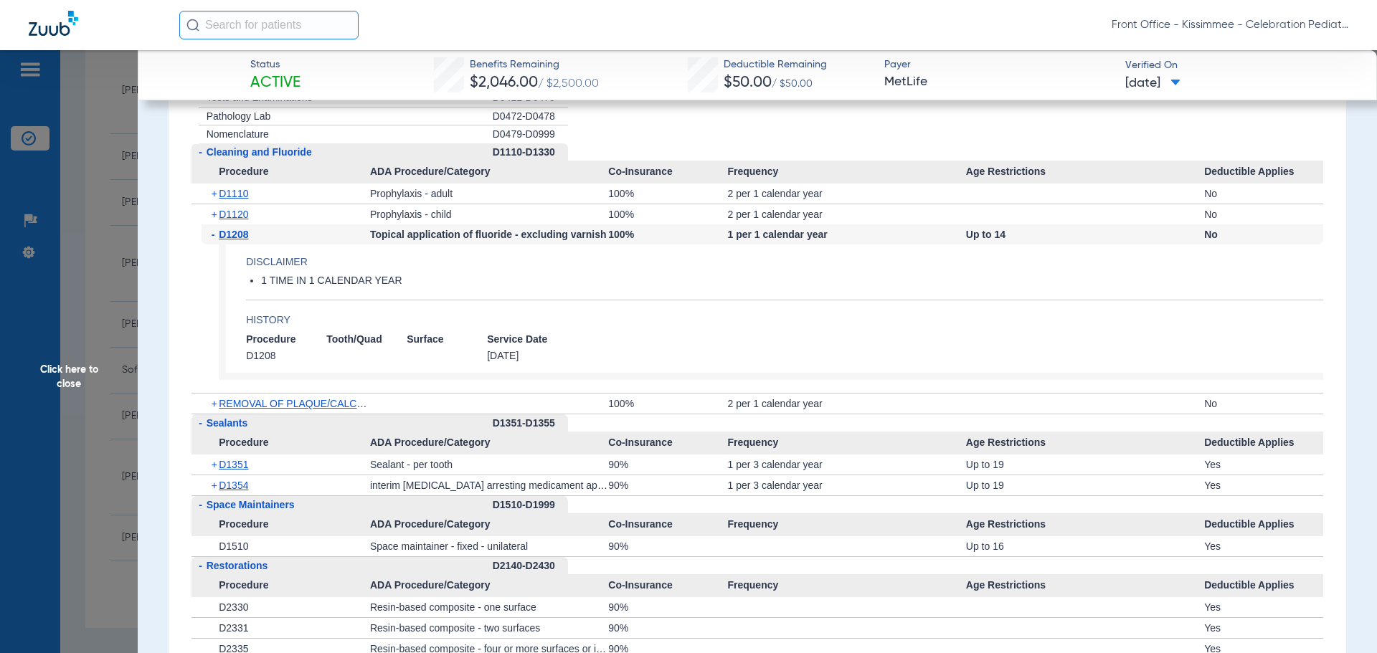
scroll to position [3298, 0]
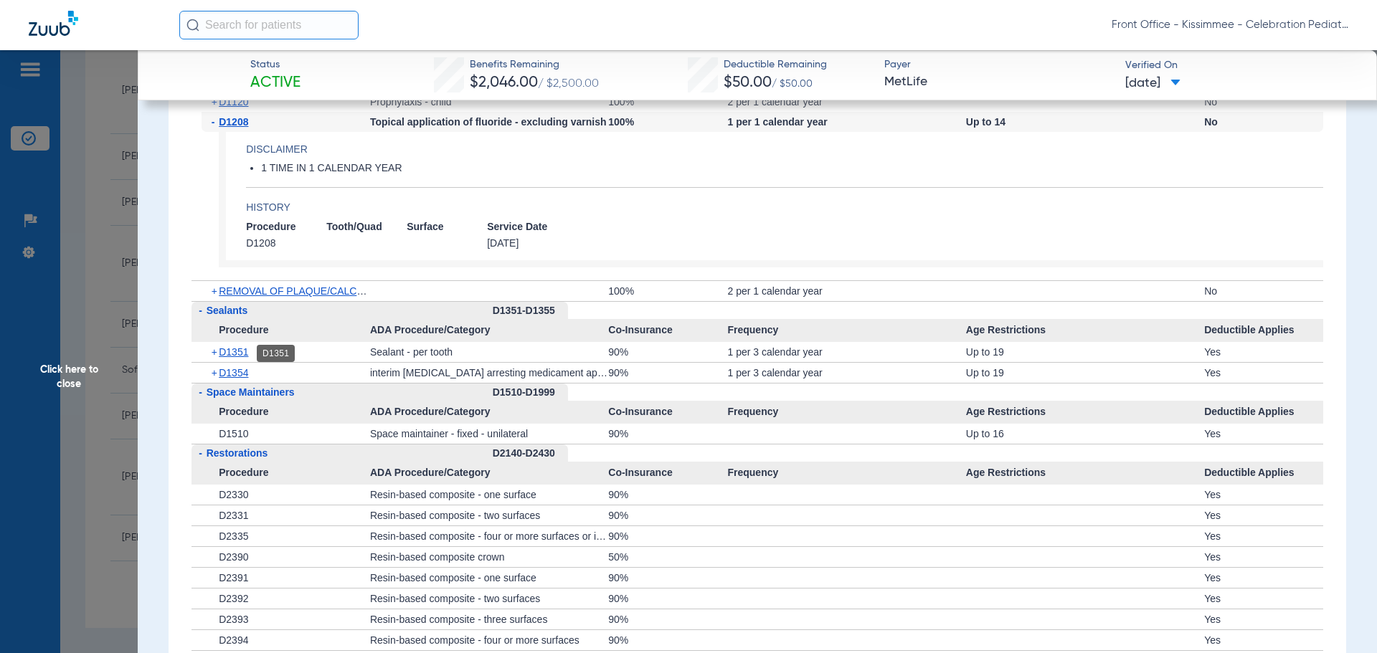
click at [238, 355] on span "D1351" at bounding box center [233, 351] width 29 height 11
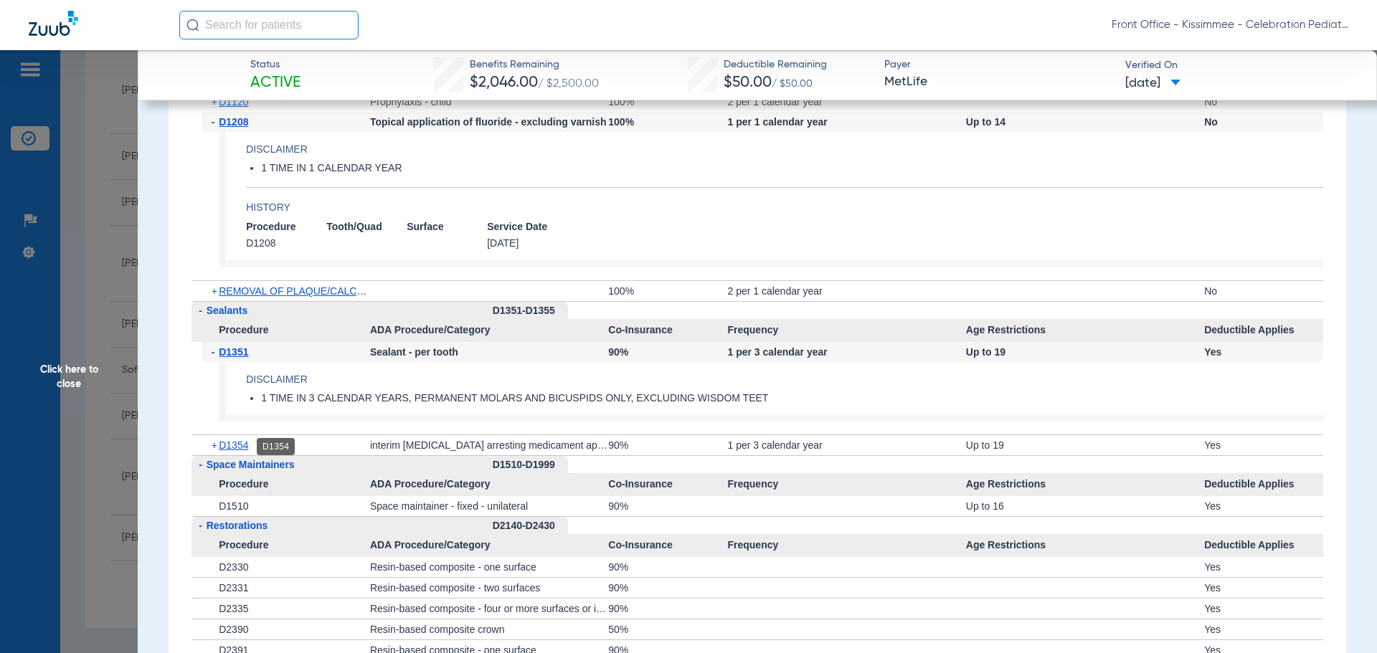
click at [237, 446] on span "D1354" at bounding box center [233, 445] width 29 height 11
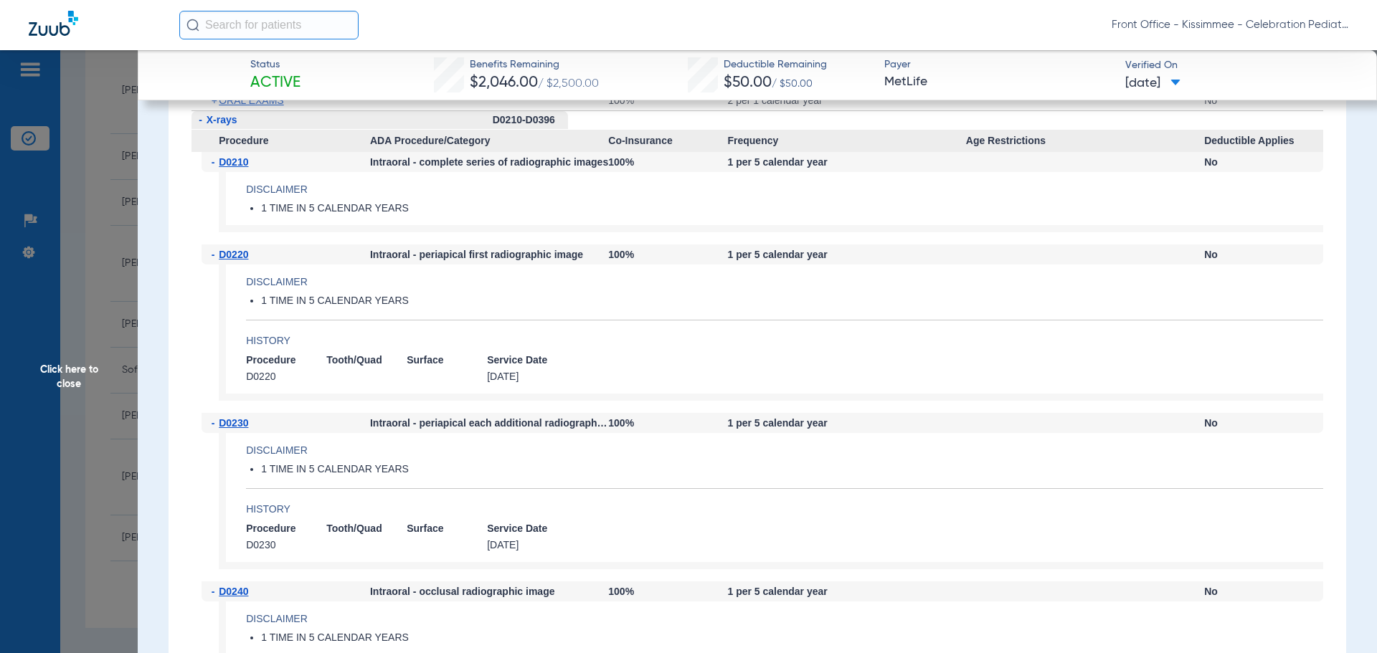
scroll to position [2222, 0]
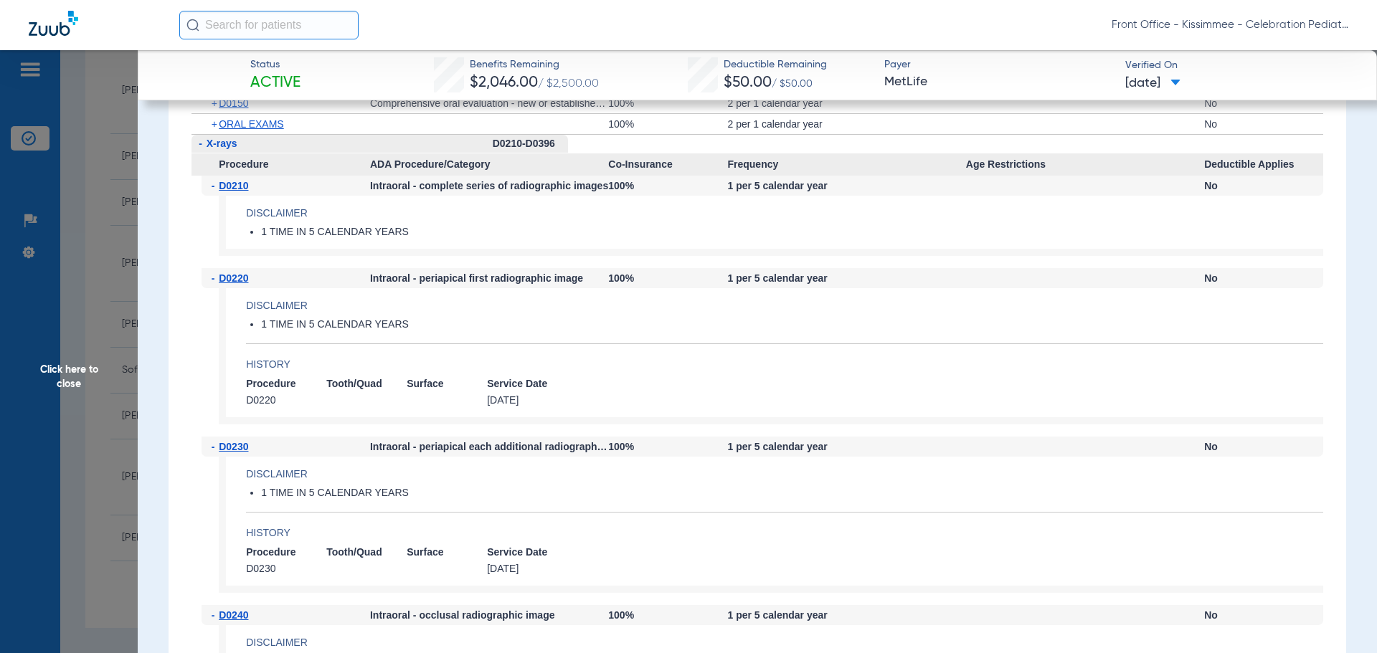
click at [54, 395] on span "Click here to close" at bounding box center [69, 376] width 138 height 653
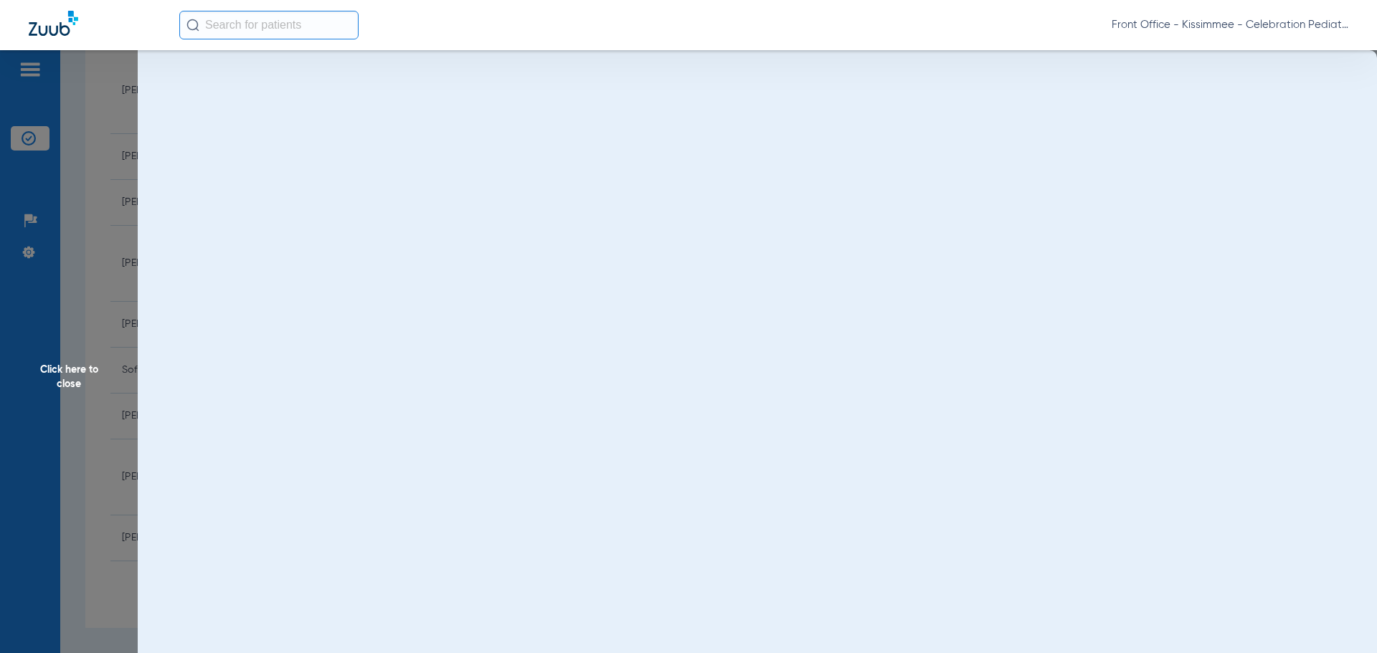
scroll to position [0, 0]
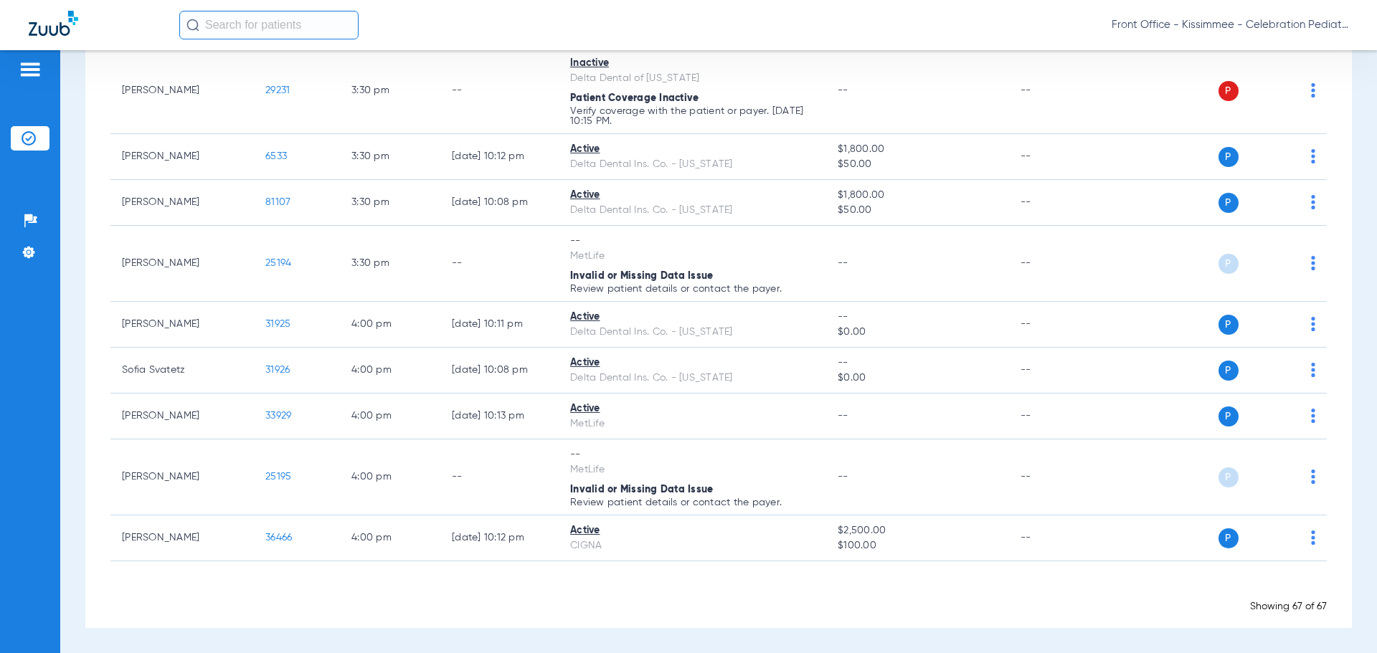
click at [16, 571] on div "Patients Insurance Verification Setup Help Center Settings" at bounding box center [30, 376] width 60 height 653
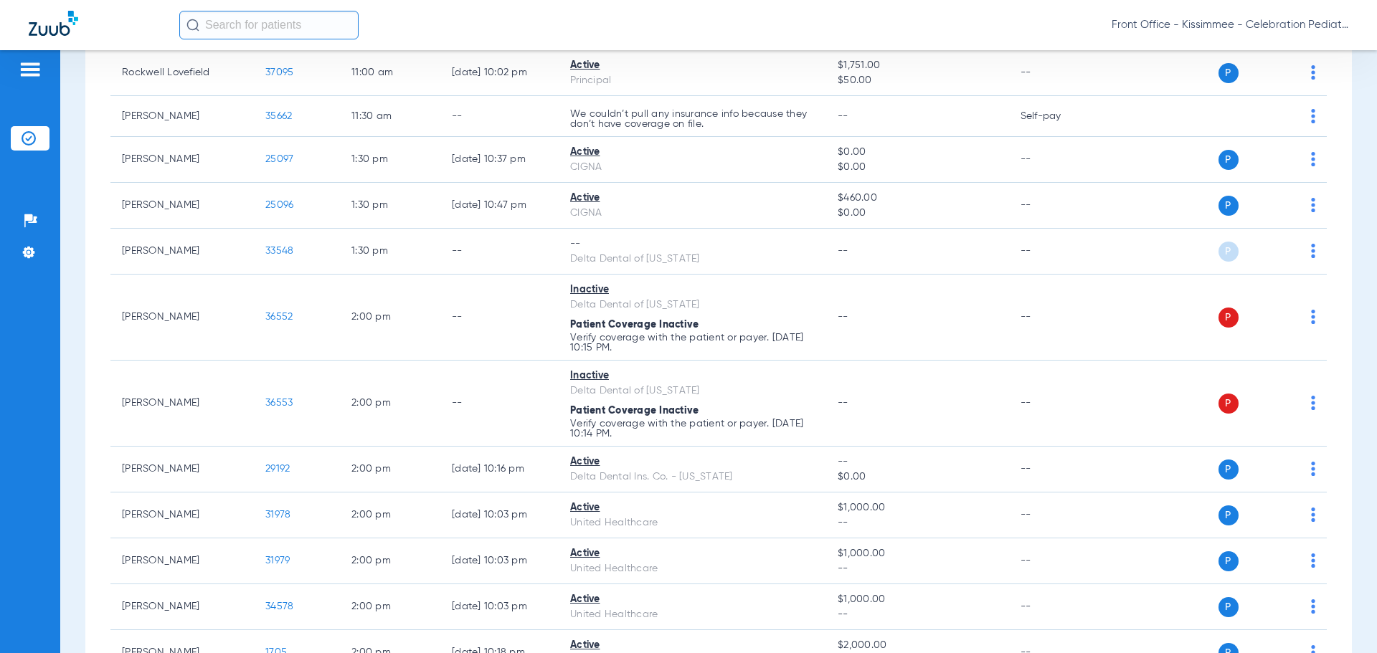
scroll to position [1899, 0]
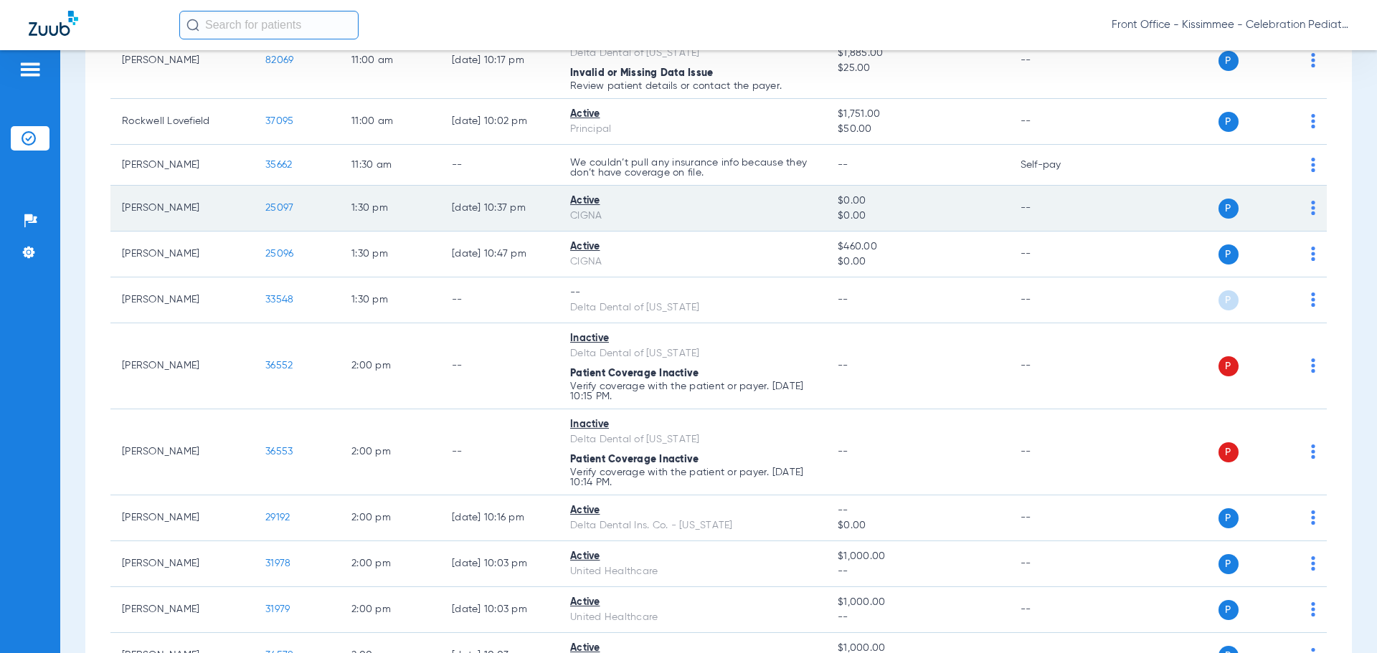
click at [288, 208] on span "25097" at bounding box center [279, 208] width 28 height 10
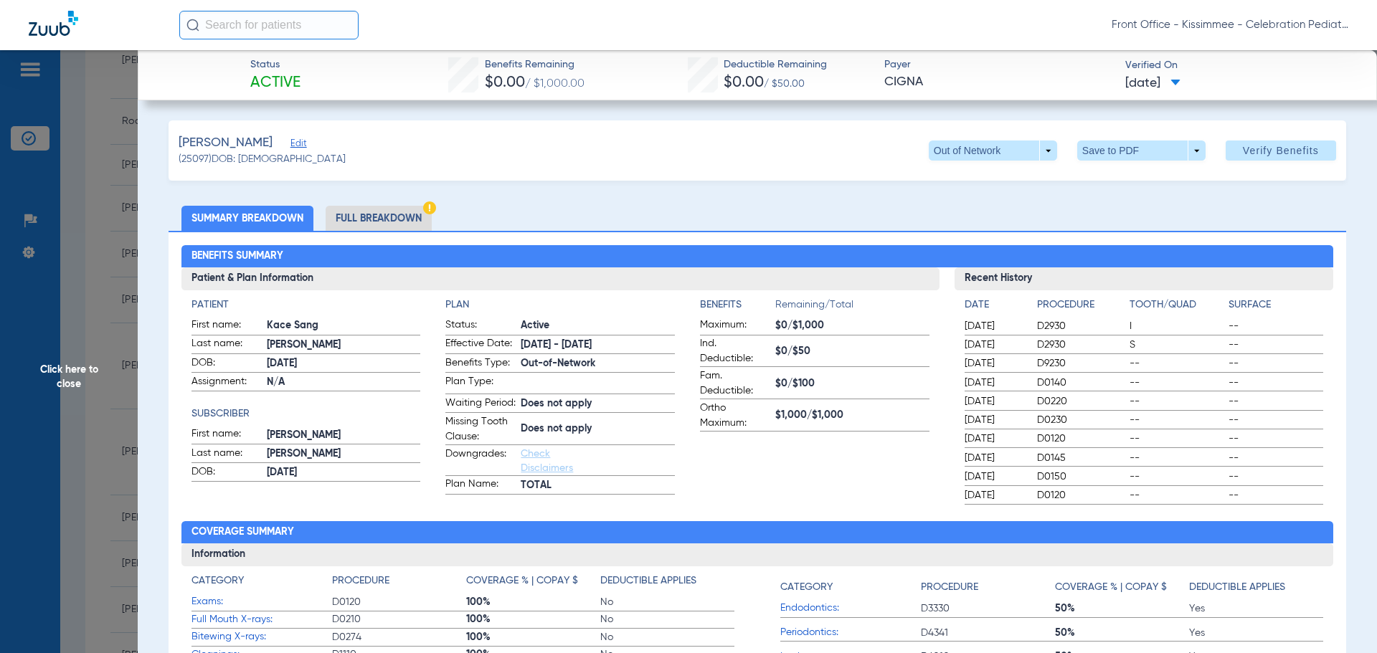
click at [407, 221] on li "Full Breakdown" at bounding box center [379, 218] width 106 height 25
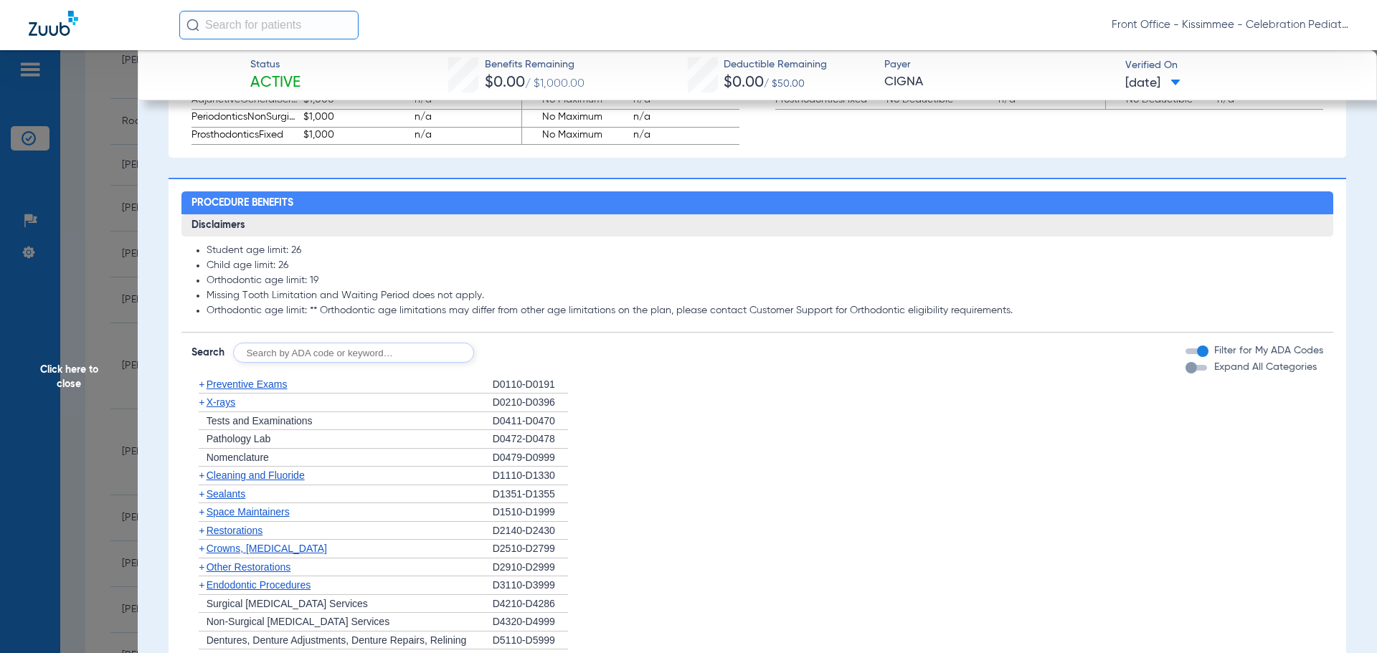
scroll to position [1076, 0]
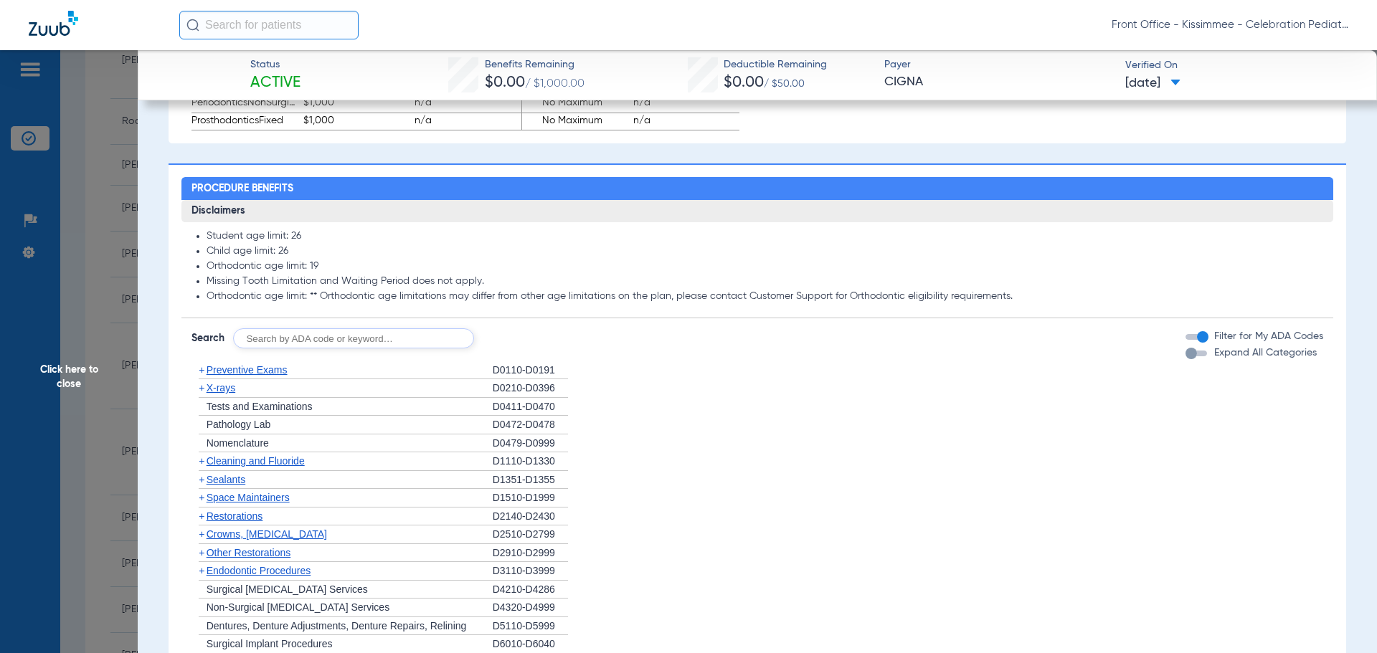
click at [1186, 359] on div "button" at bounding box center [1191, 353] width 11 height 11
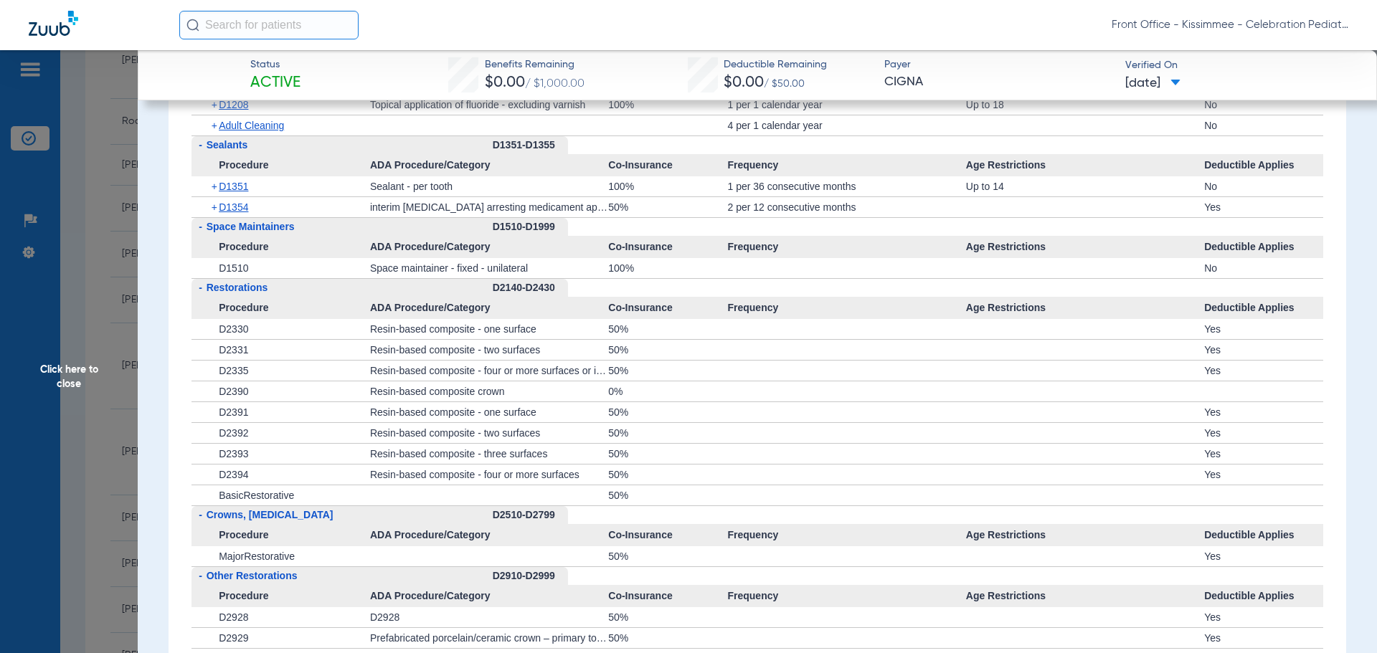
scroll to position [1793, 0]
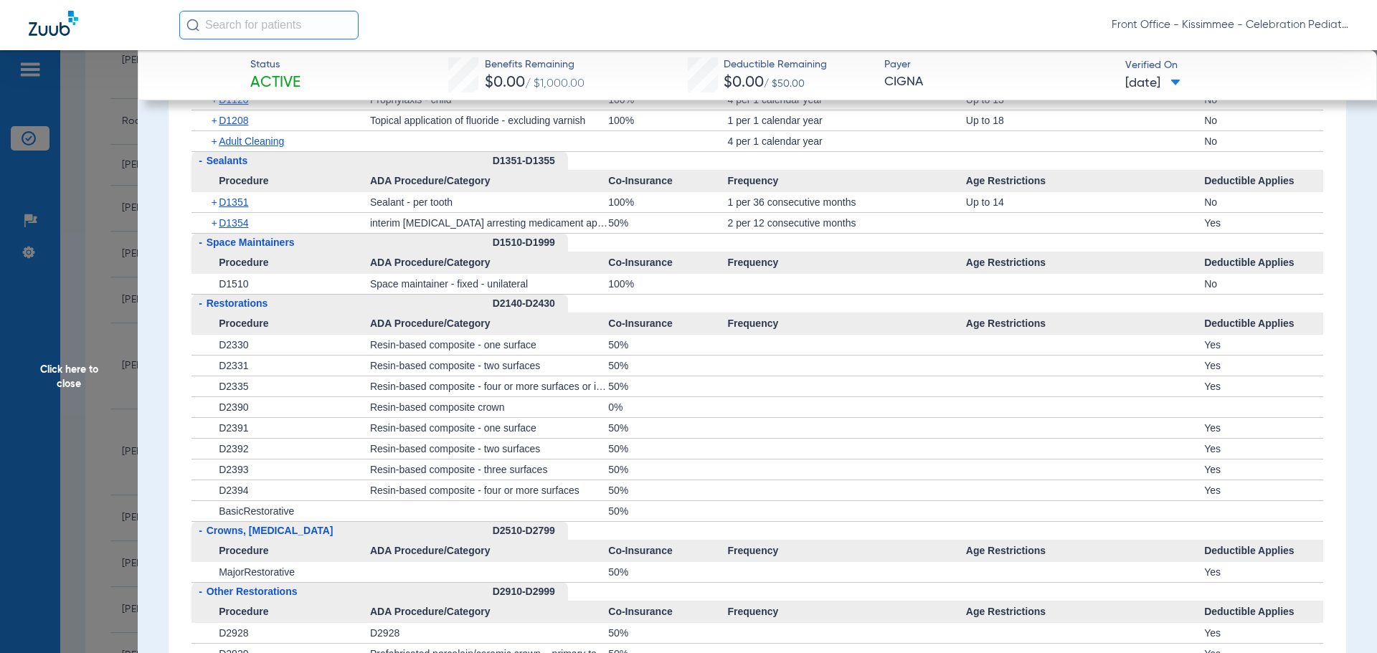
click at [243, 233] on div "+ D1354" at bounding box center [286, 223] width 169 height 20
click at [242, 229] on span "D1354" at bounding box center [233, 222] width 29 height 11
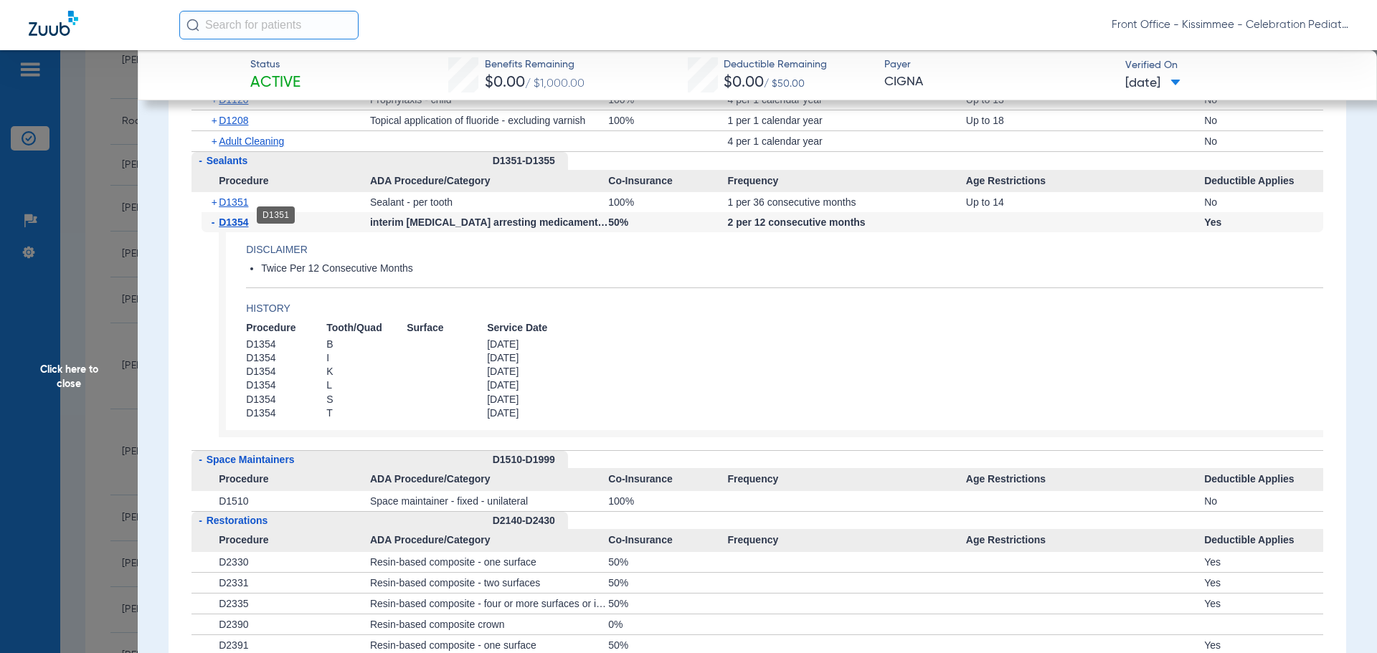
click at [239, 208] on span "D1351" at bounding box center [233, 202] width 29 height 11
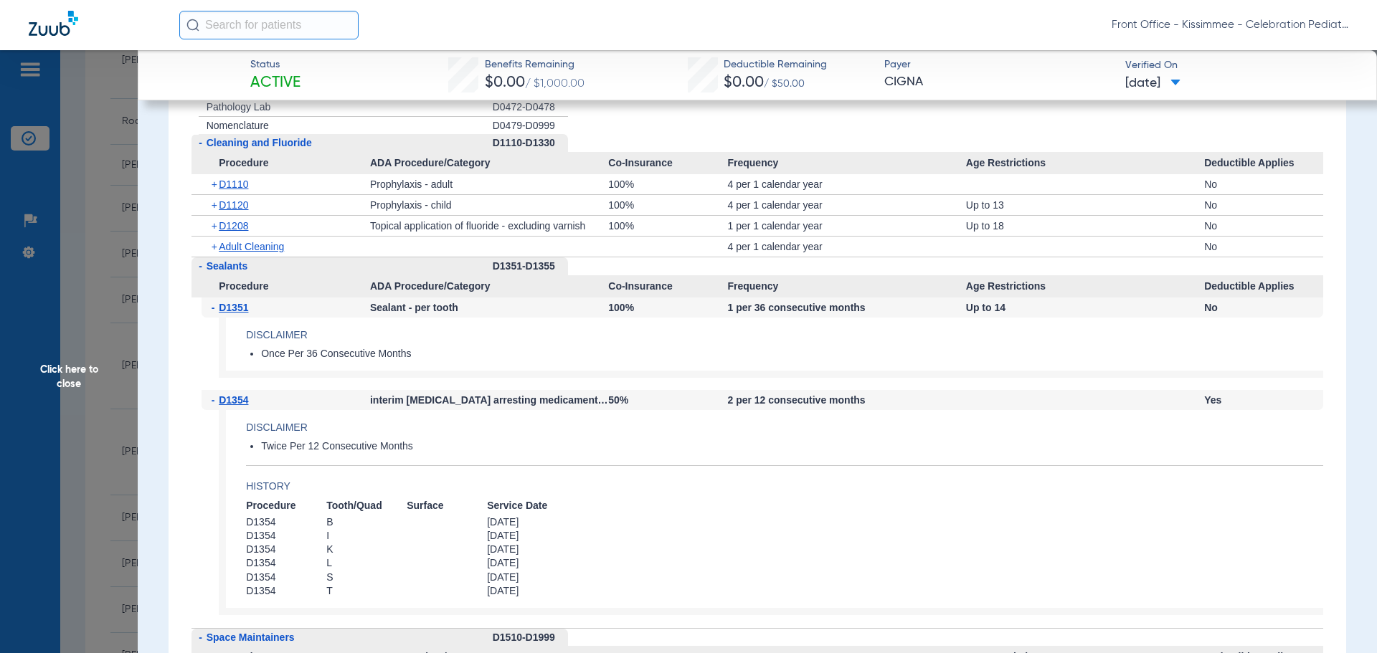
scroll to position [1650, 0]
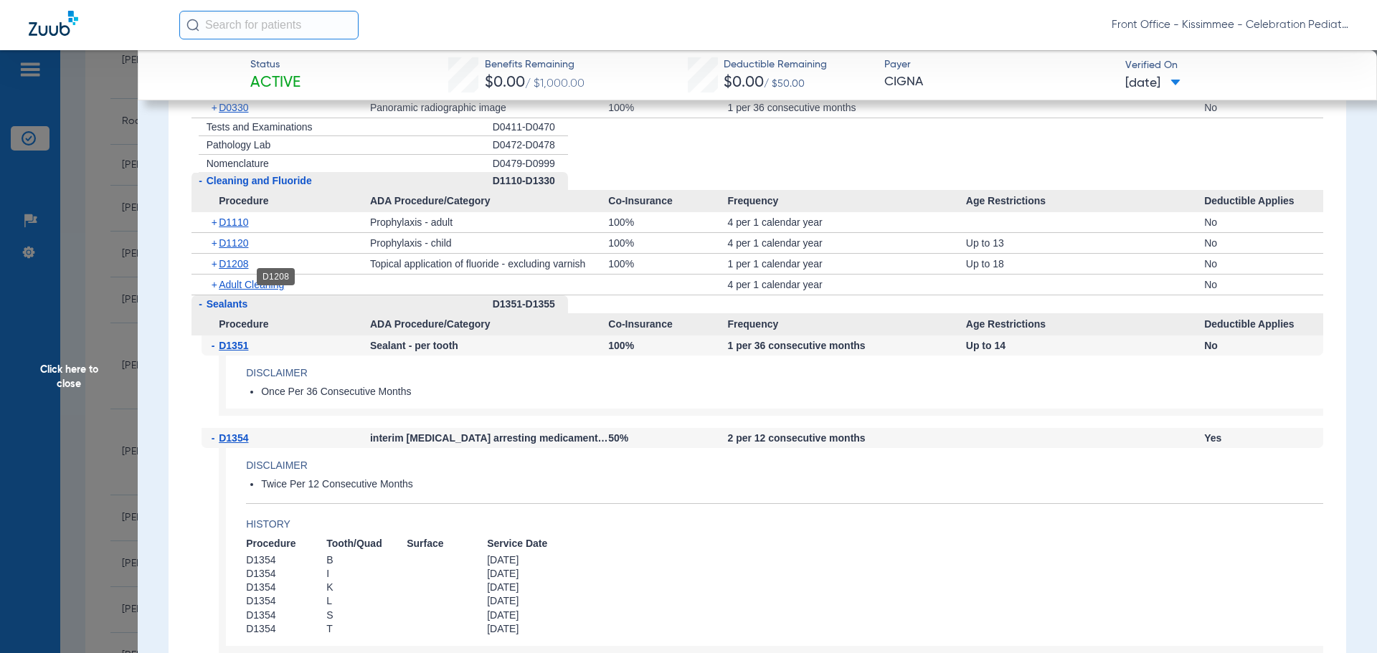
click at [232, 270] on span "D1208" at bounding box center [233, 263] width 29 height 11
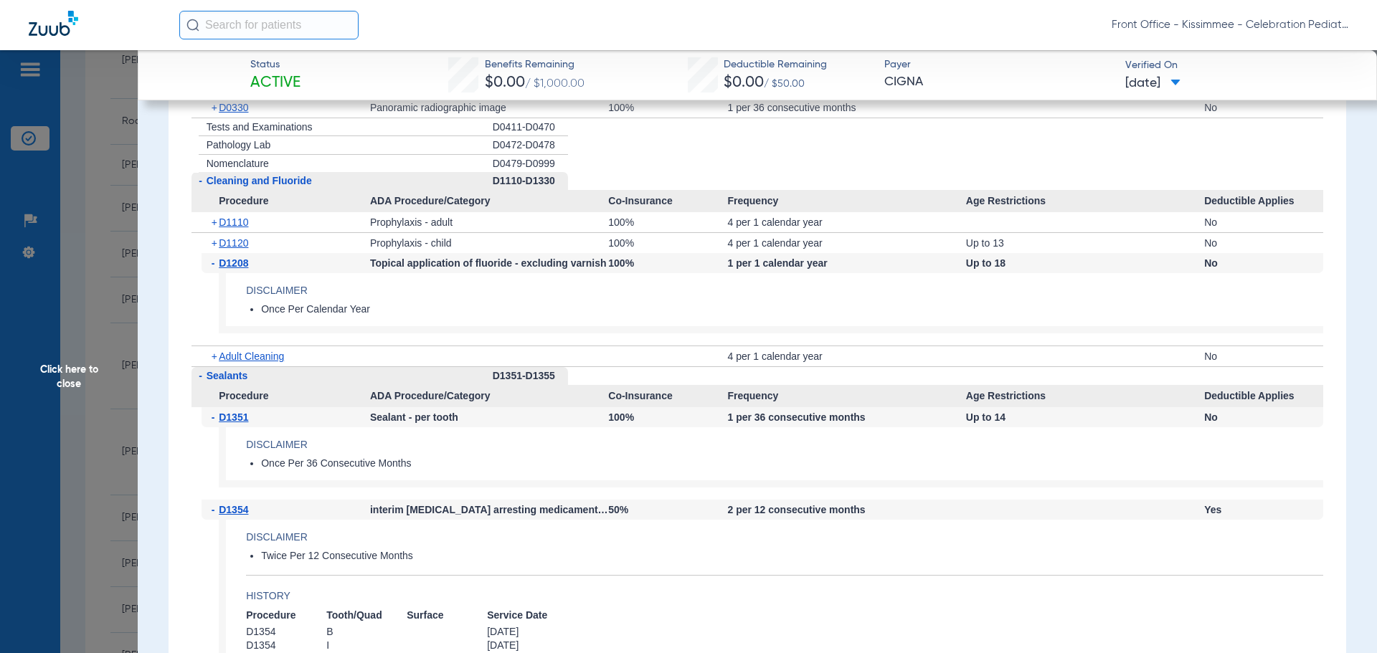
click at [1195, 604] on h4 "History" at bounding box center [784, 596] width 1077 height 15
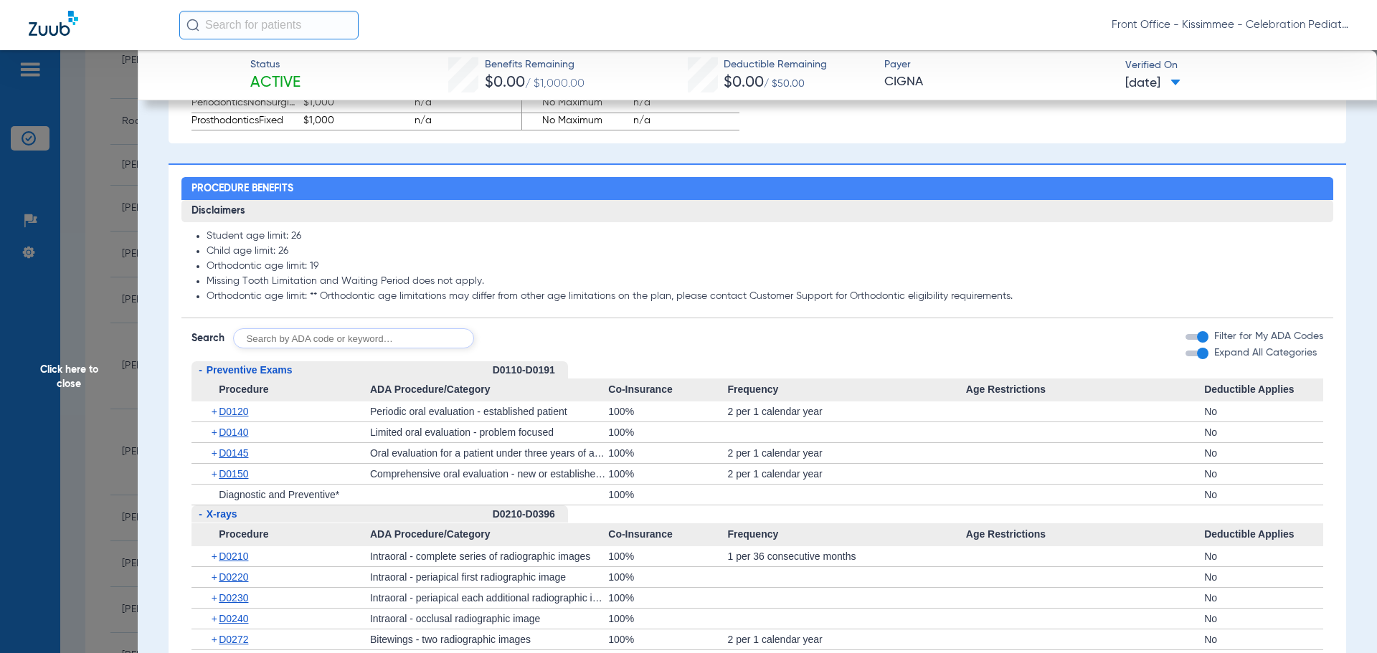
scroll to position [1148, 0]
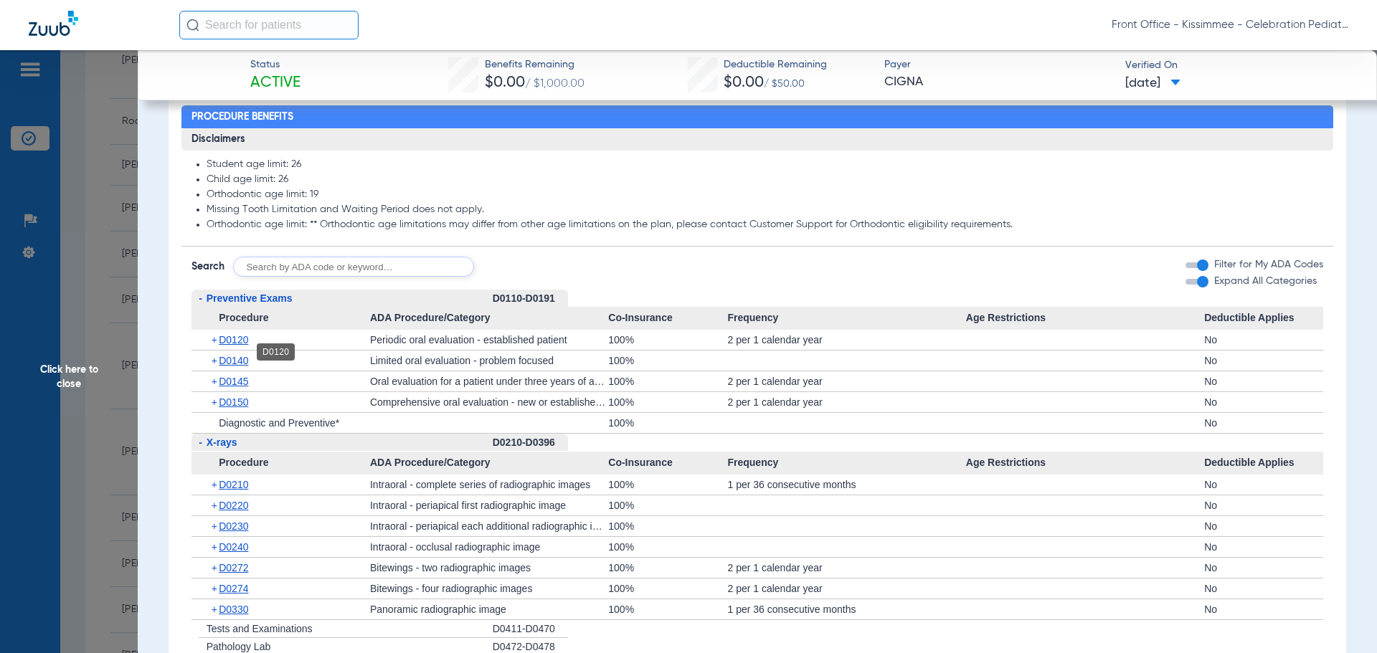
click at [243, 346] on span "D0120" at bounding box center [233, 339] width 29 height 11
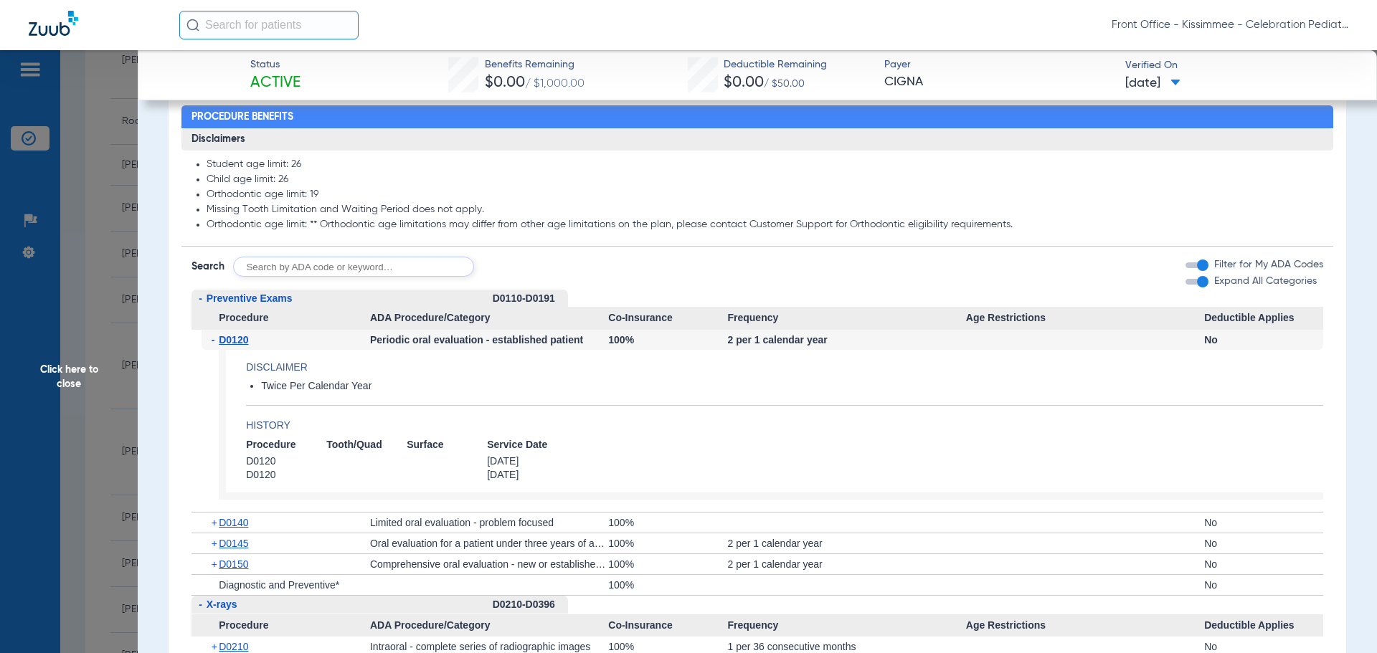
scroll to position [1291, 0]
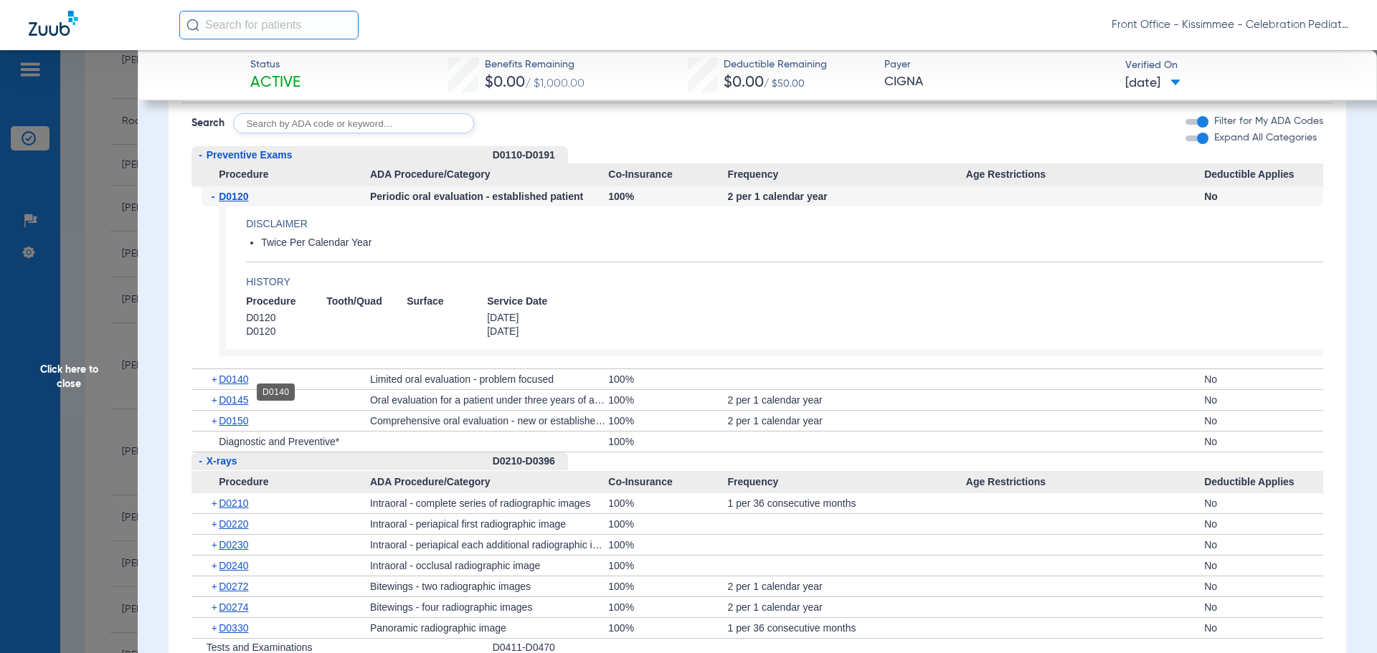
drag, startPoint x: 232, startPoint y: 390, endPoint x: 233, endPoint y: 399, distance: 8.7
click at [232, 385] on span "D0140" at bounding box center [233, 379] width 29 height 11
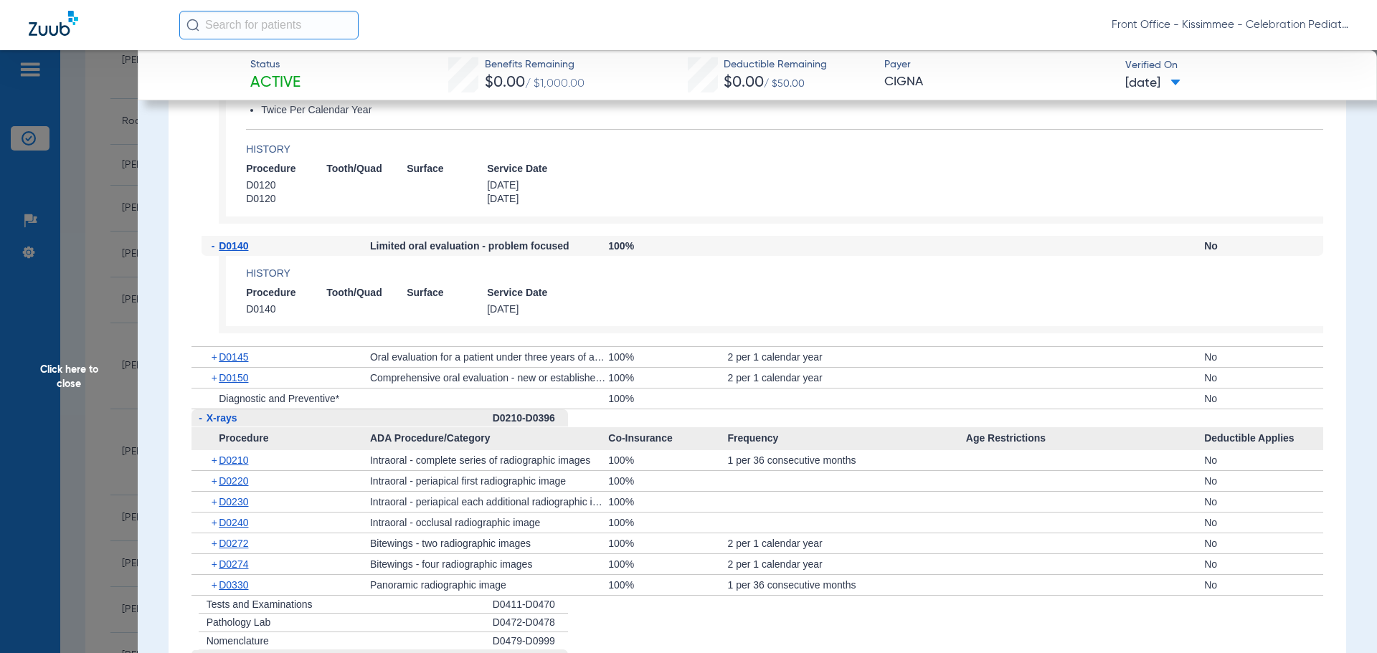
scroll to position [1435, 0]
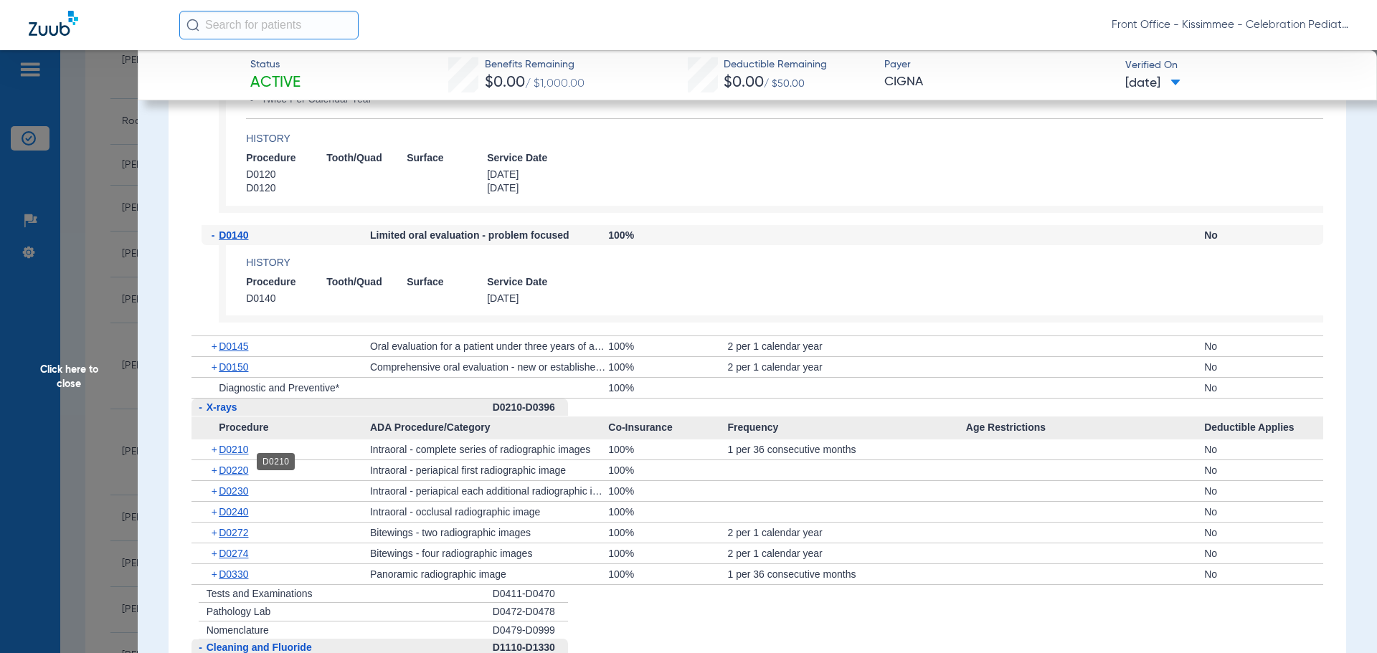
click at [247, 456] on span "D0210" at bounding box center [233, 449] width 29 height 11
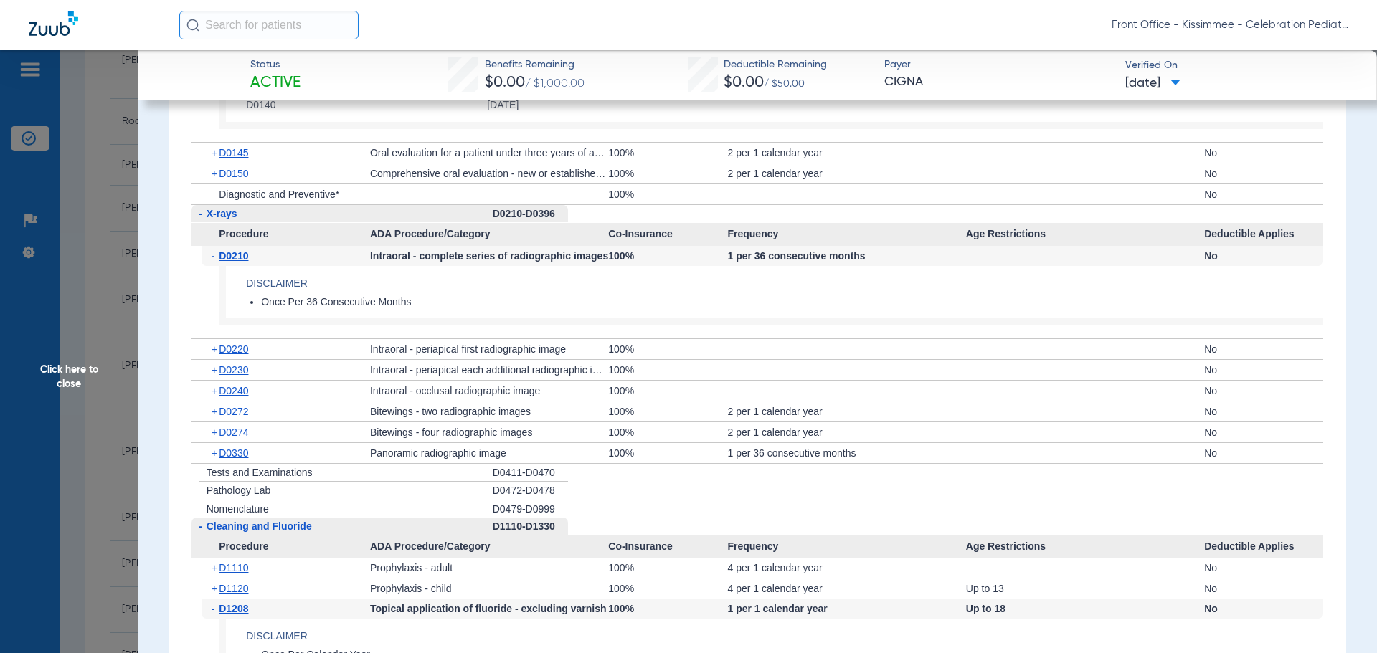
scroll to position [1650, 0]
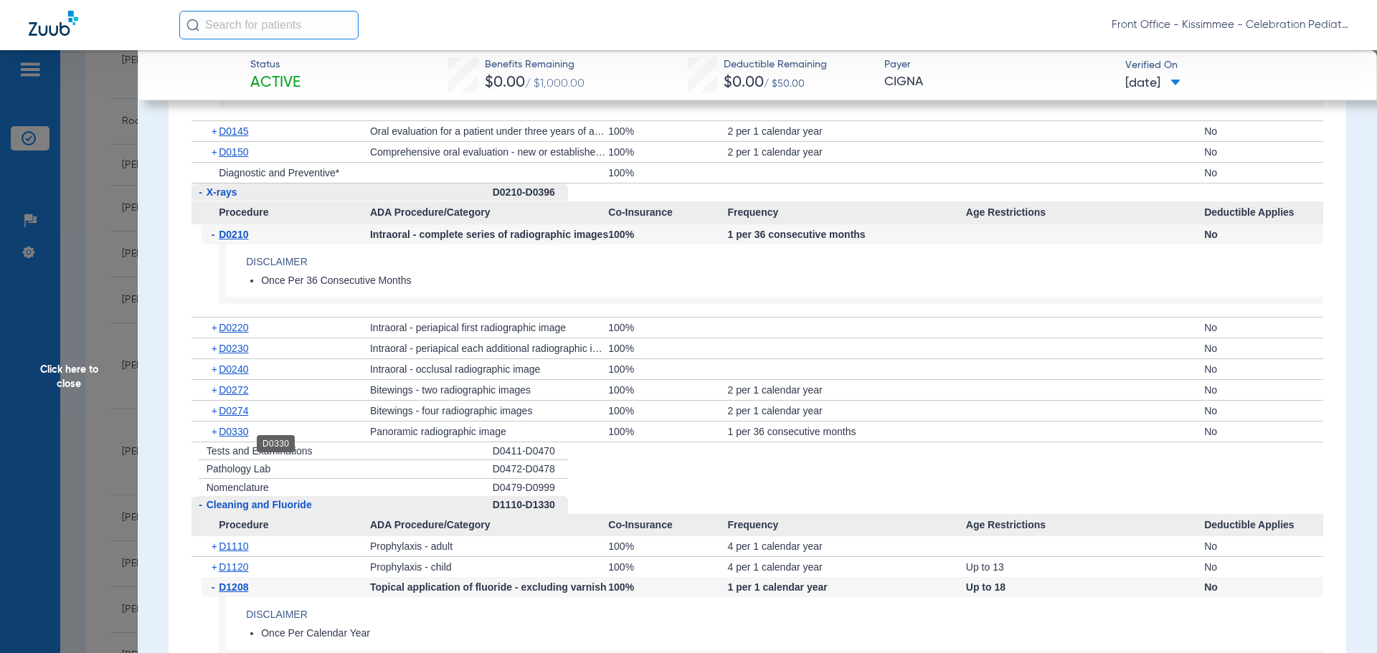
click at [241, 438] on span "D0330" at bounding box center [233, 431] width 29 height 11
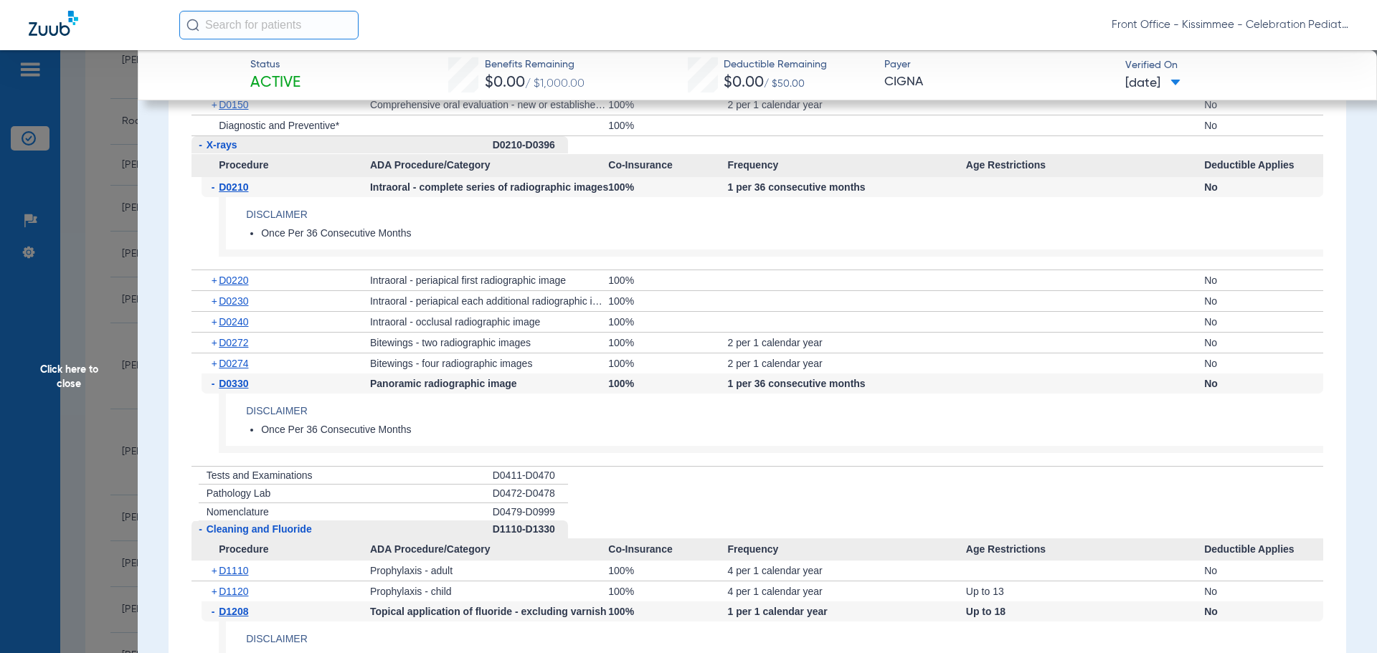
scroll to position [1722, 0]
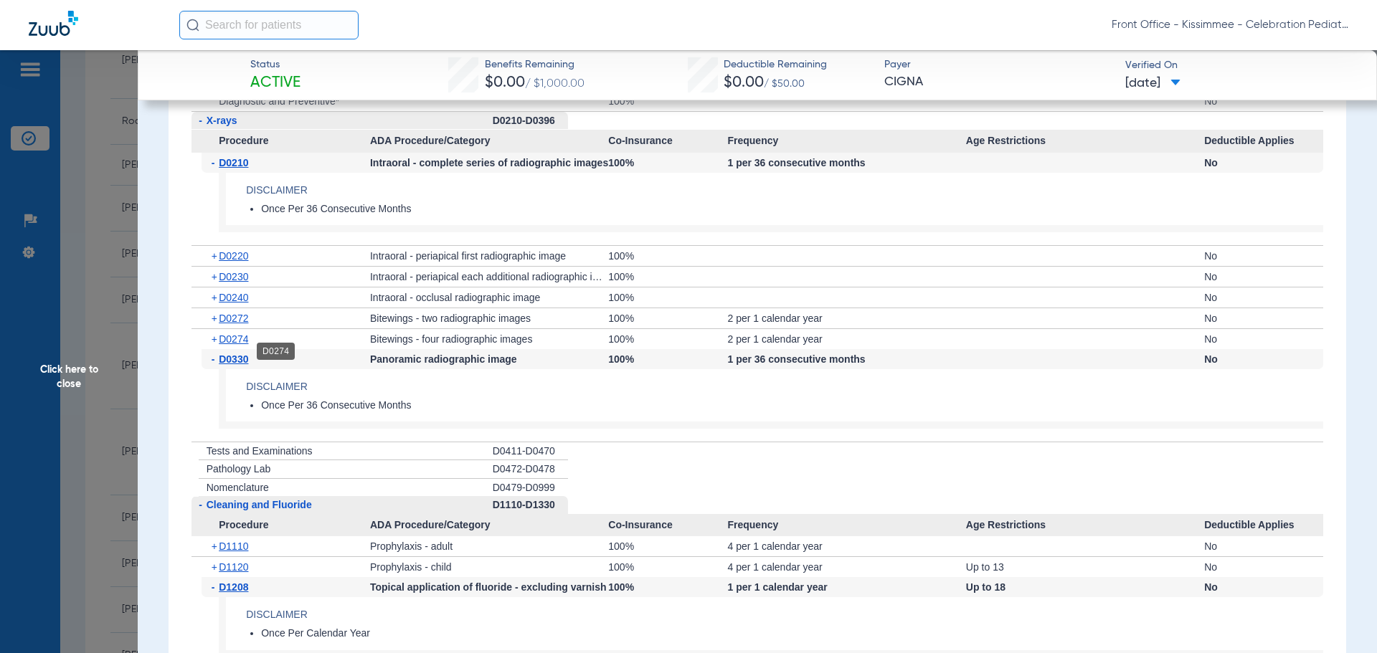
click at [235, 345] on span "D0274" at bounding box center [233, 339] width 29 height 11
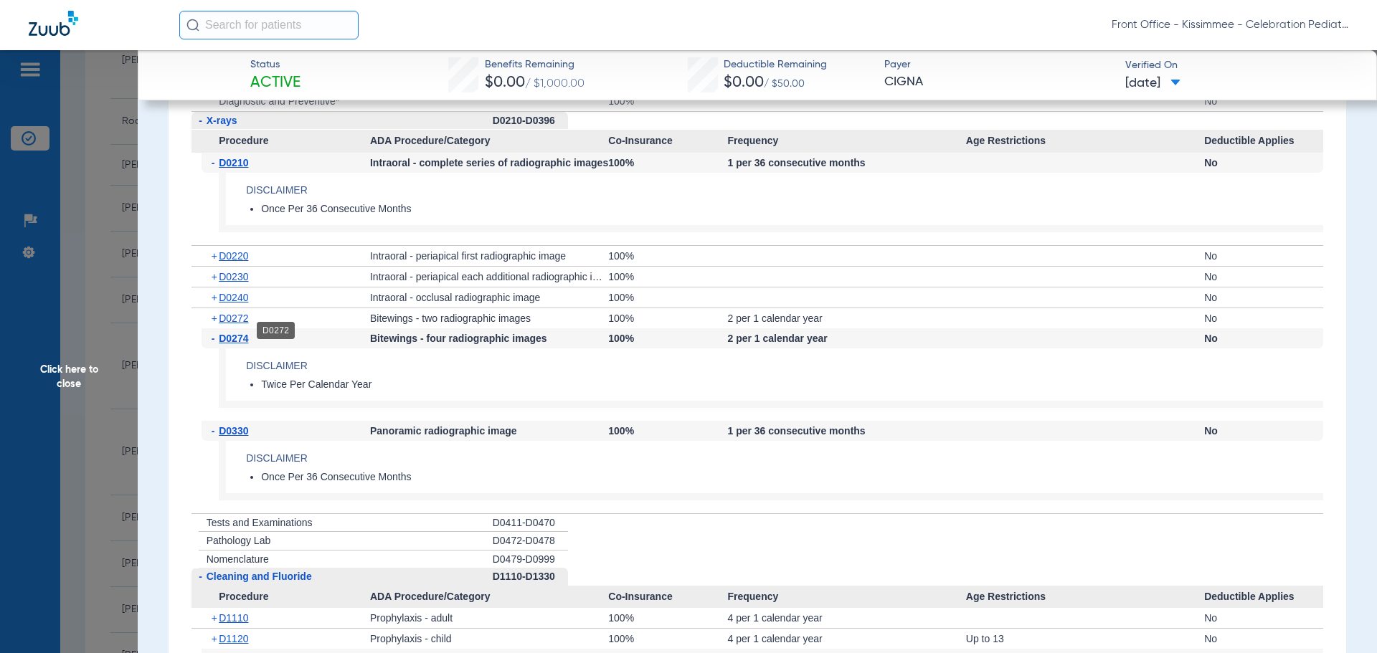
click at [235, 324] on span "D0272" at bounding box center [233, 318] width 29 height 11
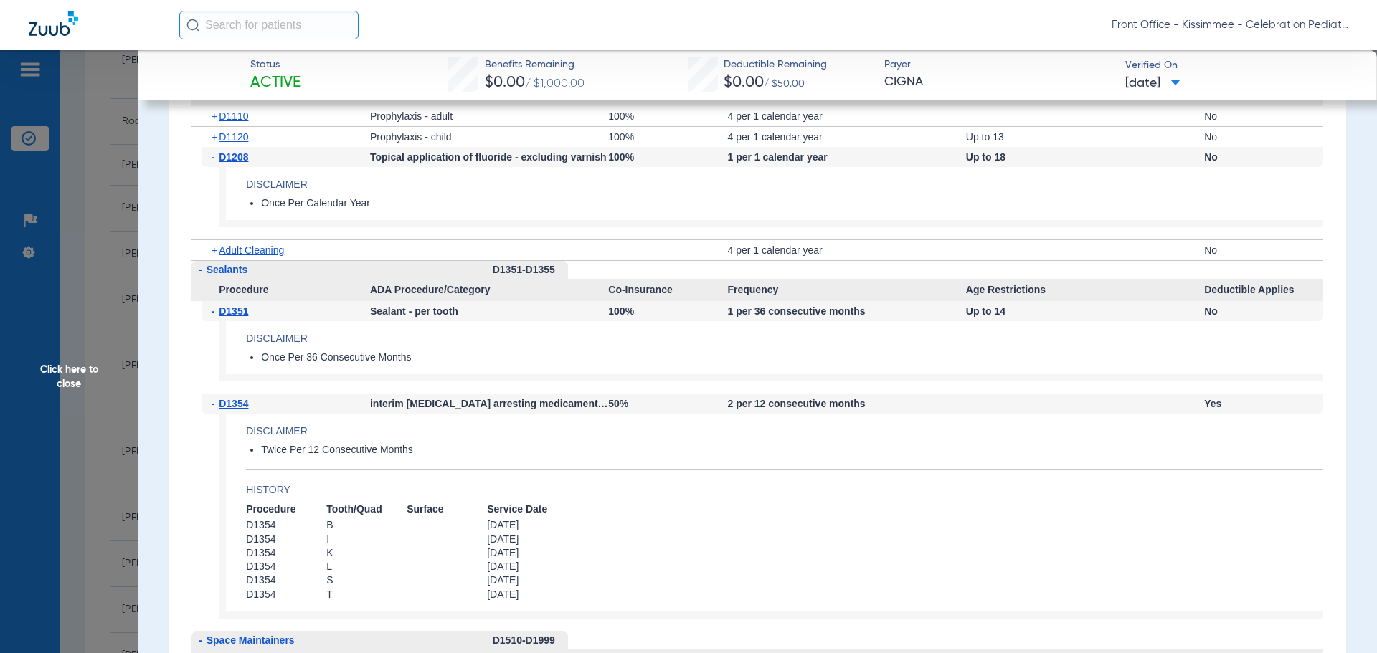
scroll to position [2367, 0]
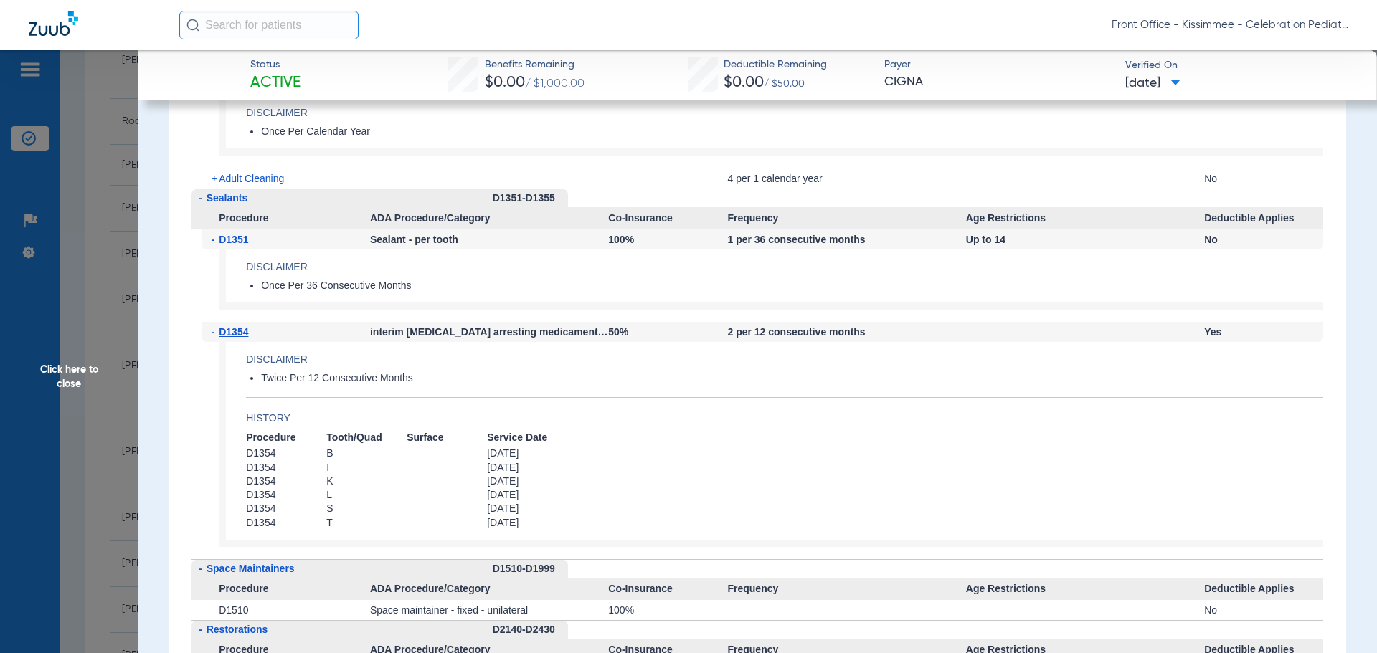
click at [659, 426] on h4 "History" at bounding box center [784, 418] width 1077 height 15
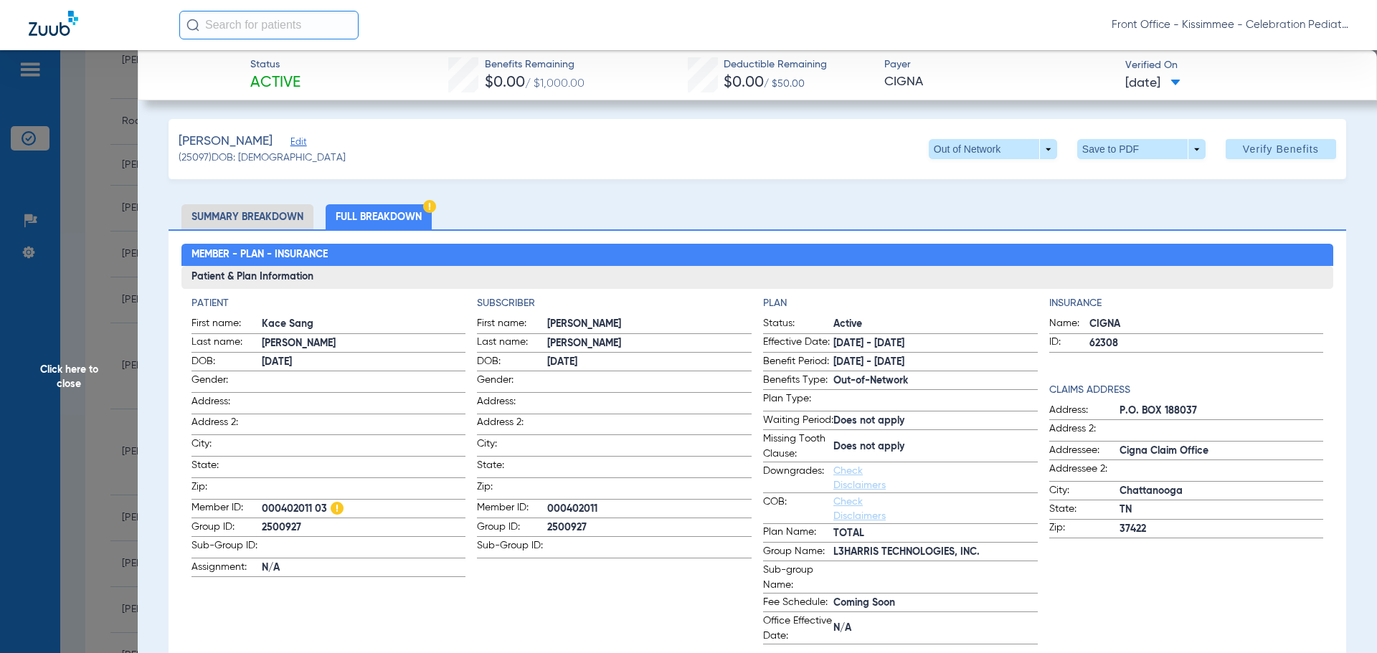
scroll to position [0, 0]
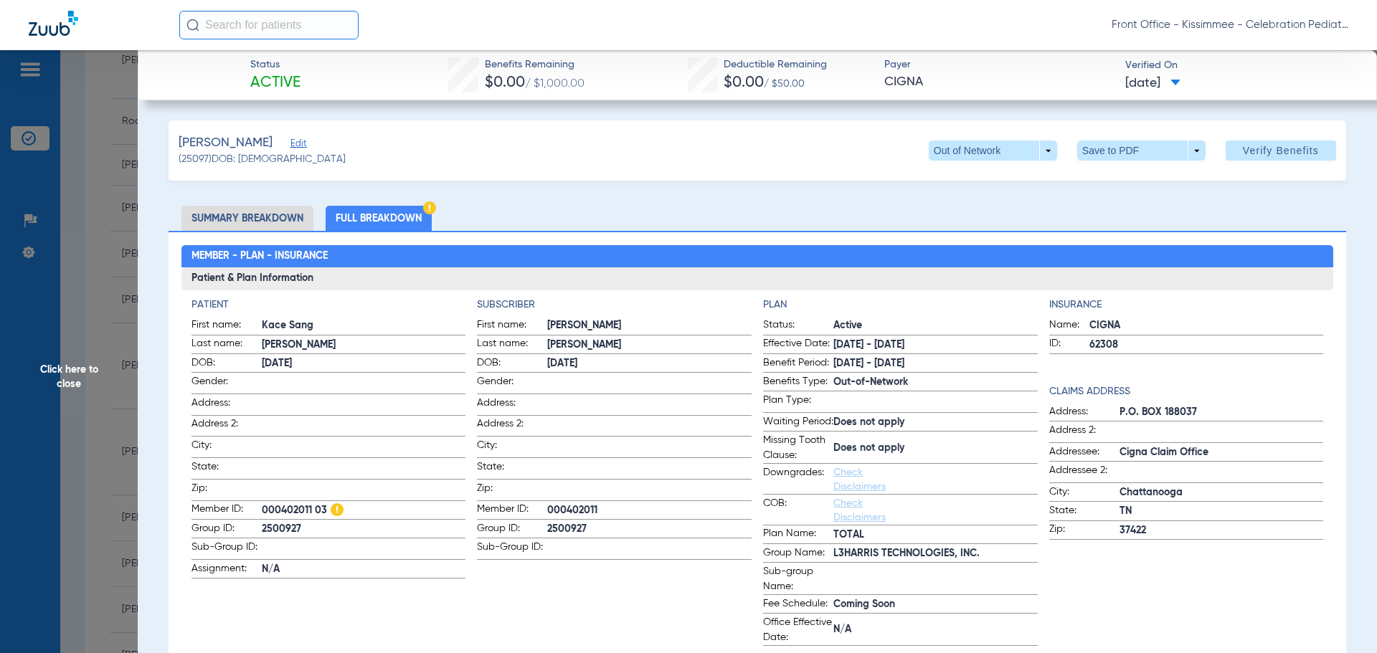
click at [93, 405] on span "Click here to close" at bounding box center [69, 376] width 138 height 653
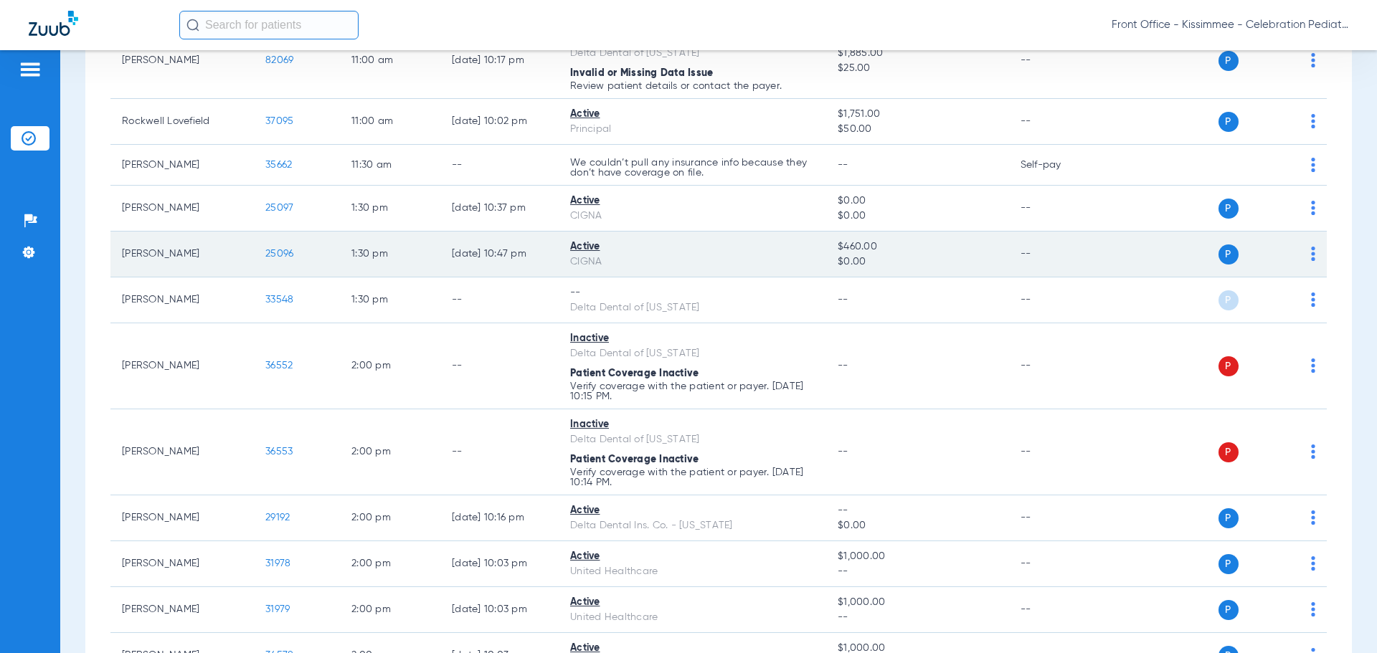
click at [273, 255] on span "25096" at bounding box center [279, 254] width 28 height 10
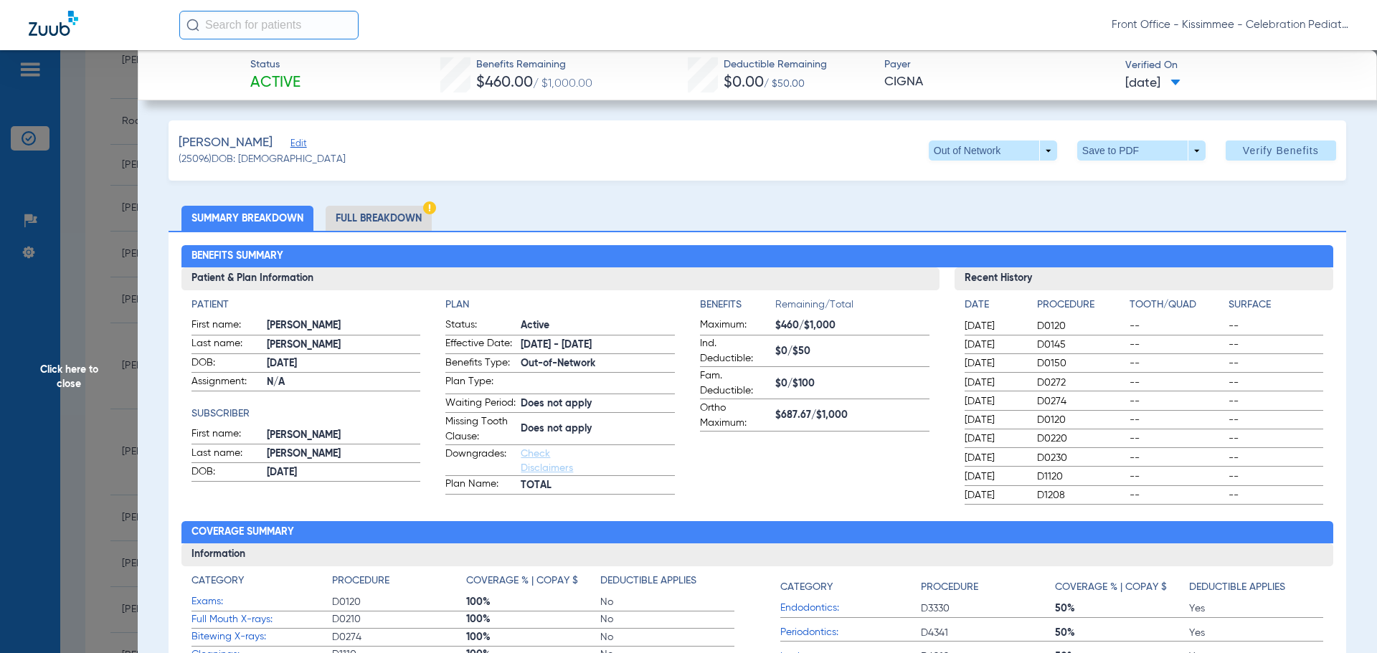
click at [390, 228] on li "Full Breakdown" at bounding box center [379, 218] width 106 height 25
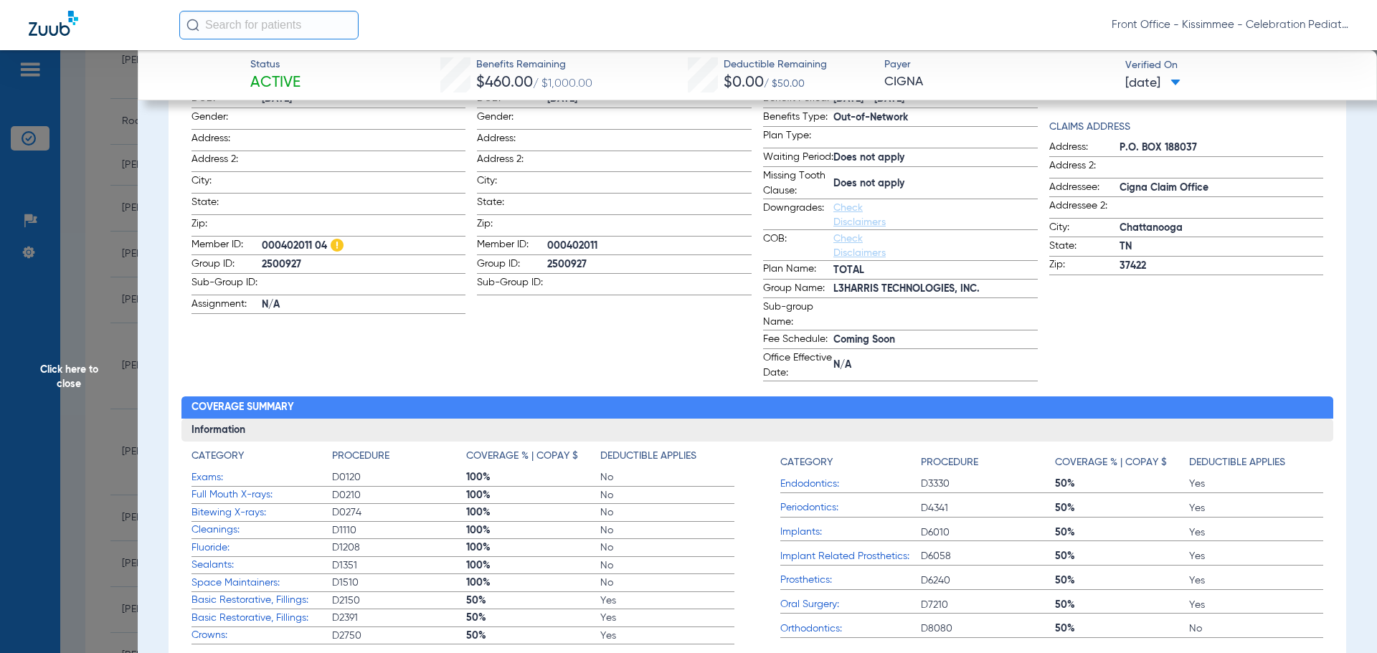
scroll to position [359, 0]
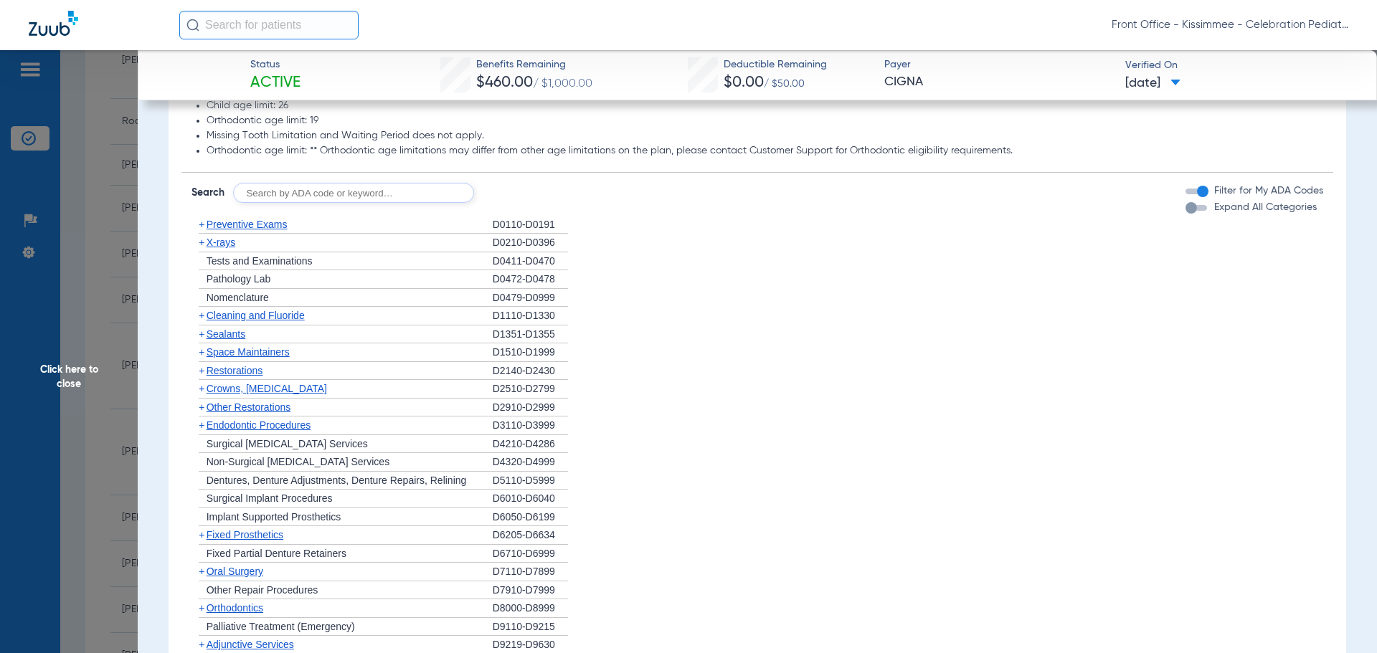
scroll to position [1219, 0]
click at [1186, 216] on div "button" at bounding box center [1191, 209] width 11 height 11
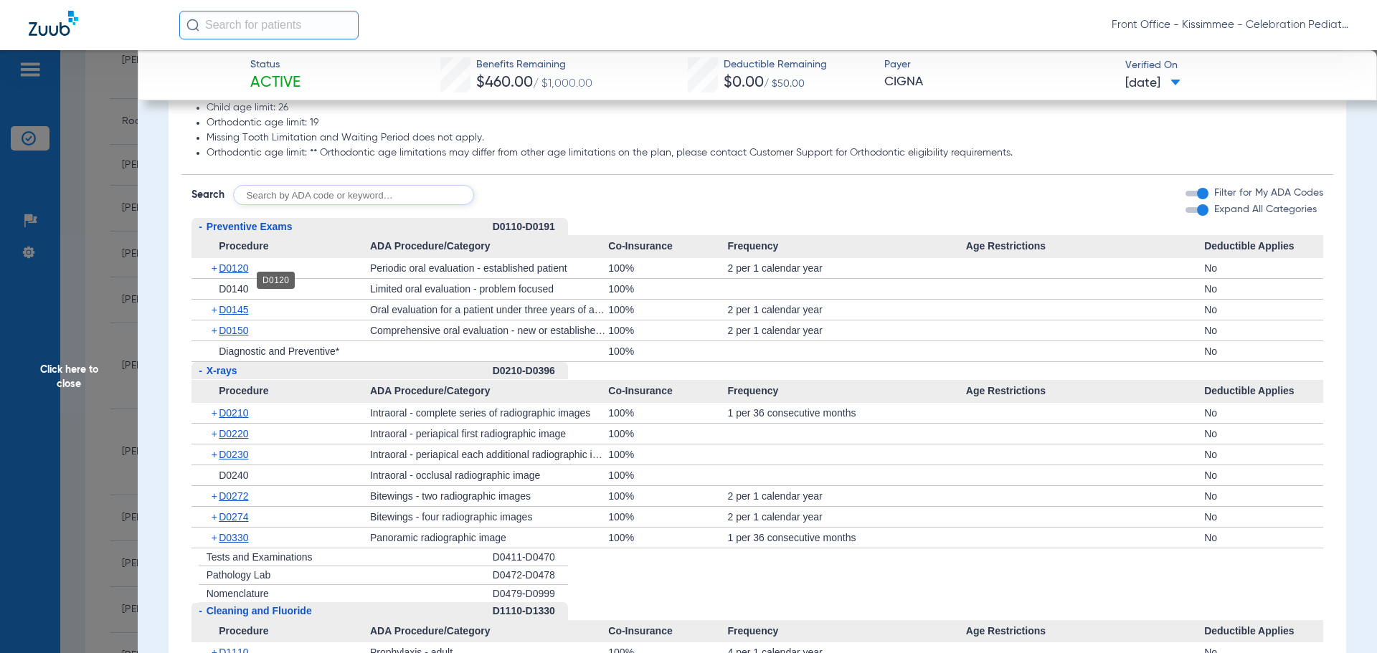
click at [228, 274] on span "D0120" at bounding box center [233, 268] width 29 height 11
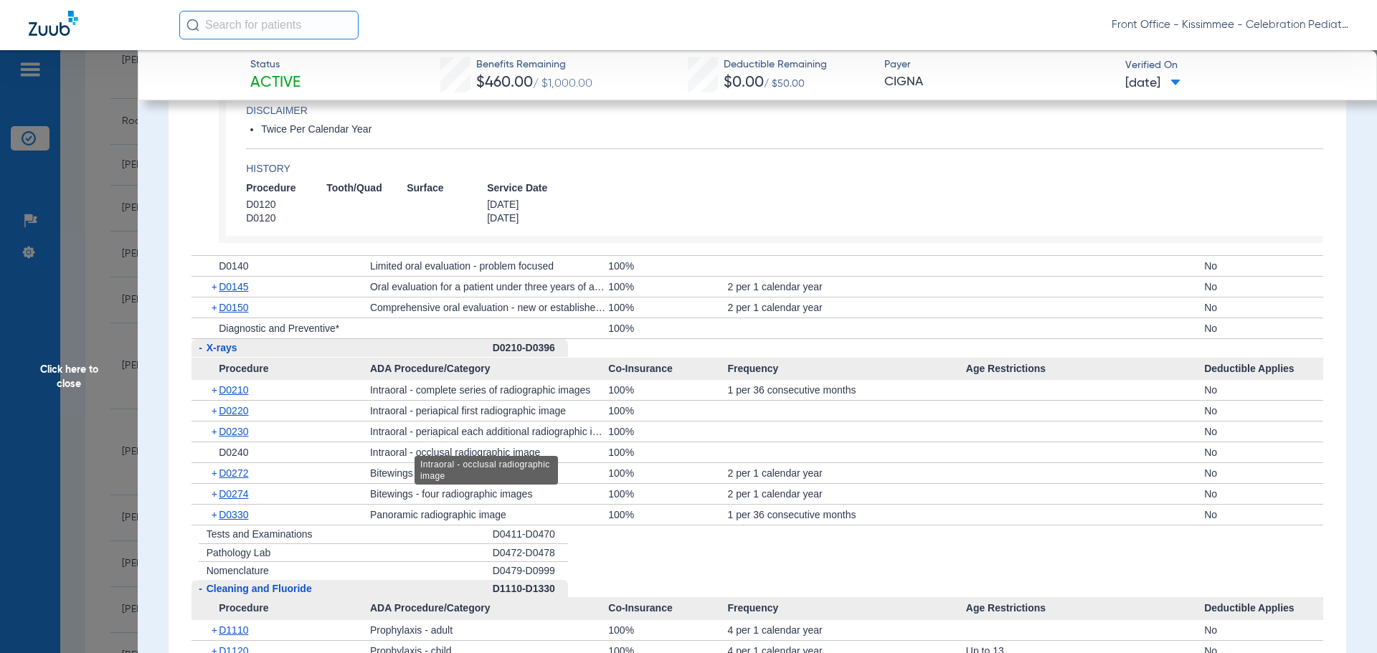
scroll to position [1435, 0]
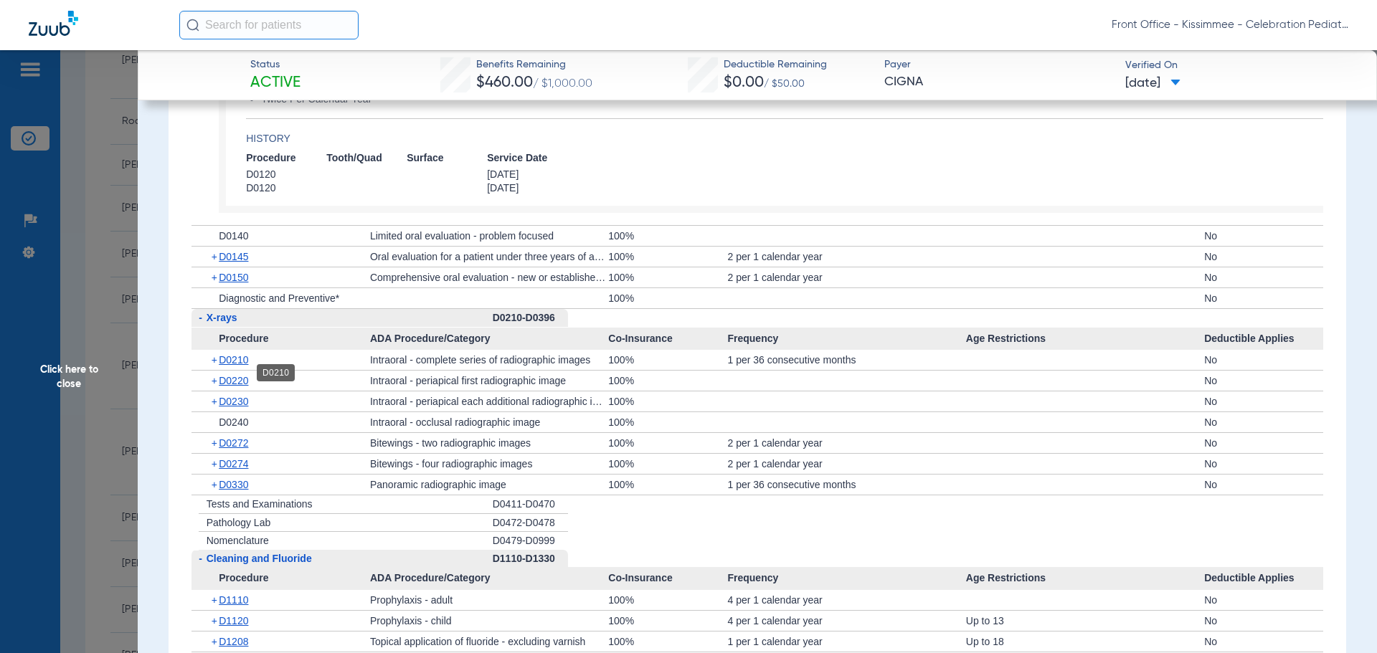
click at [245, 366] on span "D0210" at bounding box center [233, 359] width 29 height 11
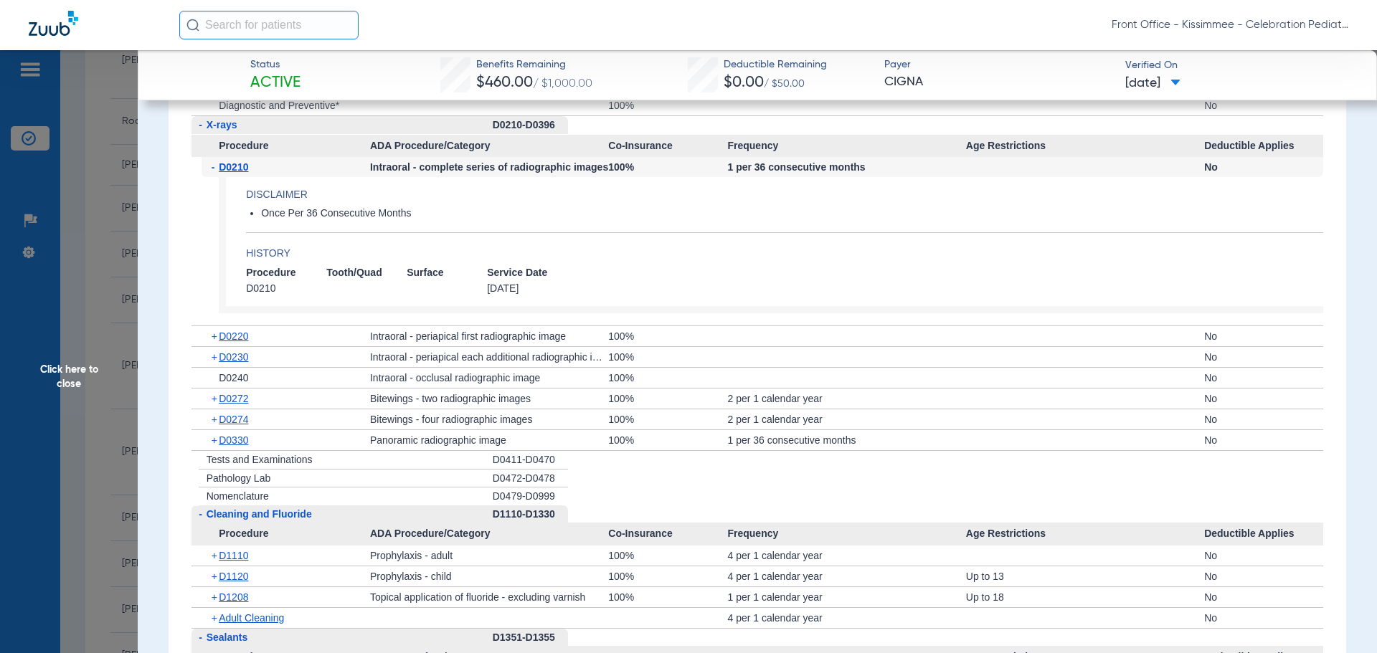
scroll to position [1650, 0]
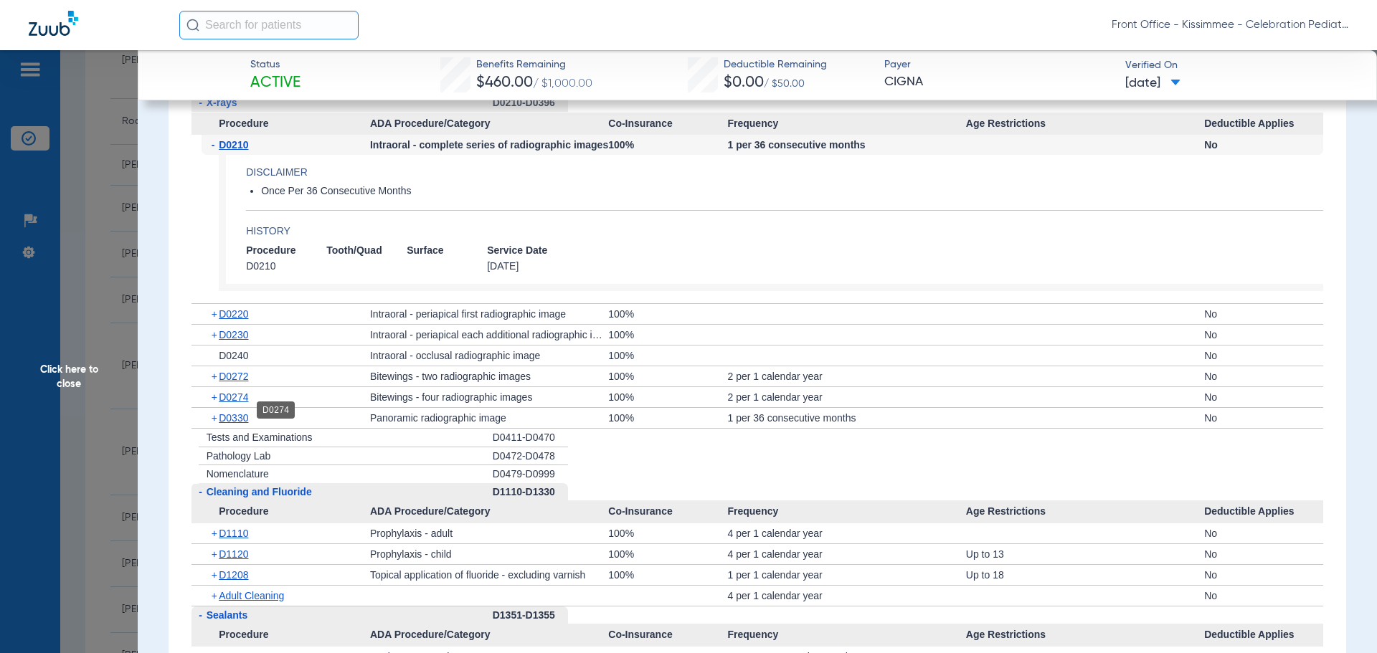
click at [222, 403] on span "D0274" at bounding box center [233, 397] width 29 height 11
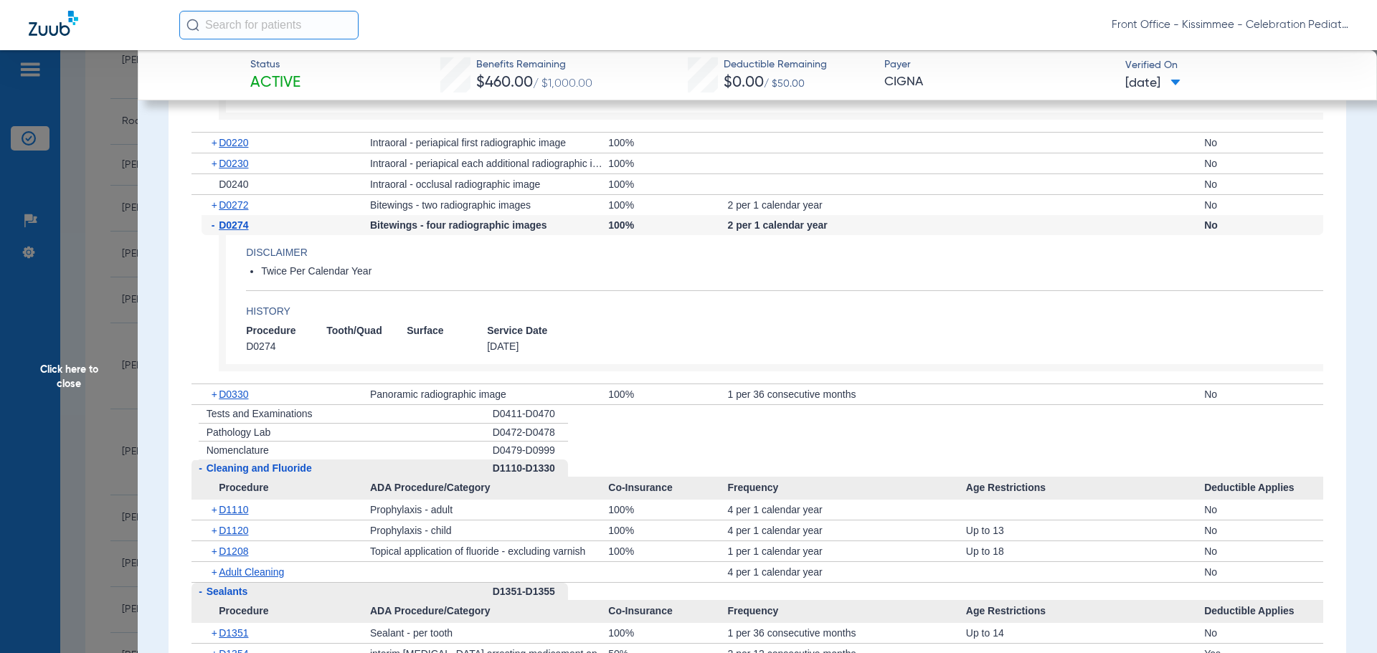
scroll to position [1865, 0]
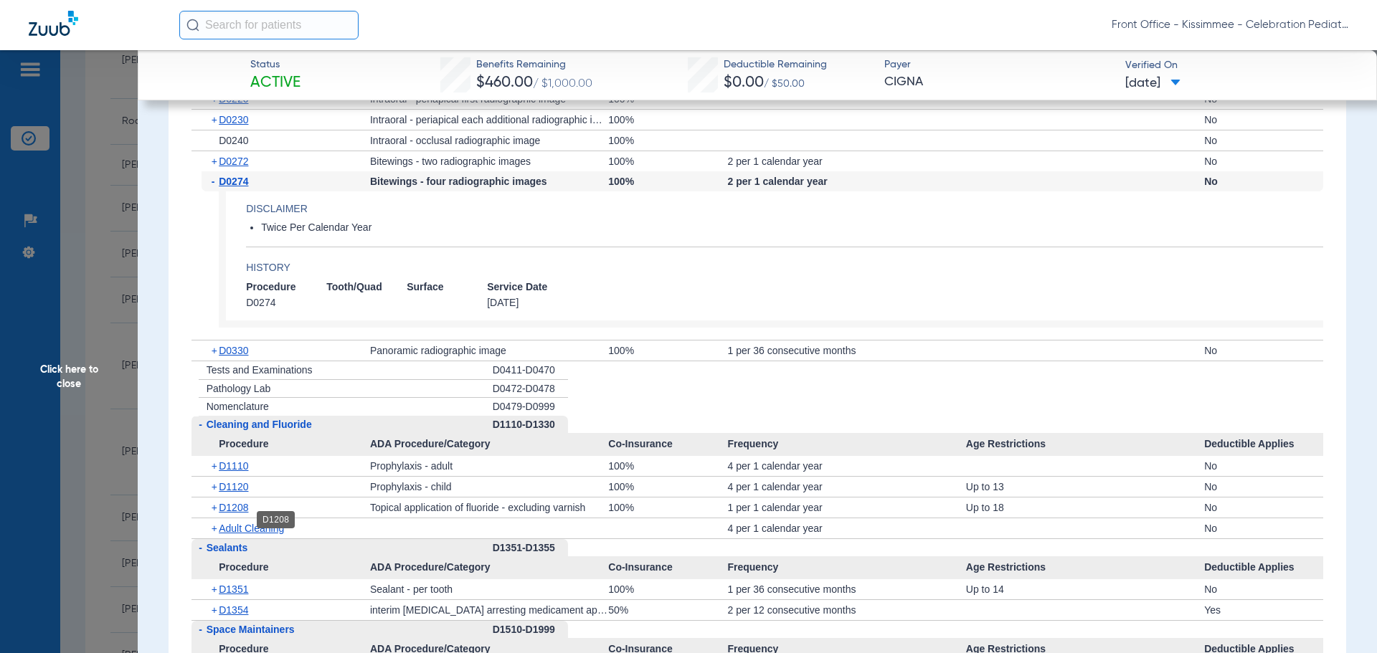
click at [228, 514] on span "D1208" at bounding box center [233, 507] width 29 height 11
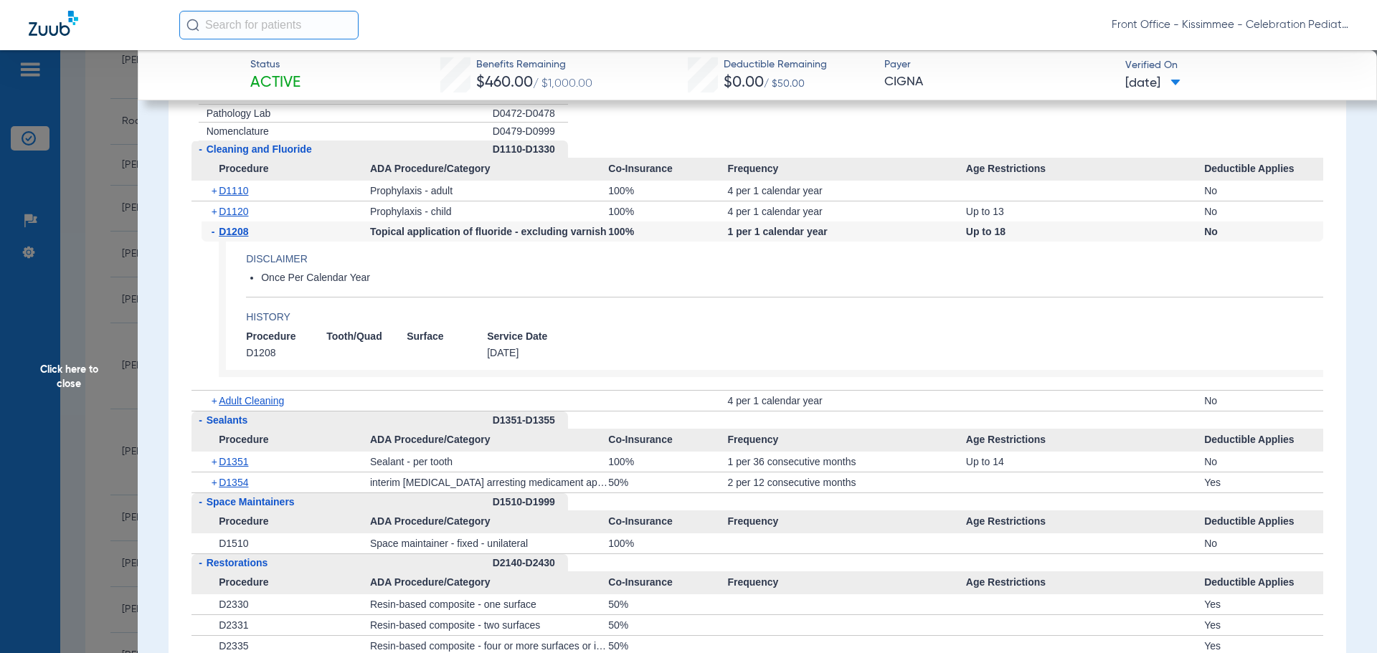
scroll to position [2152, 0]
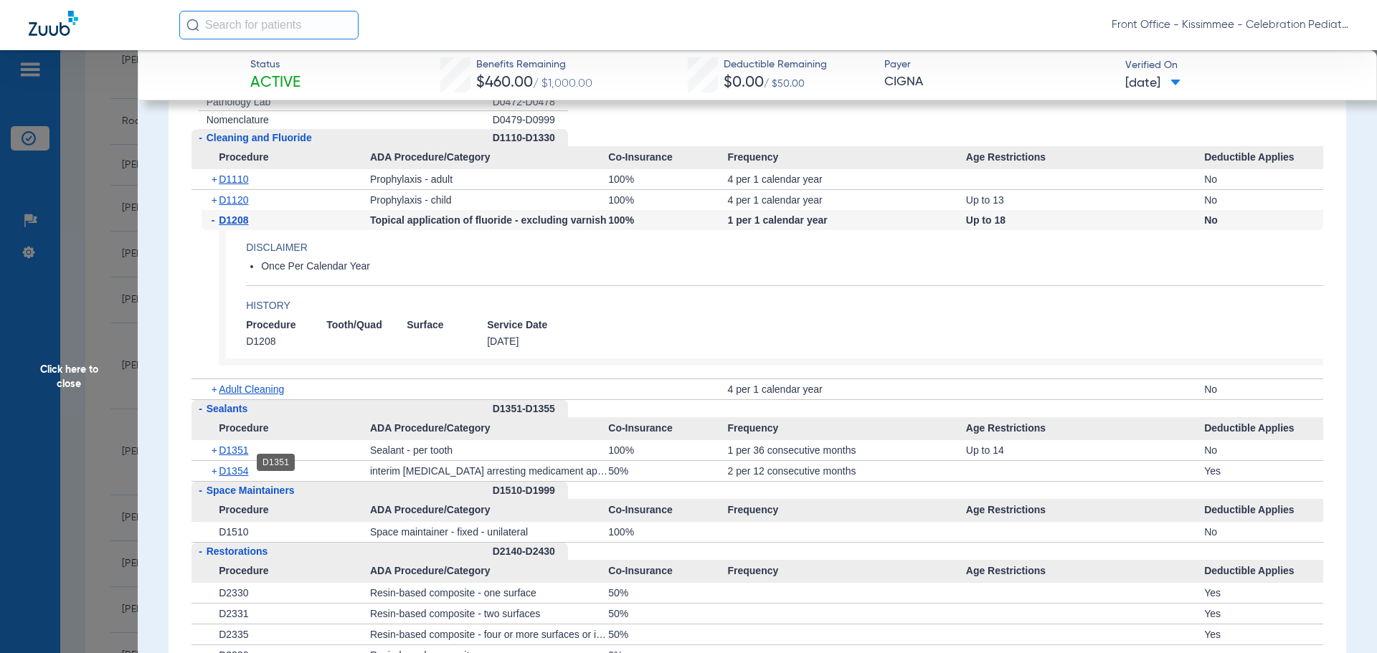
click at [232, 456] on span "D1351" at bounding box center [233, 450] width 29 height 11
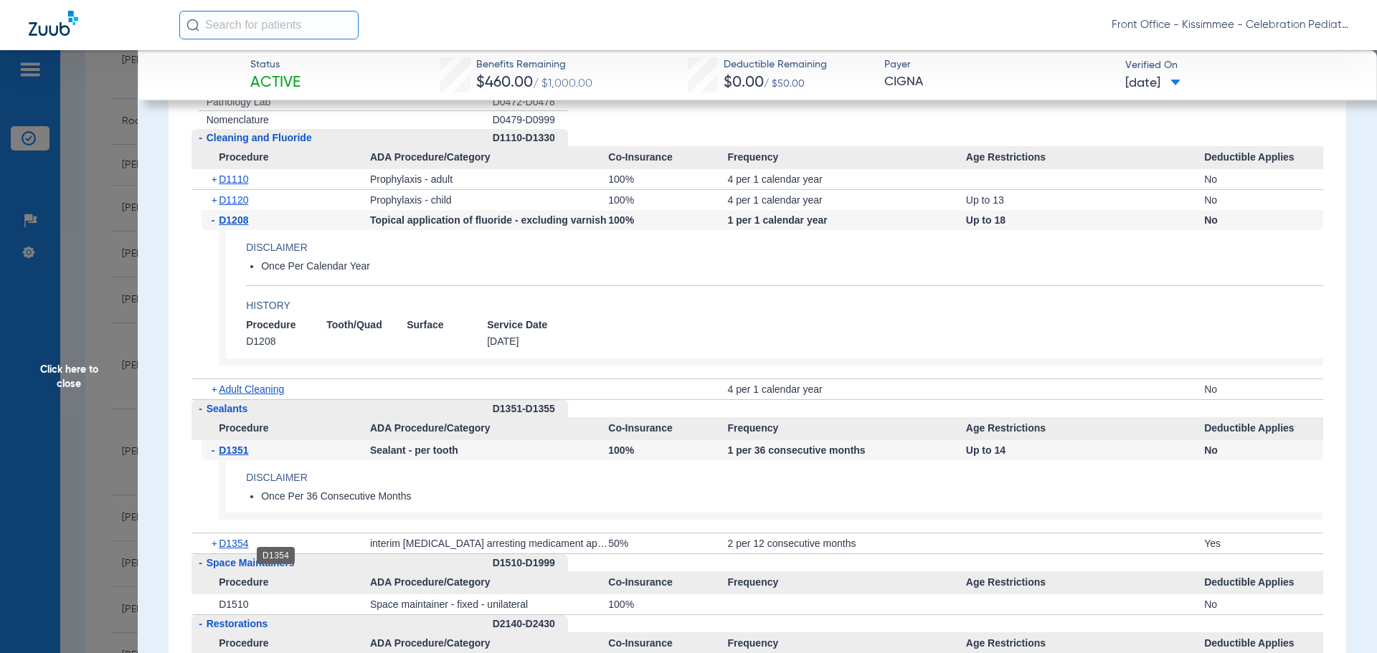
click at [232, 549] on span "D1354" at bounding box center [233, 543] width 29 height 11
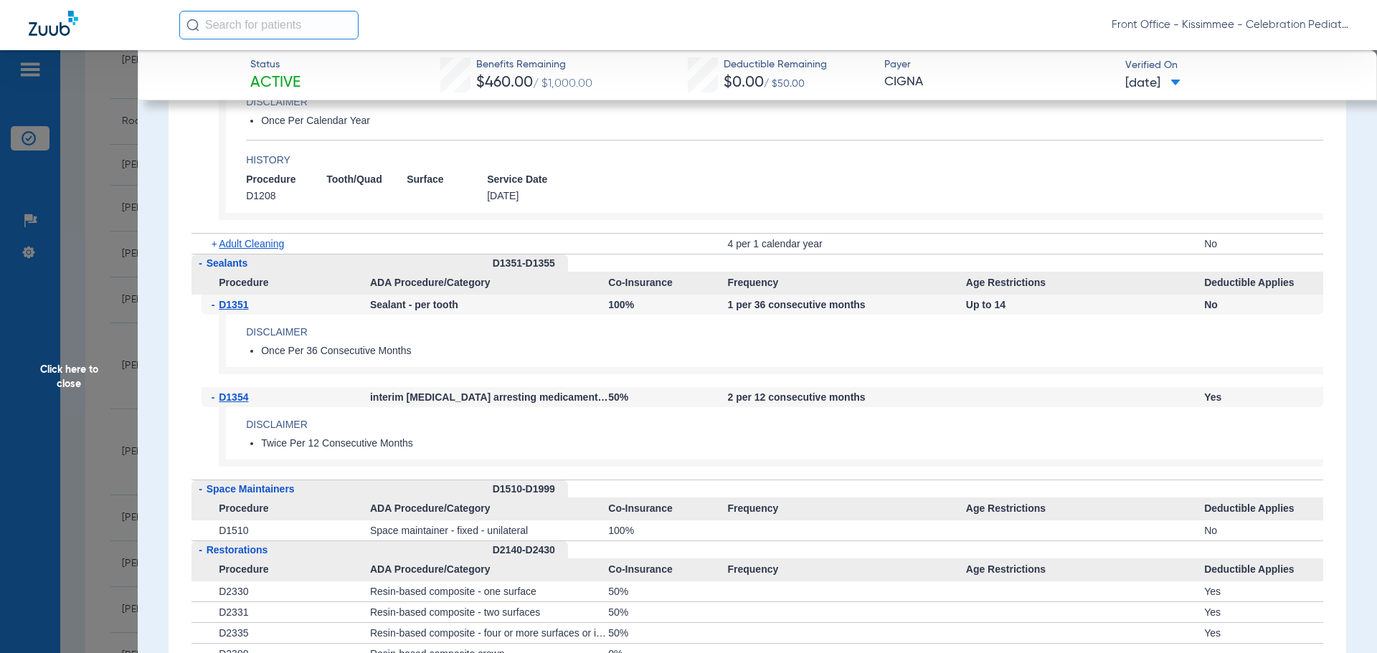
scroll to position [2367, 0]
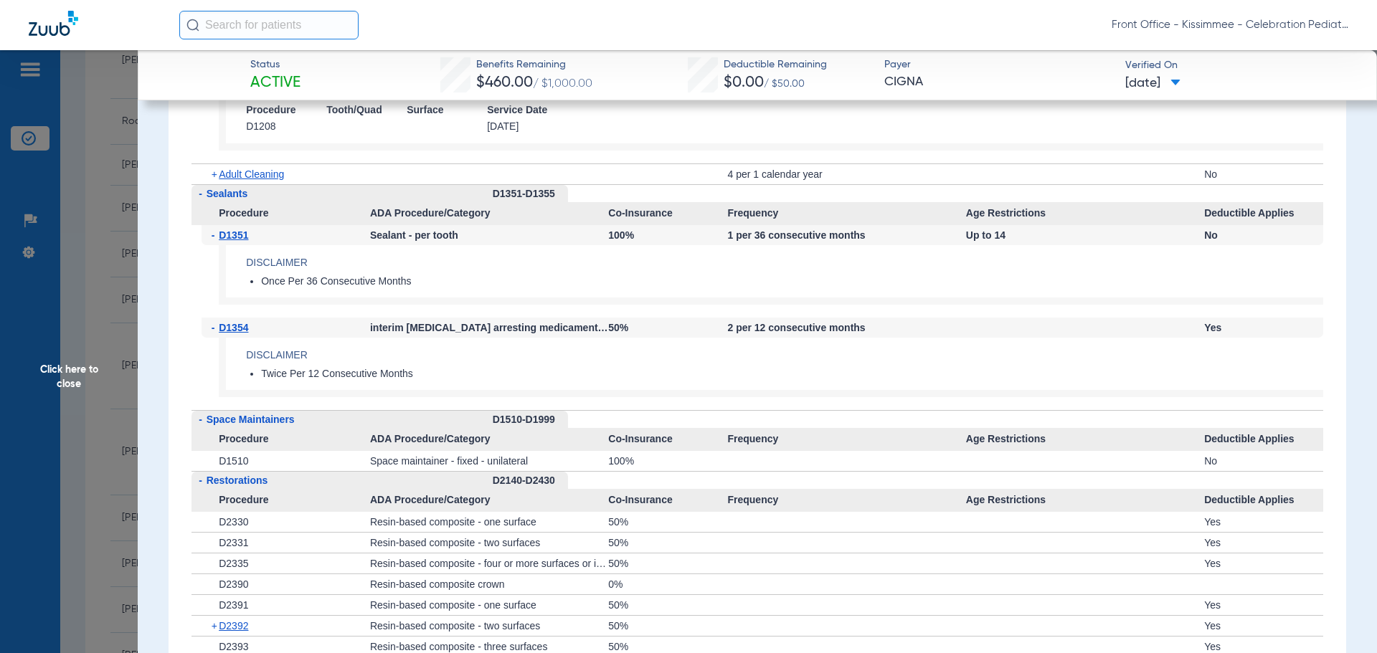
click at [36, 388] on span "Click here to close" at bounding box center [69, 376] width 138 height 653
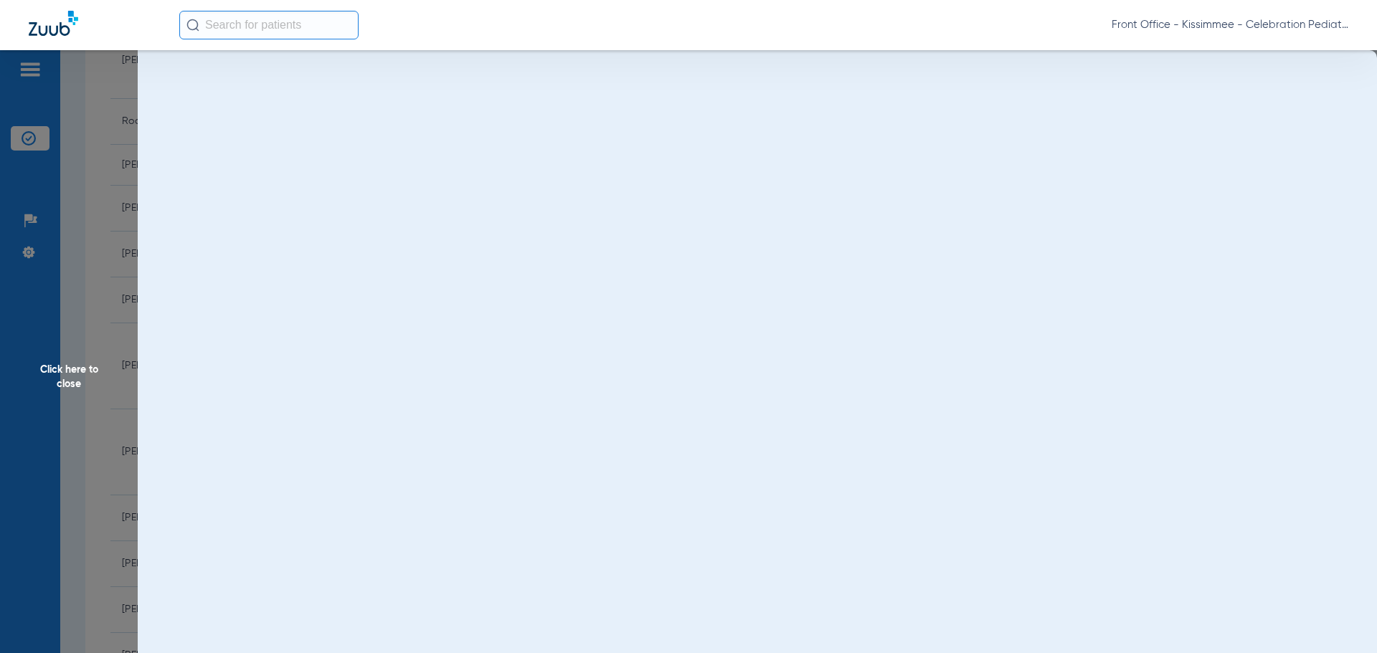
scroll to position [0, 0]
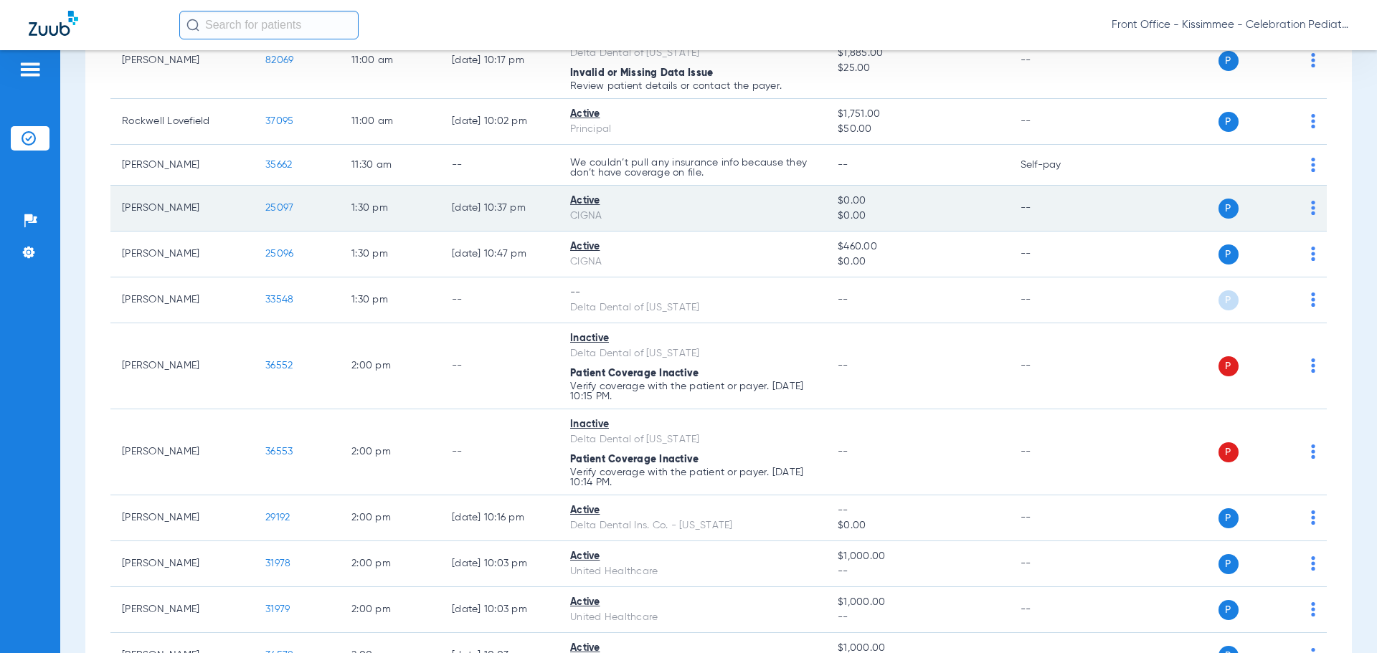
click at [278, 212] on span "25097" at bounding box center [279, 208] width 28 height 10
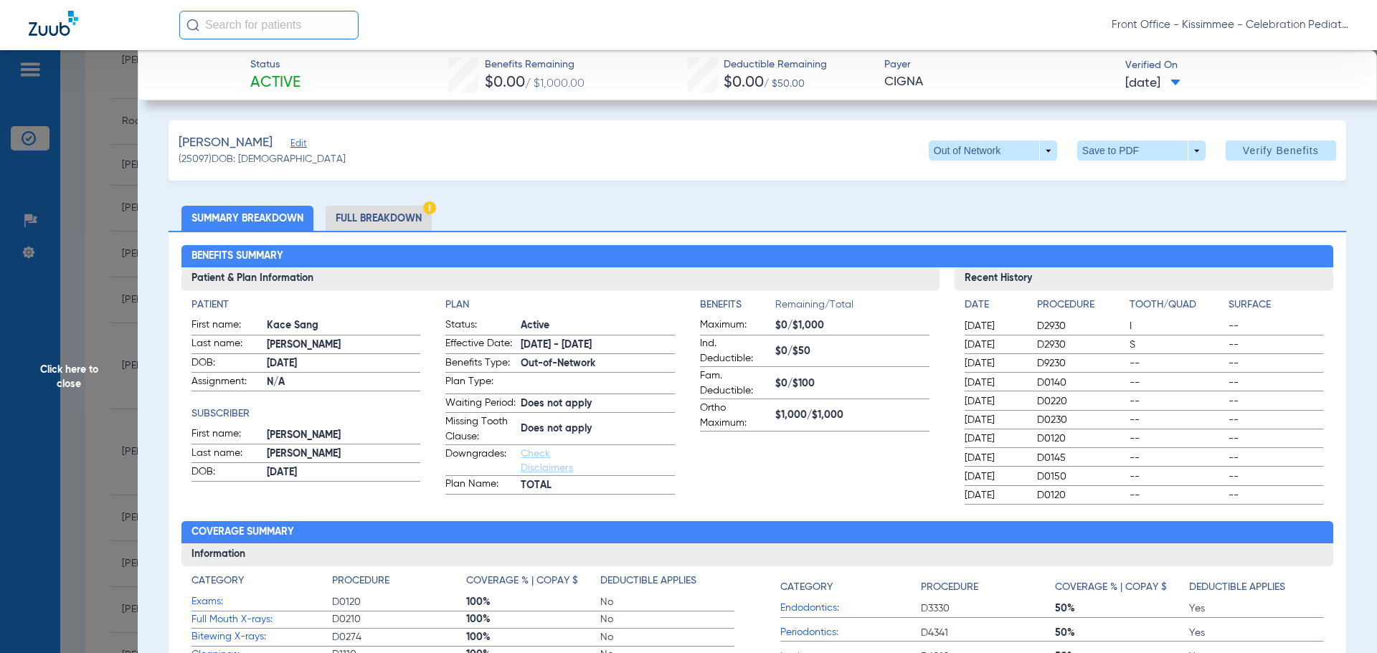
click at [69, 382] on span "Click here to close" at bounding box center [69, 376] width 138 height 653
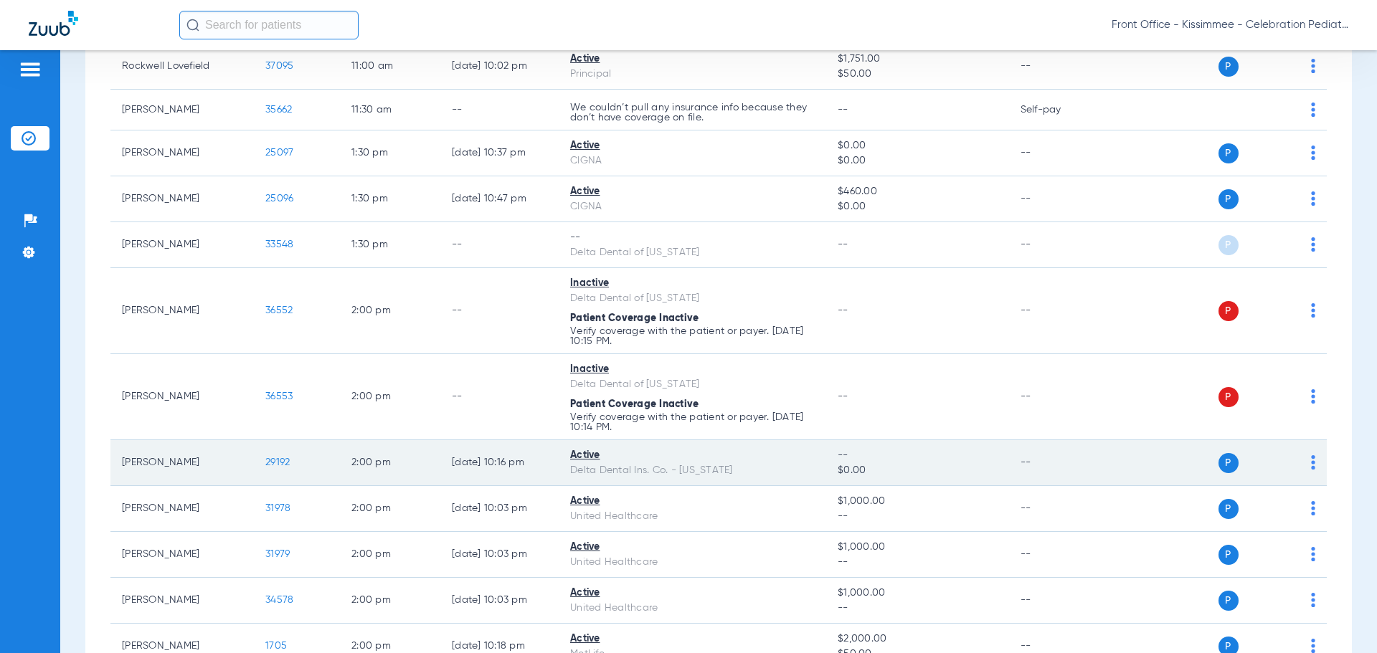
scroll to position [1971, 0]
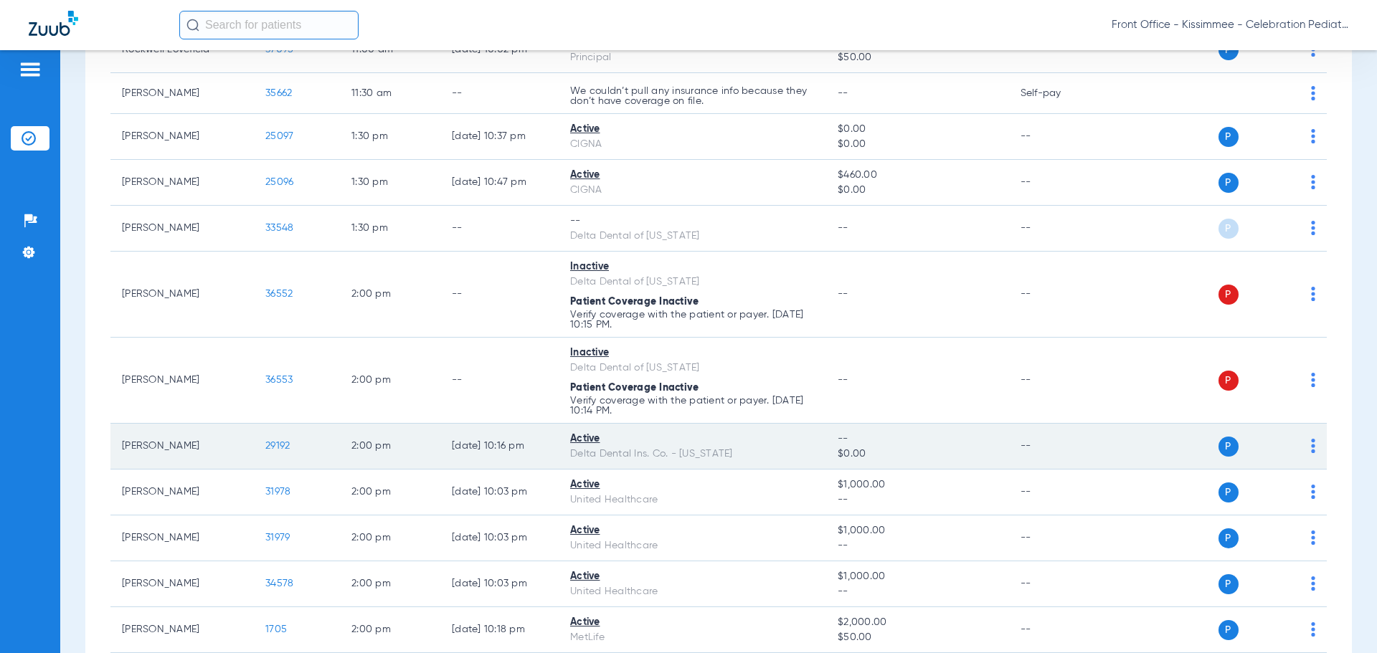
click at [277, 446] on span "29192" at bounding box center [277, 446] width 24 height 10
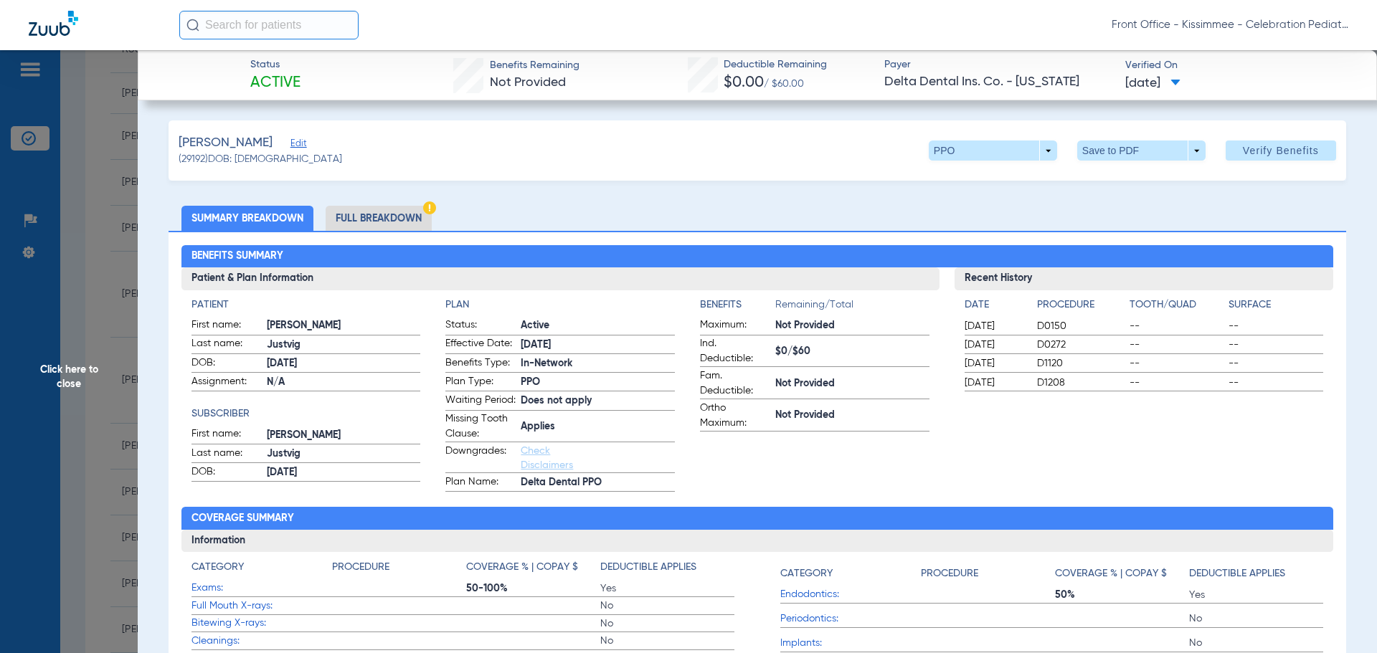
click at [385, 214] on li "Full Breakdown" at bounding box center [379, 218] width 106 height 25
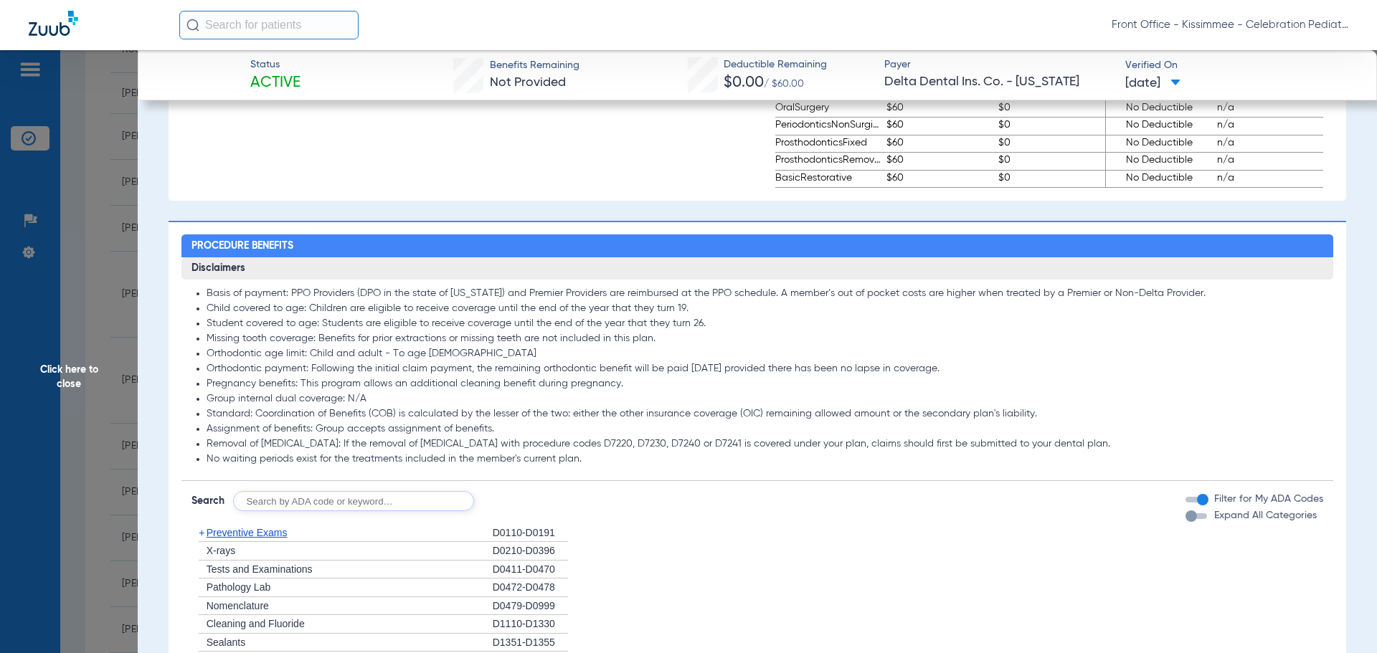
scroll to position [1148, 0]
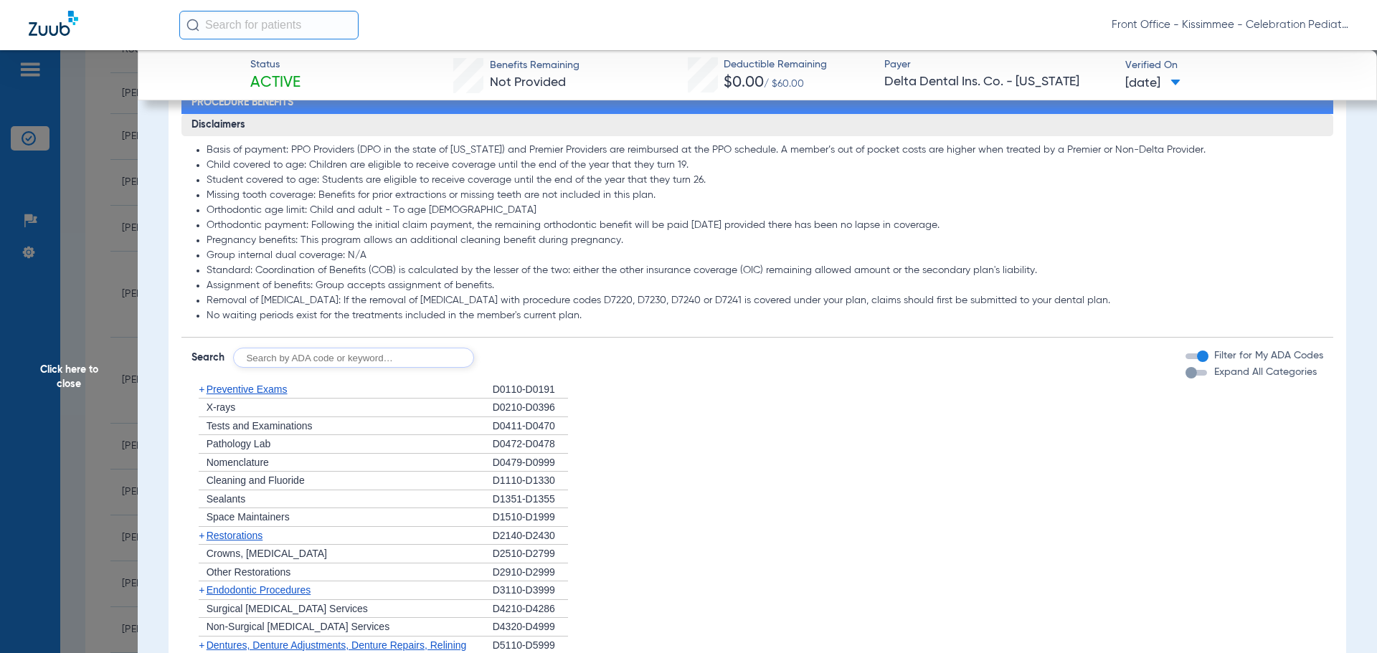
click at [1186, 379] on div "button" at bounding box center [1191, 372] width 11 height 11
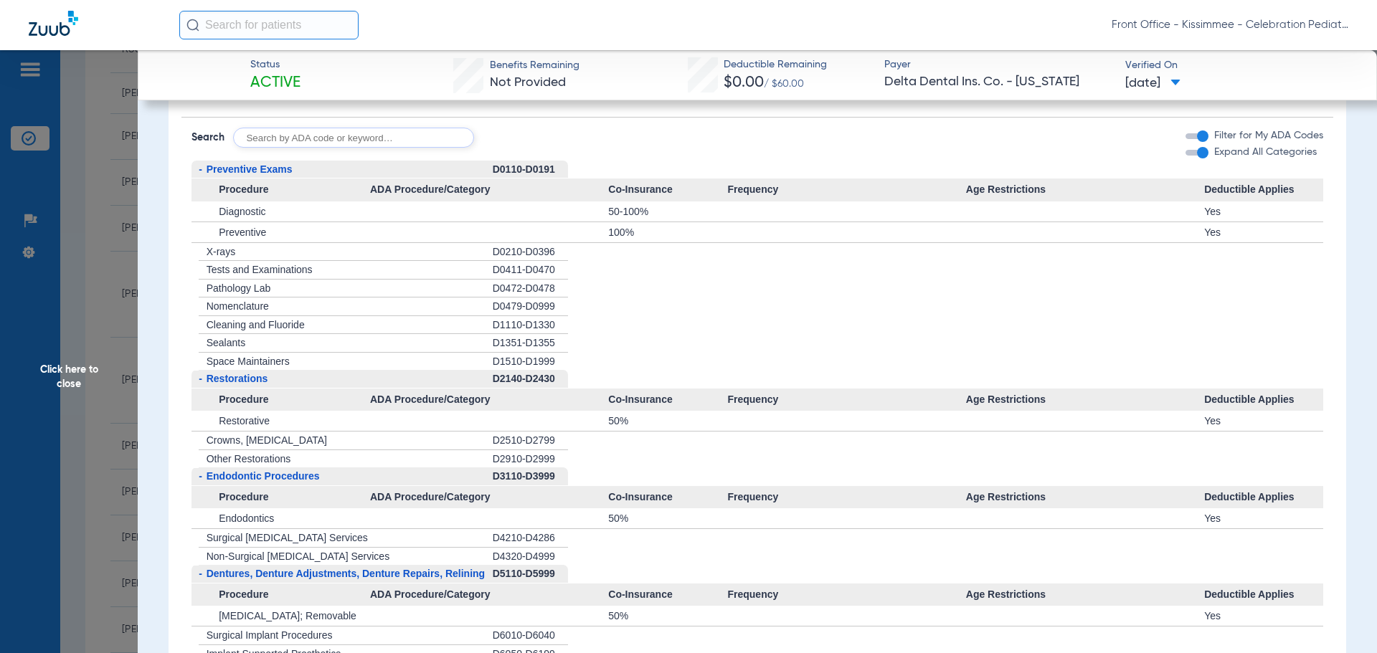
scroll to position [1363, 0]
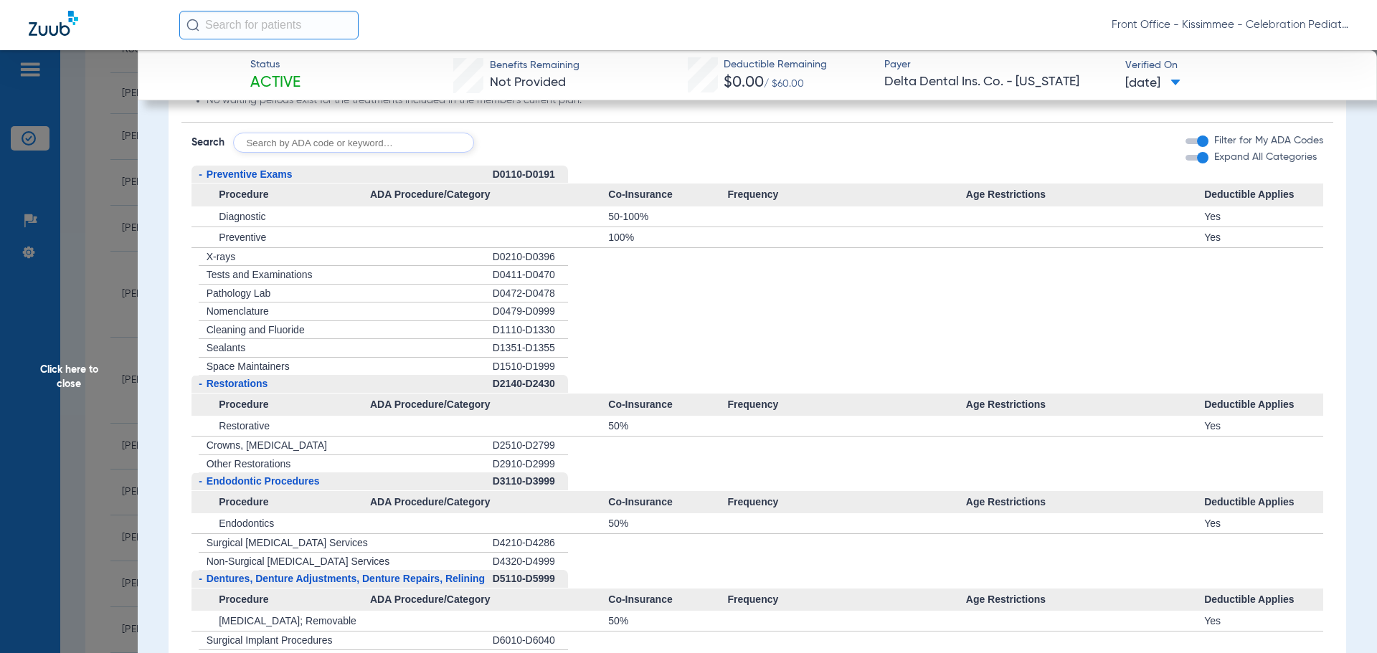
click at [52, 337] on span "Click here to close" at bounding box center [69, 376] width 138 height 653
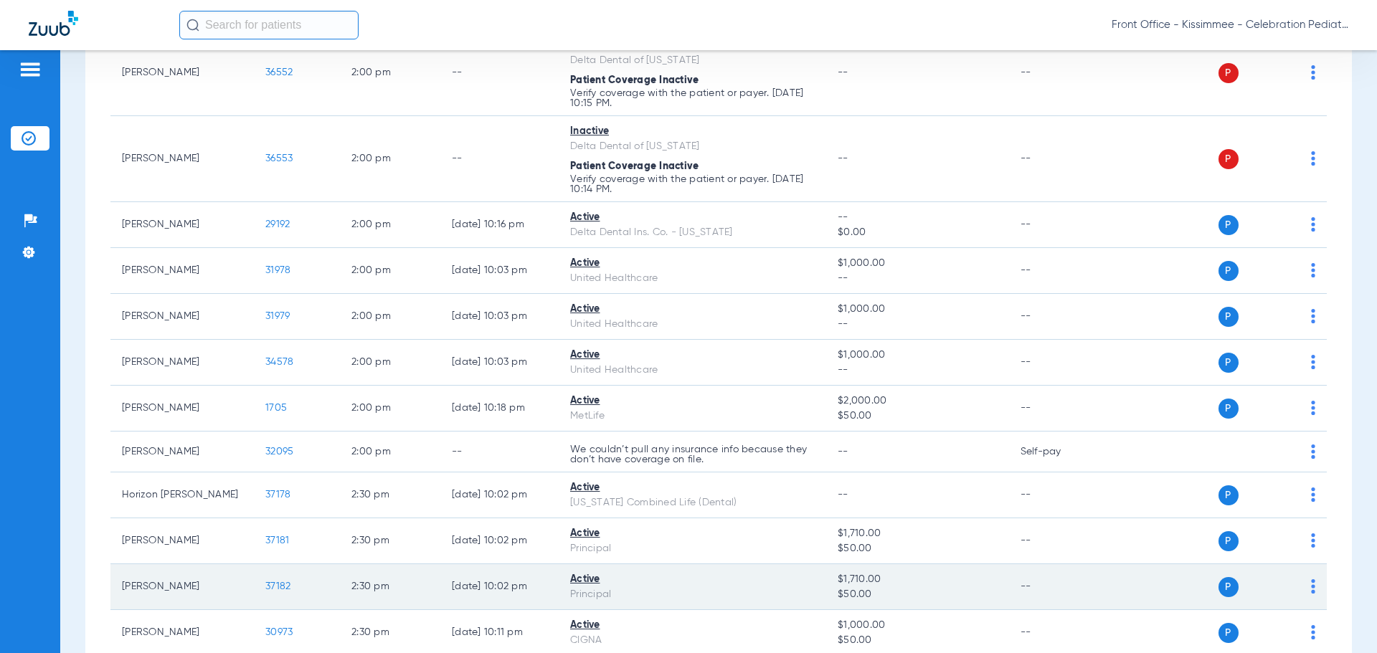
scroll to position [2186, 0]
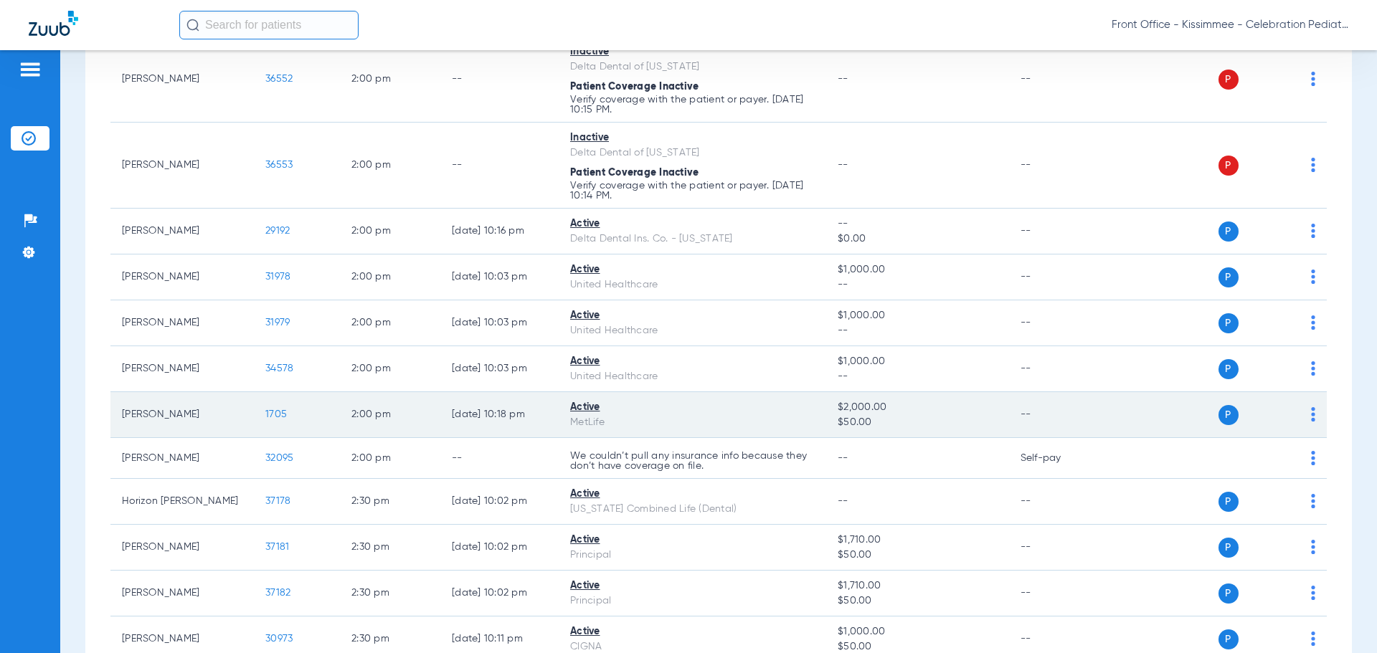
click at [275, 415] on span "1705" at bounding box center [276, 415] width 22 height 10
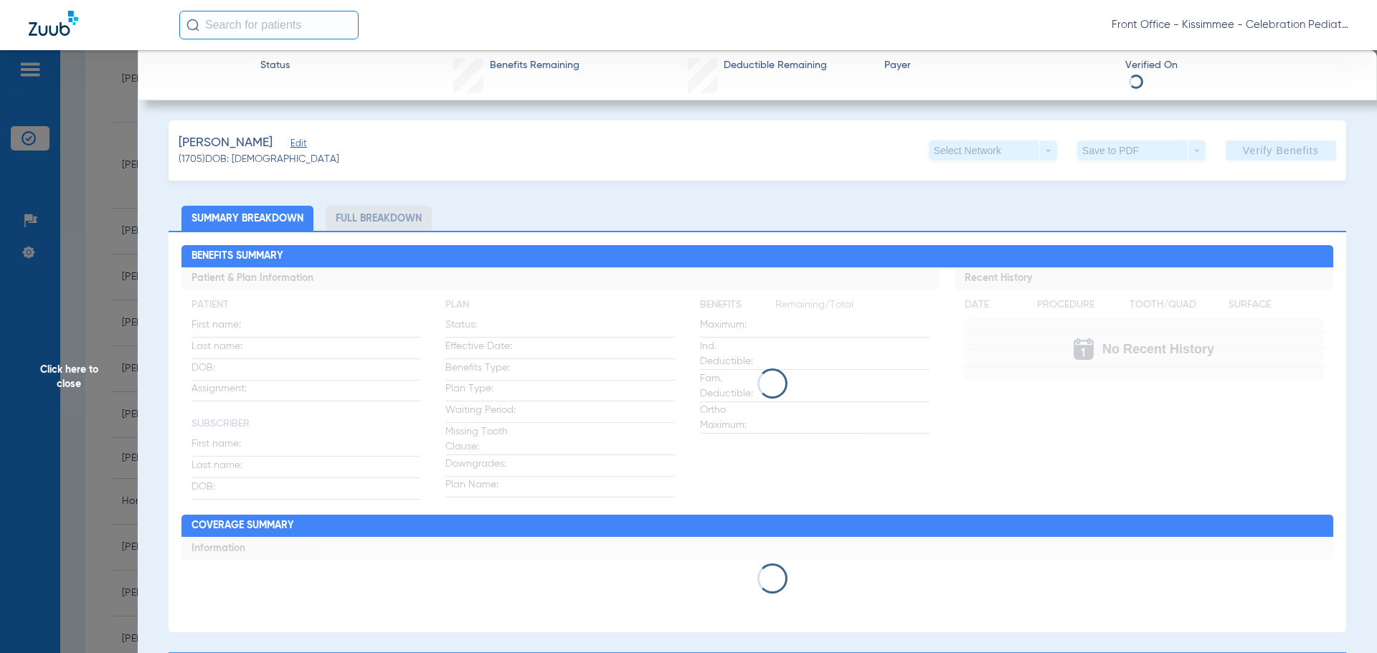
click at [365, 218] on li "Full Breakdown" at bounding box center [379, 218] width 106 height 25
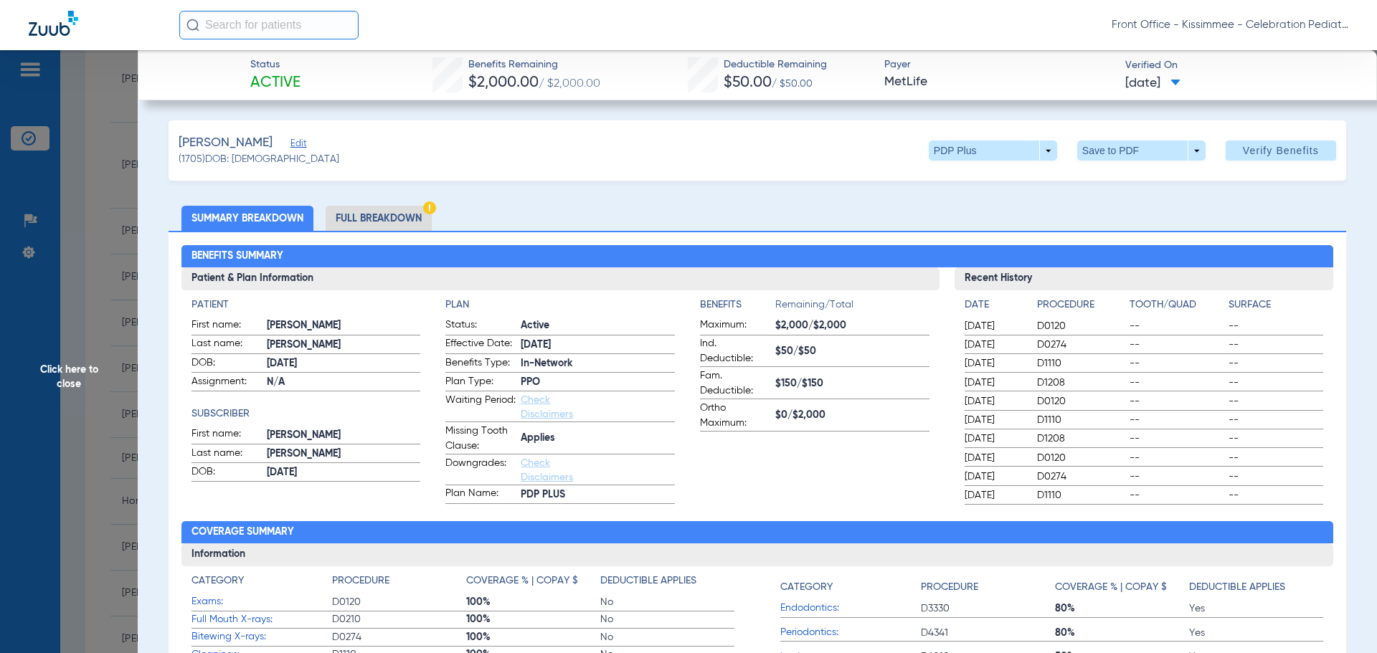
click at [372, 217] on li "Full Breakdown" at bounding box center [379, 218] width 106 height 25
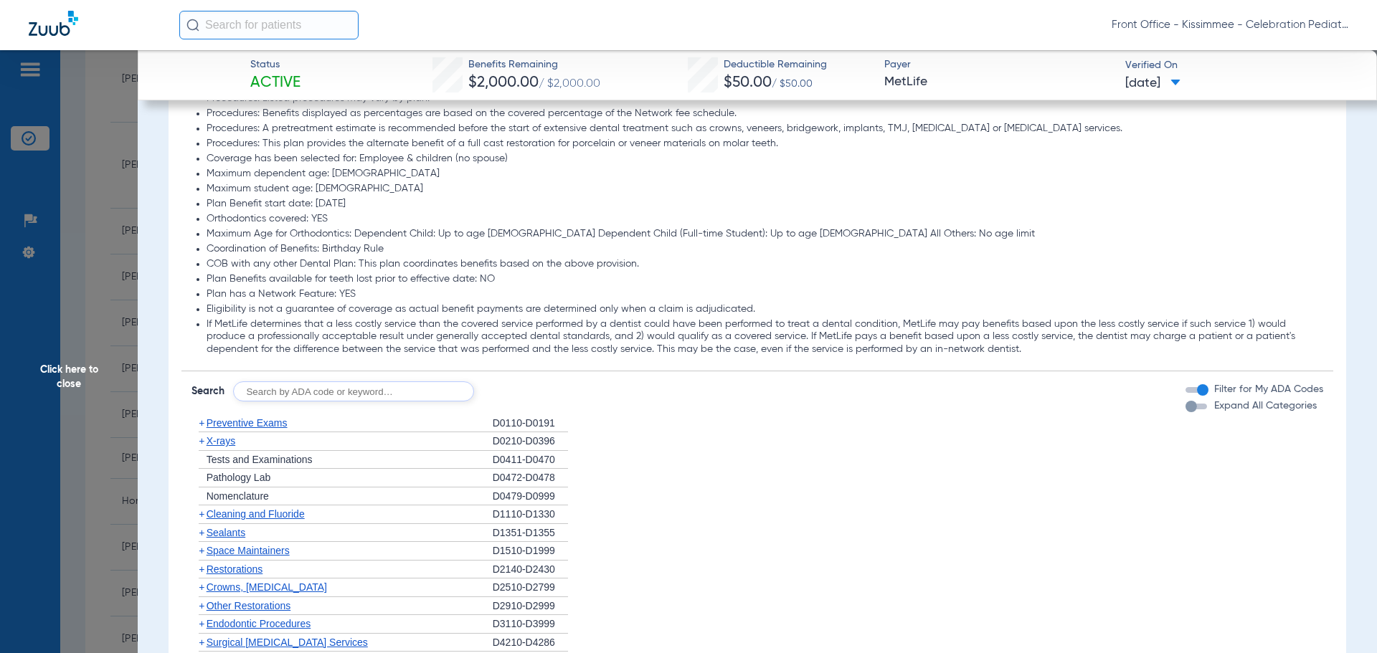
scroll to position [1650, 0]
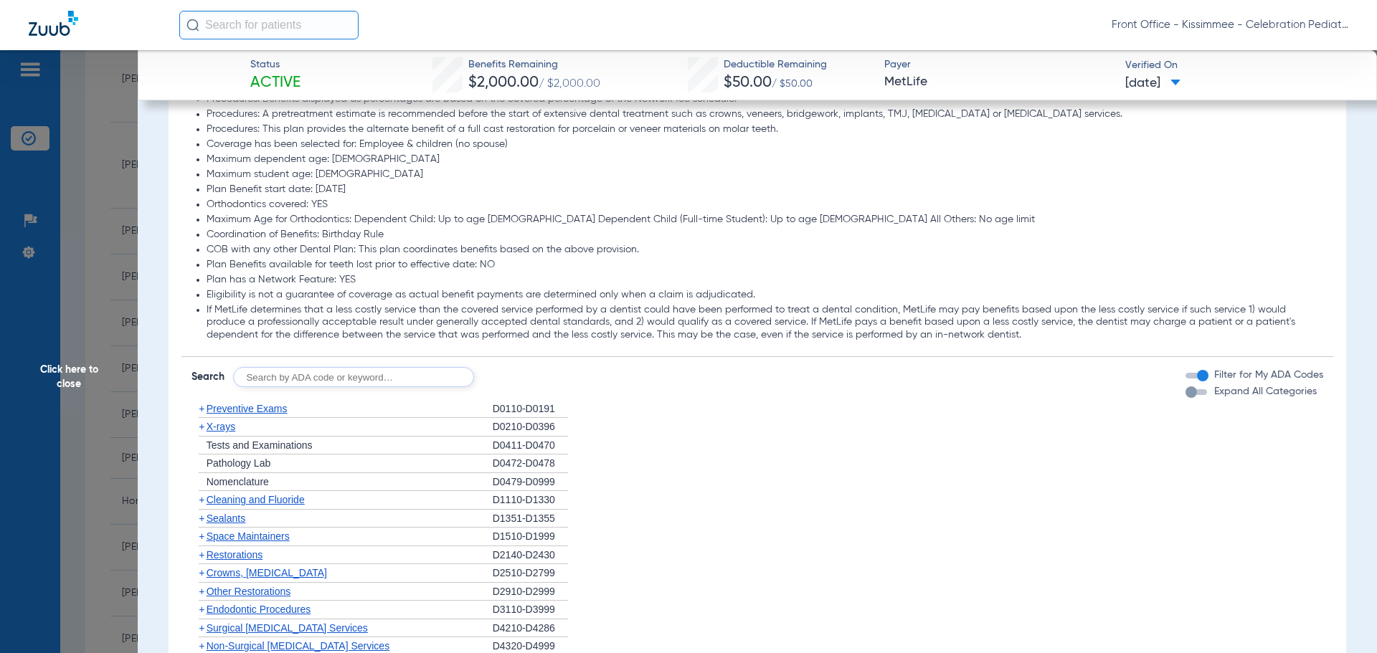
click at [1186, 381] on div "Filter for My ADA Codes" at bounding box center [1255, 375] width 138 height 15
click at [1186, 391] on div "button" at bounding box center [1191, 392] width 11 height 11
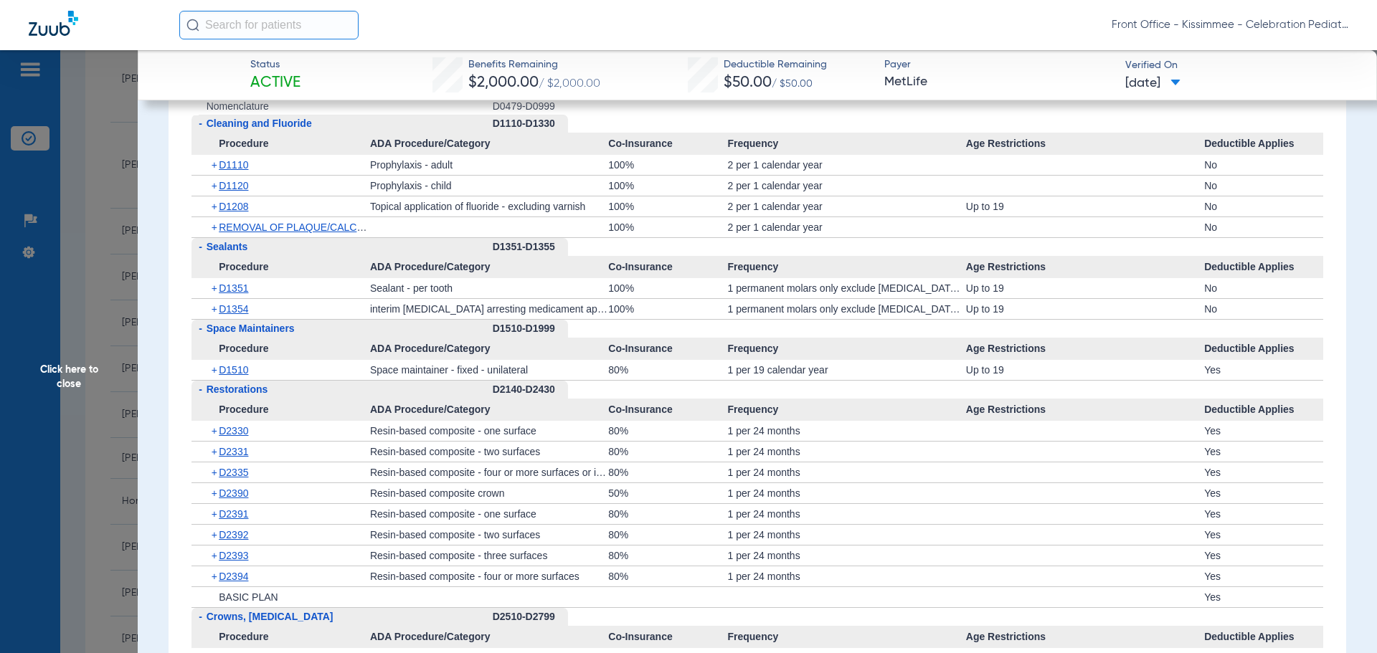
scroll to position [2295, 0]
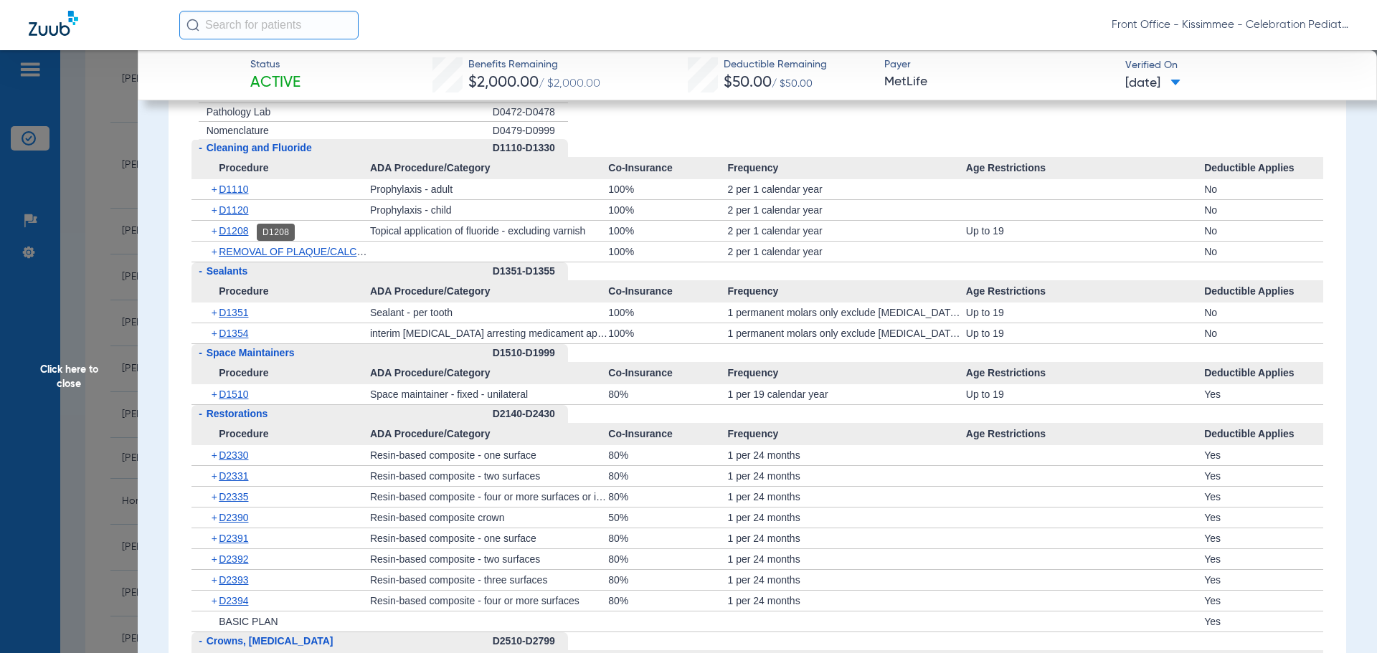
click at [235, 235] on span "D1208" at bounding box center [233, 230] width 29 height 11
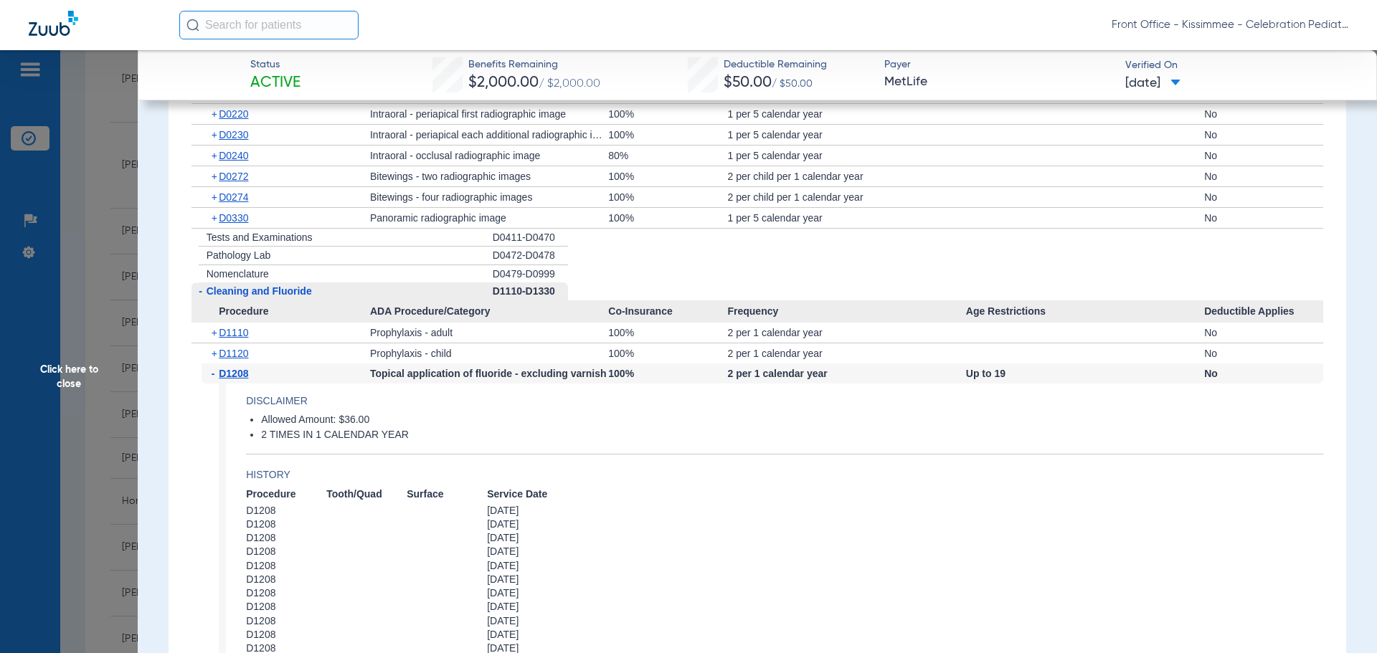
scroll to position [2080, 0]
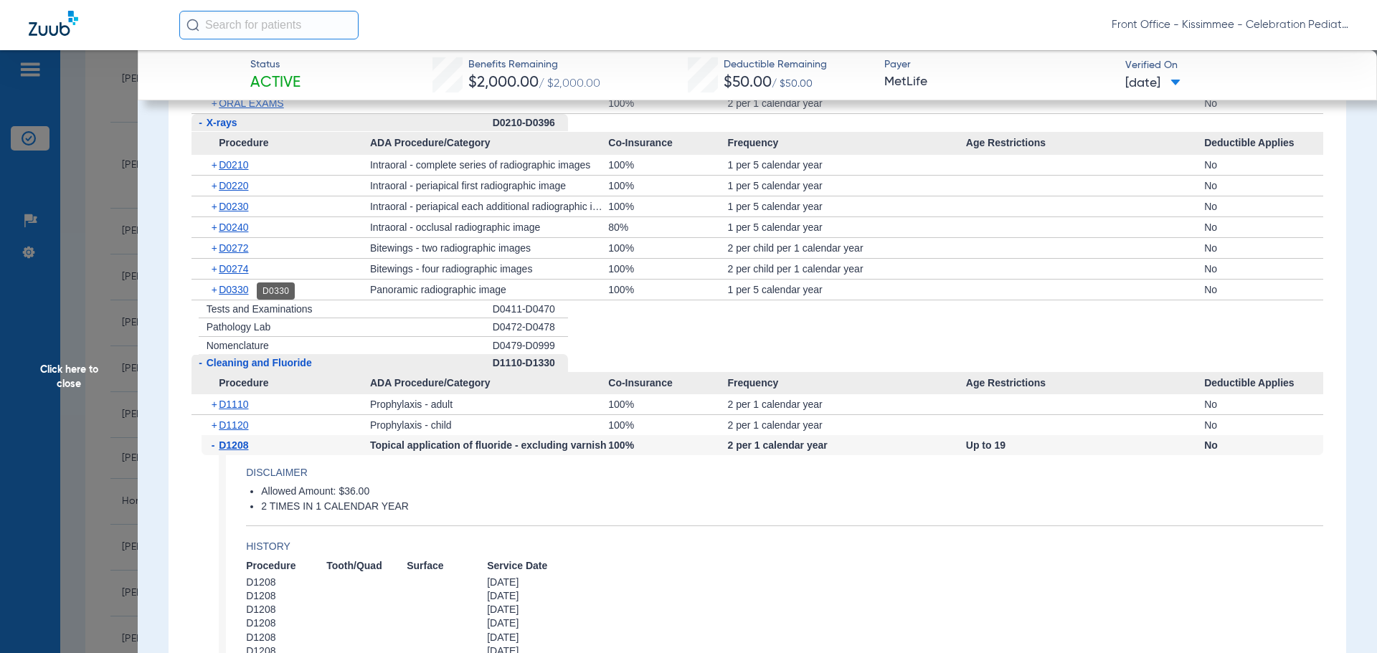
click at [236, 294] on span "D0330" at bounding box center [233, 289] width 29 height 11
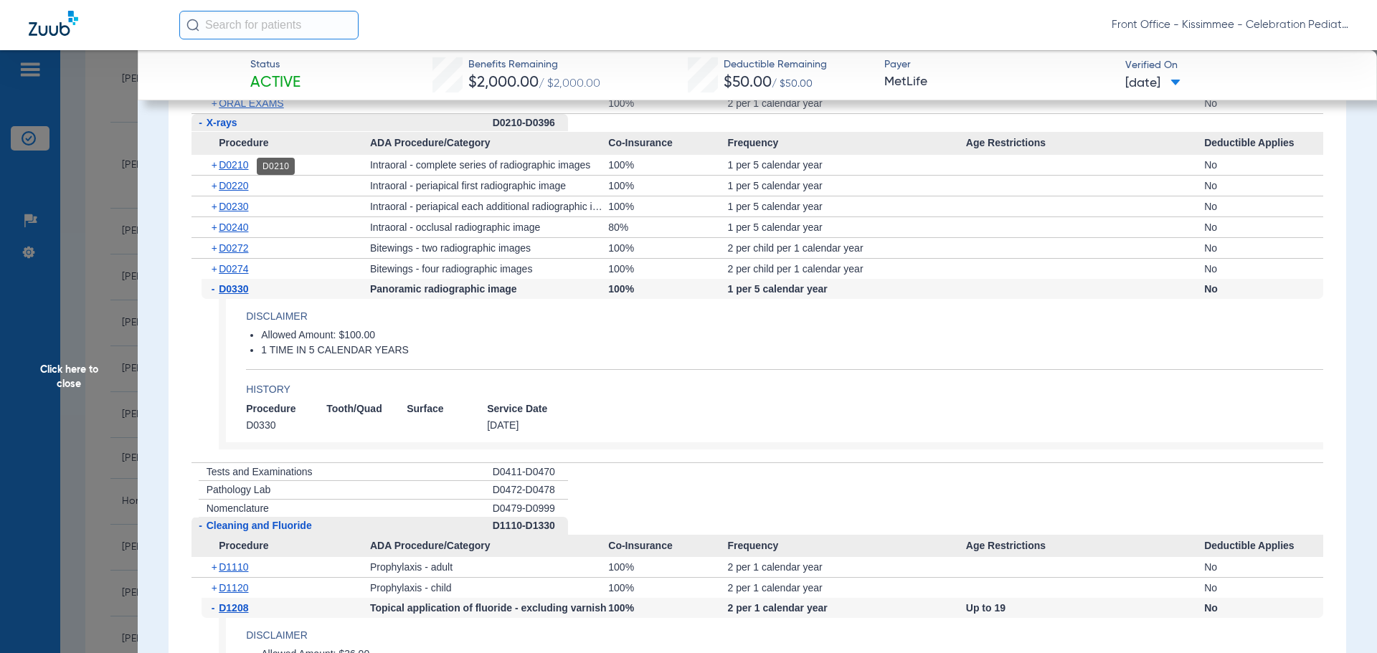
click at [240, 164] on span "D0210" at bounding box center [233, 164] width 29 height 11
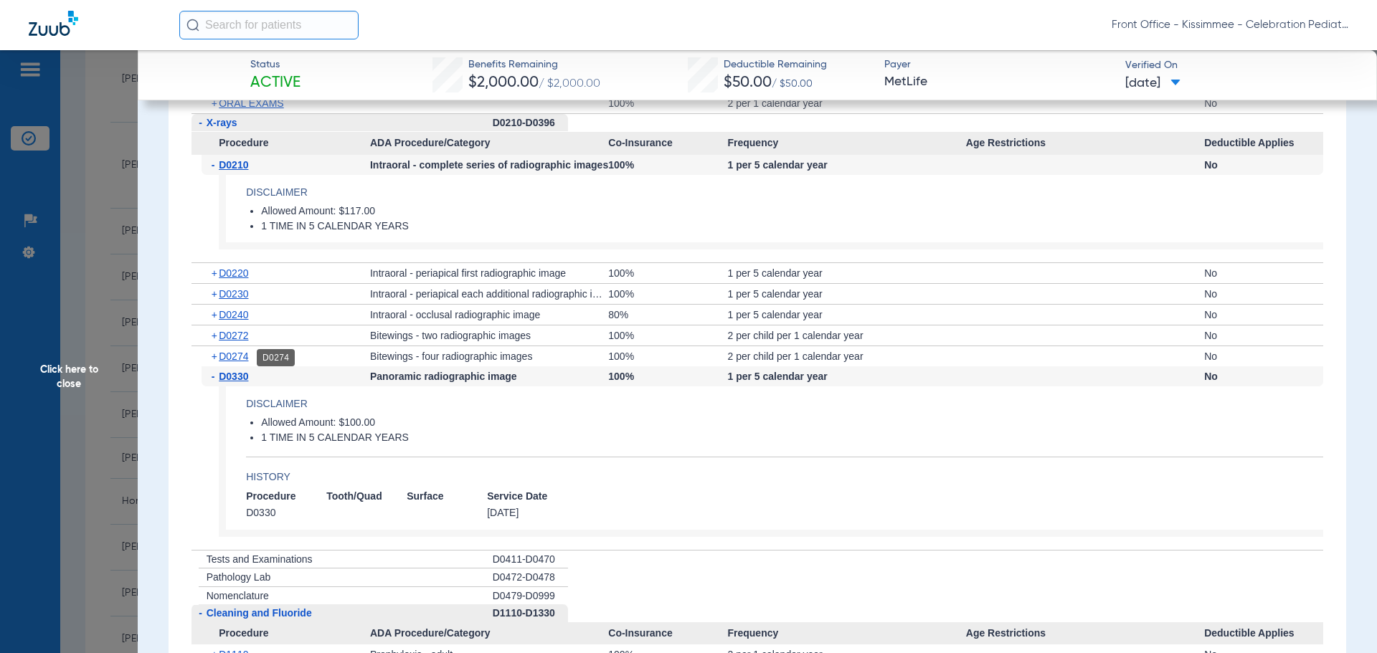
click at [231, 357] on span "D0274" at bounding box center [233, 356] width 29 height 11
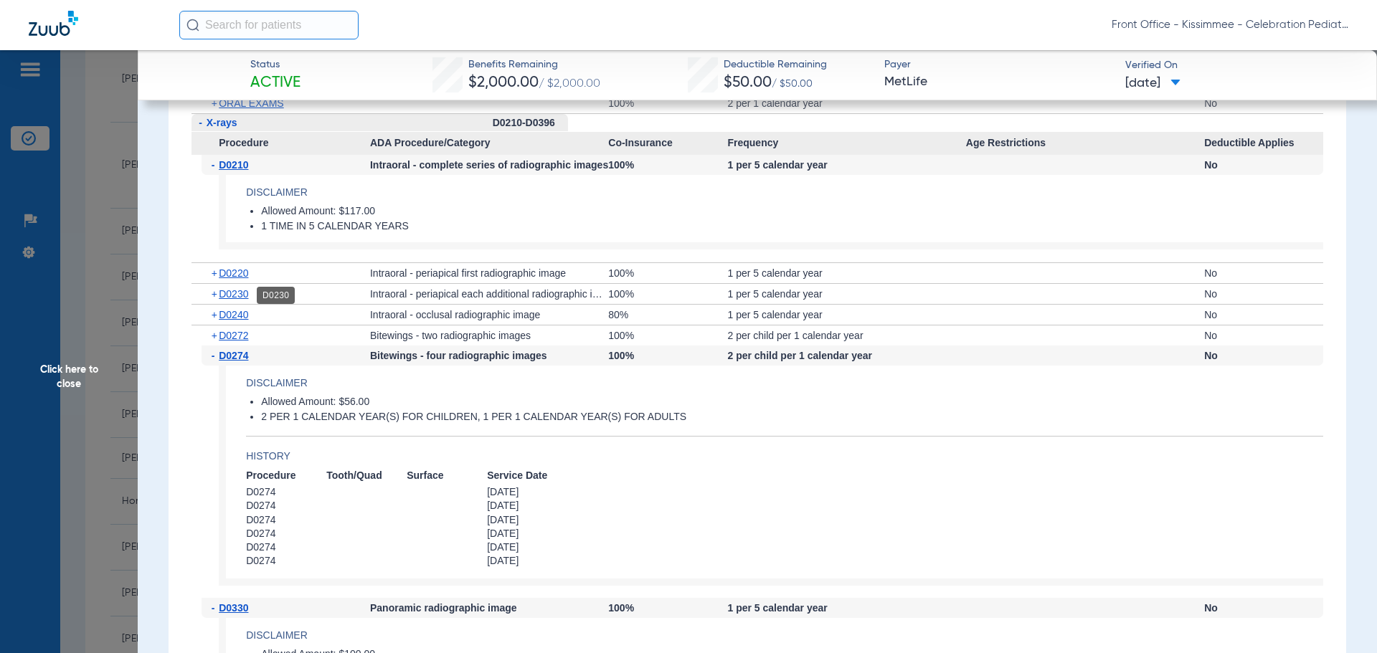
click at [242, 300] on span "D0230" at bounding box center [233, 293] width 29 height 11
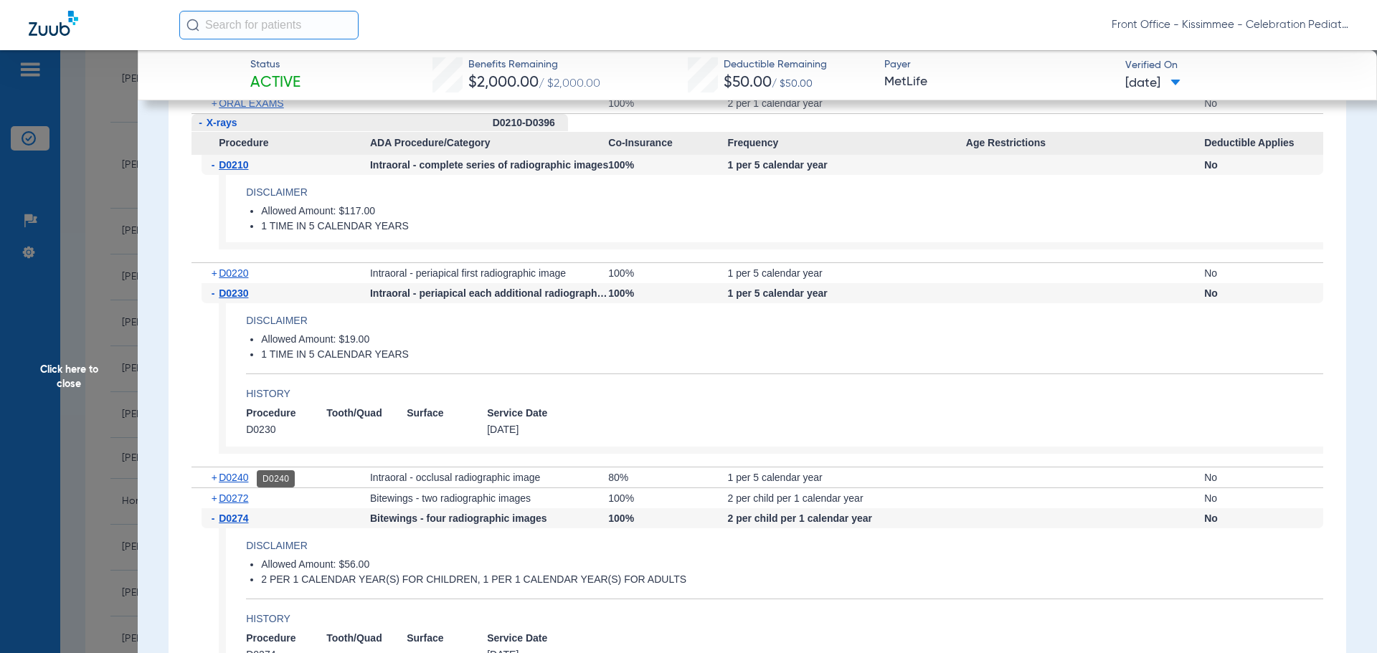
click at [240, 476] on span "D0240" at bounding box center [233, 477] width 29 height 11
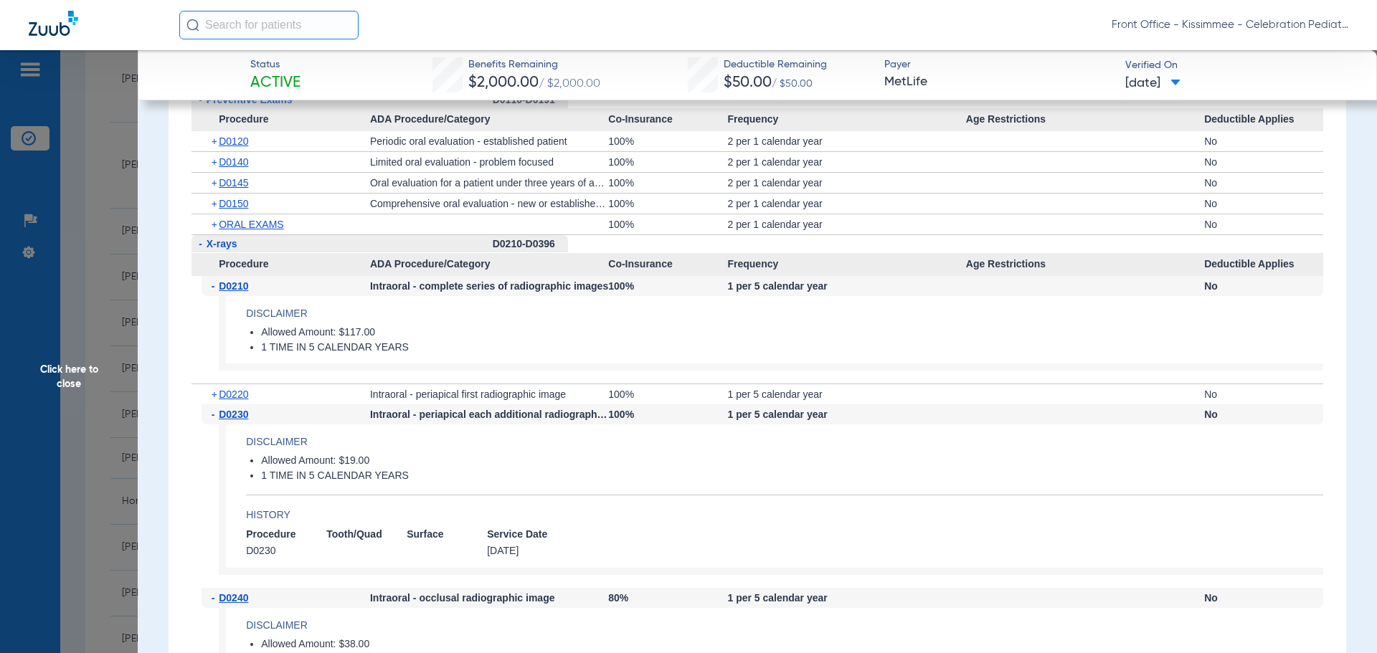
scroll to position [1937, 0]
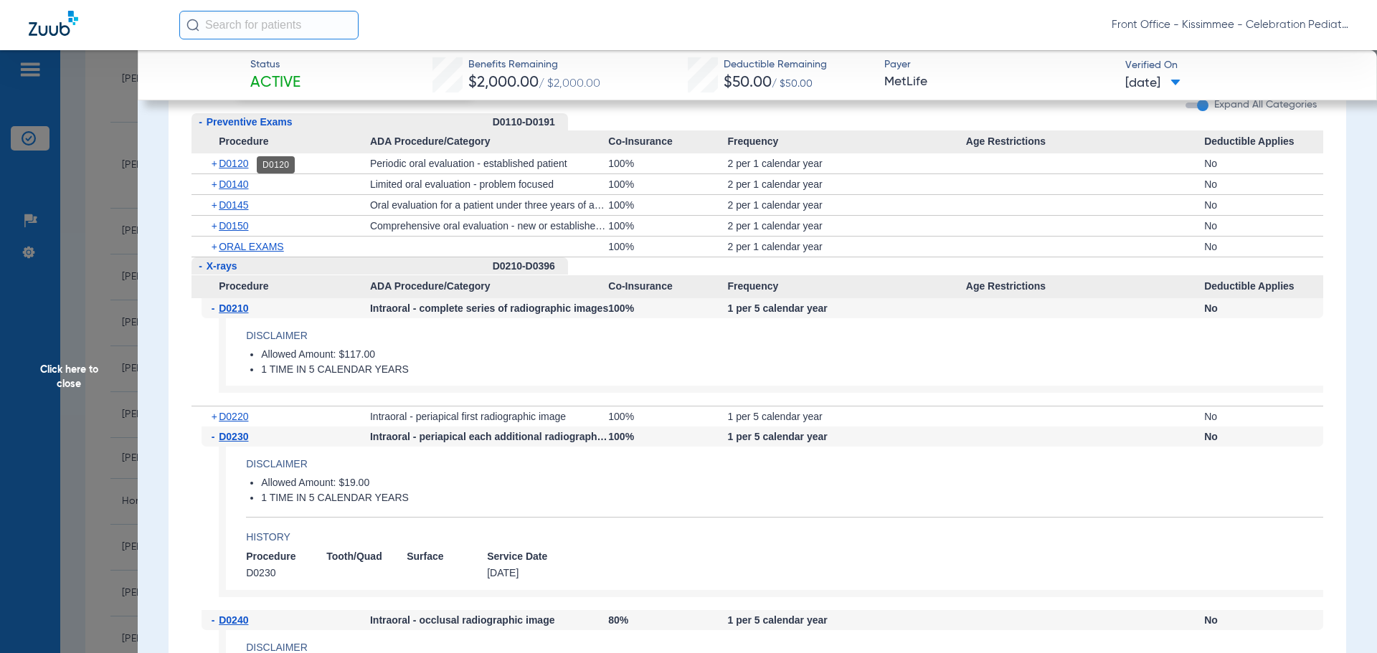
click at [243, 162] on span "D0120" at bounding box center [233, 163] width 29 height 11
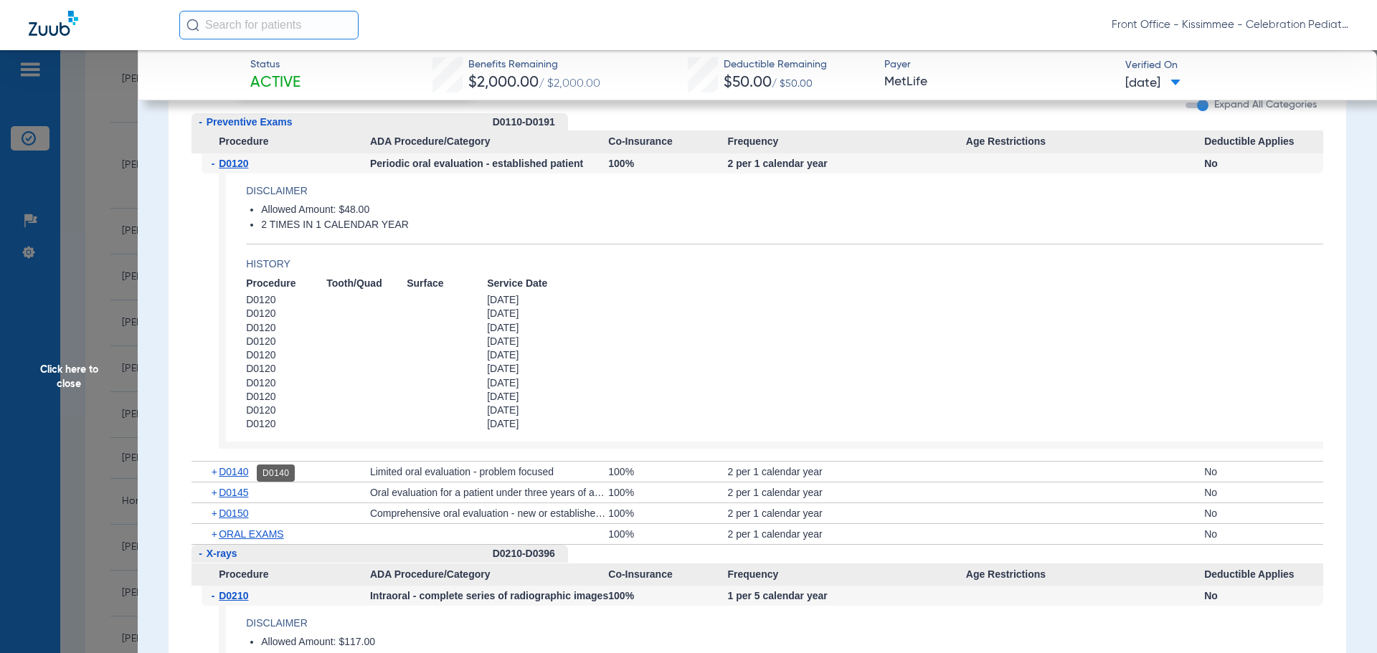
click at [222, 478] on span "D0140" at bounding box center [233, 471] width 29 height 11
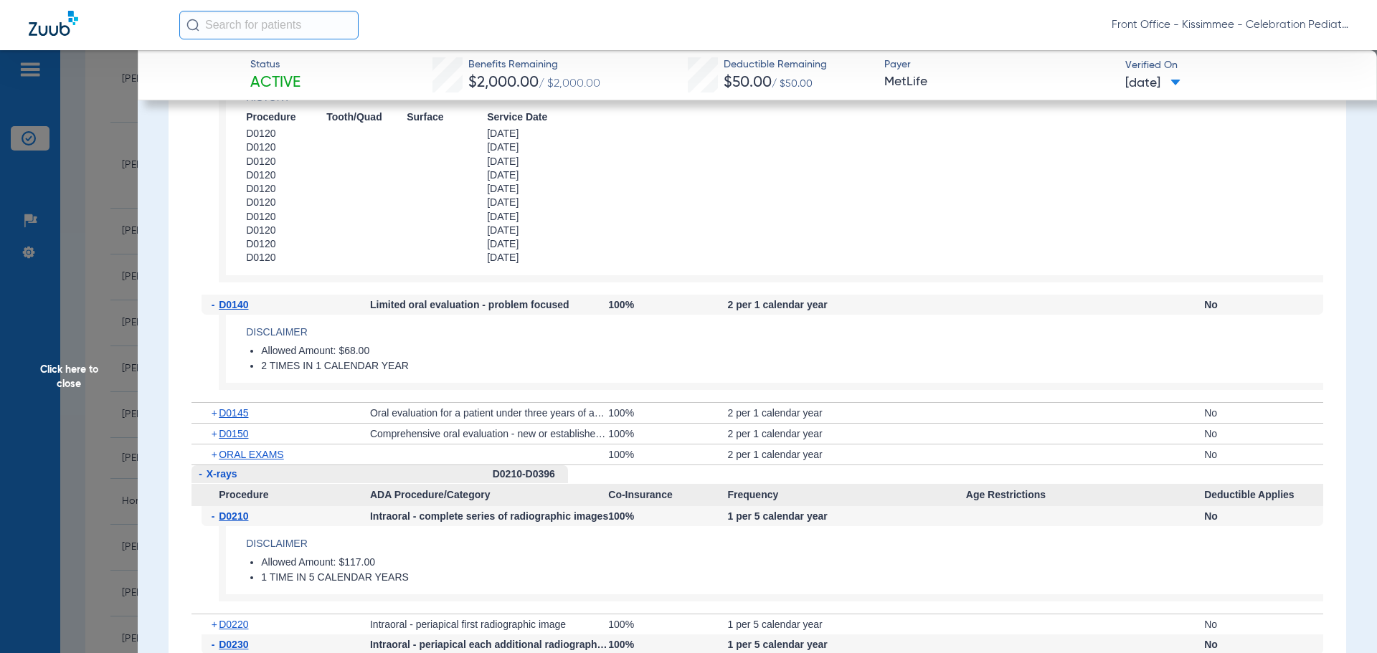
scroll to position [2152, 0]
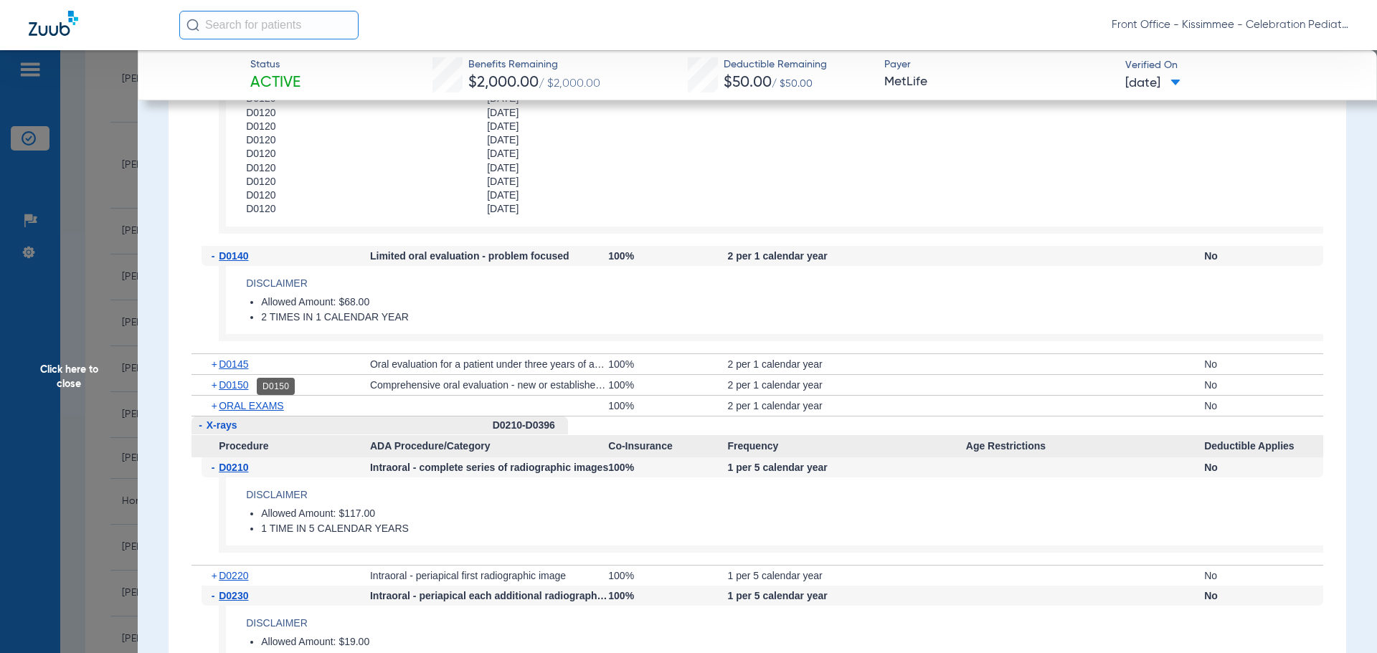
click at [233, 383] on span "D0150" at bounding box center [233, 384] width 29 height 11
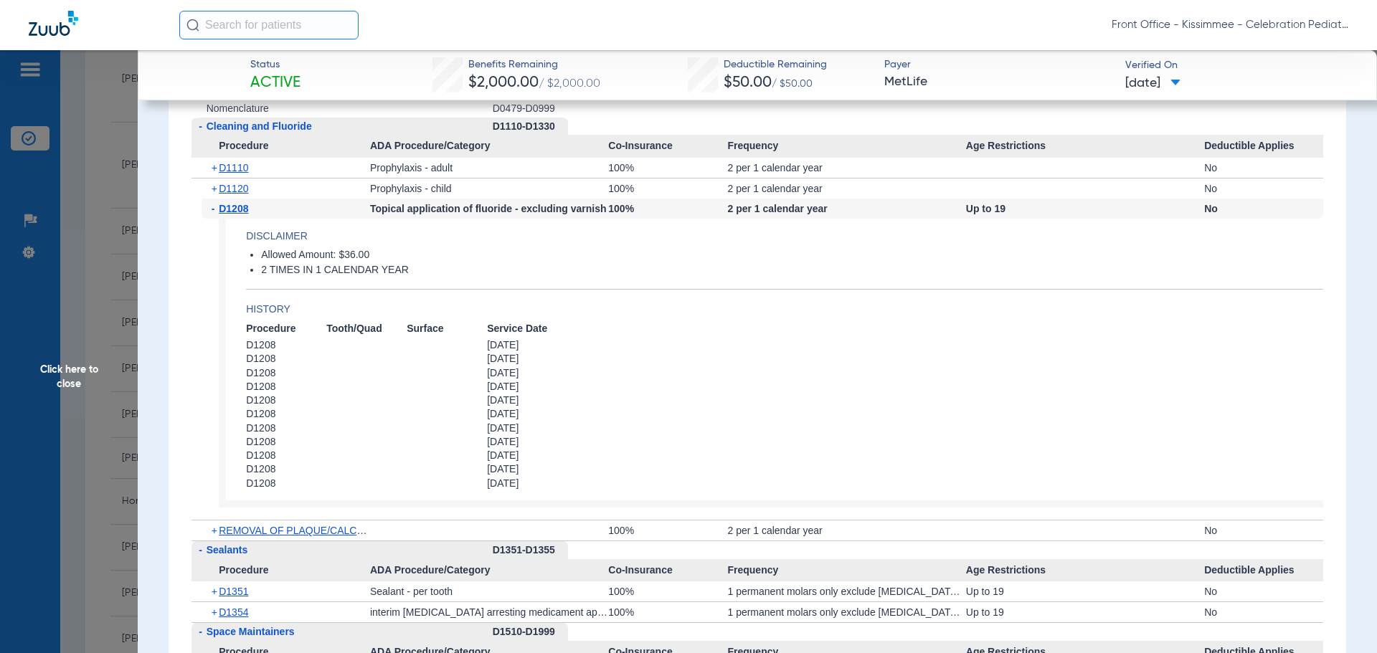
scroll to position [3658, 0]
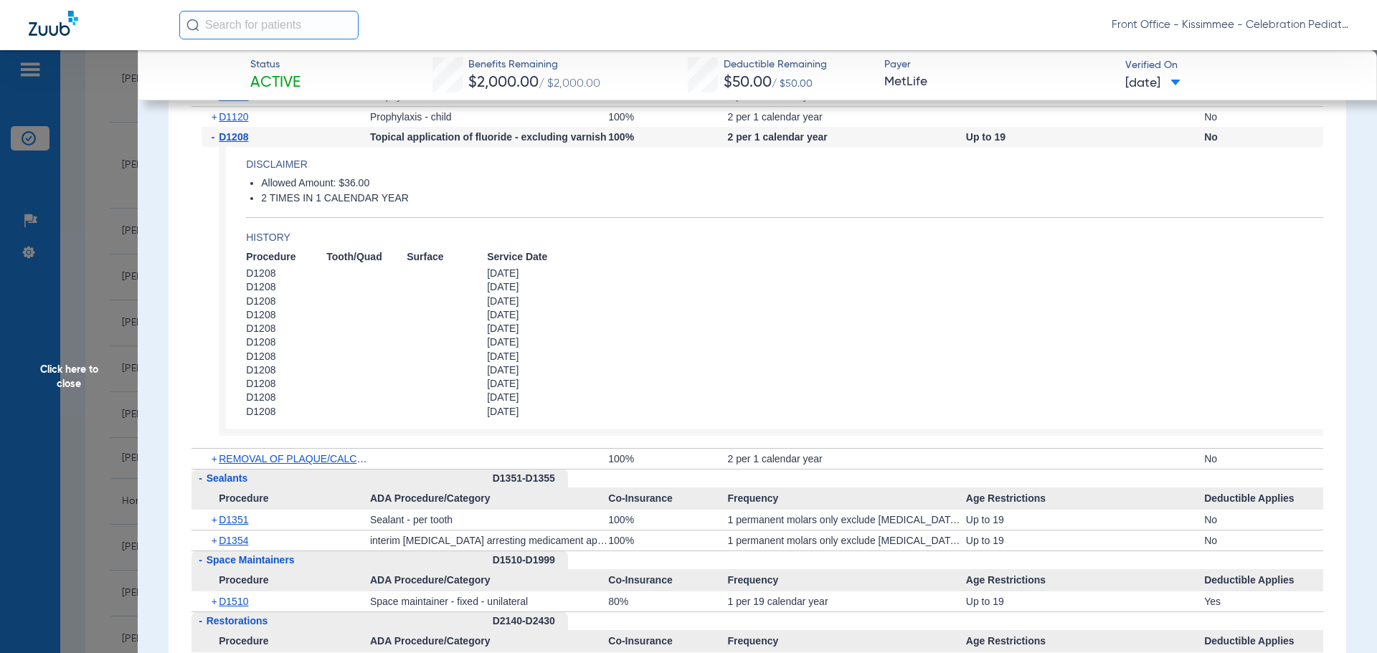
click at [172, 434] on div "Procedure Benefits Disclaimers BASIC PLAN - In Network: The maximums and deduct…" at bounding box center [758, 325] width 1178 height 5458
click at [58, 377] on span "Click here to close" at bounding box center [69, 376] width 138 height 653
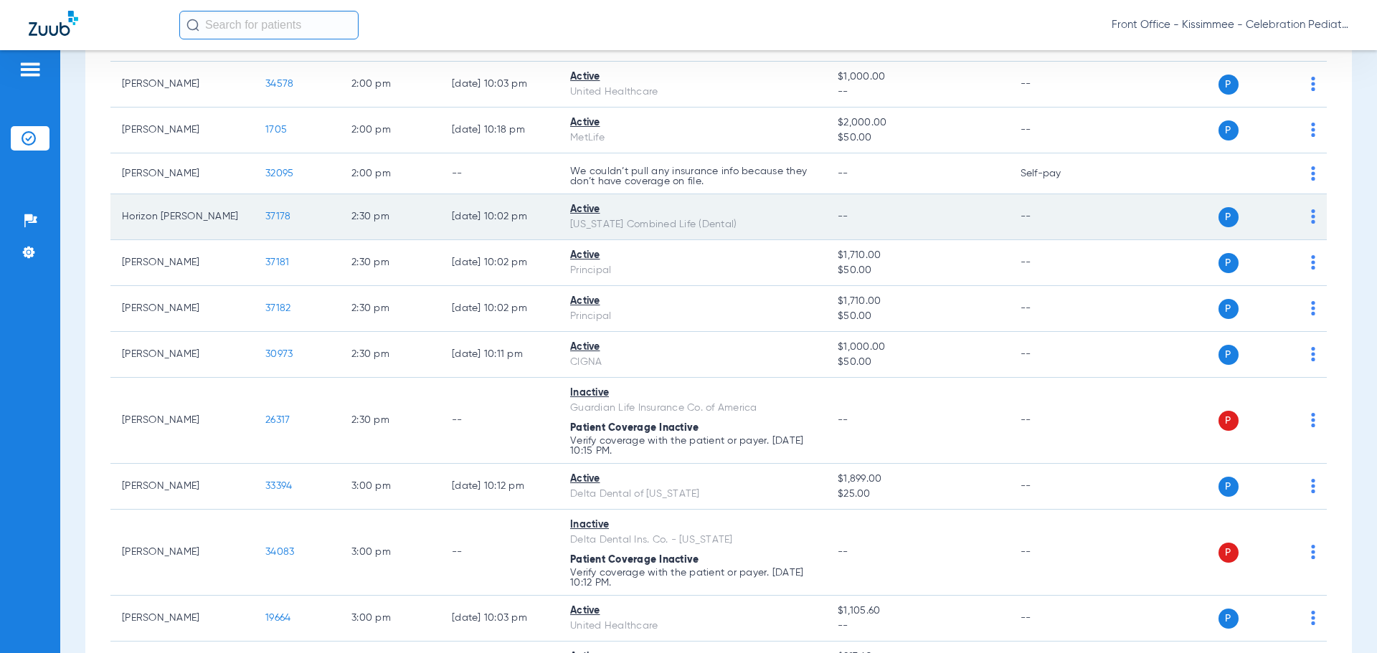
scroll to position [2473, 0]
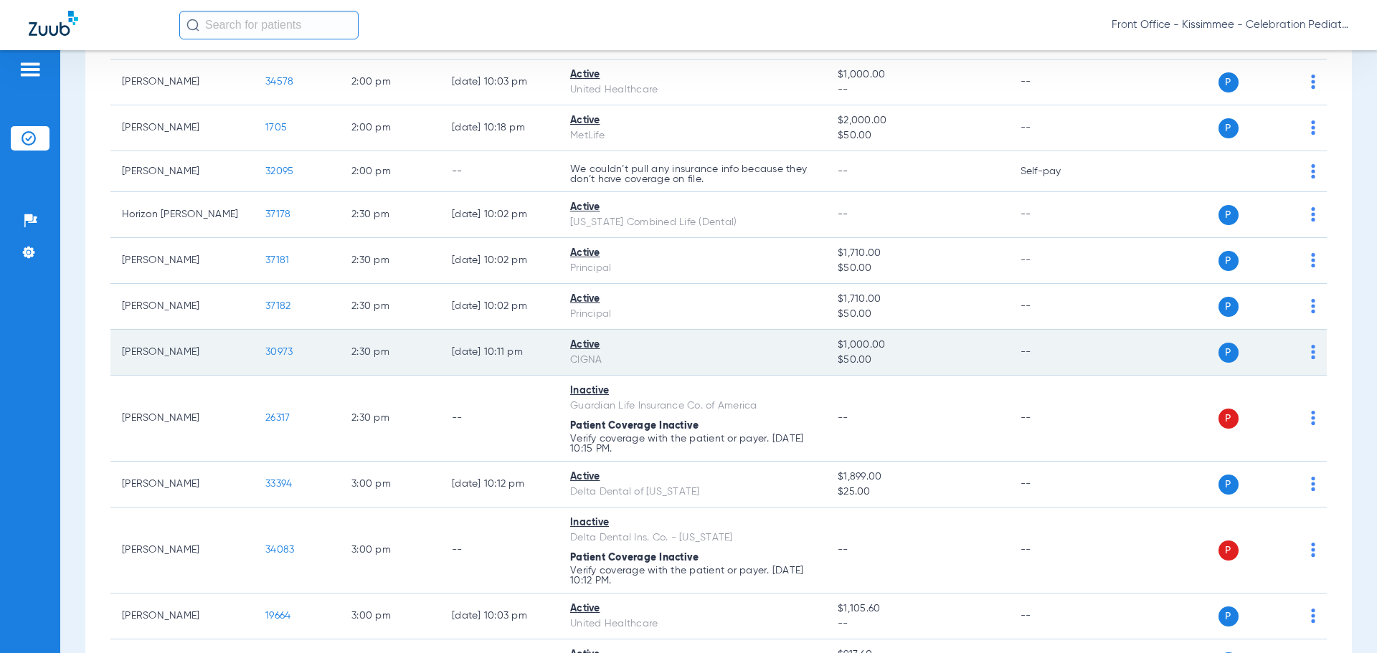
click at [285, 348] on span "30973" at bounding box center [278, 352] width 27 height 10
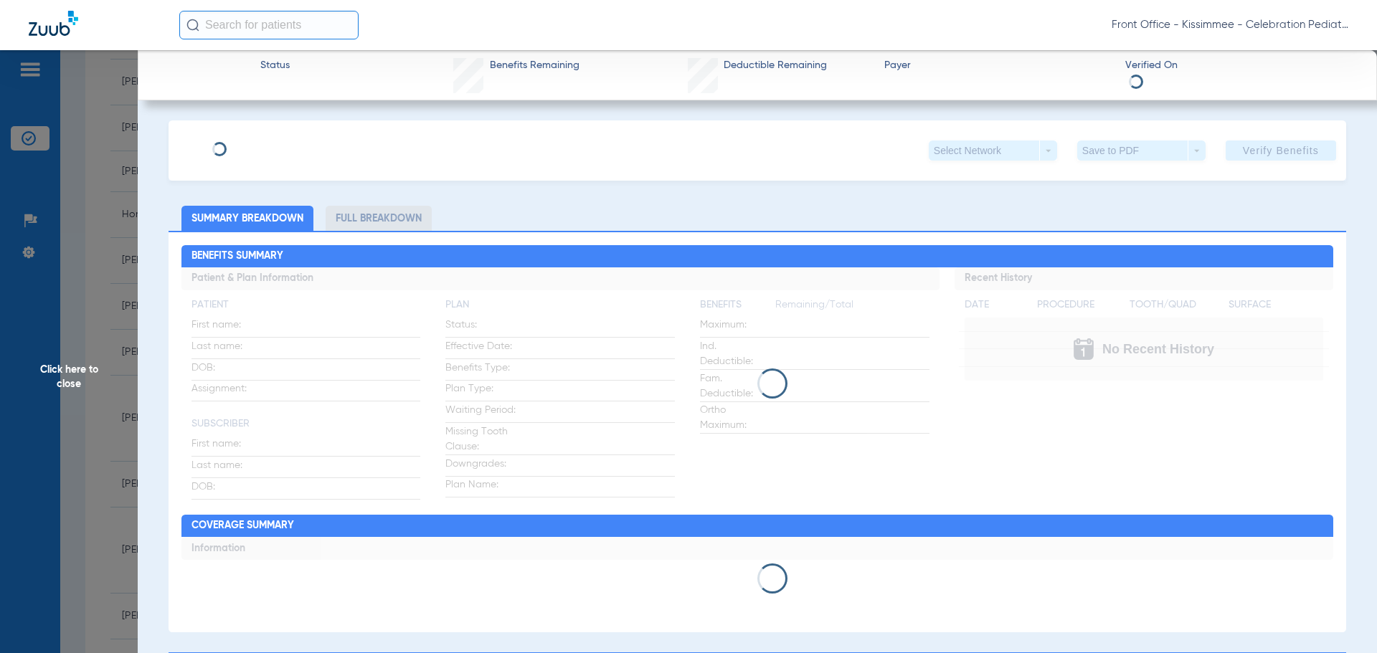
click at [397, 214] on li "Full Breakdown" at bounding box center [379, 218] width 106 height 25
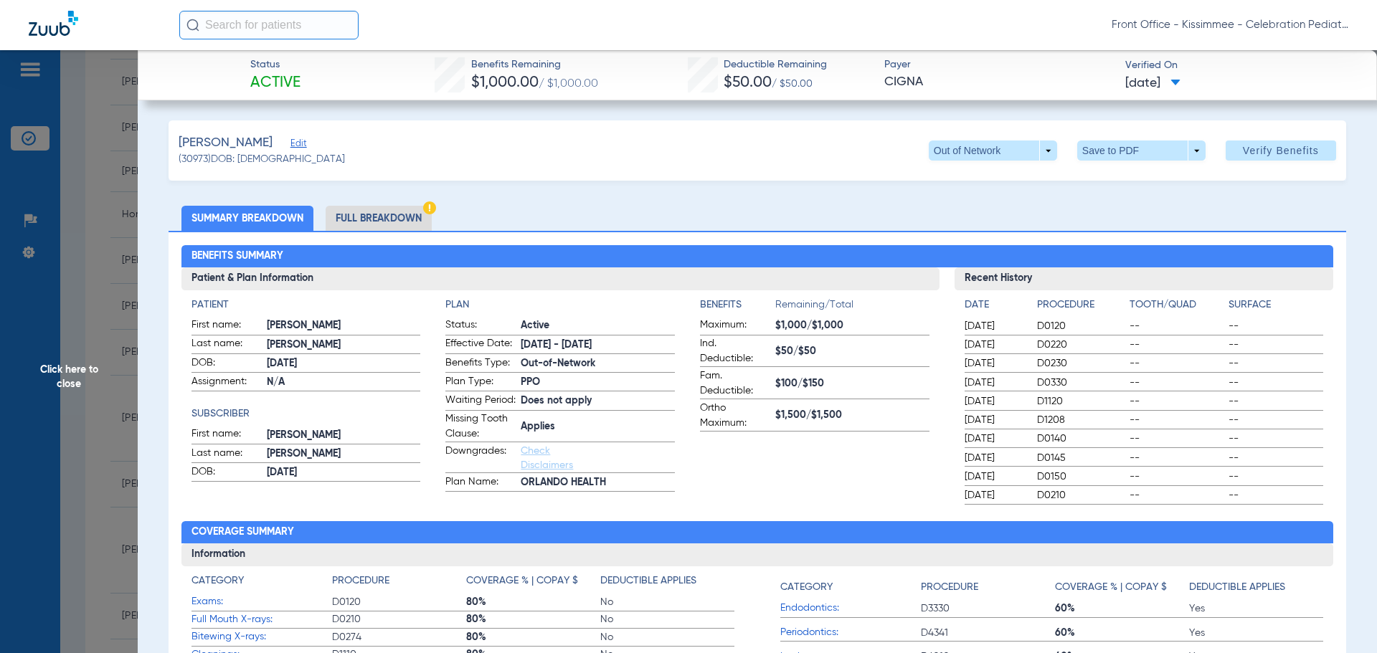
click at [400, 216] on li "Full Breakdown" at bounding box center [379, 218] width 106 height 25
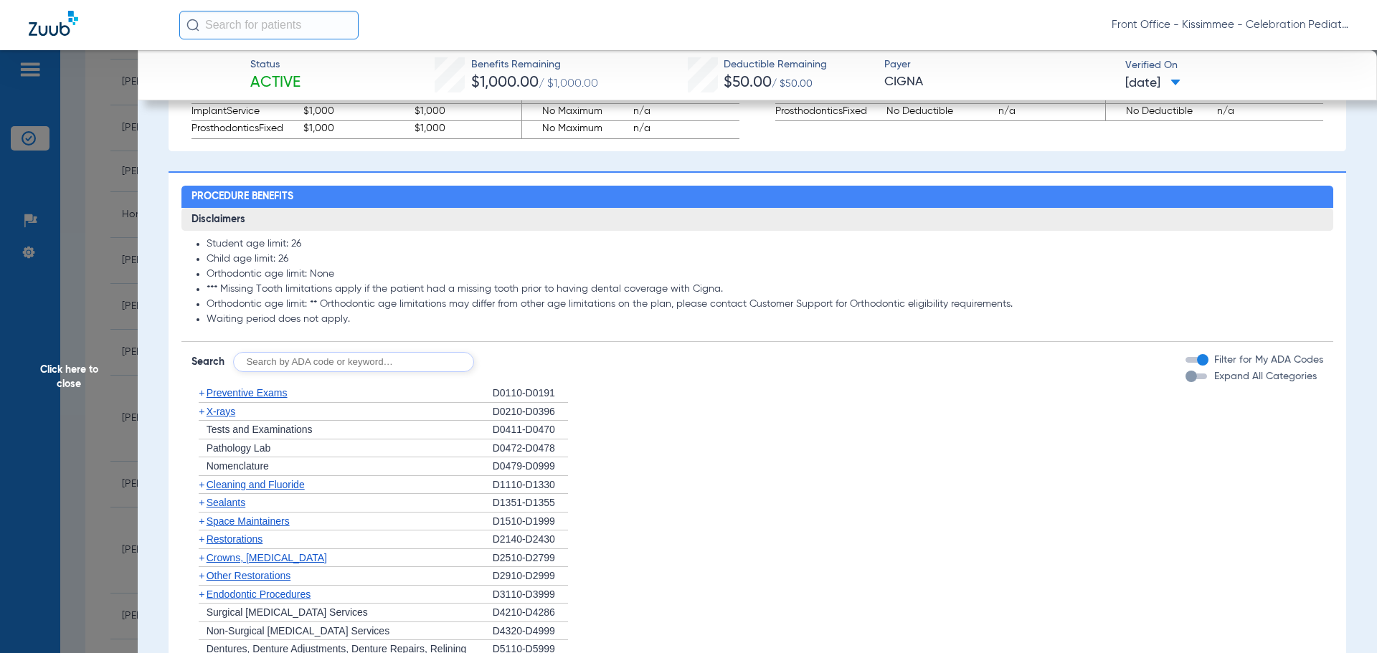
scroll to position [1219, 0]
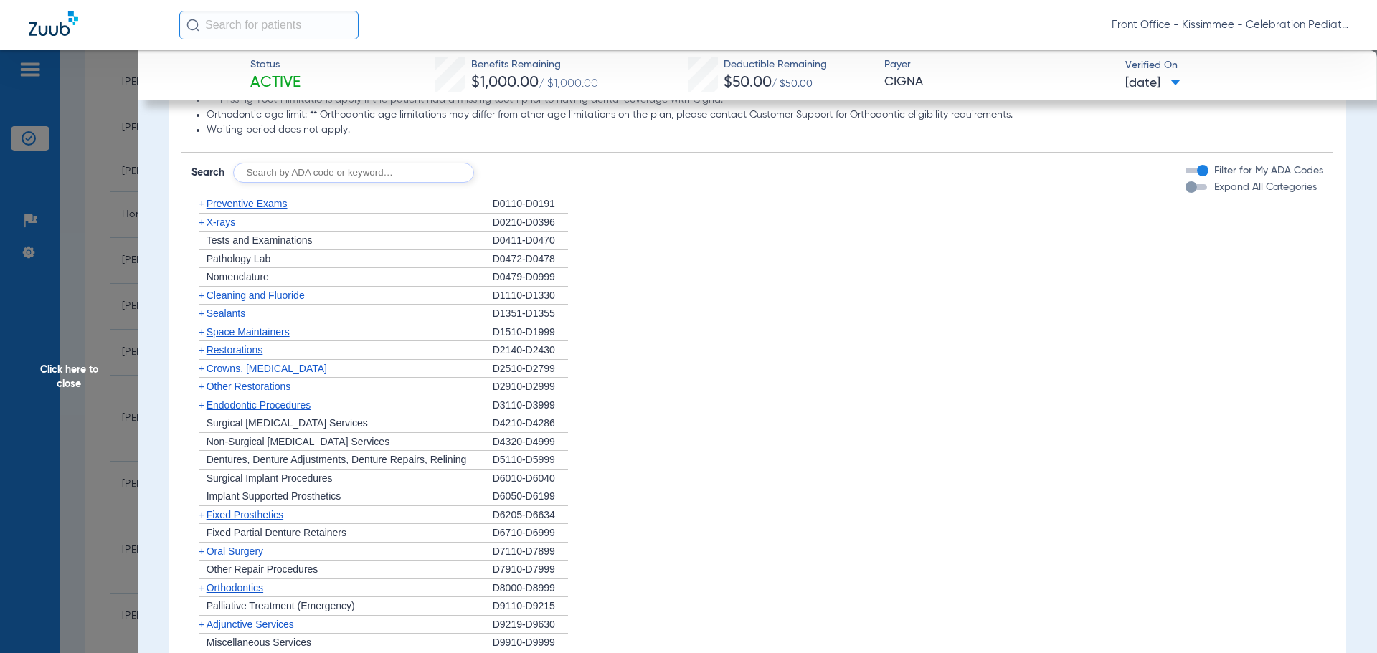
click at [1191, 190] on div "button" at bounding box center [1197, 187] width 22 height 6
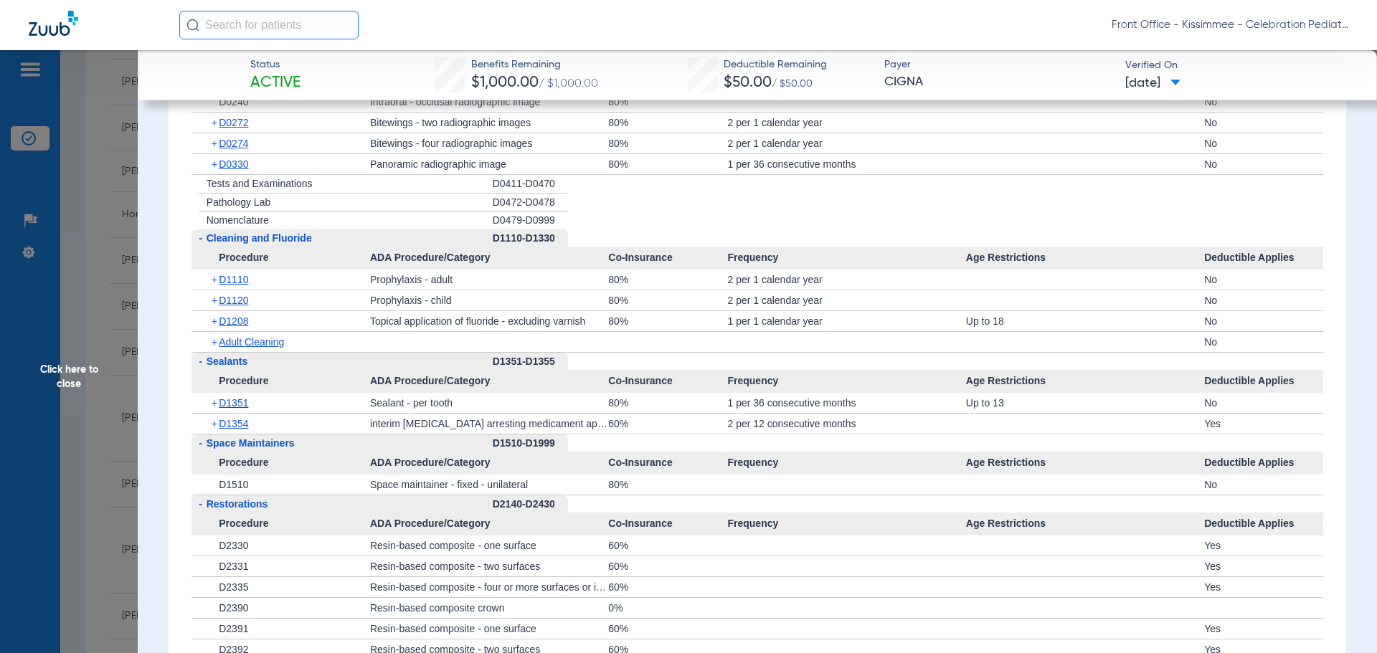
scroll to position [1578, 0]
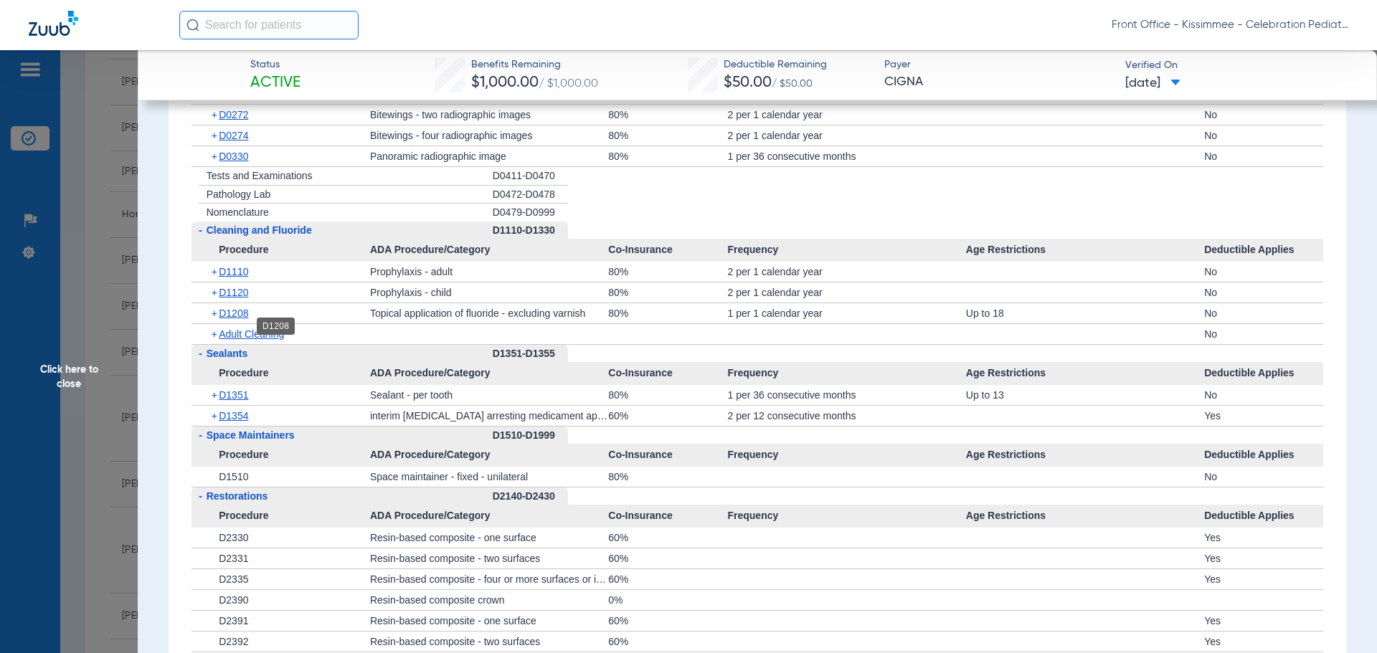
click at [243, 319] on span "D1208" at bounding box center [233, 313] width 29 height 11
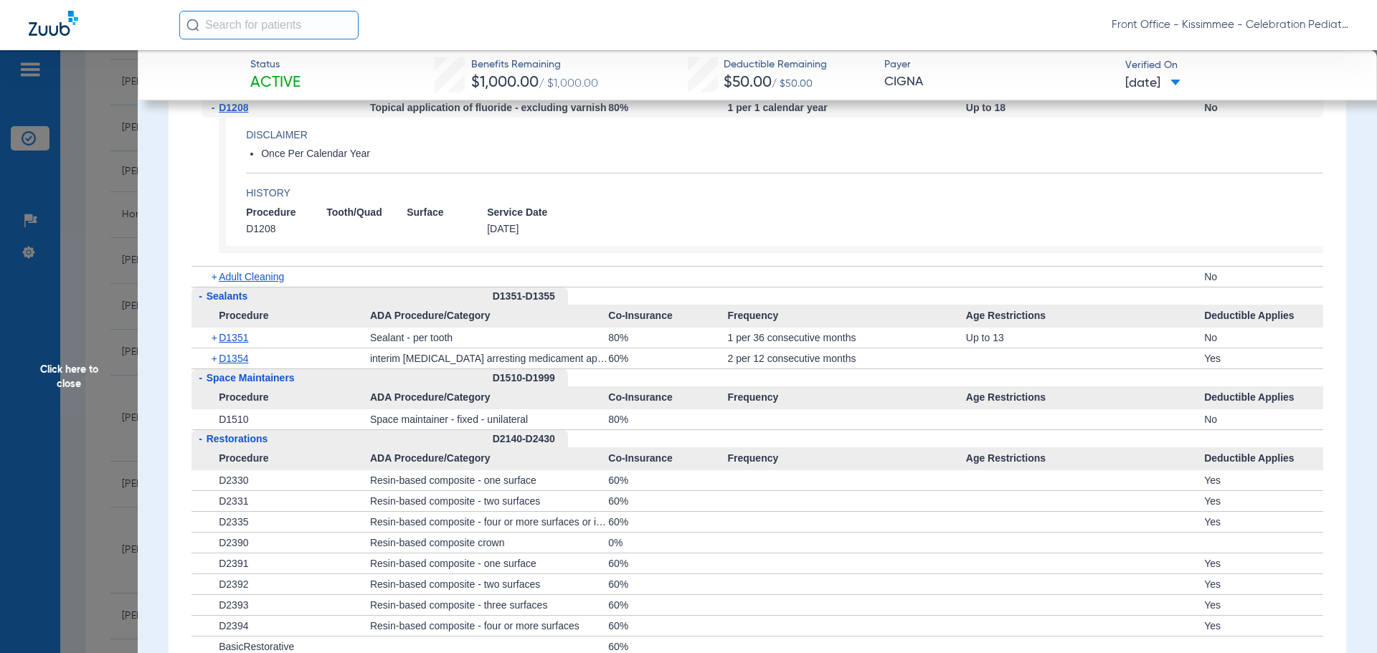
scroll to position [1793, 0]
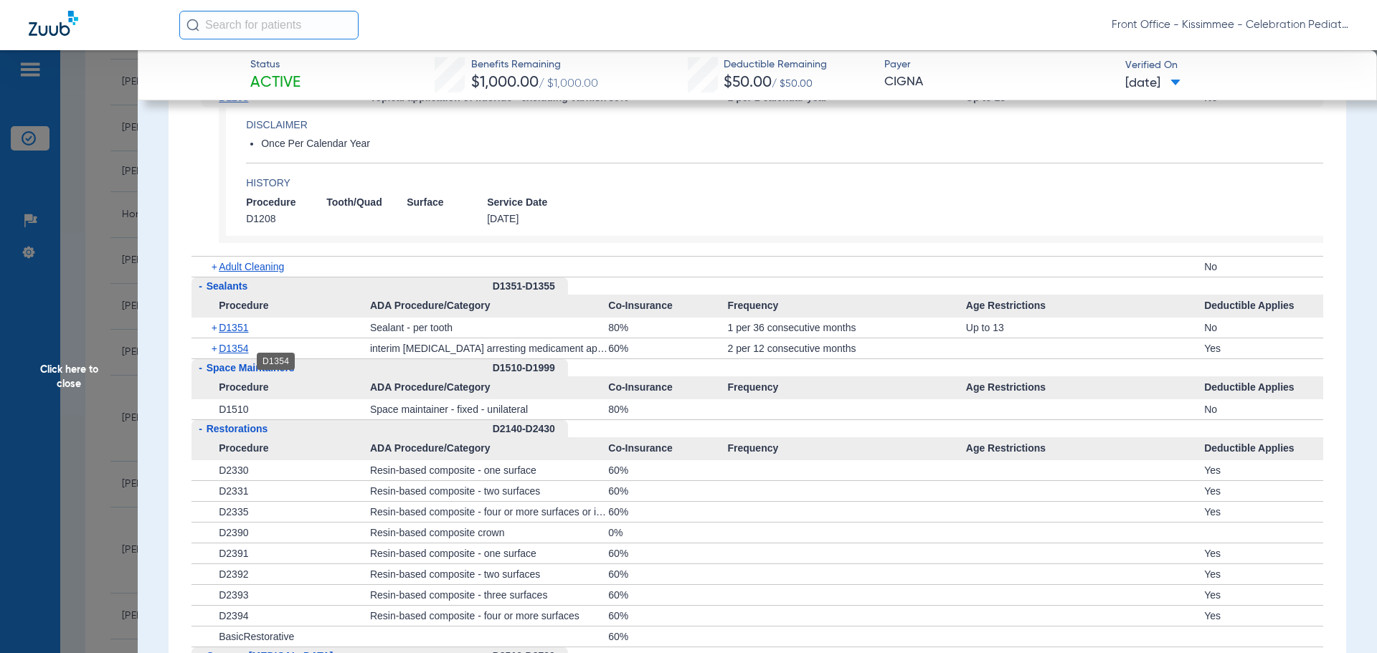
click at [248, 354] on span "D1354" at bounding box center [233, 348] width 29 height 11
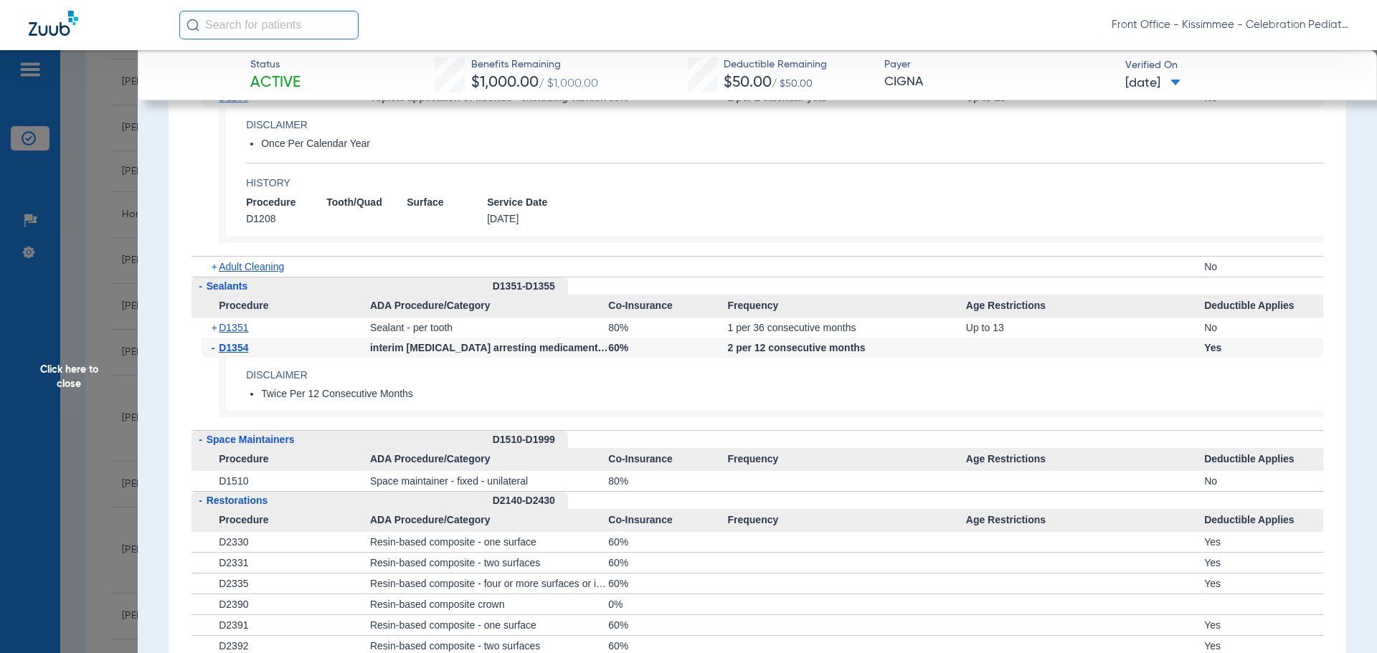
click at [242, 338] on div "+ D1351" at bounding box center [286, 328] width 169 height 20
click at [240, 334] on span "D1351" at bounding box center [233, 327] width 29 height 11
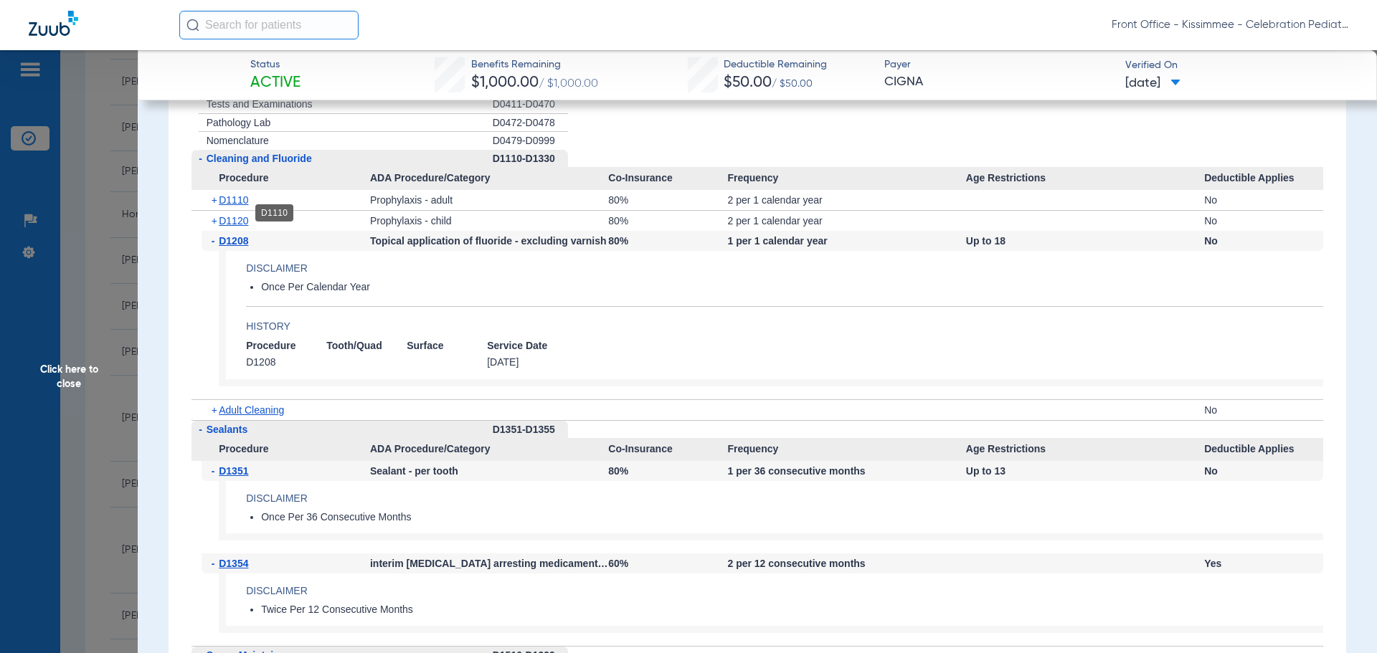
scroll to position [1578, 0]
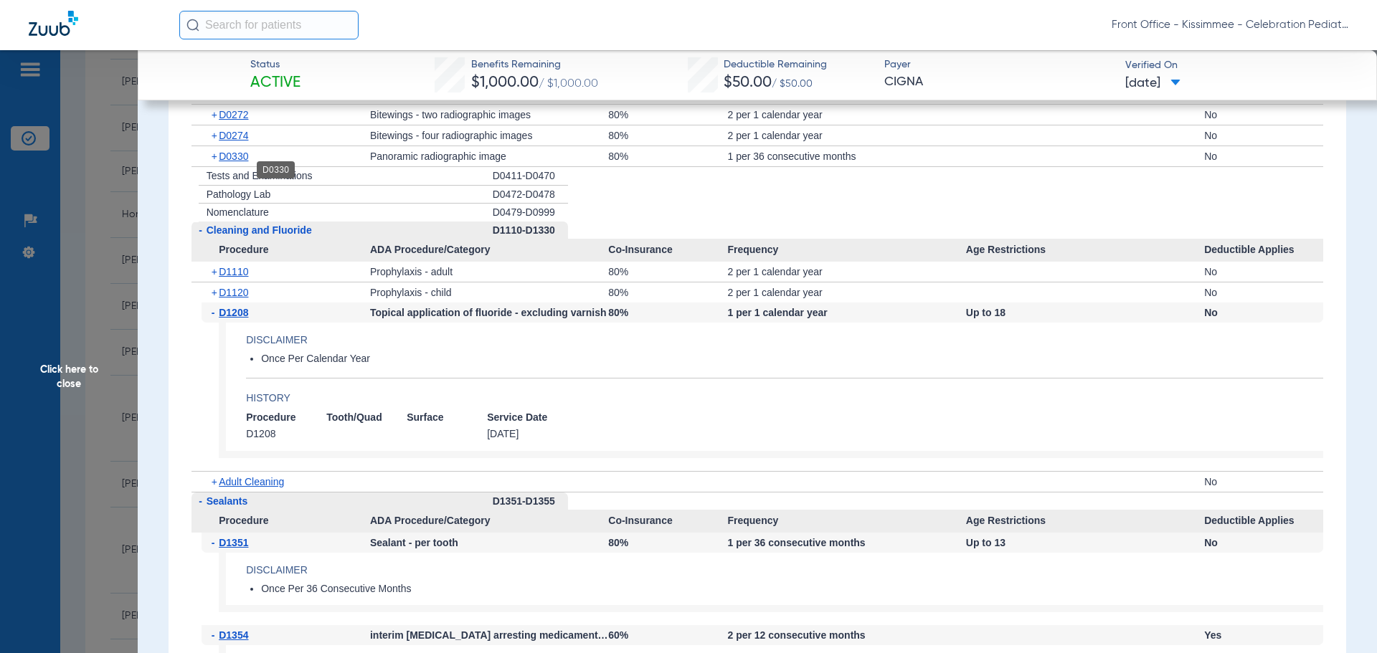
click at [237, 162] on span "D0330" at bounding box center [233, 156] width 29 height 11
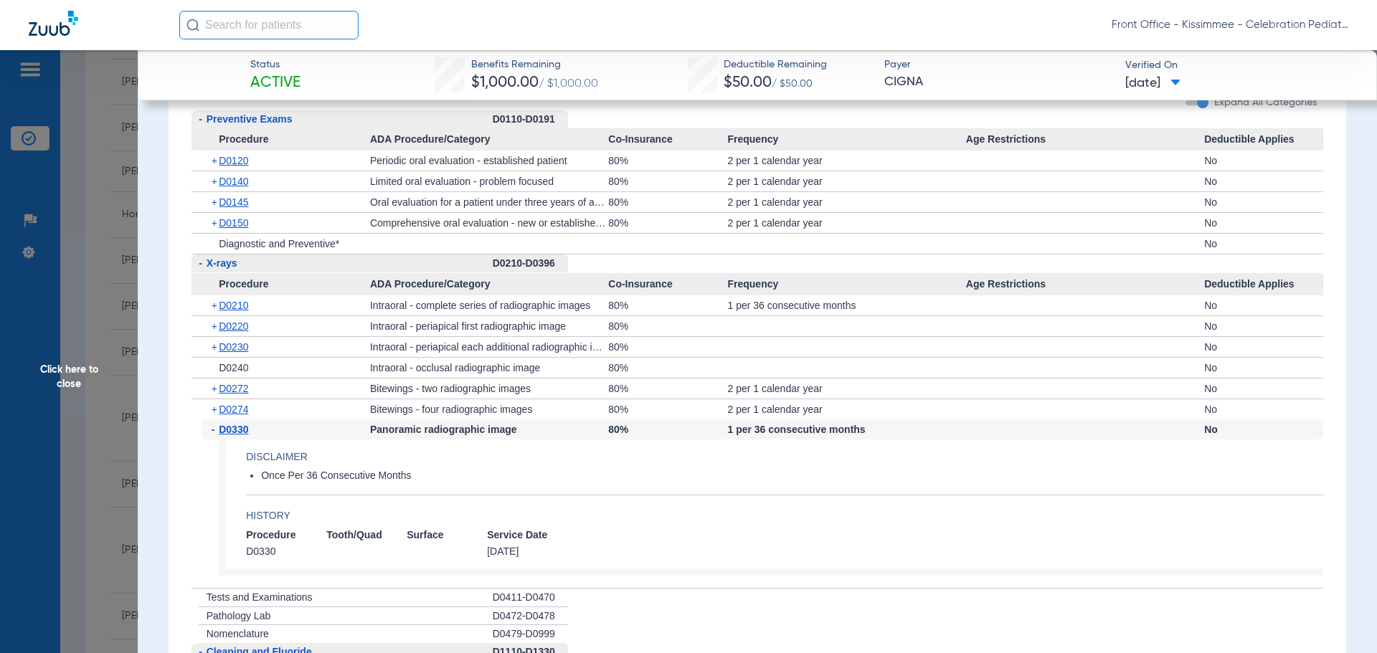
scroll to position [1291, 0]
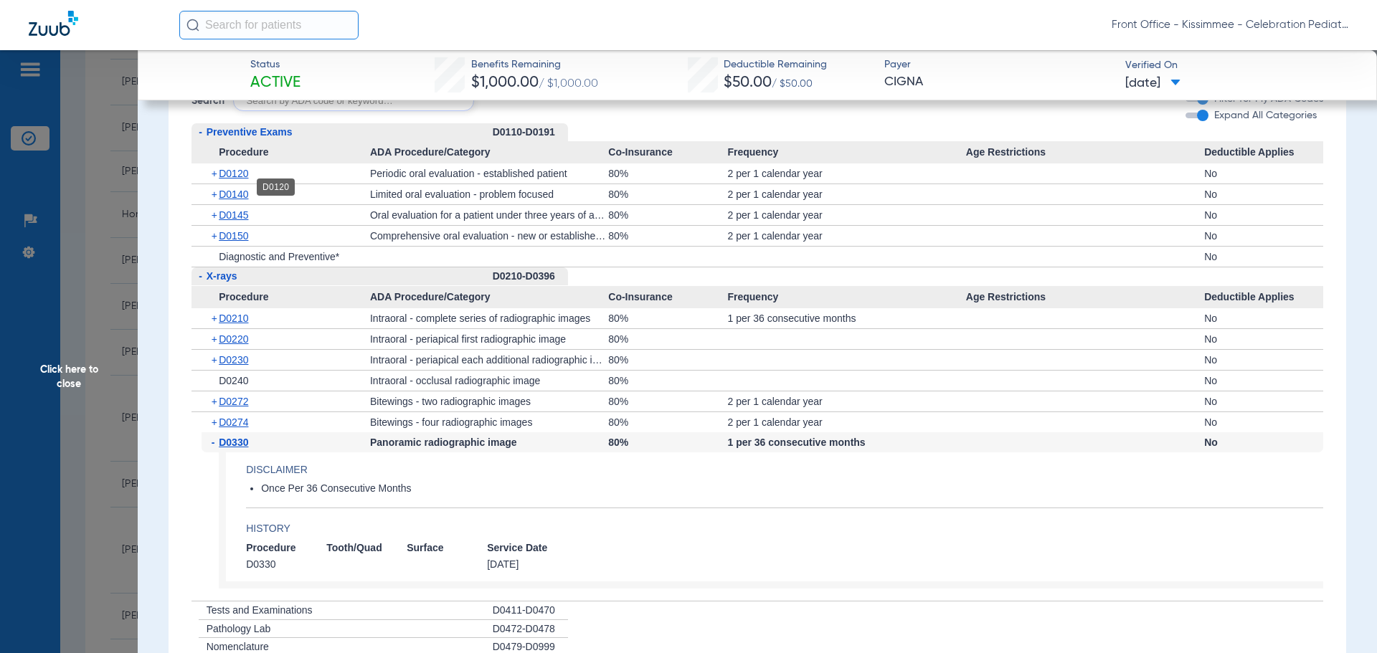
click at [242, 179] on span "D0120" at bounding box center [233, 173] width 29 height 11
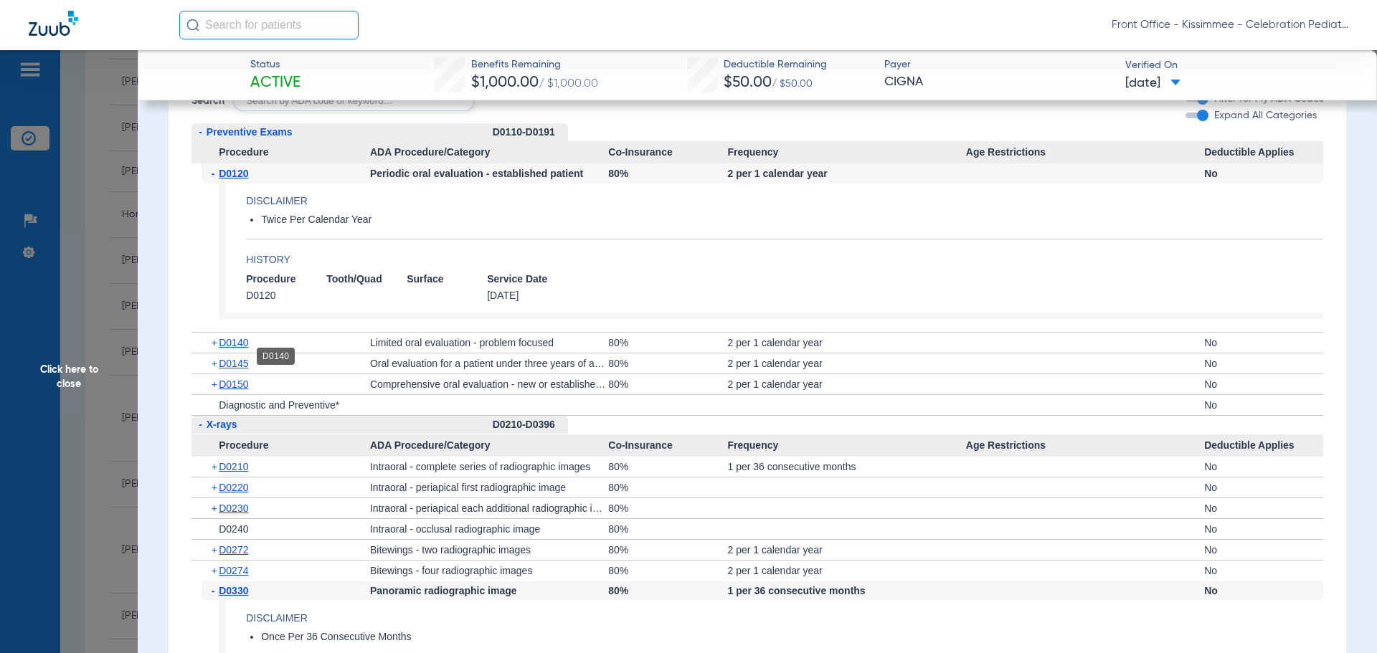
click at [224, 349] on span "D0140" at bounding box center [233, 342] width 29 height 11
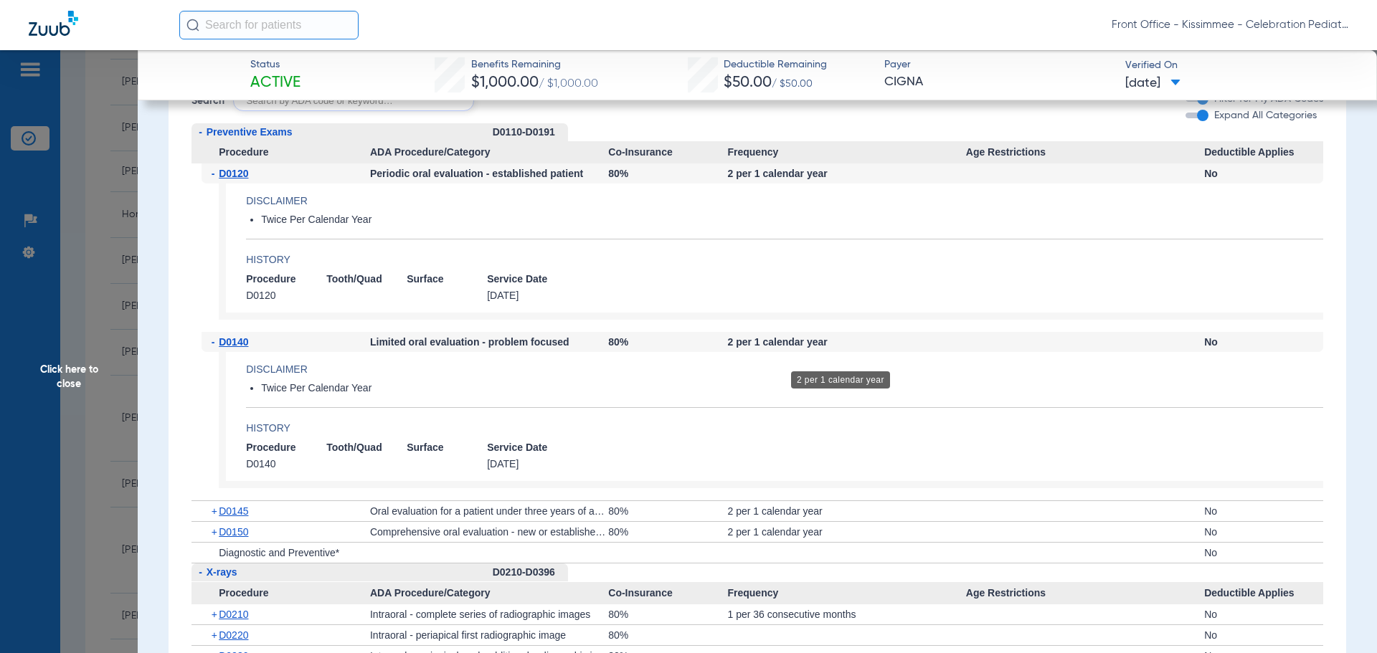
click at [808, 352] on div "2 per 1 calendar year" at bounding box center [846, 342] width 238 height 20
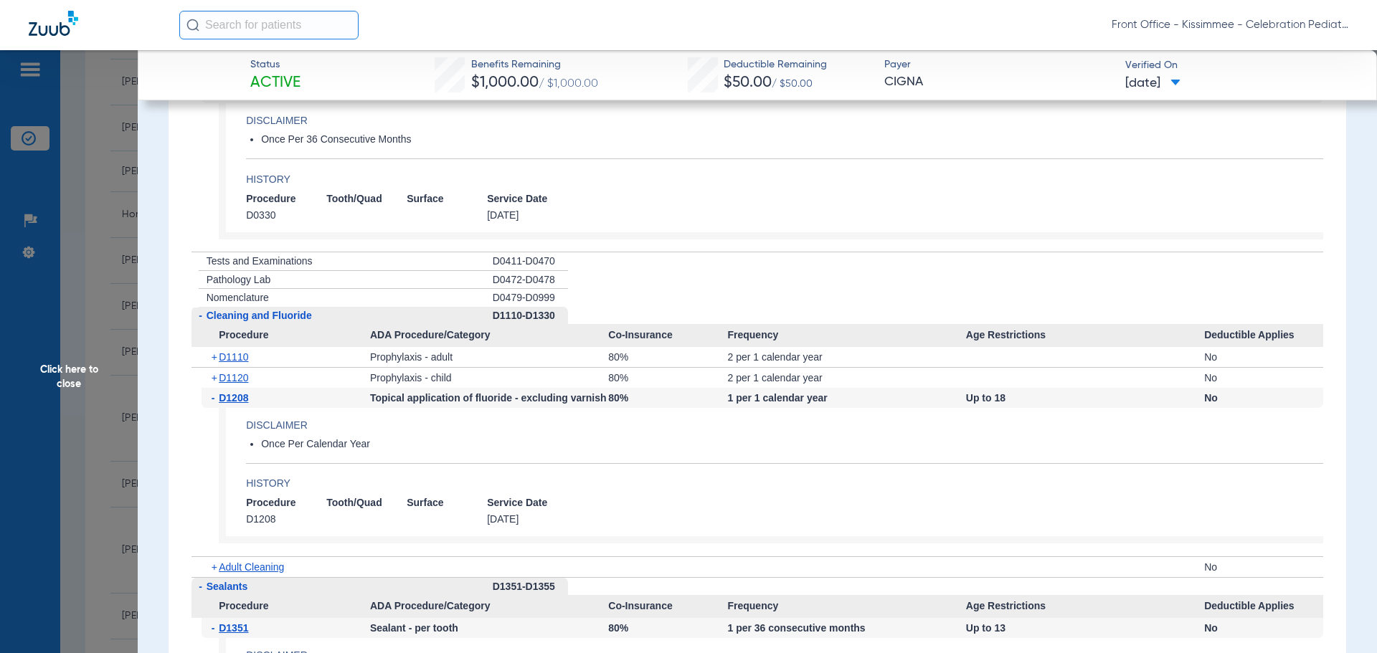
scroll to position [2295, 0]
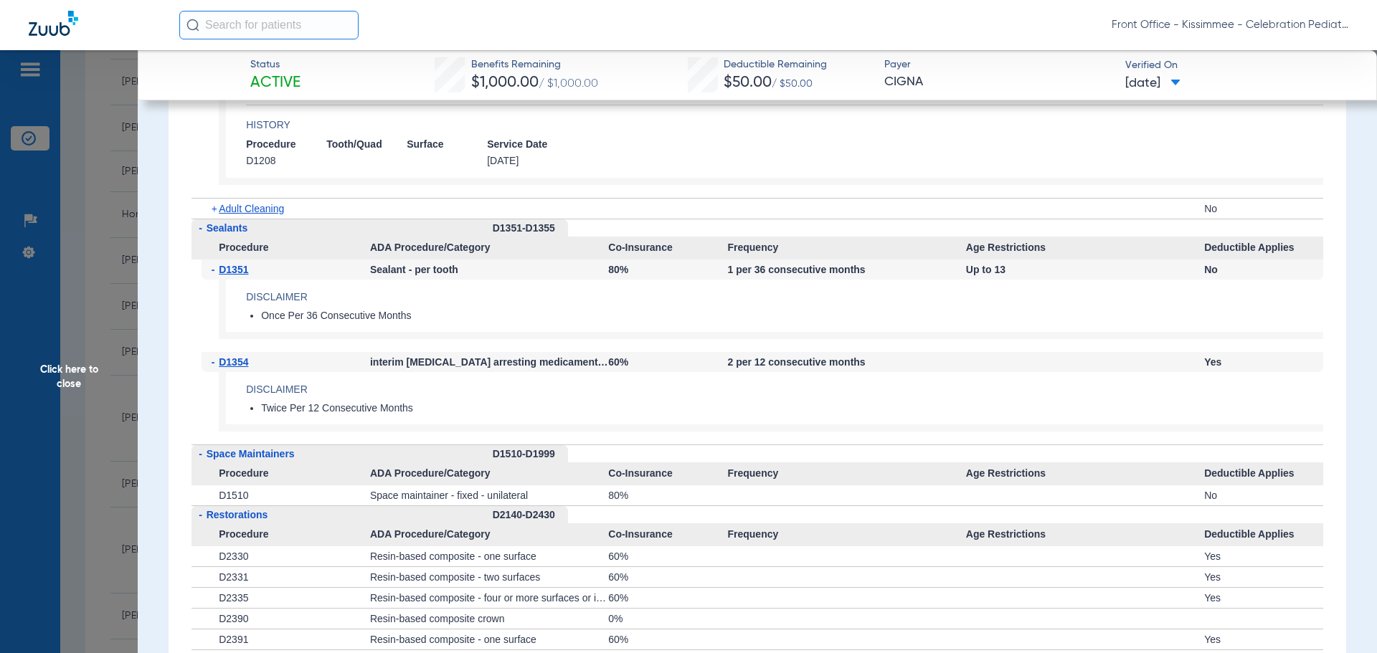
click at [119, 381] on span "Click here to close" at bounding box center [69, 376] width 138 height 653
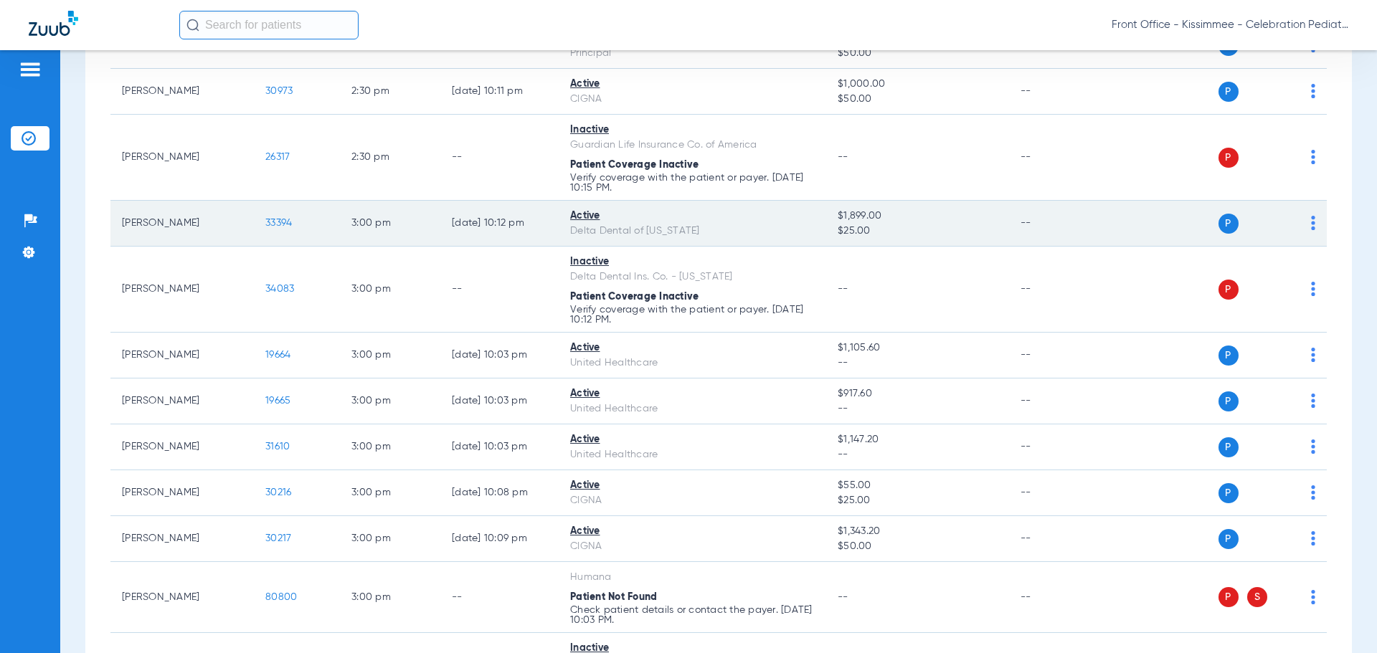
scroll to position [2760, 0]
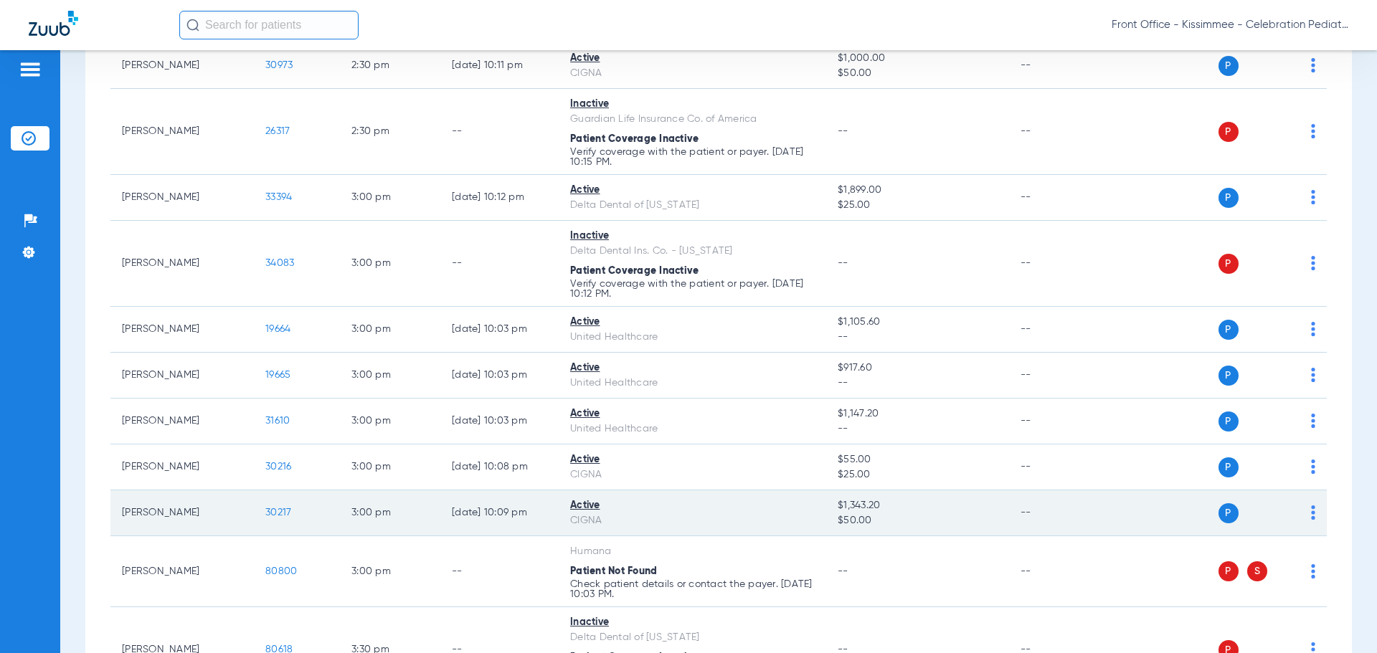
click at [280, 511] on span "30217" at bounding box center [278, 513] width 26 height 10
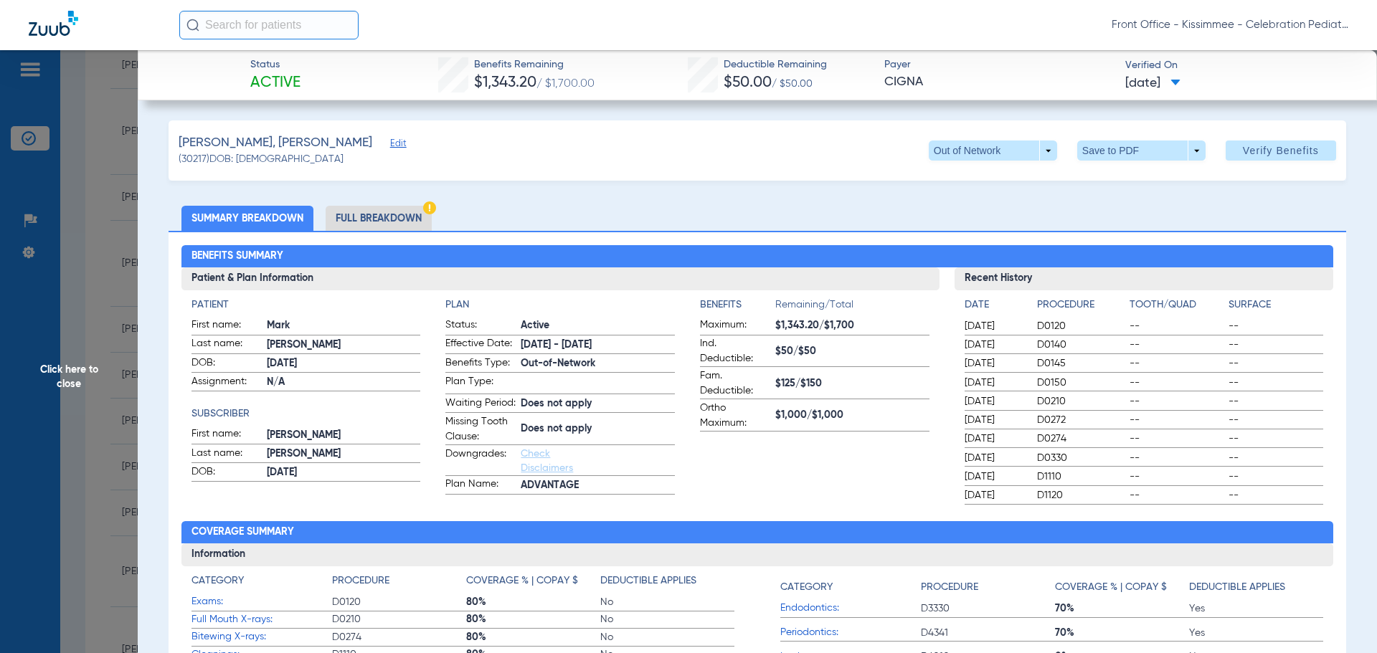
click at [356, 223] on li "Full Breakdown" at bounding box center [379, 218] width 106 height 25
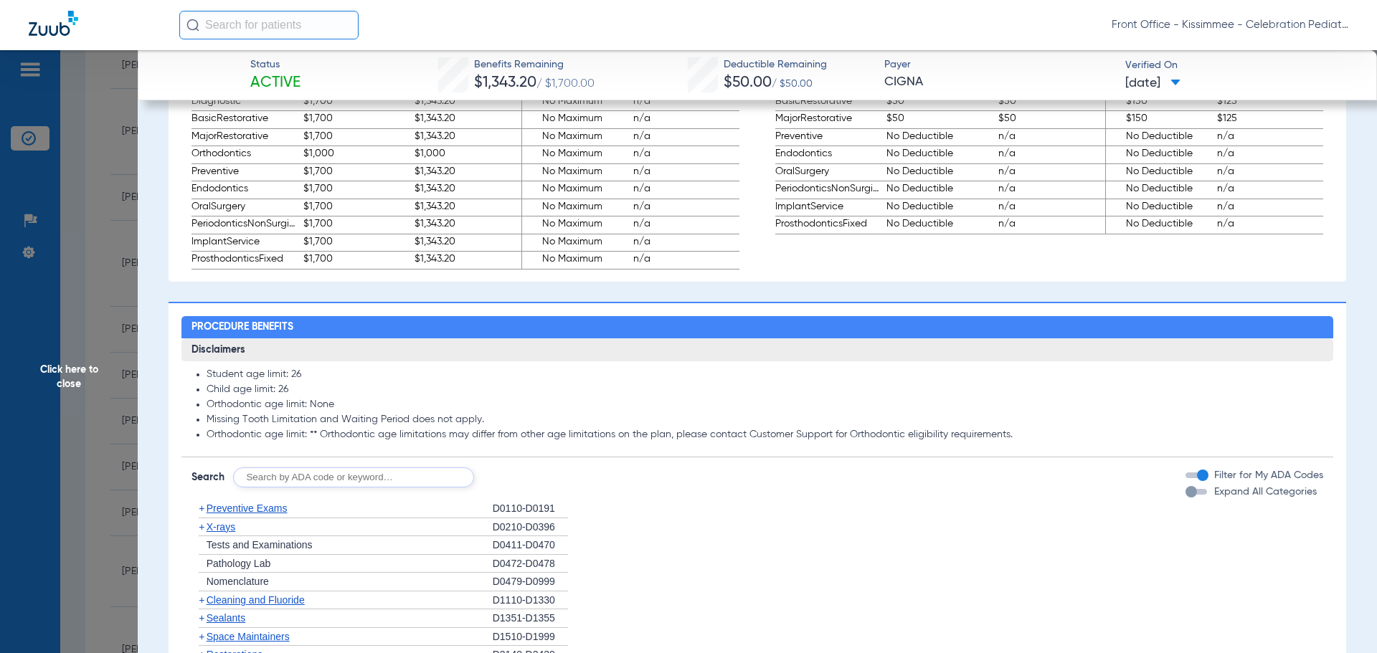
scroll to position [1076, 0]
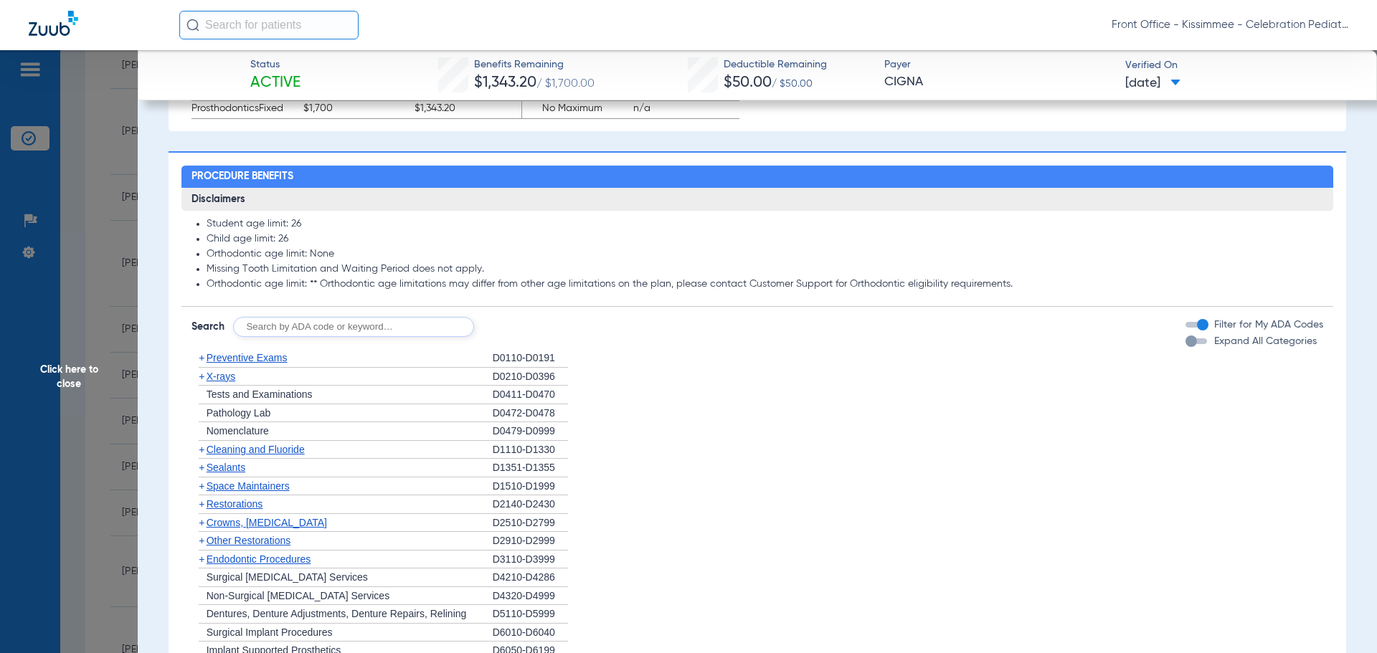
click at [1186, 347] on div "button" at bounding box center [1191, 341] width 11 height 11
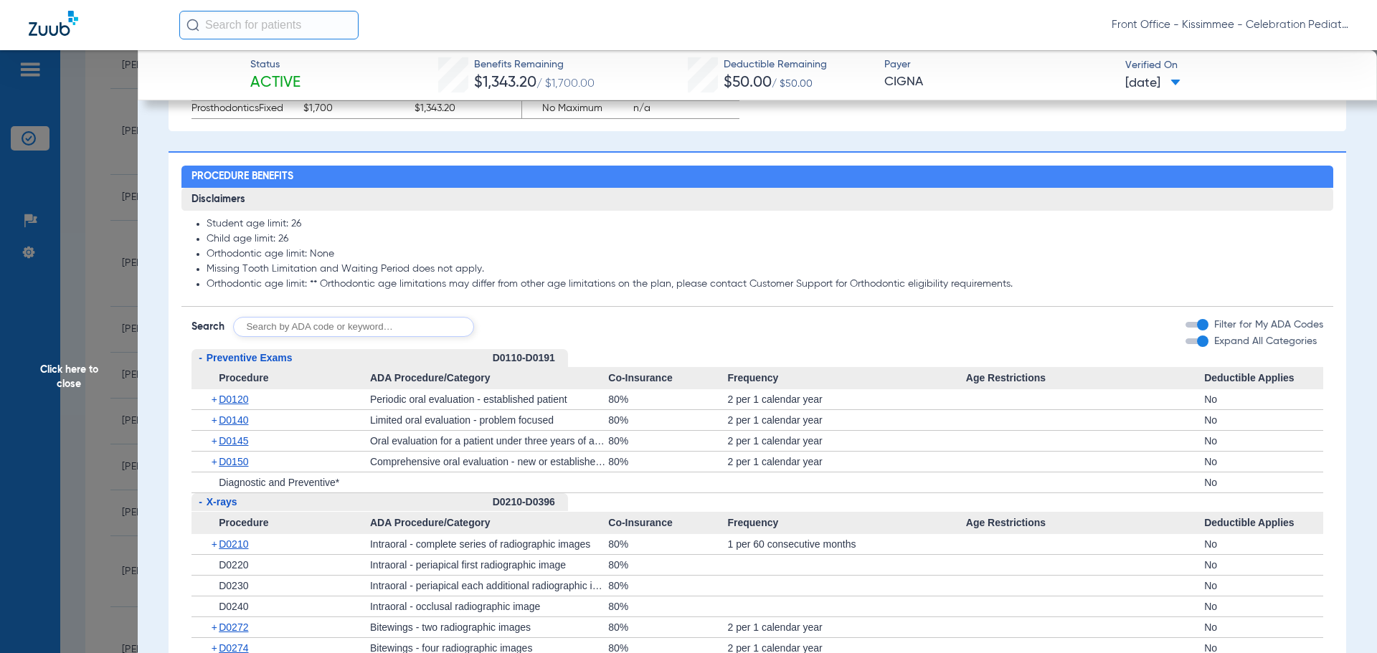
click at [221, 405] on div "+ D0120" at bounding box center [286, 400] width 169 height 20
click at [227, 405] on span "D0120" at bounding box center [233, 399] width 29 height 11
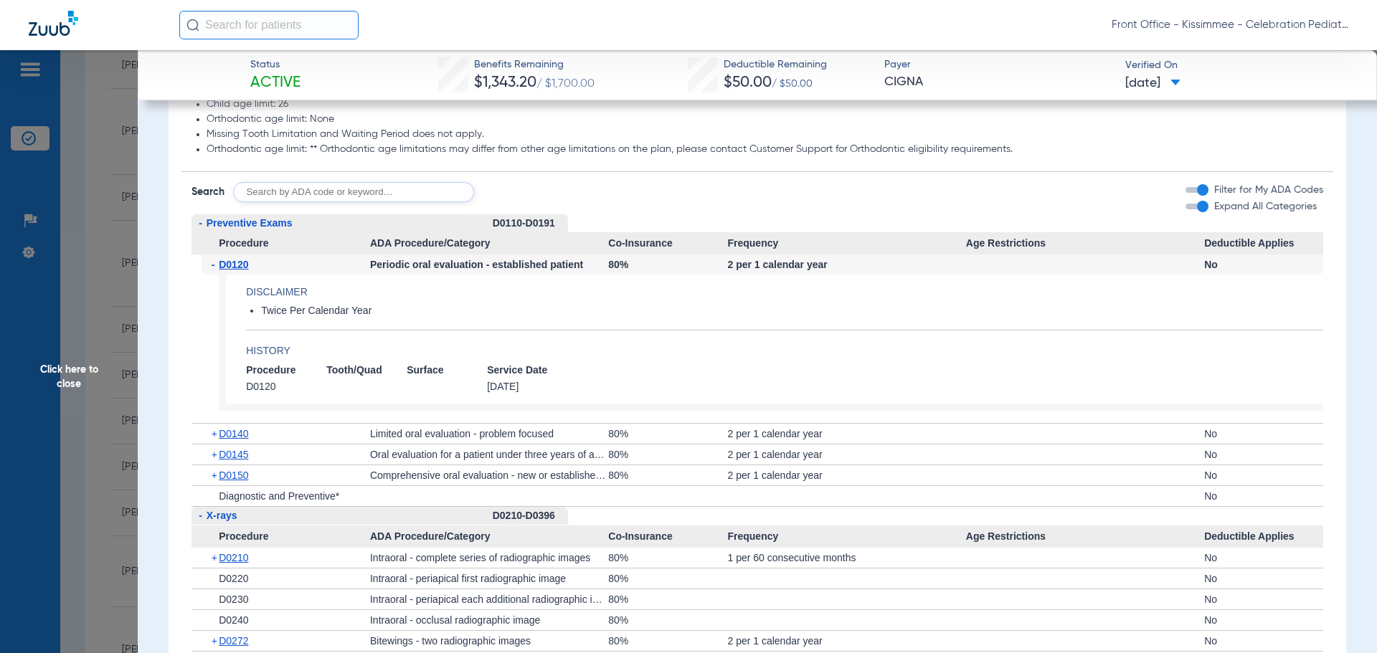
scroll to position [1219, 0]
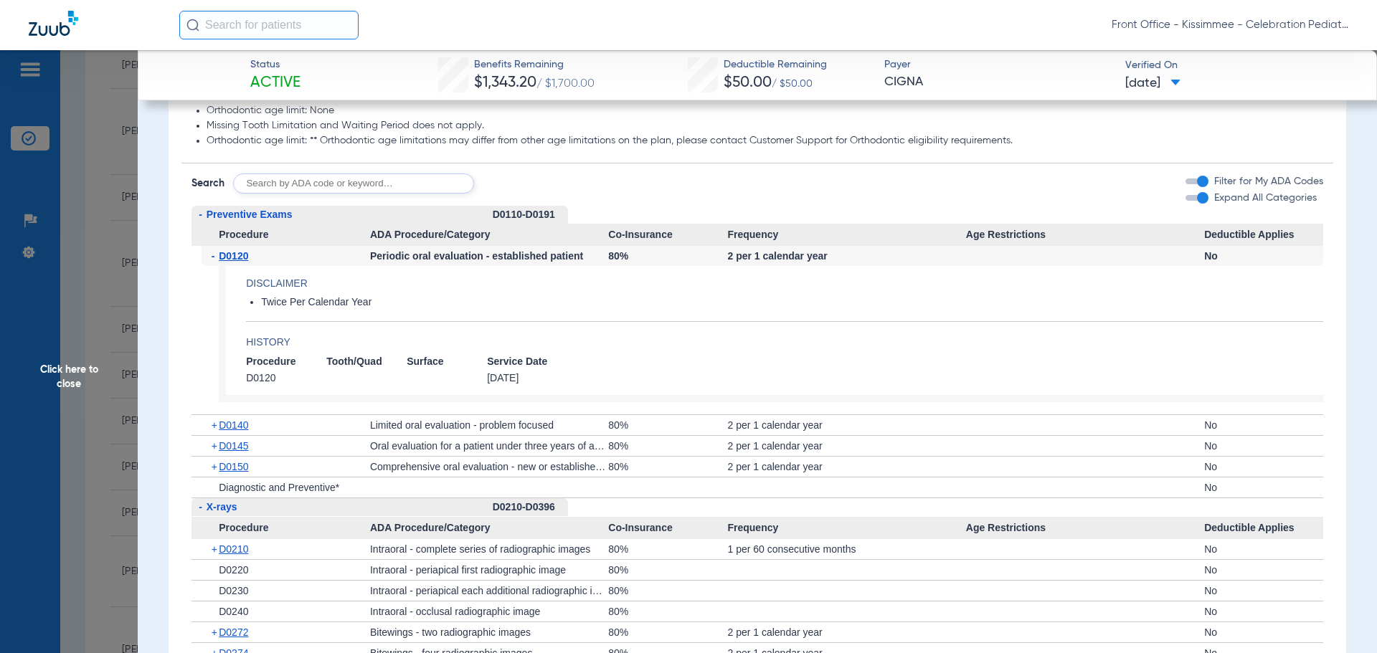
click at [245, 431] on span "D0140" at bounding box center [233, 425] width 29 height 11
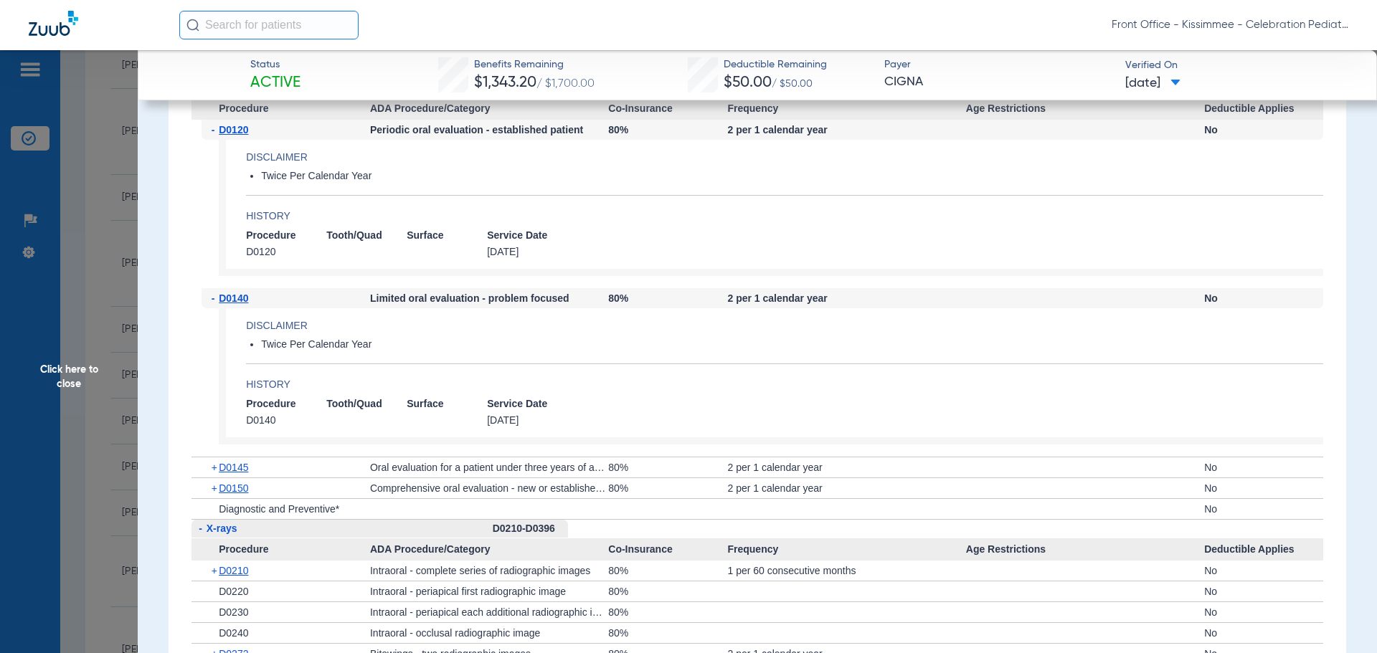
scroll to position [1435, 0]
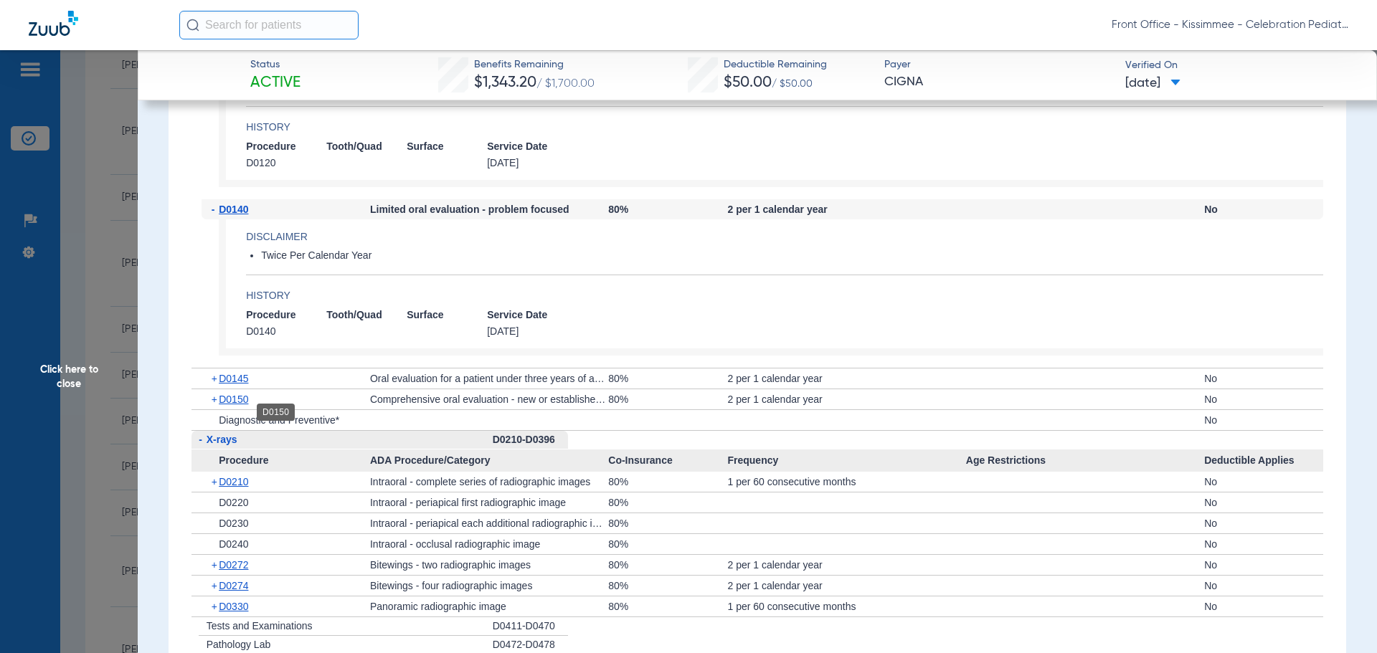
click at [230, 405] on span "D0150" at bounding box center [233, 399] width 29 height 11
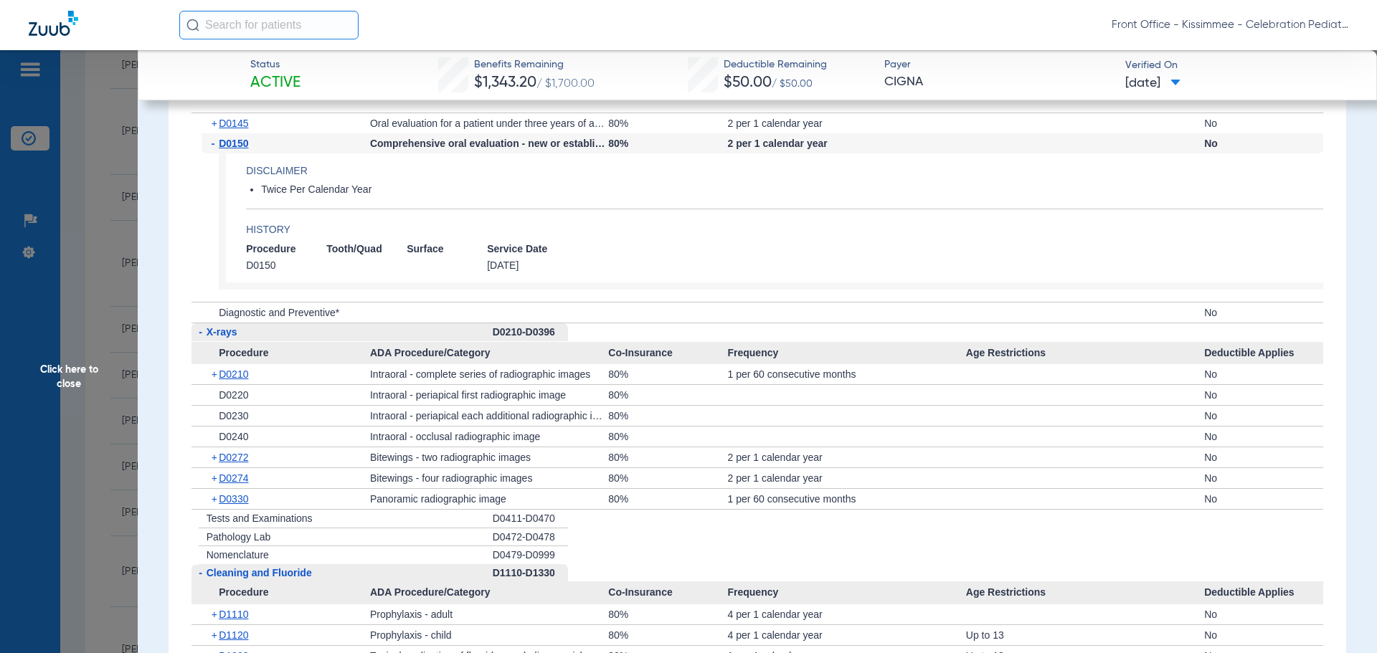
scroll to position [1722, 0]
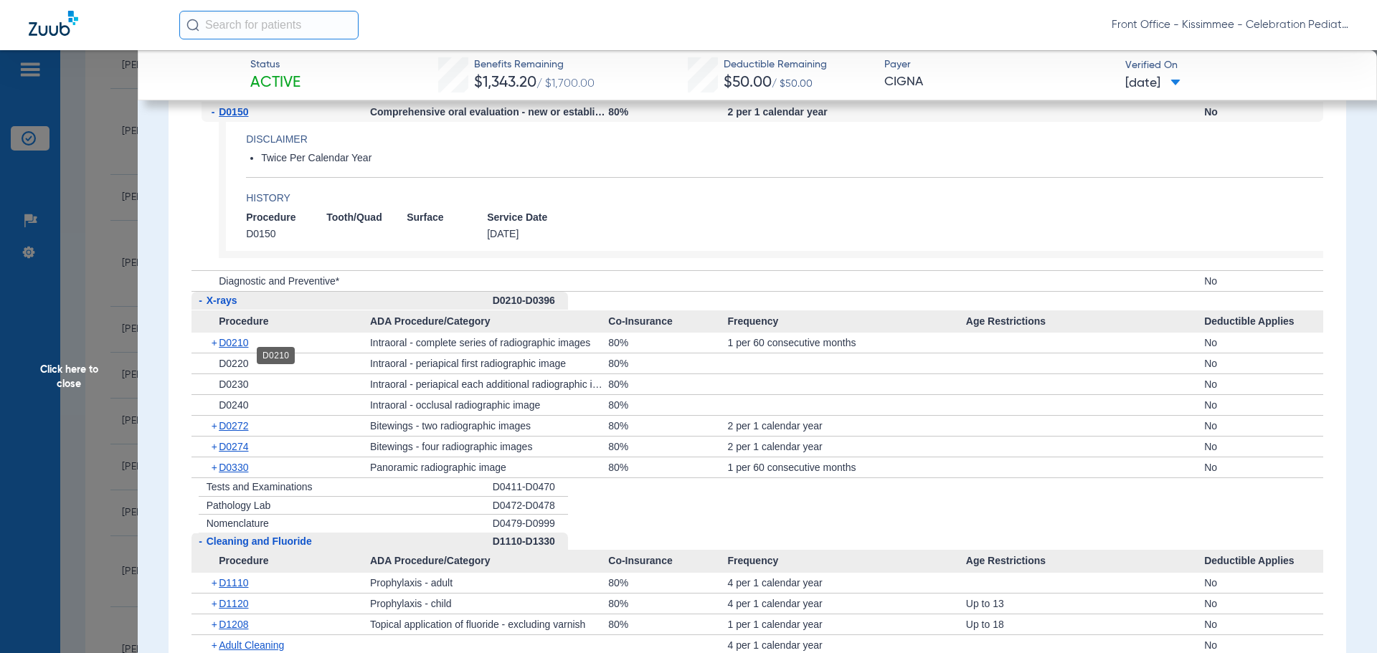
click at [237, 349] on span "D0210" at bounding box center [233, 342] width 29 height 11
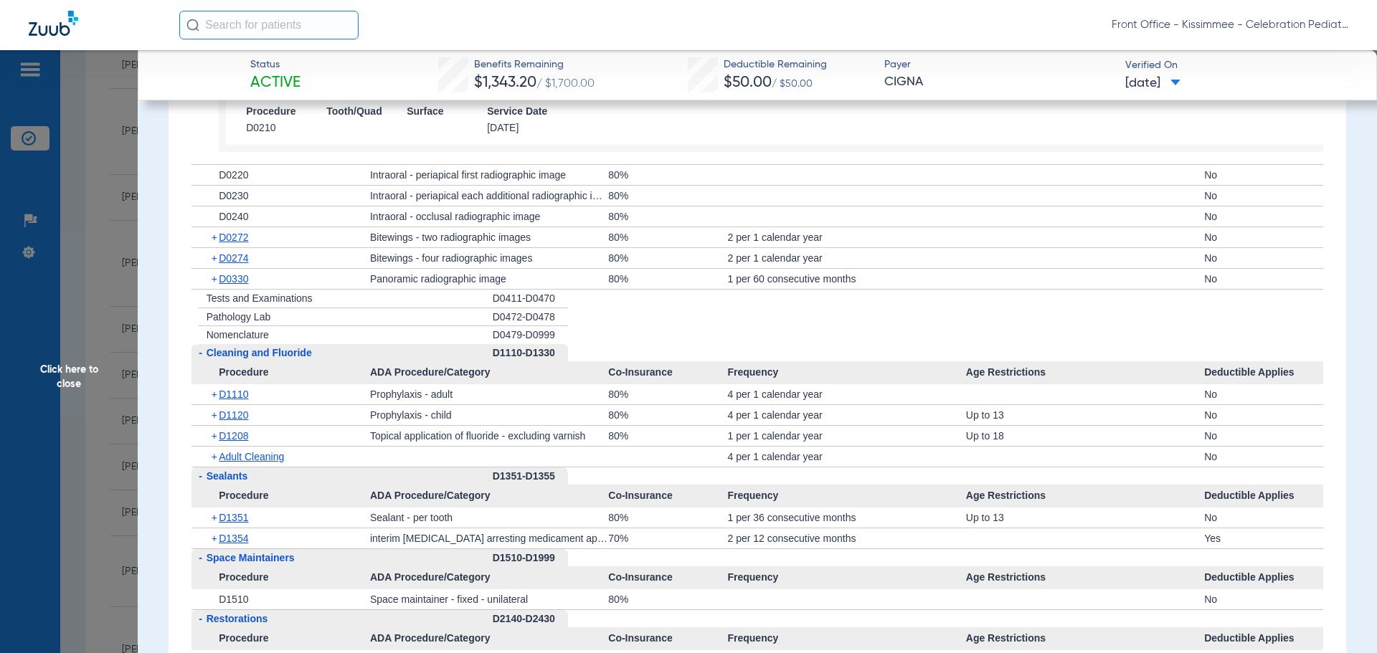
scroll to position [2080, 0]
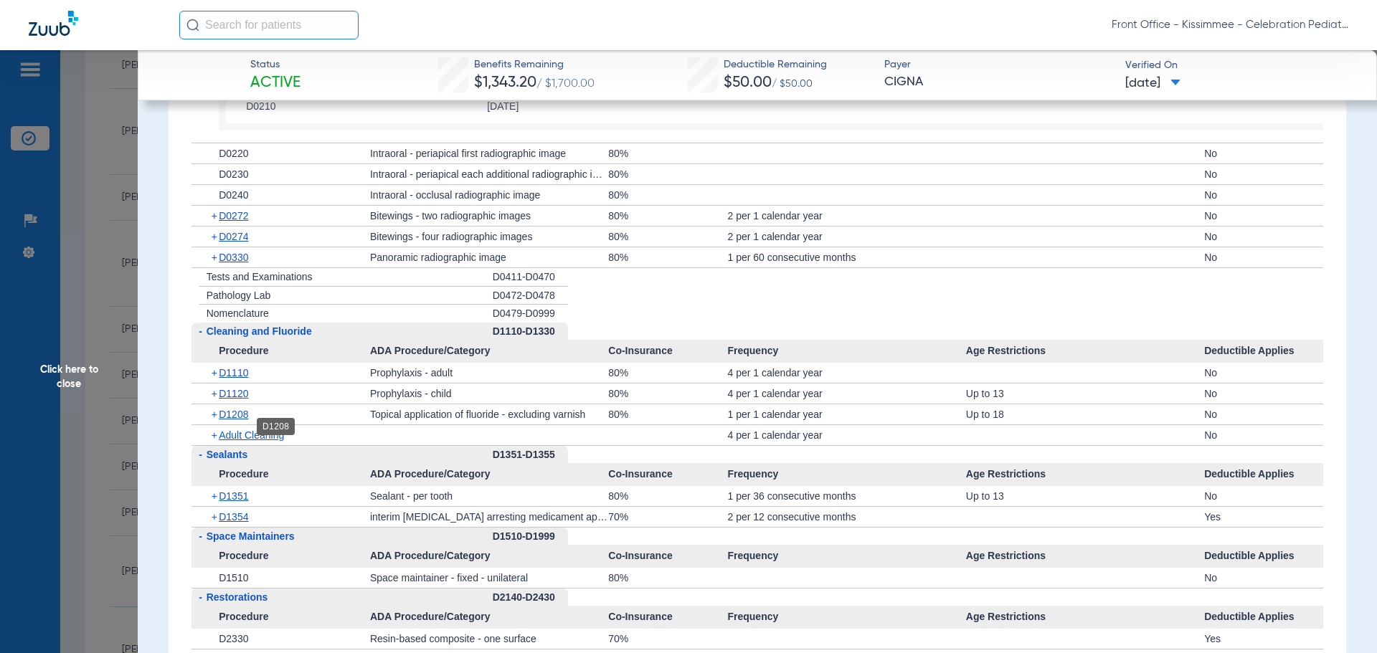
click at [236, 420] on span "D1208" at bounding box center [233, 414] width 29 height 11
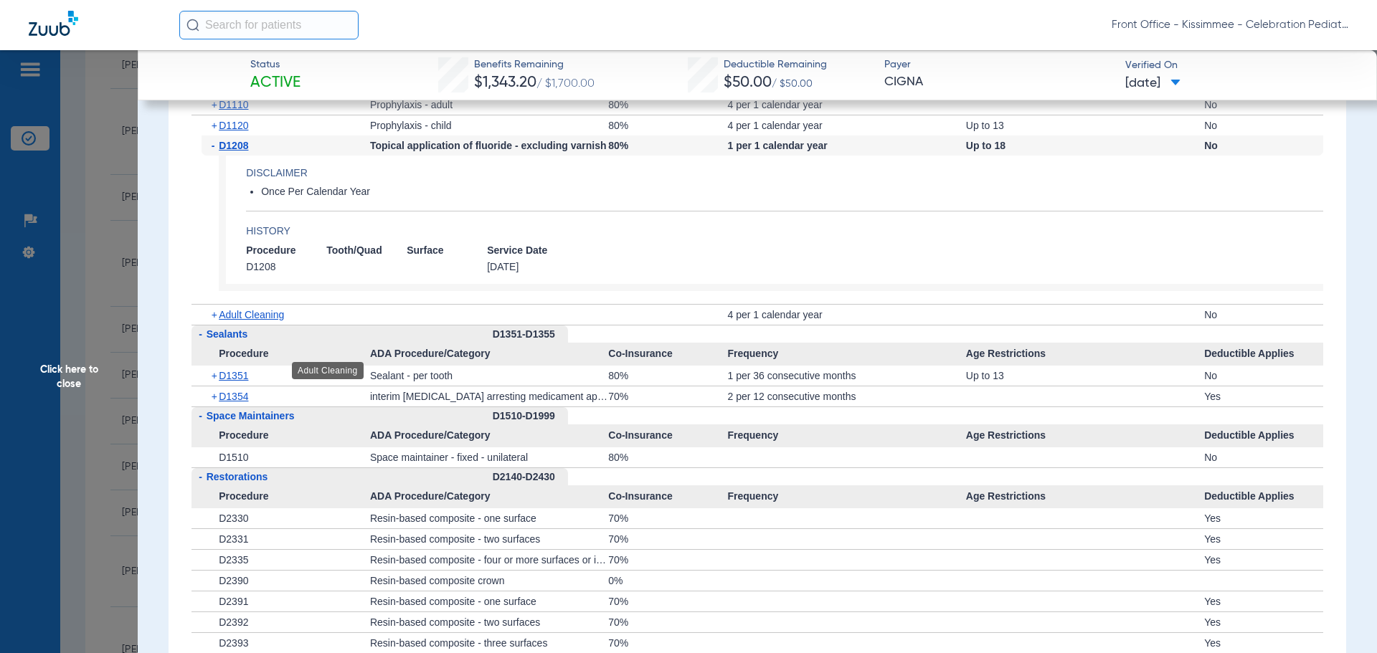
scroll to position [2367, 0]
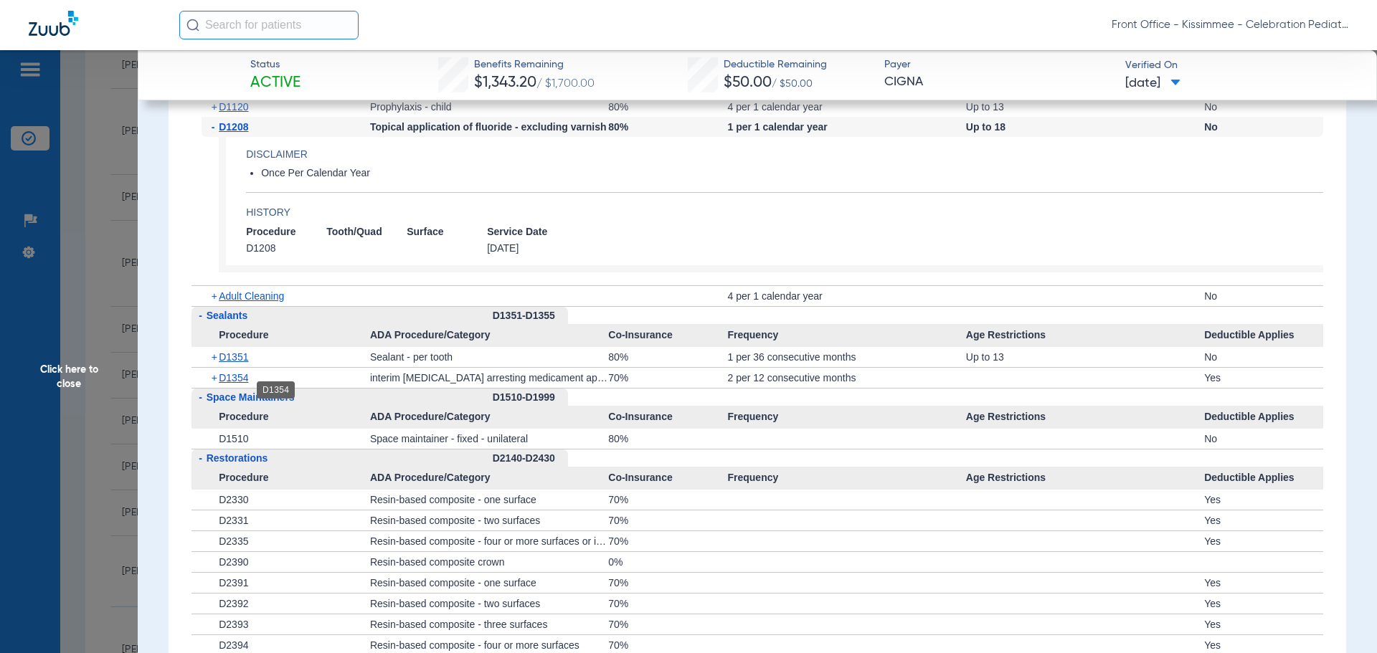
click at [238, 384] on span "D1354" at bounding box center [233, 377] width 29 height 11
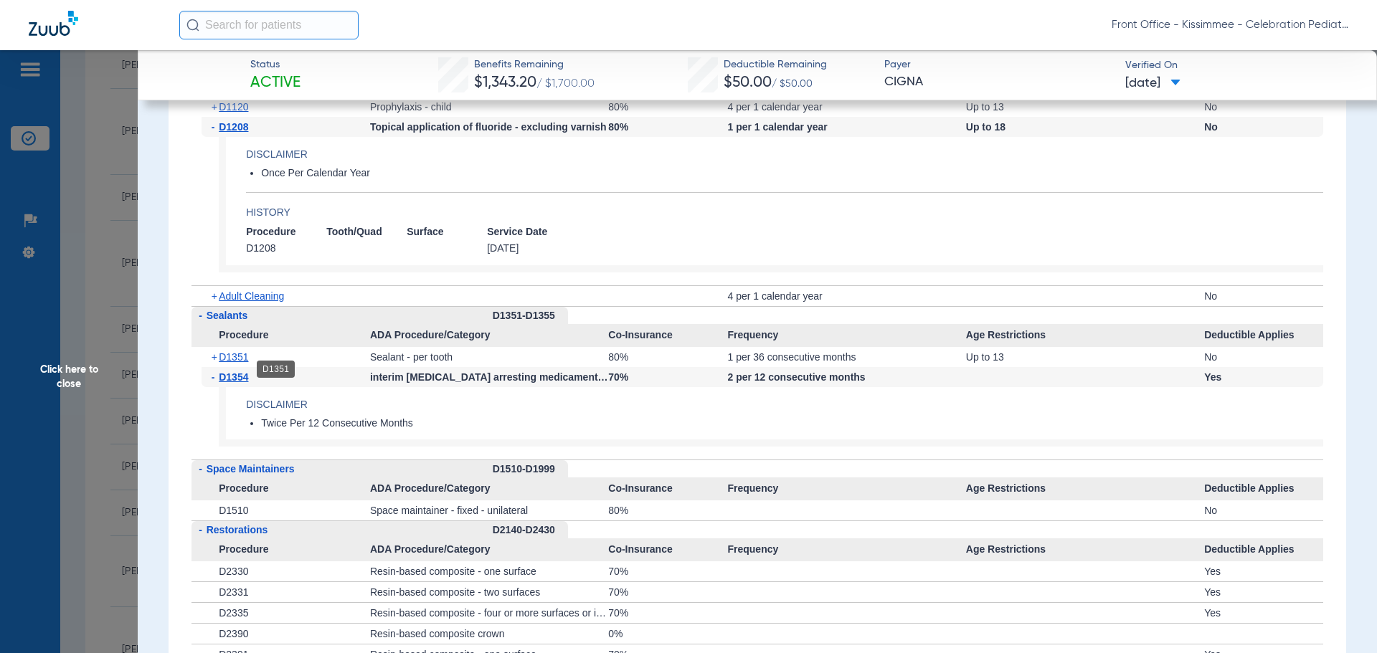
click at [240, 363] on span "D1351" at bounding box center [233, 356] width 29 height 11
